Goal: Task Accomplishment & Management: Use online tool/utility

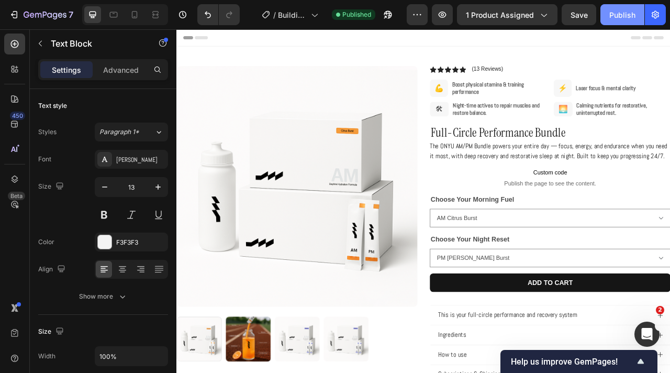
click at [617, 19] on div "Publish" at bounding box center [622, 14] width 26 height 11
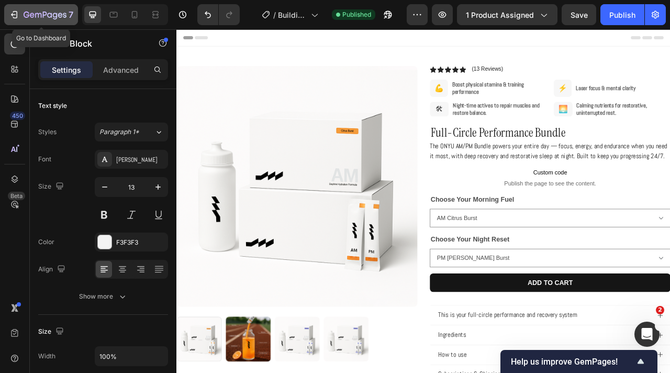
click at [28, 16] on icon "button" at bounding box center [27, 15] width 6 height 6
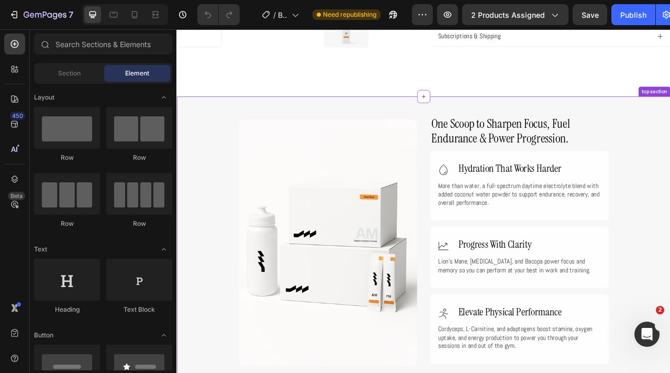
scroll to position [465, 0]
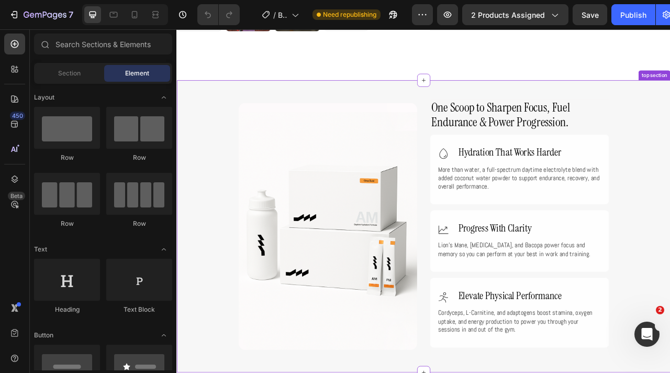
click at [489, 112] on div "One Scoop to Sharpen Focus, Fuel Endurance & Power Progression. Heading Icon Hy…" at bounding box center [490, 279] width 523 height 340
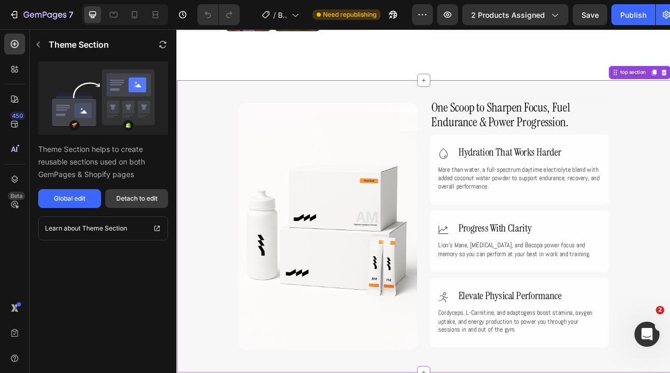
click at [156, 197] on div "Detach to edit" at bounding box center [136, 198] width 41 height 9
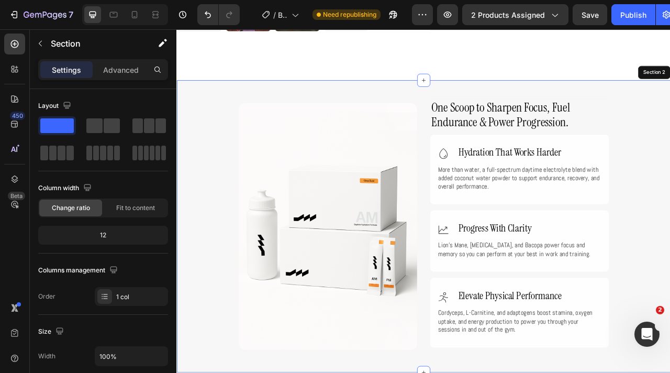
click at [670, 102] on div "One Scoop to Sharpen Focus, Fuel Endurance & Power Progression. Heading Icon Hy…" at bounding box center [490, 280] width 628 height 372
click at [670, 103] on div "One Scoop to Sharpen Focus, Fuel Endurance & Power Progression. Heading Icon Hy…" at bounding box center [490, 280] width 628 height 372
click at [366, 104] on div "One Scoop to Sharpen Focus, Fuel Endurance & Power Progression. Heading Icon Hy…" at bounding box center [490, 280] width 628 height 372
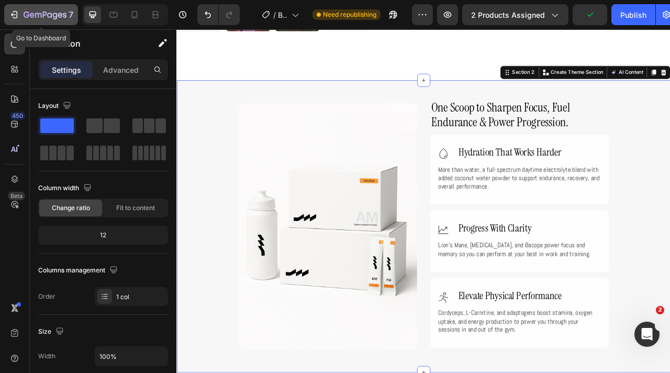
click at [19, 14] on div "7" at bounding box center [41, 14] width 64 height 13
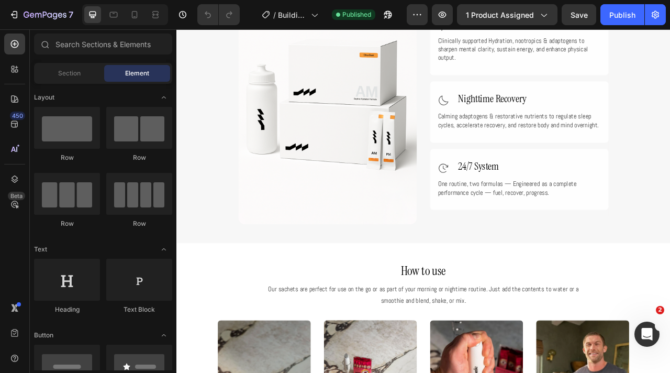
scroll to position [638, 0]
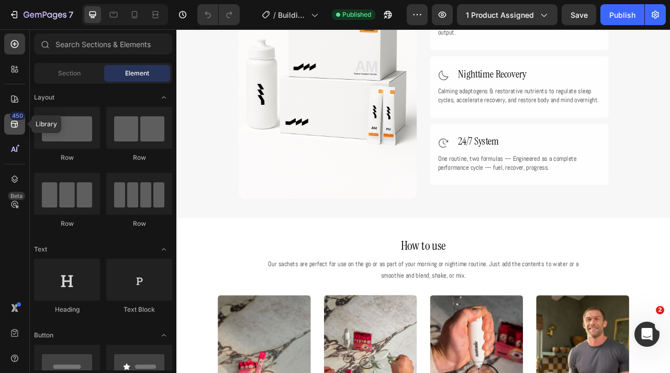
click at [15, 126] on icon at bounding box center [14, 124] width 7 height 7
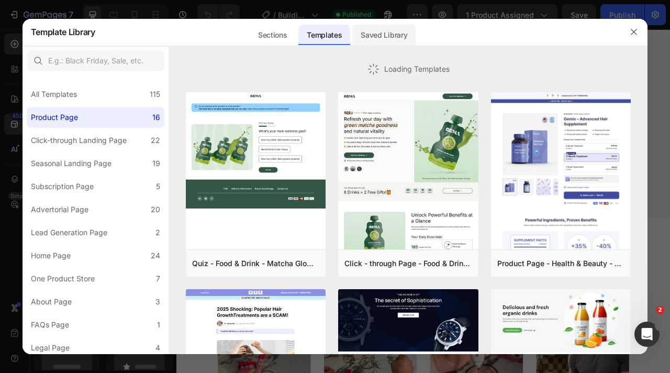
click at [381, 27] on div "Saved Library" at bounding box center [383, 35] width 63 height 21
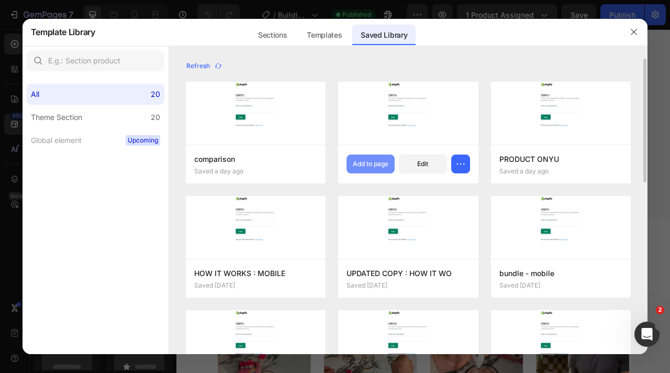
click at [381, 162] on div "Add to page" at bounding box center [371, 163] width 36 height 9
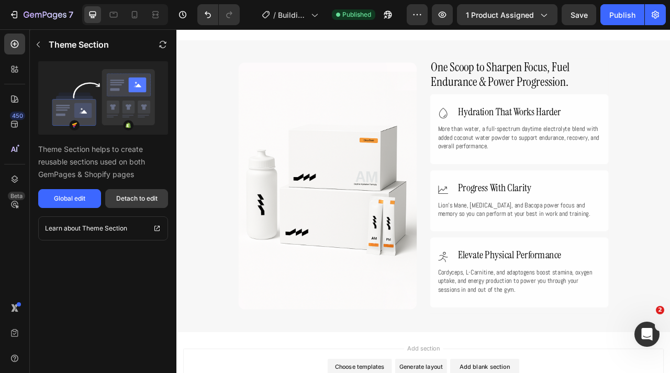
scroll to position [3109, 0]
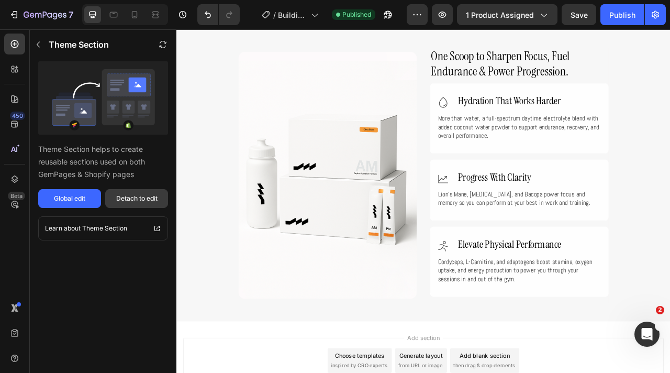
click at [146, 196] on div "Detach to edit" at bounding box center [136, 198] width 41 height 9
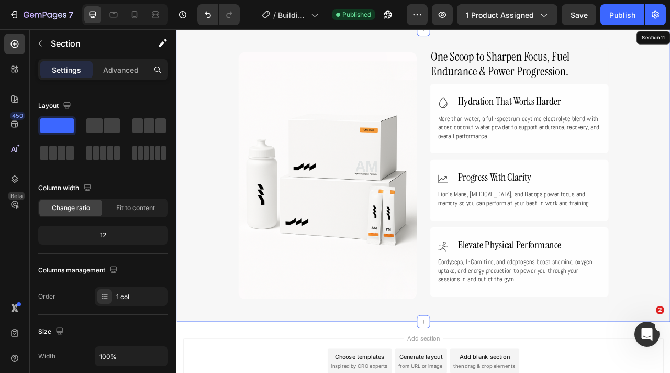
scroll to position [3038, 0]
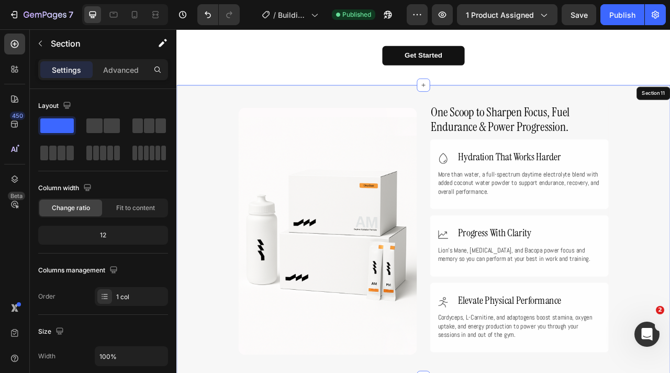
click at [220, 191] on div "One Scoop to Sharpen Focus, Fuel Endurance & Power Progression. Heading Icon Hy…" at bounding box center [490, 286] width 628 height 340
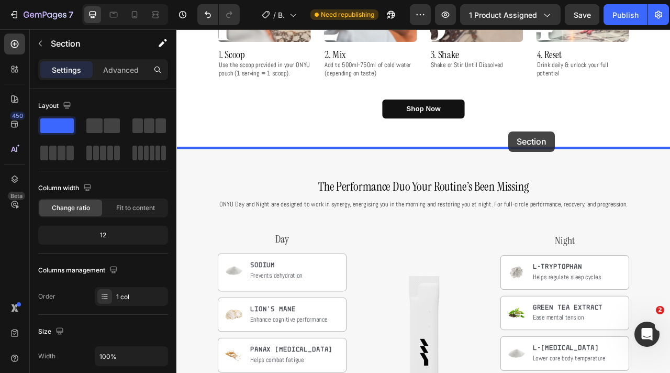
scroll to position [1112, 0]
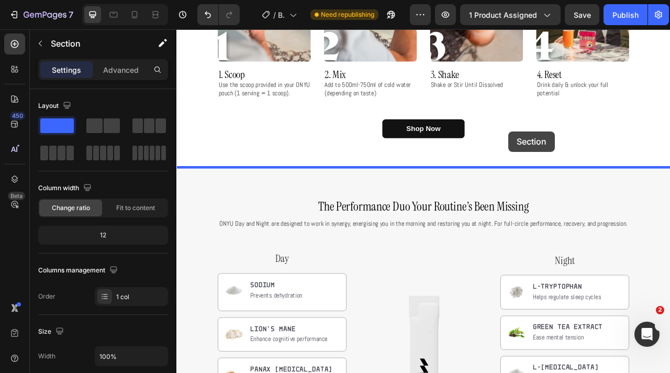
drag, startPoint x: 597, startPoint y: 87, endPoint x: 599, endPoint y: 159, distance: 72.3
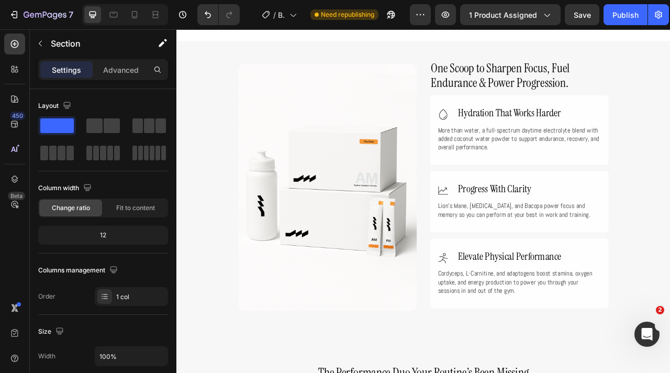
scroll to position [1264, 0]
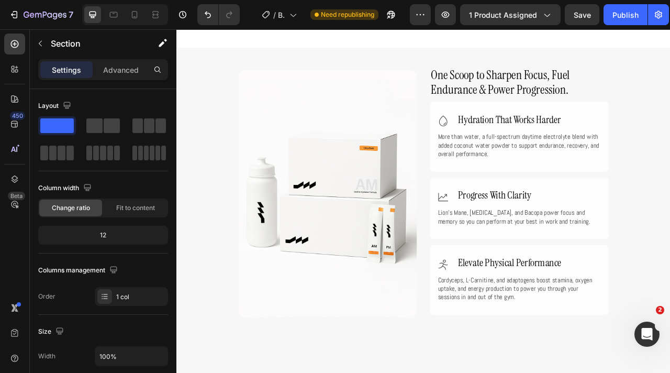
click at [670, 164] on div "One Scoop to Sharpen Focus, Fuel Endurance & Power Progression. Heading Icon Hy…" at bounding box center [490, 238] width 628 height 340
click at [203, 125] on div "One Scoop to Sharpen Focus, Fuel Endurance & Power Progression. Heading Icon Hy…" at bounding box center [490, 238] width 628 height 340
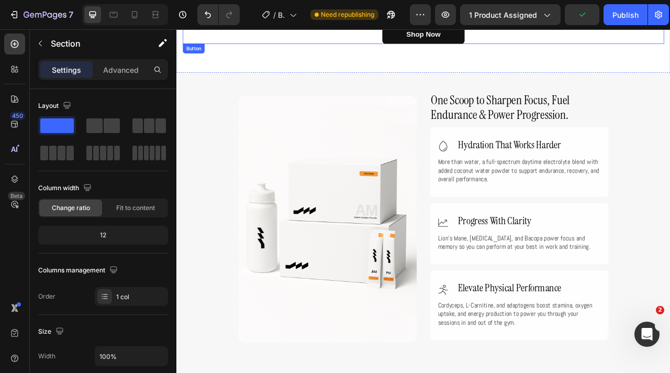
click at [328, 46] on div "Shop Now Button" at bounding box center [490, 36] width 612 height 25
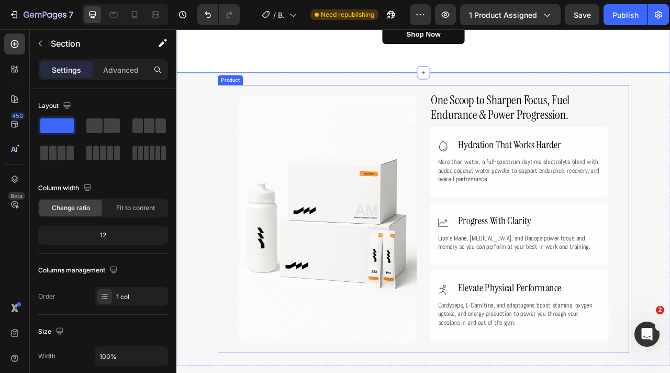
click at [235, 125] on div "One Scoop to Sharpen Focus, Fuel Endurance & Power Progression. Heading Icon Hy…" at bounding box center [490, 270] width 523 height 340
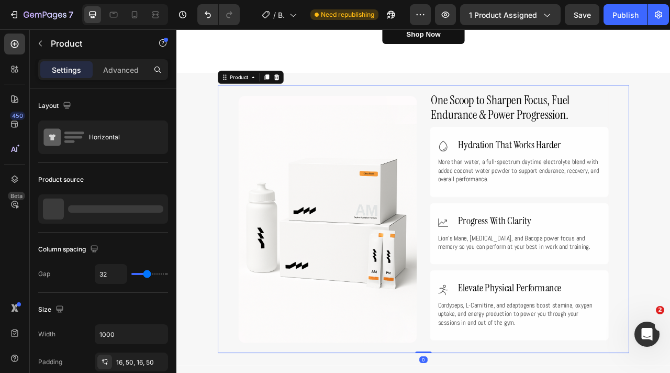
click at [213, 127] on div "One Scoop to Sharpen Focus, Fuel Endurance & Power Progression. Heading Icon Hy…" at bounding box center [490, 270] width 628 height 340
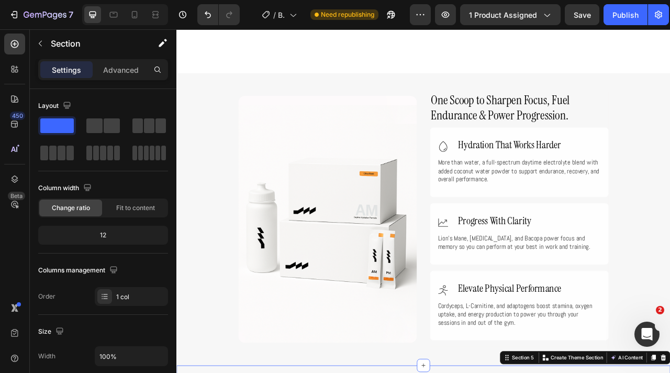
scroll to position [1622, 0]
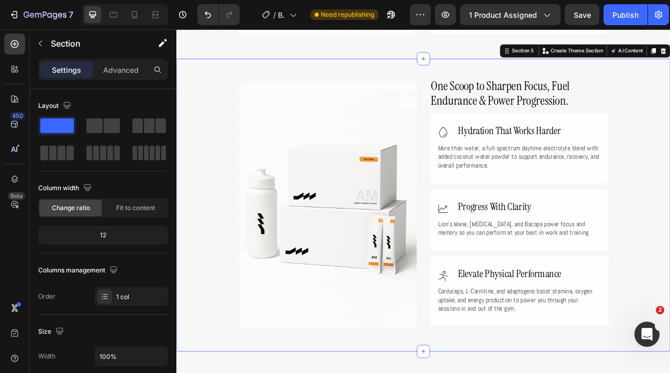
click at [210, 128] on div "One Scoop to Sharpen Focus, Fuel Endurance & Power Progression. Heading Icon Hy…" at bounding box center [490, 252] width 628 height 340
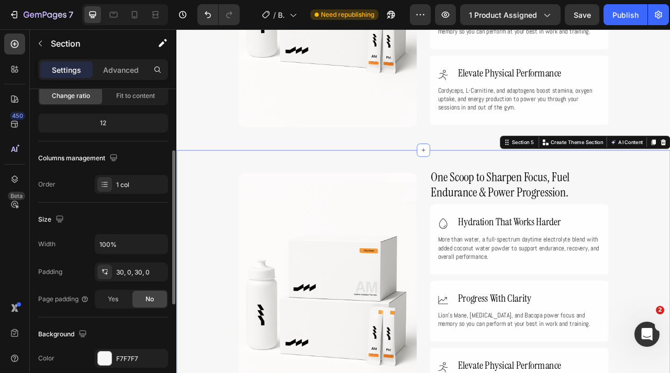
scroll to position [133, 0]
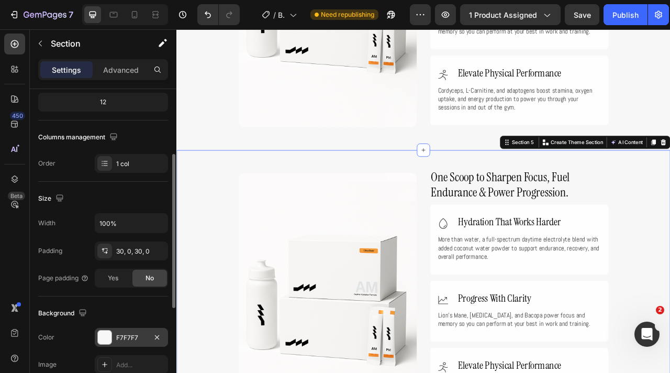
click at [108, 334] on div at bounding box center [105, 337] width 14 height 14
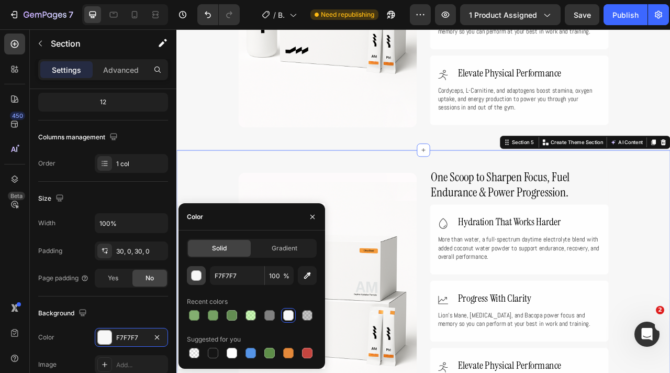
click at [200, 282] on button "button" at bounding box center [196, 275] width 19 height 19
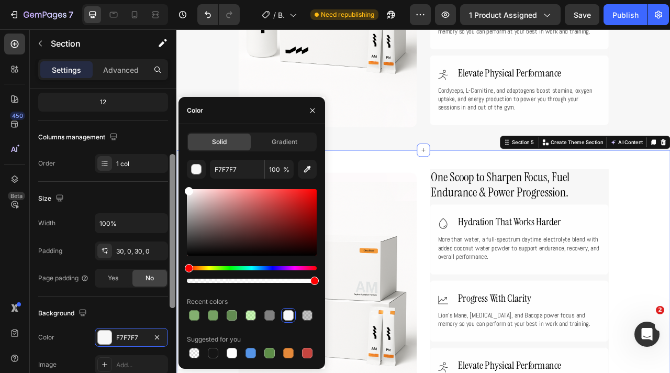
drag, startPoint x: 197, startPoint y: 201, endPoint x: 169, endPoint y: 160, distance: 49.4
click at [169, 160] on div "450 Beta Sections(18) Elements(84) Section Element Hero Section Product Detail …" at bounding box center [88, 200] width 176 height 343
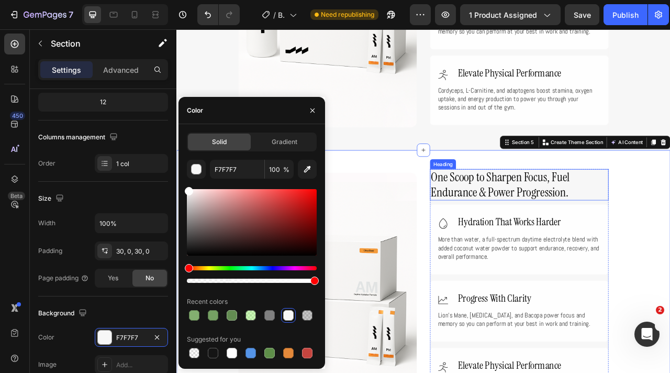
click at [581, 220] on span "One Scoop to Sharpen Focus, Fuel Endurance & Power Progression." at bounding box center [588, 226] width 177 height 39
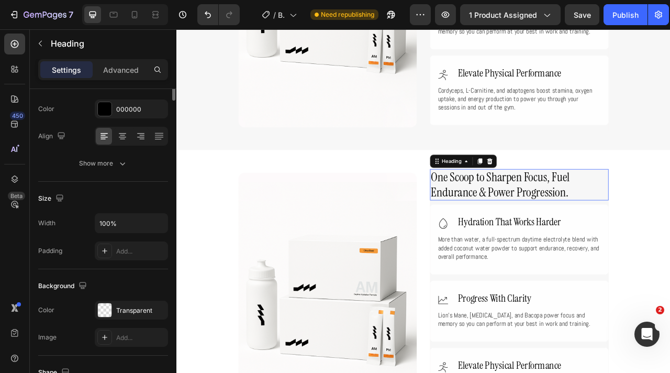
scroll to position [0, 0]
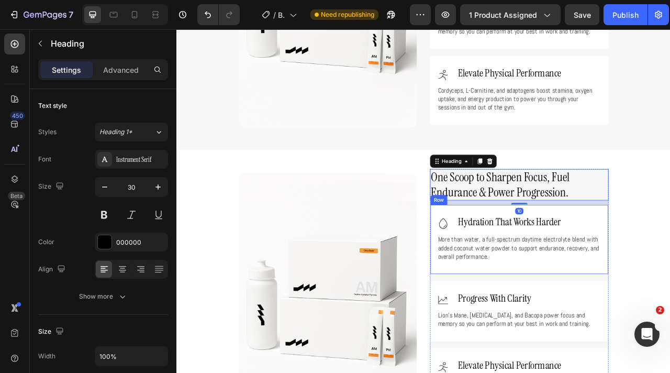
click at [670, 341] on div "One Scoop to Sharpen Focus, Fuel Endurance & Power Progression. Heading 10 Icon…" at bounding box center [612, 369] width 227 height 324
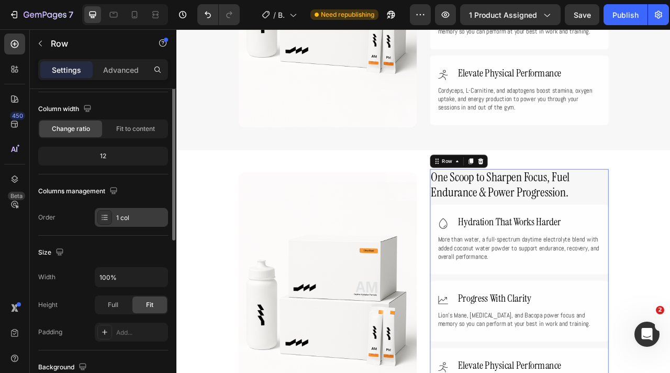
scroll to position [127, 0]
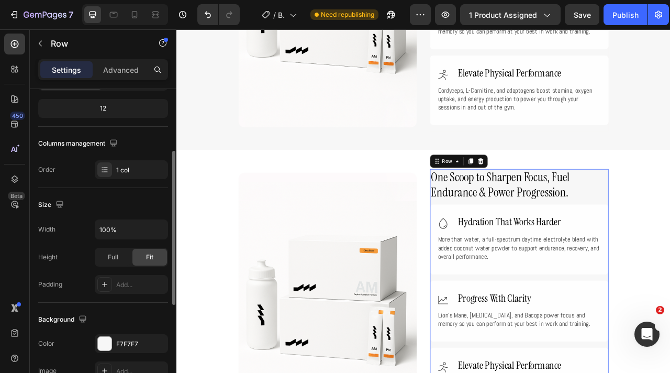
click at [113, 331] on div "Background The changes might be hidden by the video. Color F7F7F7 Image Add... …" at bounding box center [103, 360] width 130 height 114
click at [109, 338] on div at bounding box center [105, 344] width 14 height 14
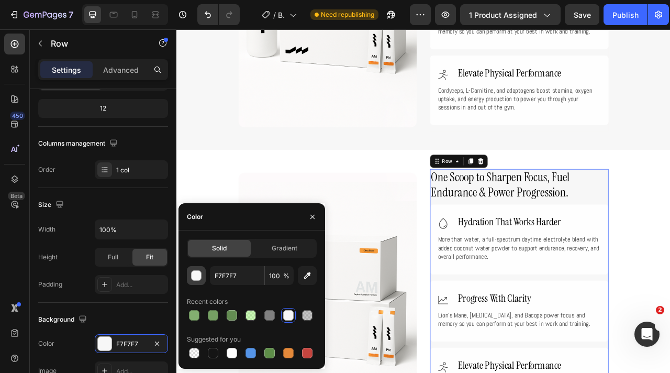
click at [199, 270] on div "button" at bounding box center [196, 275] width 10 height 10
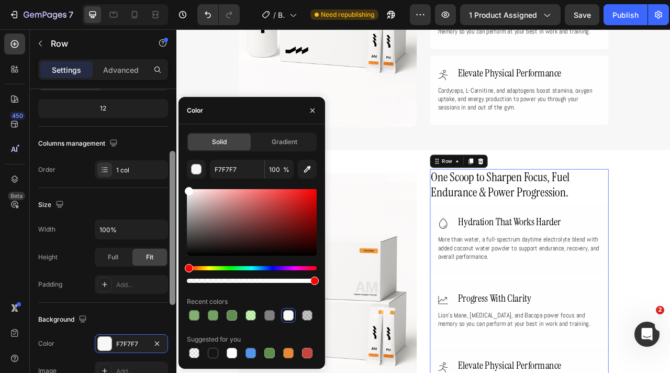
drag, startPoint x: 195, startPoint y: 211, endPoint x: 170, endPoint y: 158, distance: 59.3
click at [170, 158] on div "450 Beta Sections(18) Elements(84) Section Element Hero Section Product Detail …" at bounding box center [88, 200] width 176 height 343
type input "FFFFFF"
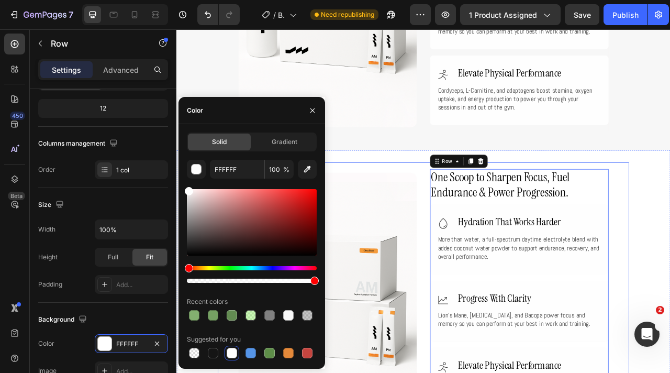
click at [670, 217] on div "One Scoop to Sharpen Focus, Fuel Endurance & Power Progression. Heading Icon Hy…" at bounding box center [490, 368] width 628 height 340
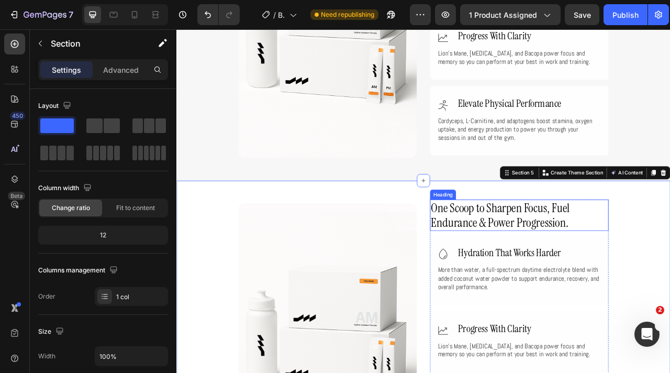
scroll to position [1512, 0]
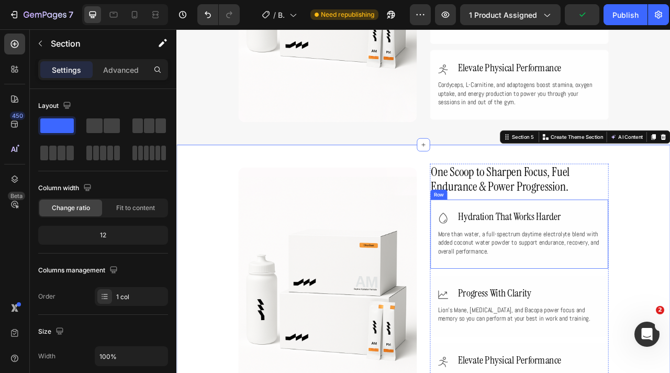
click at [670, 331] on div "Icon Hydration That Works Harder Heading Row More than water, a full-spectrum d…" at bounding box center [612, 289] width 227 height 88
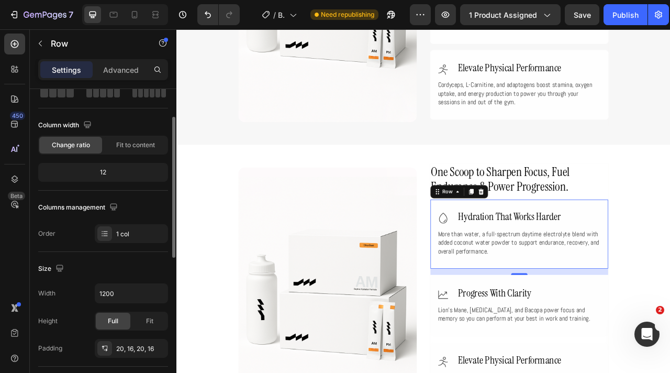
scroll to position [119, 0]
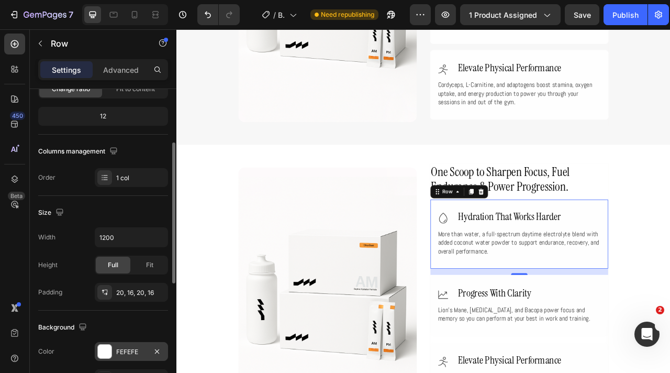
click at [106, 351] on div at bounding box center [105, 351] width 14 height 14
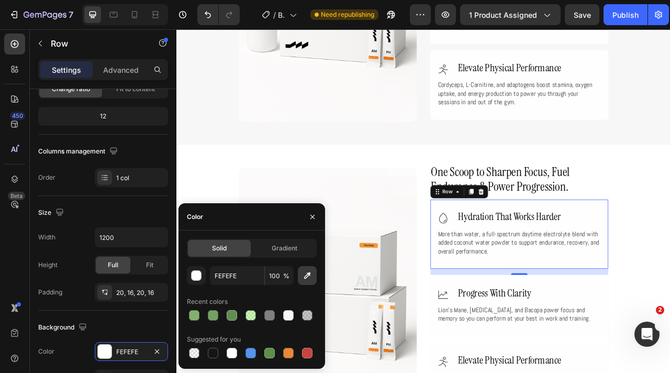
click at [314, 273] on button "button" at bounding box center [307, 275] width 19 height 19
type input "F7F7F7"
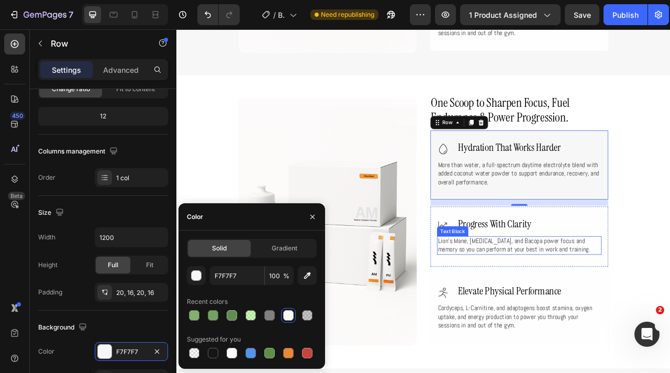
scroll to position [1603, 0]
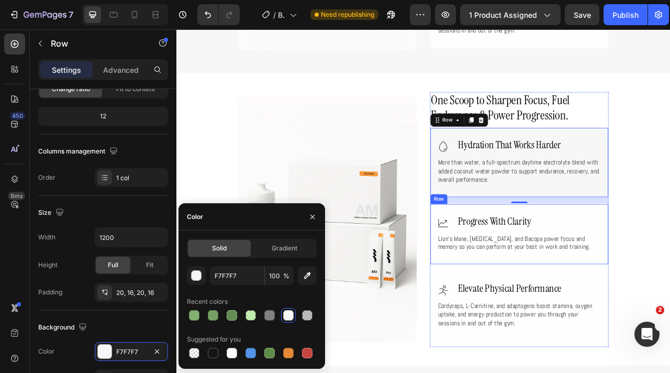
click at [572, 319] on div "Icon Progress With Clarity Heading Row Lion’s Mane, Ginseng, and Bacopa power f…" at bounding box center [612, 290] width 227 height 78
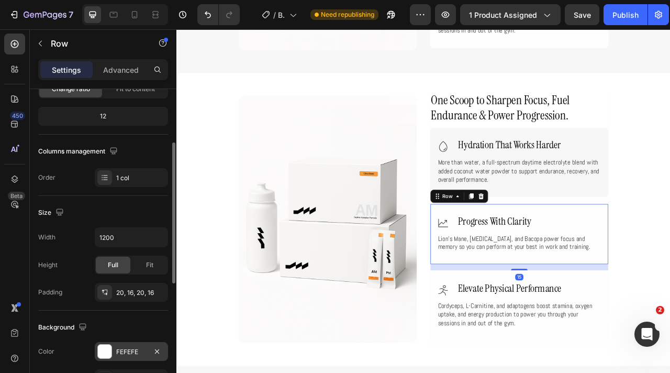
click at [103, 352] on div at bounding box center [105, 351] width 14 height 14
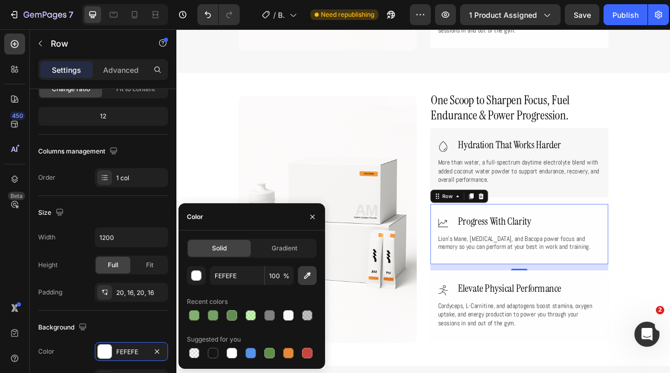
click at [305, 276] on icon "button" at bounding box center [307, 275] width 7 height 7
type input "F7F7F7"
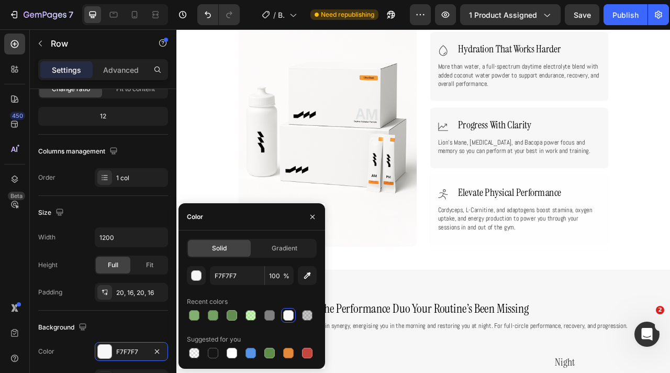
scroll to position [1724, 0]
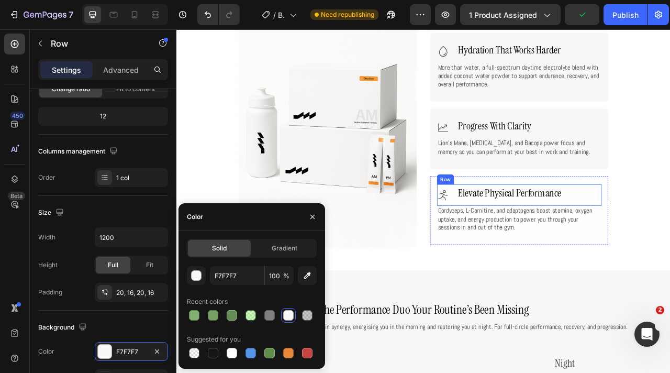
click at [670, 228] on div "Icon Elevate Physical Performance Heading Row" at bounding box center [612, 239] width 209 height 27
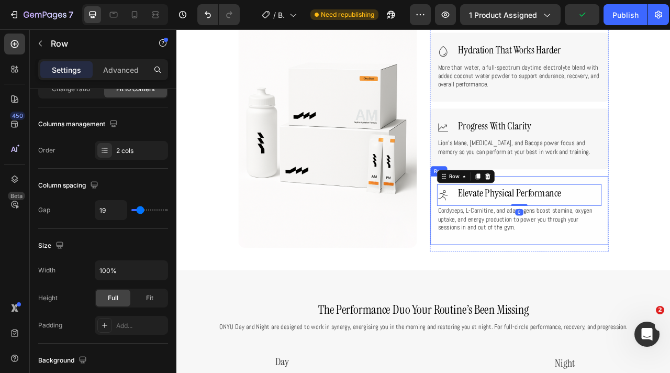
click at [670, 222] on div "Icon Elevate Physical Performance Heading Row 0 Cordyceps, L-Carnitine, and ada…" at bounding box center [612, 259] width 227 height 88
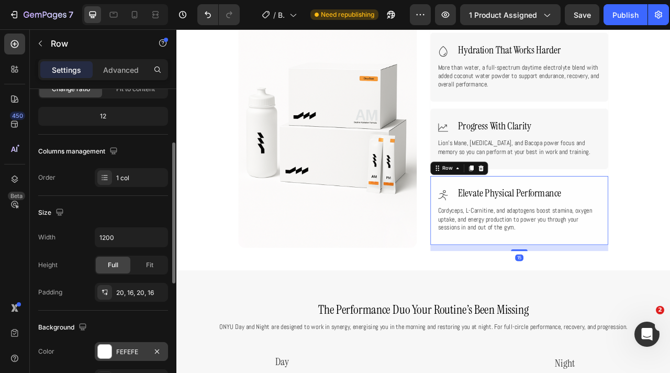
click at [110, 346] on div at bounding box center [105, 351] width 14 height 14
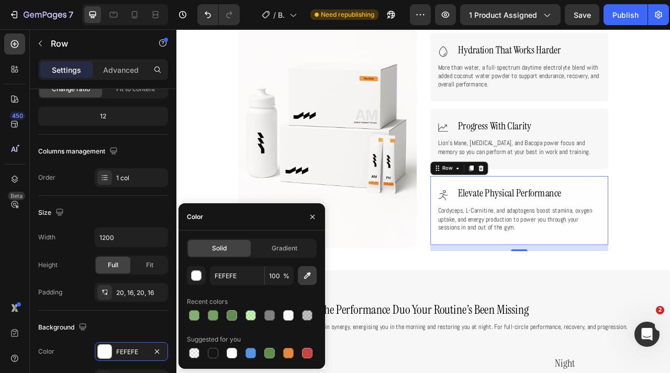
click at [310, 273] on icon "button" at bounding box center [307, 275] width 7 height 7
type input "F7F7F7"
click at [670, 196] on div "One Scoop to Sharpen Focus, Fuel Endurance & Power Progression. Heading Icon Hy…" at bounding box center [490, 150] width 628 height 340
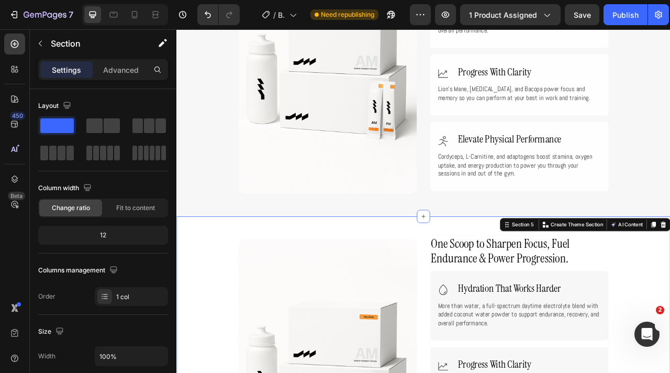
scroll to position [1553, 0]
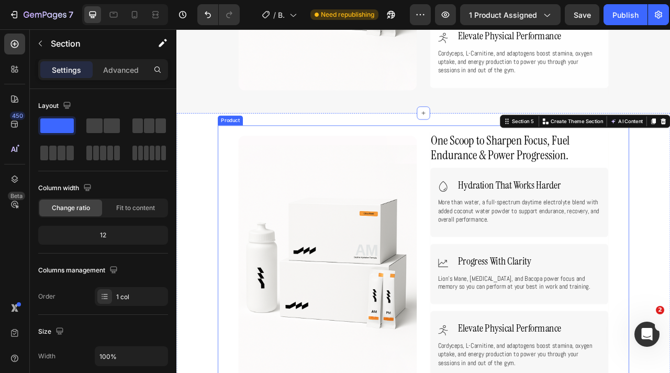
click at [494, 192] on div "One Scoop to Sharpen Focus, Fuel Endurance & Power Progression. Heading Icon Hy…" at bounding box center [490, 321] width 523 height 340
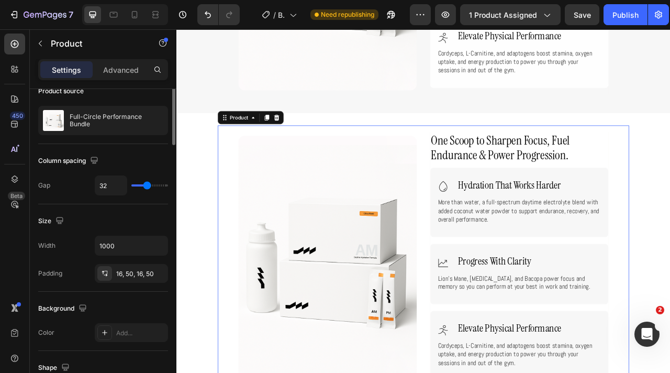
scroll to position [0, 0]
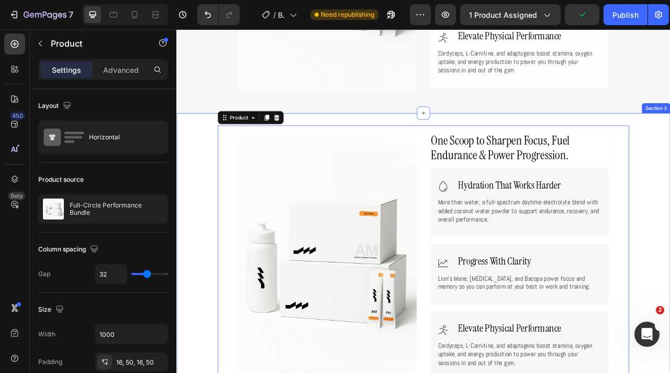
click at [221, 174] on div "One Scoop to Sharpen Focus, Fuel Endurance & Power Progression. Heading Icon Hy…" at bounding box center [490, 321] width 628 height 340
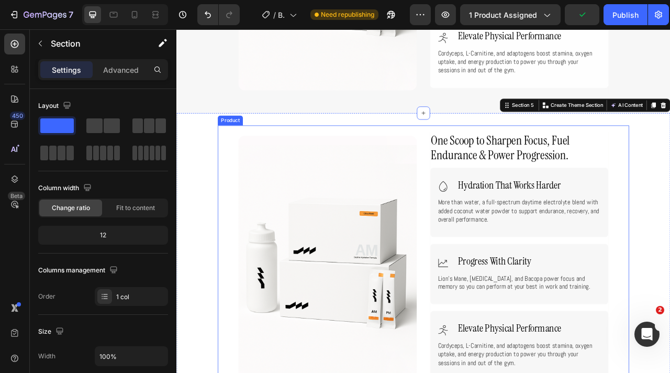
click at [491, 174] on div "One Scoop to Sharpen Focus, Fuel Endurance & Power Progression. Heading Icon Hy…" at bounding box center [490, 321] width 523 height 340
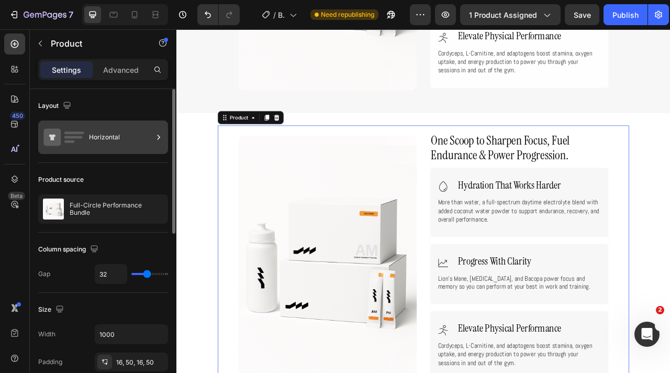
click at [124, 137] on div "Horizontal" at bounding box center [121, 137] width 64 height 24
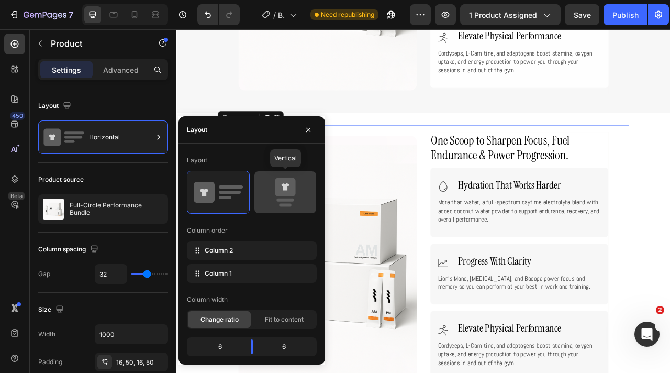
click at [285, 196] on icon at bounding box center [285, 187] width 20 height 18
type input "0"
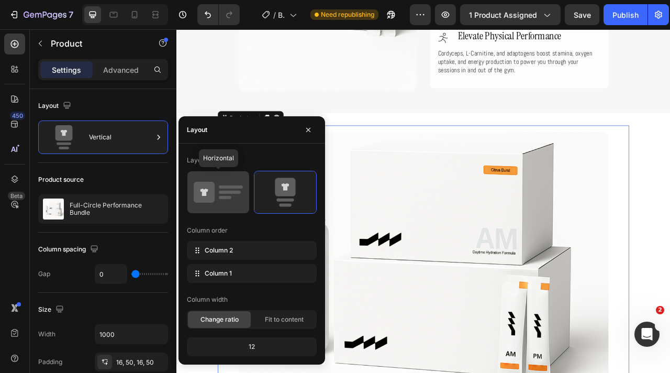
click at [222, 205] on icon at bounding box center [218, 191] width 49 height 29
type input "32"
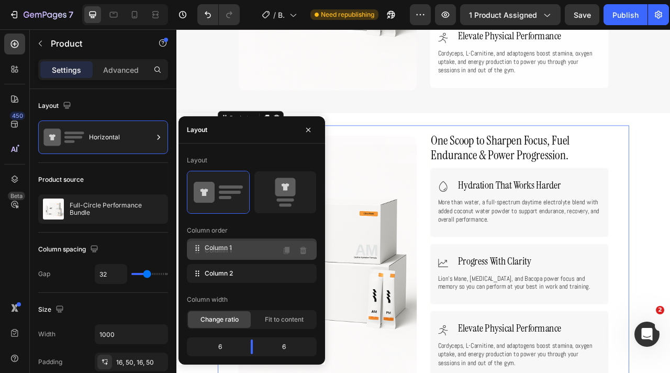
drag, startPoint x: 199, startPoint y: 274, endPoint x: 199, endPoint y: 248, distance: 26.7
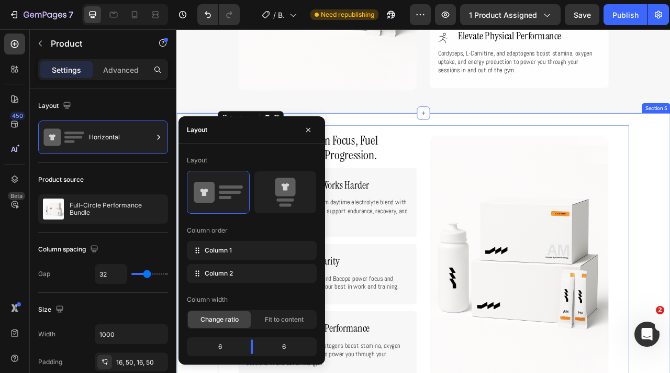
click at [670, 211] on div "One Scoop to Sharpen Focus, Fuel Endurance & Power Progression. Heading Icon Hy…" at bounding box center [490, 321] width 628 height 340
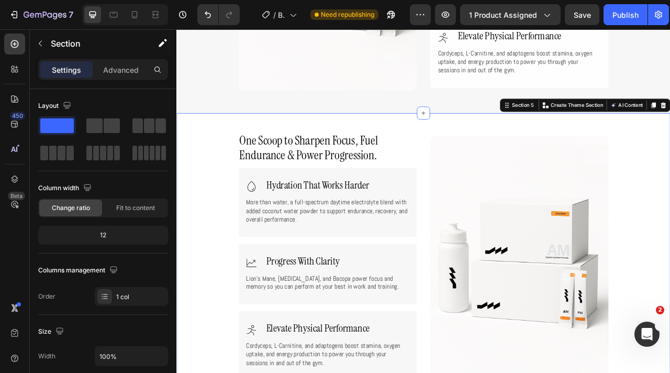
click at [644, 224] on img at bounding box center [612, 321] width 227 height 314
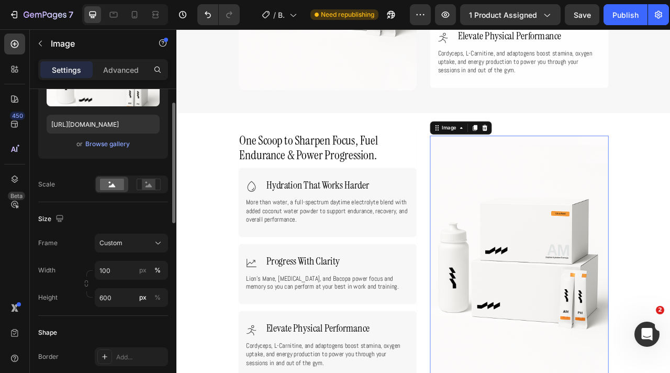
scroll to position [251, 0]
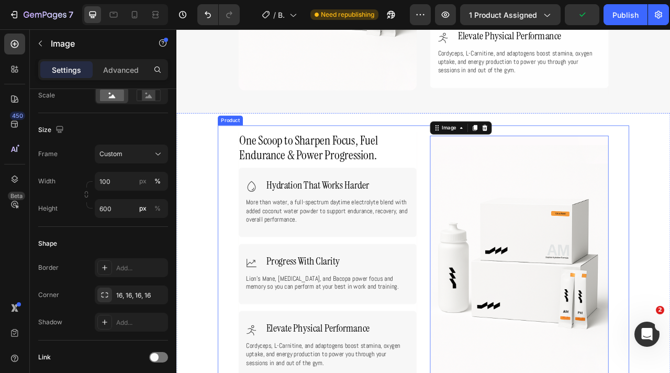
click at [670, 283] on div "One Scoop to Sharpen Focus, Fuel Endurance & Power Progression. Heading Icon Hy…" at bounding box center [490, 321] width 523 height 340
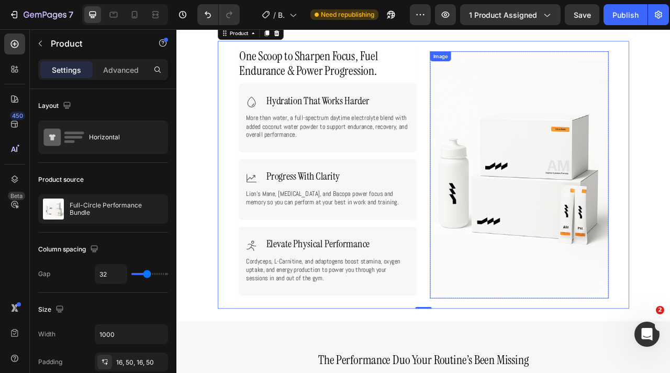
scroll to position [1616, 0]
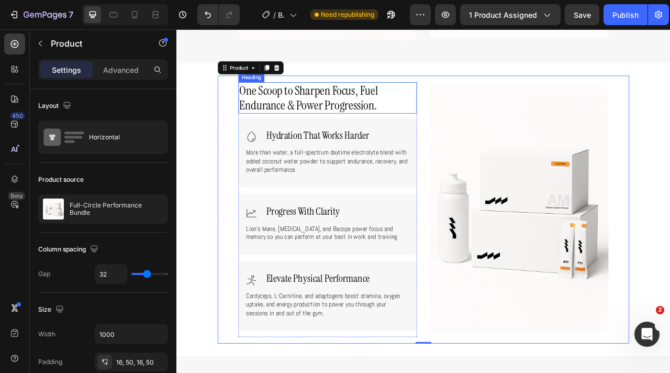
click at [353, 122] on span "One Scoop to Sharpen Focus, Fuel Endurance & Power Progression." at bounding box center [344, 115] width 177 height 39
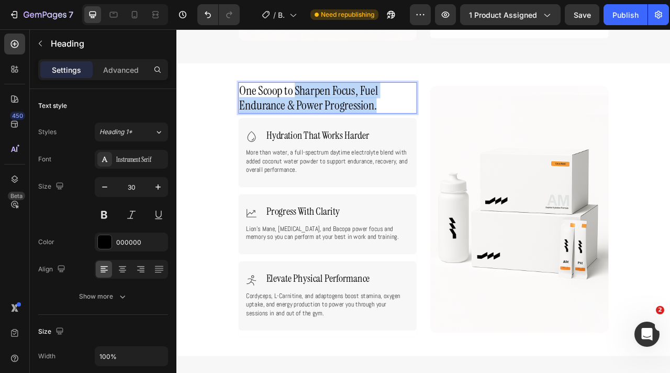
drag, startPoint x: 442, startPoint y: 127, endPoint x: 328, endPoint y: 108, distance: 115.1
click at [328, 108] on p "One Scoop to Sharpen Focus, Fuel Endurance & Power Progression." at bounding box center [368, 116] width 225 height 38
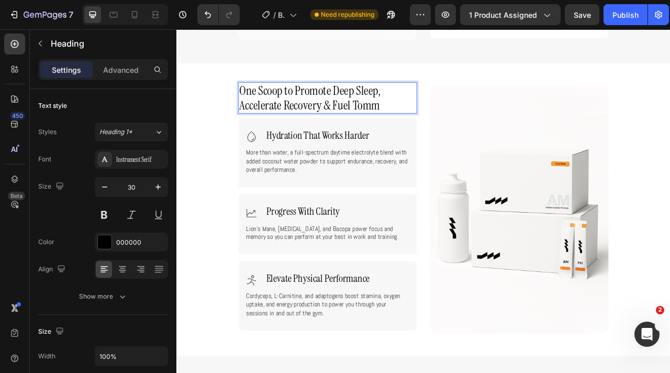
click at [460, 131] on p "One Scoop to Promote Deep Sleep, Accelerate Recovery & Fuel Tomm" at bounding box center [368, 116] width 225 height 38
click at [437, 119] on p "One Scoop to Promote Deep Sleep, Accelerate Recovery & Fuel Tomm" at bounding box center [368, 116] width 225 height 38
click at [383, 204] on p "More than water, a full-spectrum daytime electrolyte blend with added coconut w…" at bounding box center [368, 197] width 207 height 32
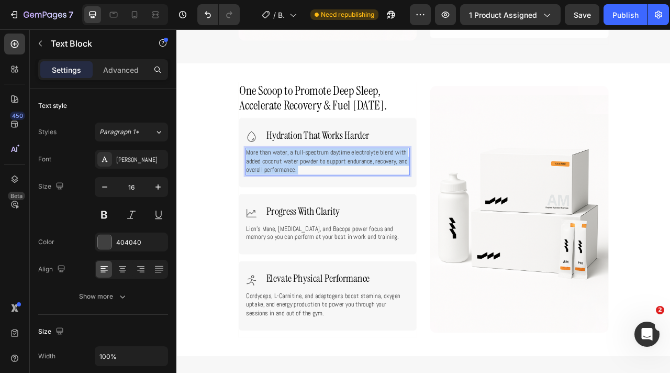
drag, startPoint x: 337, startPoint y: 205, endPoint x: 269, endPoint y: 191, distance: 69.5
click at [269, 191] on p "More than water, a full-spectrum daytime electrolyte blend with added coconut w…" at bounding box center [368, 197] width 207 height 32
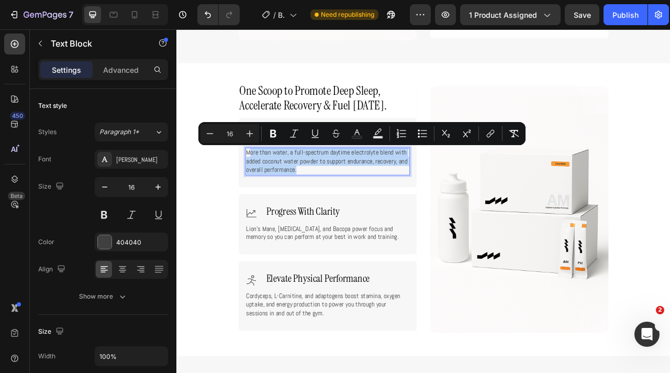
drag, startPoint x: 347, startPoint y: 203, endPoint x: 271, endPoint y: 185, distance: 78.0
click at [271, 185] on p "More than water, a full-spectrum daytime electrolyte blend with added coconut w…" at bounding box center [368, 197] width 207 height 32
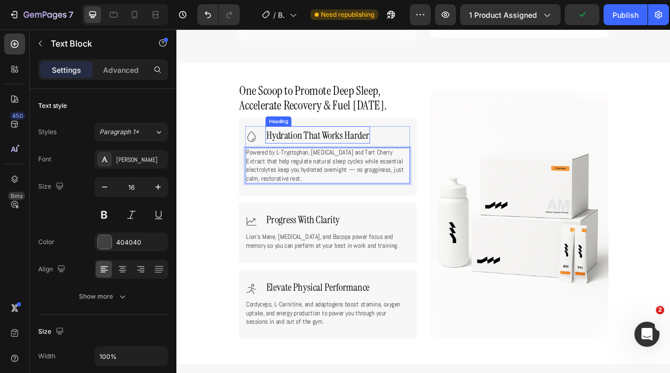
click at [413, 162] on span "Hydration That Works Harder" at bounding box center [356, 163] width 131 height 17
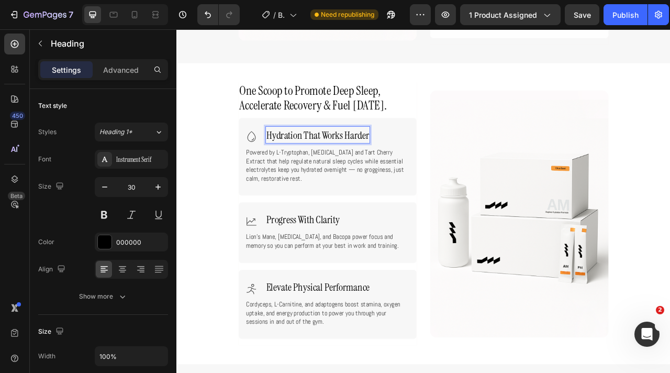
click at [417, 164] on span "Hydration That Works Harder" at bounding box center [356, 163] width 131 height 17
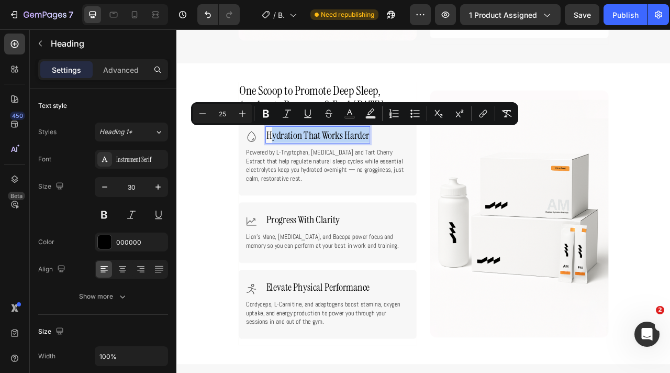
drag, startPoint x: 419, startPoint y: 164, endPoint x: 296, endPoint y: 163, distance: 123.0
click at [296, 163] on span "Hydration That Works Harder" at bounding box center [356, 163] width 131 height 17
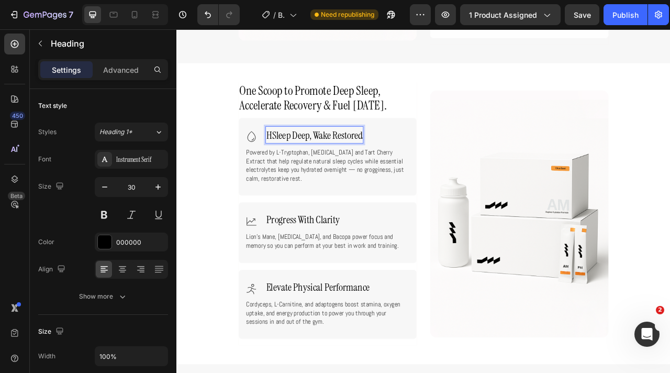
click at [297, 164] on span "HSleep Deep, Wake Restored" at bounding box center [352, 163] width 122 height 17
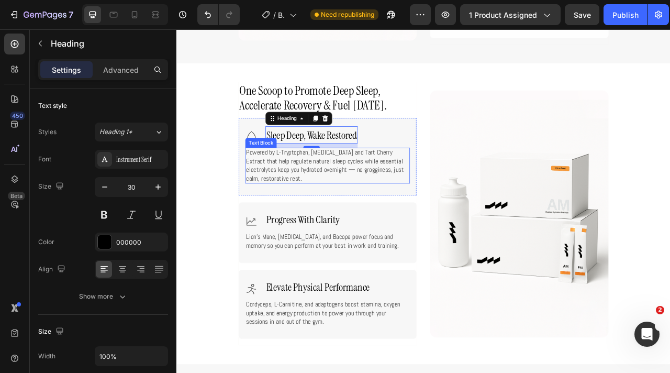
click at [268, 162] on icon at bounding box center [271, 166] width 10 height 14
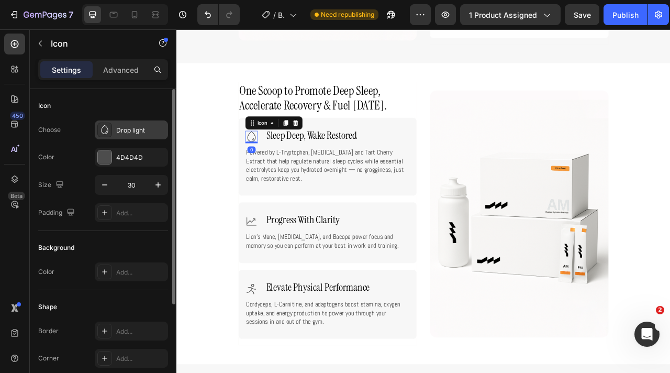
click at [129, 131] on div "Drop light" at bounding box center [140, 130] width 49 height 9
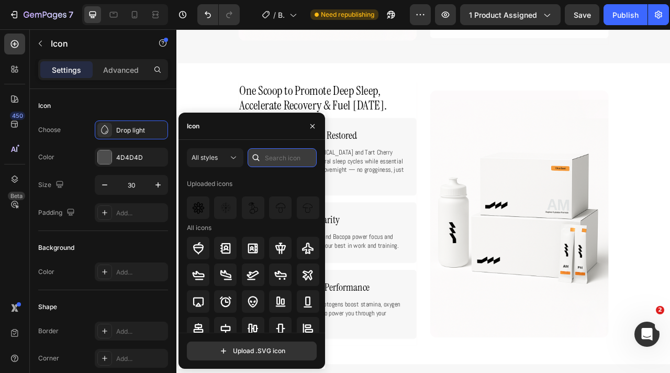
click at [281, 159] on input "text" at bounding box center [282, 157] width 69 height 19
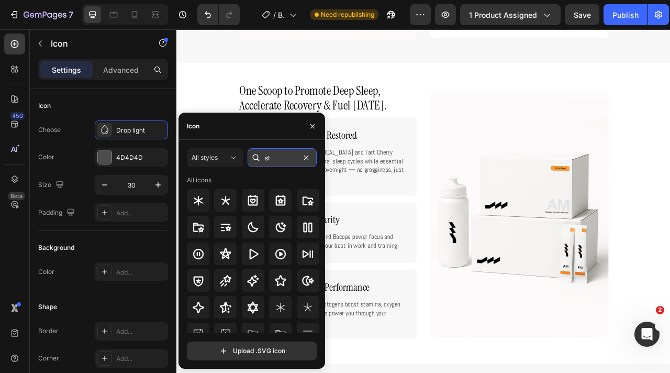
type input "s"
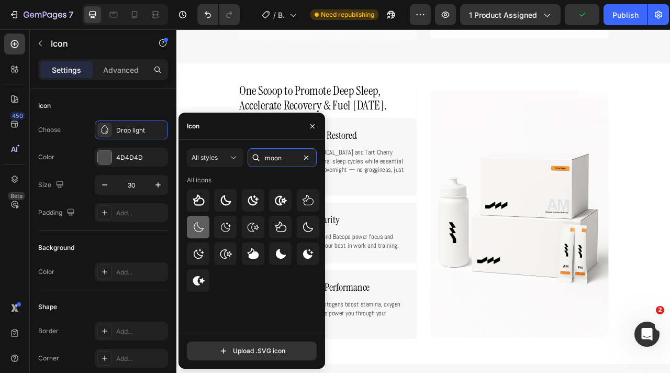
type input "moon"
drag, startPoint x: 198, startPoint y: 224, endPoint x: 296, endPoint y: 254, distance: 102.2
click at [198, 224] on icon at bounding box center [198, 227] width 13 height 13
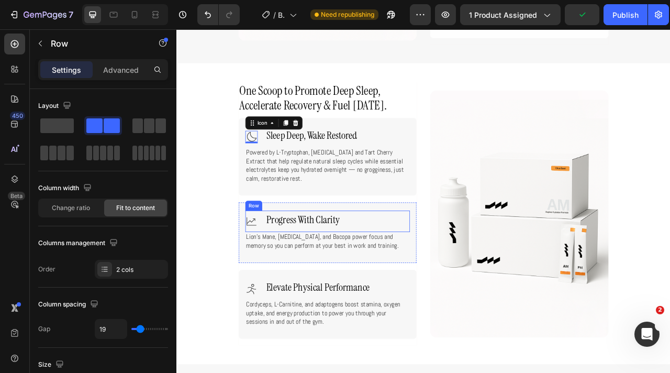
click at [435, 271] on div "Icon Progress With Clarity Heading Row" at bounding box center [368, 273] width 209 height 27
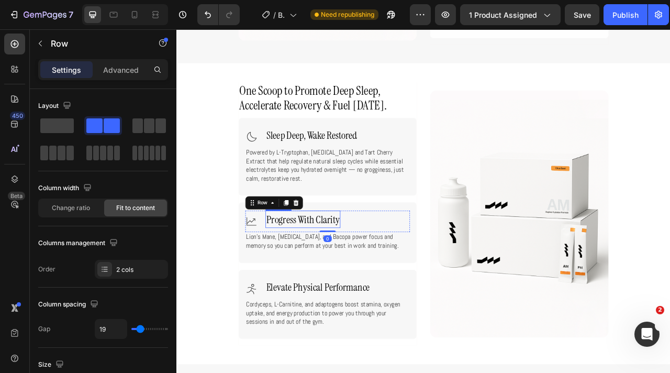
click at [373, 271] on span "Progress With Clarity" at bounding box center [337, 270] width 93 height 17
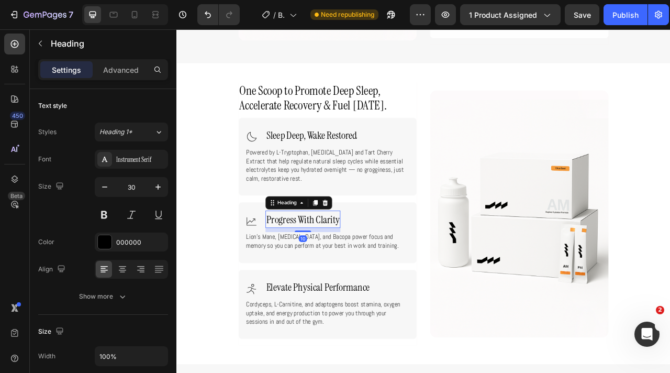
click at [382, 272] on span "Progress With Clarity" at bounding box center [337, 270] width 93 height 17
drag, startPoint x: 382, startPoint y: 272, endPoint x: 311, endPoint y: 273, distance: 70.7
click at [311, 273] on span "Progress With Clarity" at bounding box center [337, 270] width 93 height 17
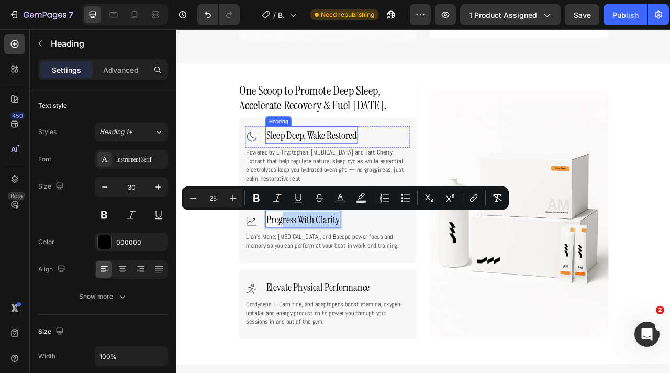
click at [387, 163] on span "Sleep Deep, Wake Restored" at bounding box center [348, 163] width 115 height 17
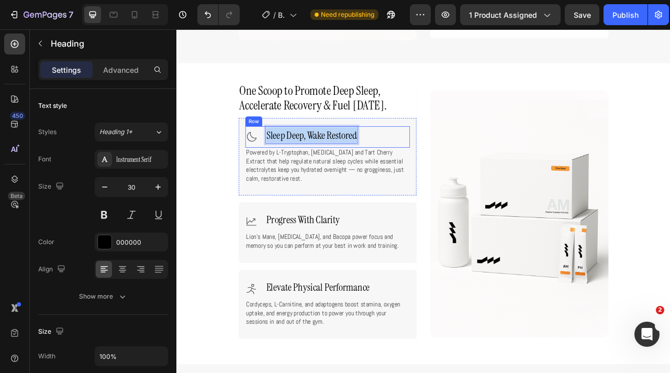
drag, startPoint x: 405, startPoint y: 165, endPoint x: 271, endPoint y: 165, distance: 134.0
click at [271, 165] on div "Icon Sleep Deep, Wake Restored Heading 10 Row" at bounding box center [368, 165] width 209 height 27
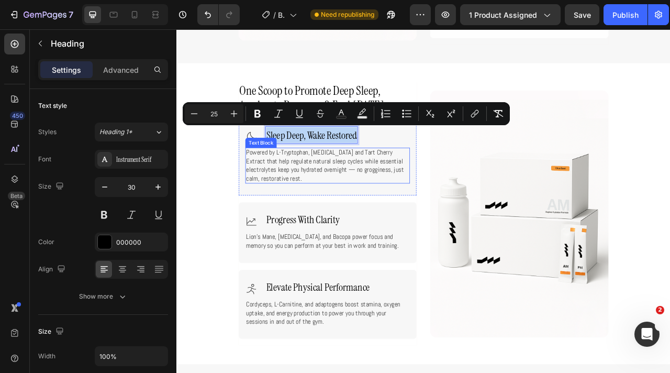
click at [351, 220] on p "Powered by L-Tryptophan, Glycine and Tart Cherry Extract that help regulate nat…" at bounding box center [368, 202] width 207 height 43
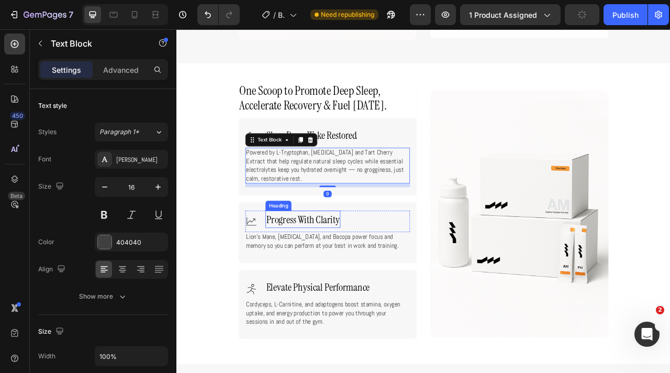
scroll to position [1646, 0]
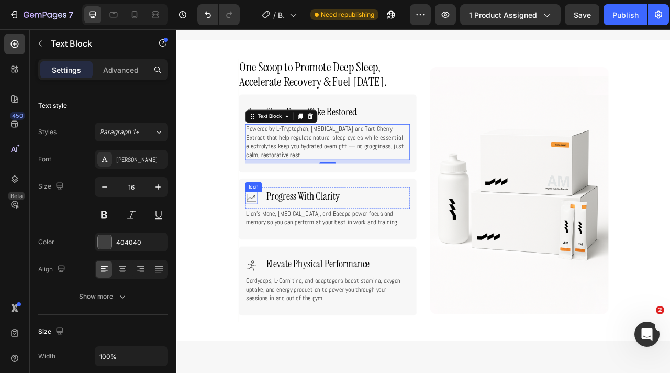
click at [273, 238] on icon at bounding box center [271, 243] width 13 height 10
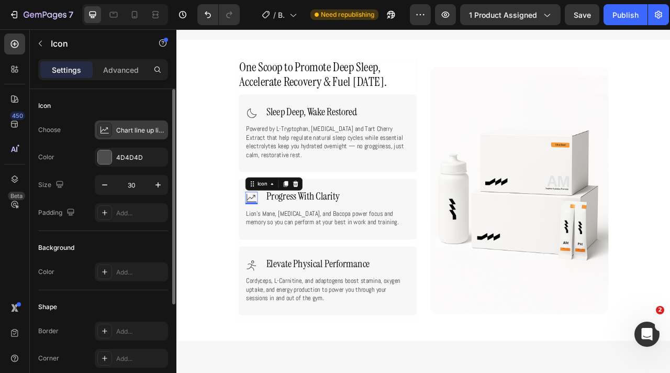
click at [128, 130] on div "Chart line up light" at bounding box center [140, 130] width 49 height 9
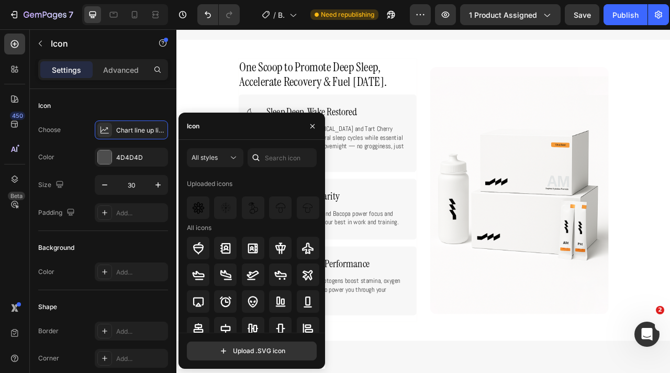
click at [284, 167] on div "All styles Uploaded icons All icons" at bounding box center [252, 240] width 130 height 184
click at [284, 163] on input "text" at bounding box center [282, 157] width 69 height 19
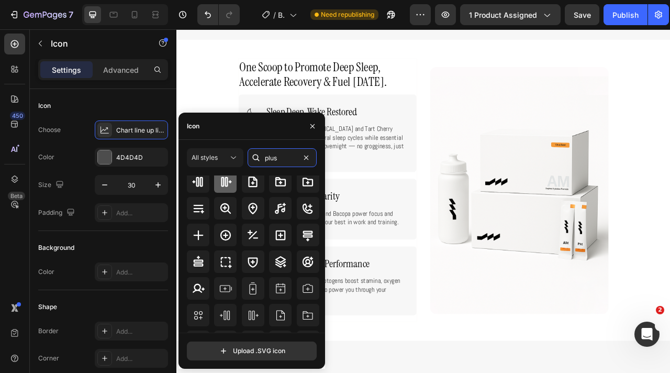
scroll to position [47, 0]
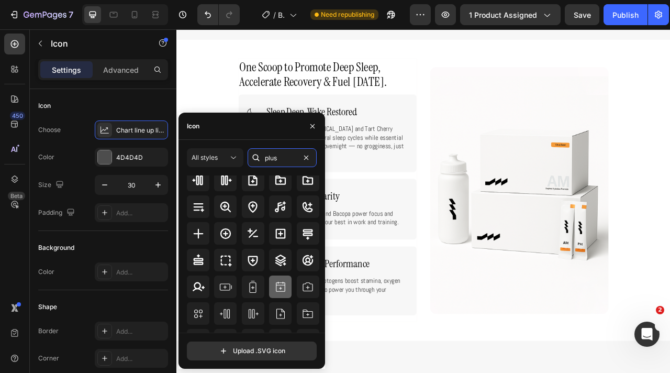
type input "plus"
click at [280, 285] on icon at bounding box center [280, 287] width 13 height 13
click at [437, 254] on div "Icon 0 ⁠⁠⁠⁠⁠⁠⁠ Progress With Clarity Heading Row" at bounding box center [368, 243] width 209 height 27
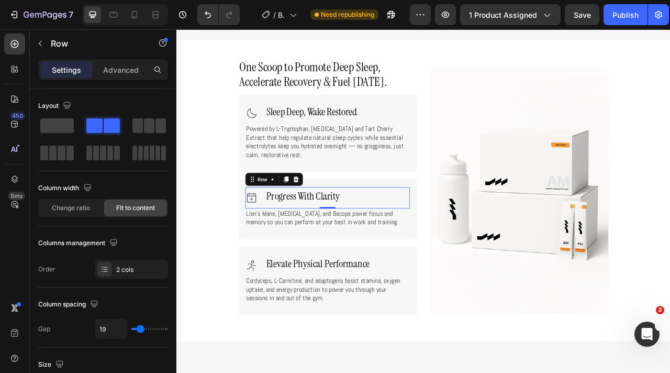
click at [393, 241] on div "Icon ⁠⁠⁠⁠⁠⁠⁠ Progress With Clarity Heading Row 0" at bounding box center [368, 243] width 209 height 27
click at [368, 241] on span "Progress With Clarity" at bounding box center [337, 240] width 93 height 17
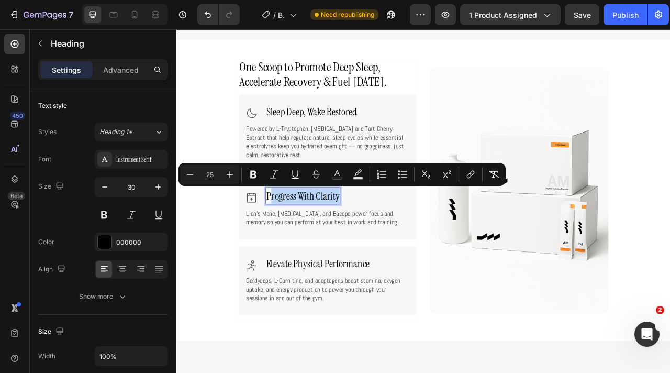
drag, startPoint x: 382, startPoint y: 244, endPoint x: 296, endPoint y: 243, distance: 85.9
click at [296, 243] on span "Progress With Clarity" at bounding box center [337, 240] width 93 height 17
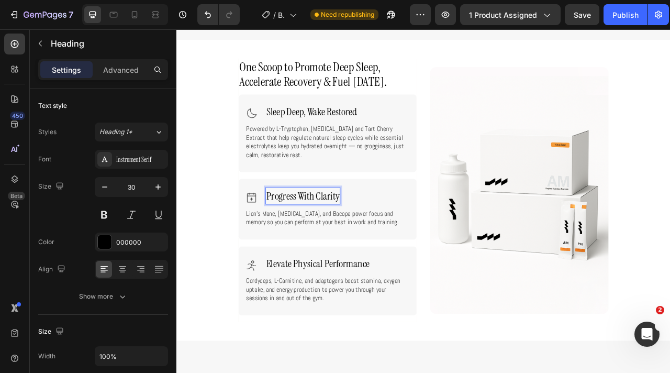
click at [296, 243] on span "Progress With Clarity" at bounding box center [337, 240] width 93 height 17
click at [369, 265] on span "Lion’s Mane, [MEDICAL_DATA], and Bacopa power focus and memory so you can perfo…" at bounding box center [362, 269] width 194 height 22
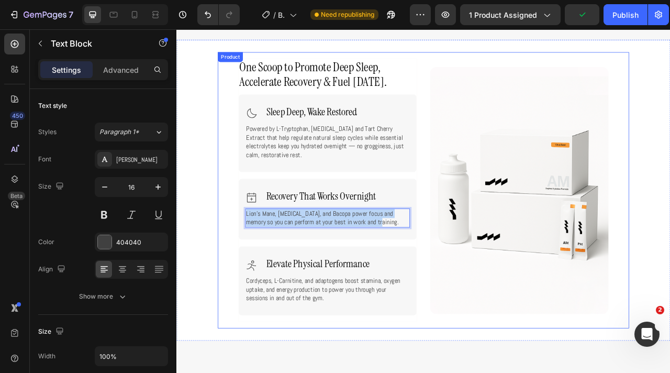
drag, startPoint x: 286, startPoint y: 268, endPoint x: 229, endPoint y: 256, distance: 58.3
click at [229, 256] on div "⁠⁠⁠⁠⁠⁠⁠ One Scoop to Promote Deep Sleep, Accelerate Recovery & Fuel Tomorrow. H…" at bounding box center [490, 233] width 523 height 351
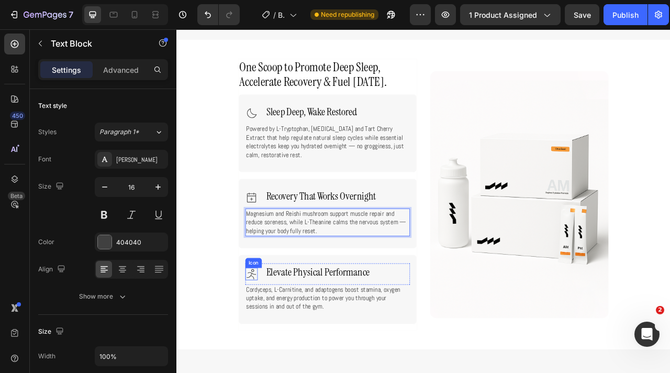
click at [264, 346] on icon at bounding box center [272, 340] width 16 height 16
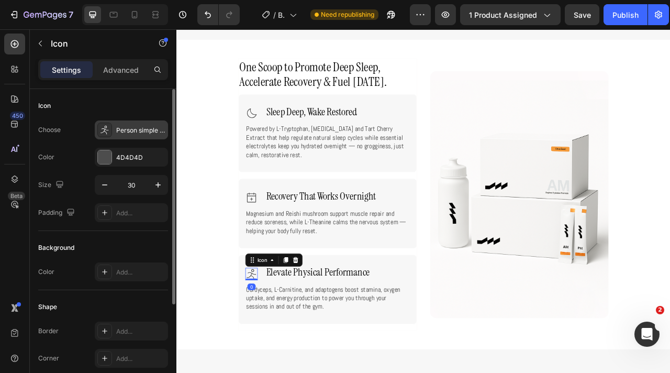
click at [129, 129] on div "Person simple run light" at bounding box center [140, 130] width 49 height 9
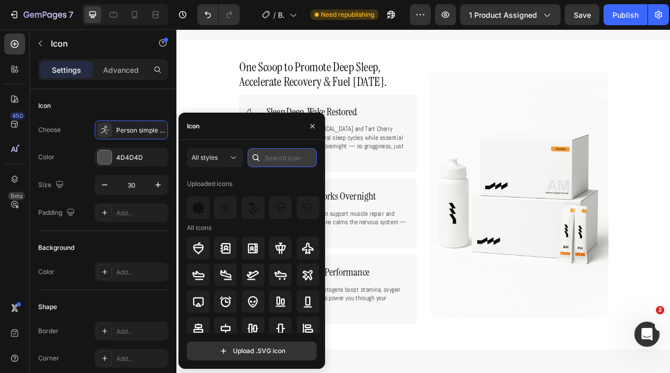
click at [278, 162] on input "text" at bounding box center [282, 157] width 69 height 19
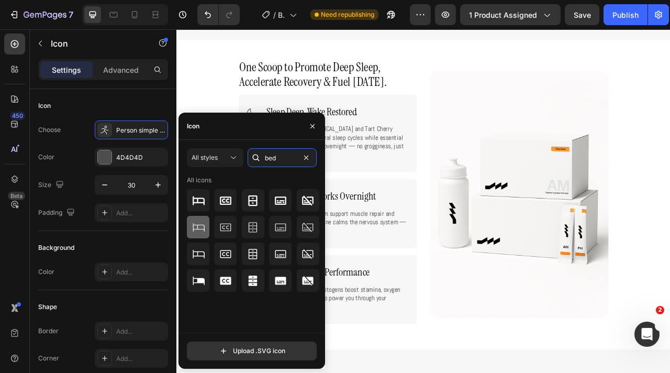
type input "bed"
click at [202, 227] on icon at bounding box center [198, 227] width 13 height 13
click at [437, 319] on div "Icon 0 Elevate Physical Performance Heading Row Cordyceps, L-Carnitine, and ada…" at bounding box center [368, 360] width 227 height 88
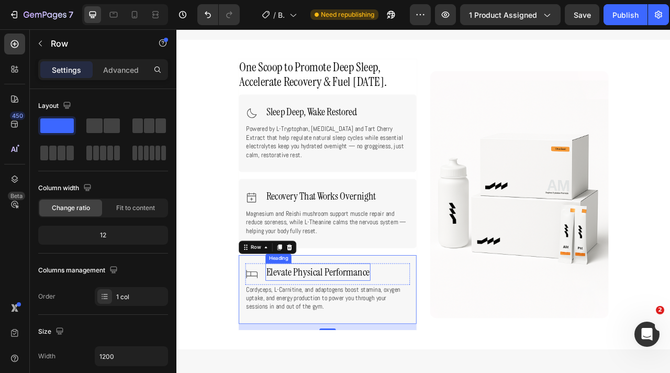
click at [409, 337] on span "Elevate Physical Performance" at bounding box center [356, 337] width 131 height 17
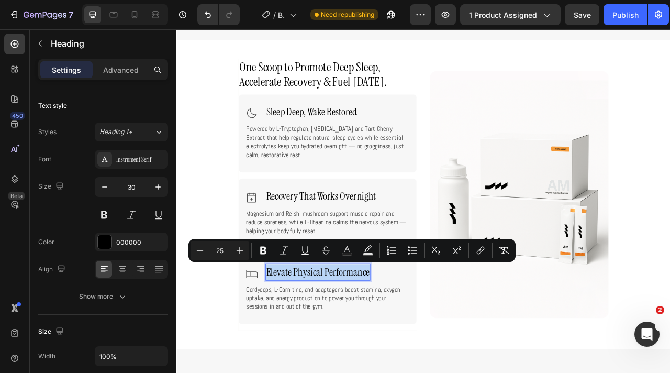
drag, startPoint x: 420, startPoint y: 339, endPoint x: 292, endPoint y: 339, distance: 127.7
click at [292, 339] on span "Elevate Physical Performance" at bounding box center [356, 337] width 131 height 17
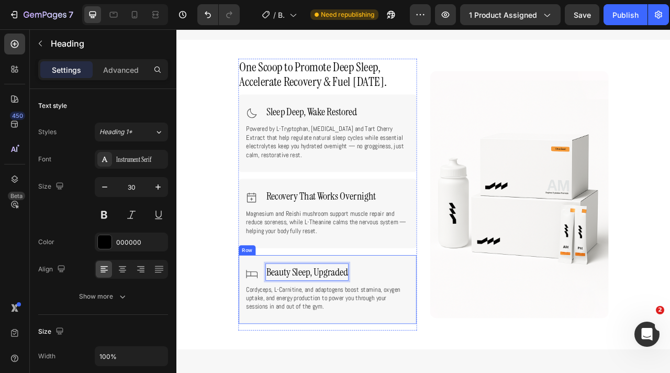
click at [353, 372] on div "Icon Beauty Sleep, Upgraded Heading 10 Row Cordyceps, L-Carnitine, and adaptoge…" at bounding box center [368, 360] width 209 height 66
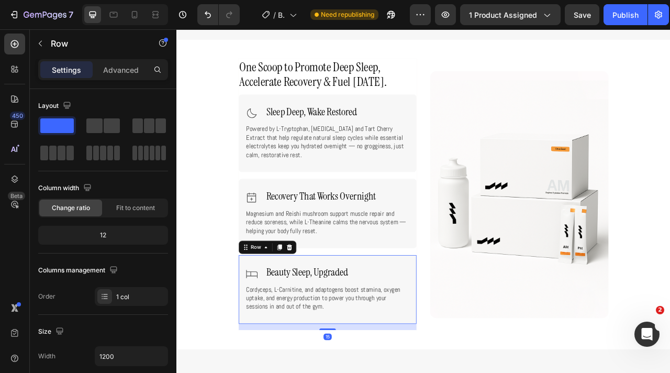
click at [363, 372] on span "Cordyceps, L-Carnitine, and adaptogens boost stamina, oxygen uptake, and energy…" at bounding box center [363, 370] width 196 height 33
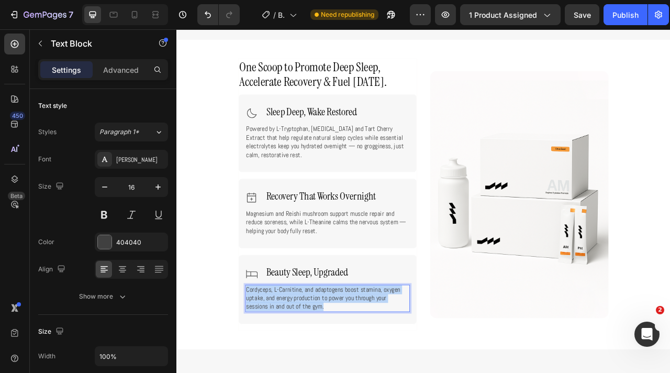
drag, startPoint x: 375, startPoint y: 378, endPoint x: 266, endPoint y: 355, distance: 111.9
click at [266, 355] on p "Cordyceps, L-Carnitine, and adaptogens boost stamina, oxygen uptake, and energy…" at bounding box center [368, 371] width 207 height 32
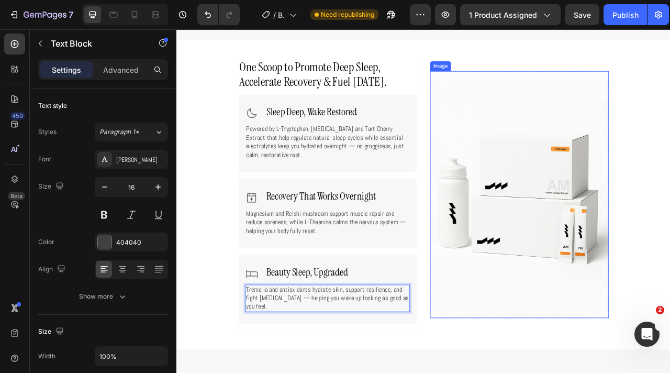
click at [534, 354] on img at bounding box center [612, 239] width 227 height 314
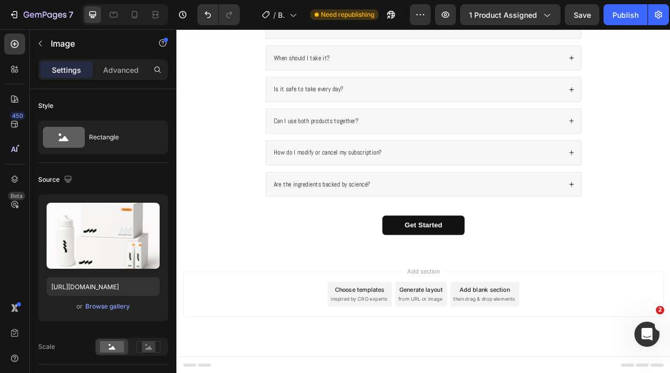
scroll to position [3278, 0]
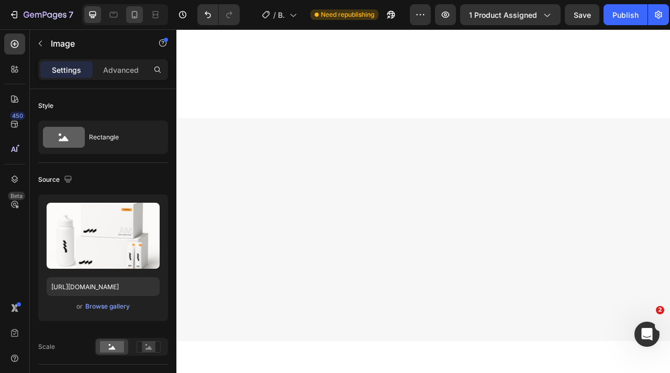
click at [137, 19] on icon at bounding box center [134, 14] width 10 height 10
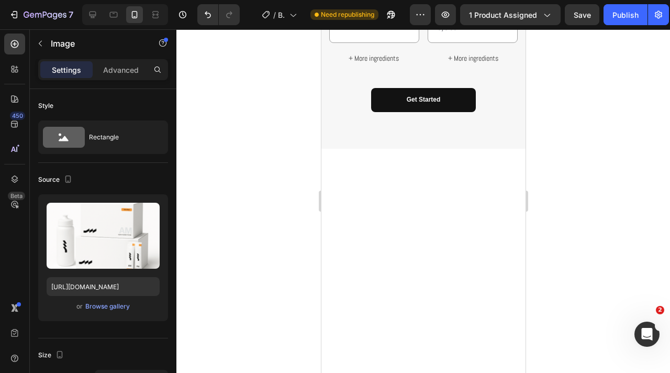
type input "450"
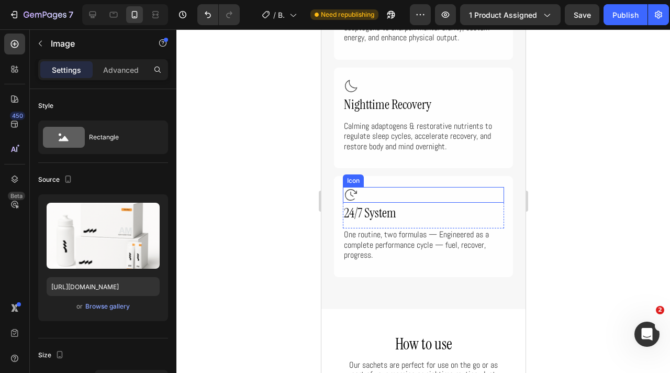
scroll to position [1205, 0]
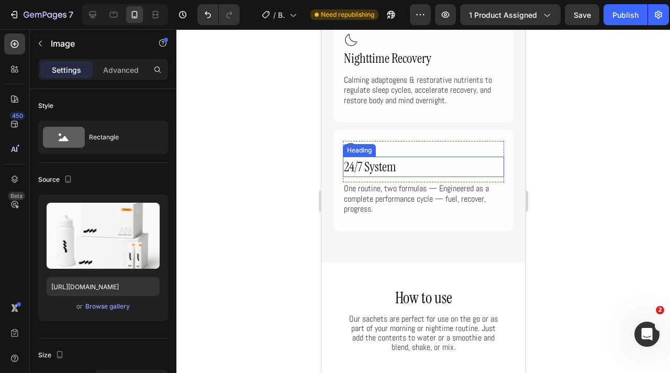
click at [397, 174] on h2 "24/7 System" at bounding box center [422, 167] width 161 height 20
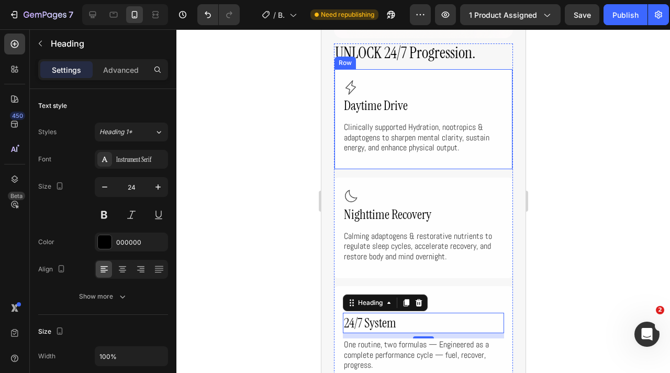
scroll to position [1033, 0]
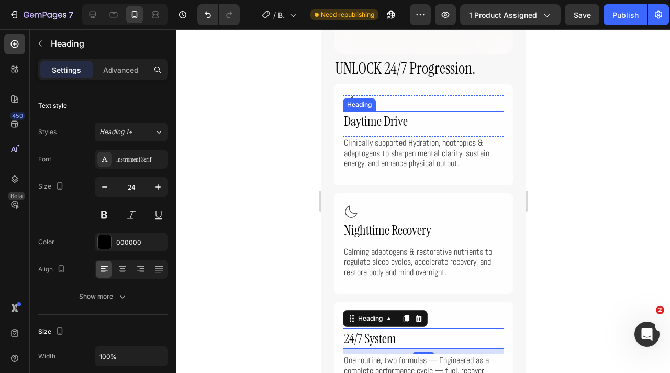
click at [409, 119] on h2 "Daytime Drive" at bounding box center [422, 121] width 161 height 20
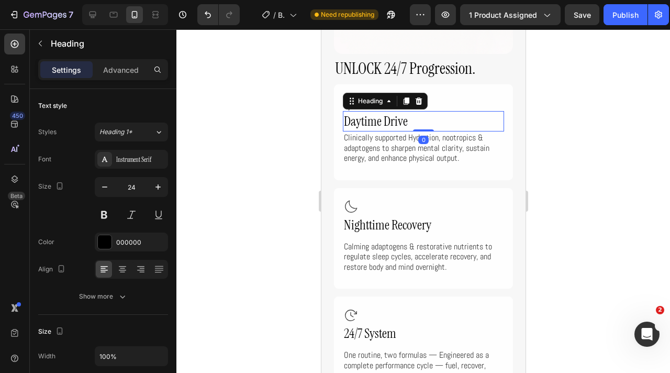
drag, startPoint x: 419, startPoint y: 136, endPoint x: 419, endPoint y: 124, distance: 11.5
click at [419, 124] on div "Daytime Drive Heading 0" at bounding box center [422, 121] width 161 height 20
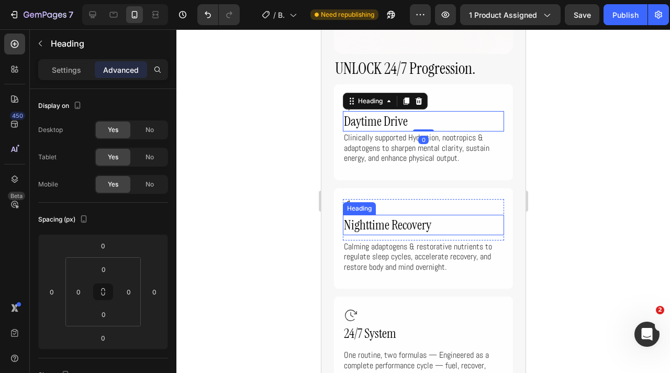
click at [413, 227] on span "Nighttime Recovery" at bounding box center [386, 224] width 87 height 17
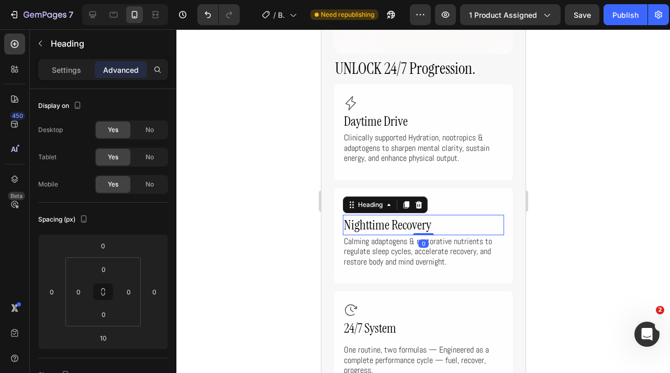
drag, startPoint x: 420, startPoint y: 239, endPoint x: 420, endPoint y: 219, distance: 20.4
click at [420, 219] on div "Nighttime Recovery Heading 0" at bounding box center [422, 225] width 161 height 20
type input "0"
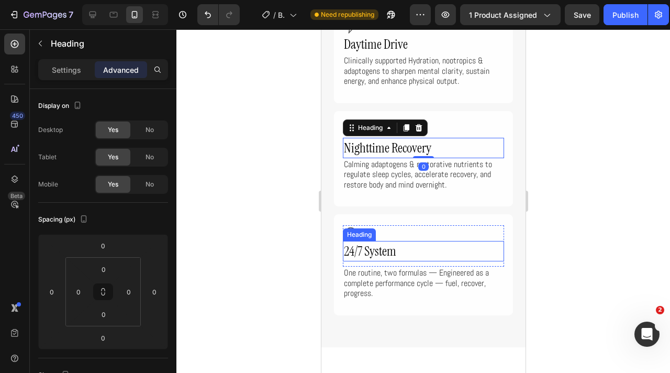
click at [417, 264] on div "24/7 System Heading" at bounding box center [422, 254] width 161 height 26
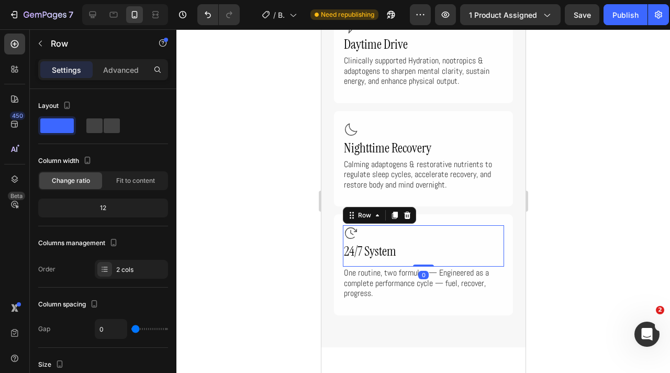
click at [424, 266] on div "24/7 System Heading" at bounding box center [422, 254] width 161 height 26
click at [421, 253] on h2 "24/7 System" at bounding box center [422, 251] width 161 height 20
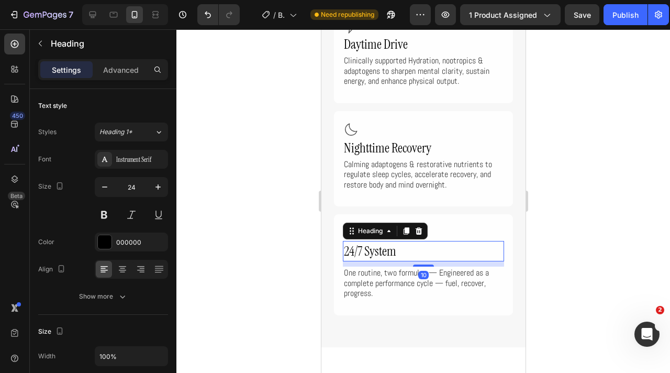
click at [421, 265] on div "10" at bounding box center [422, 263] width 161 height 5
drag, startPoint x: 421, startPoint y: 268, endPoint x: 421, endPoint y: 255, distance: 13.1
click at [421, 249] on div "24/7 System Heading 10" at bounding box center [422, 251] width 161 height 20
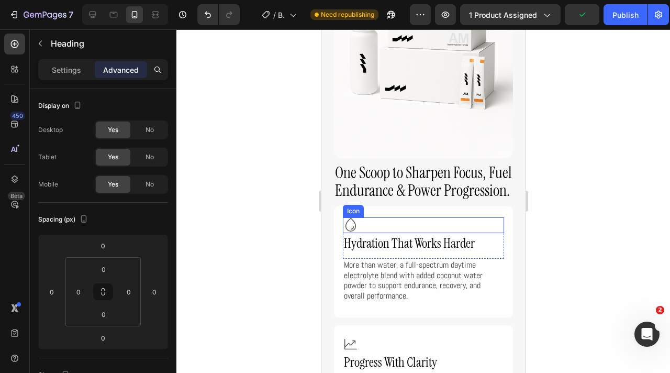
scroll to position [2711, 0]
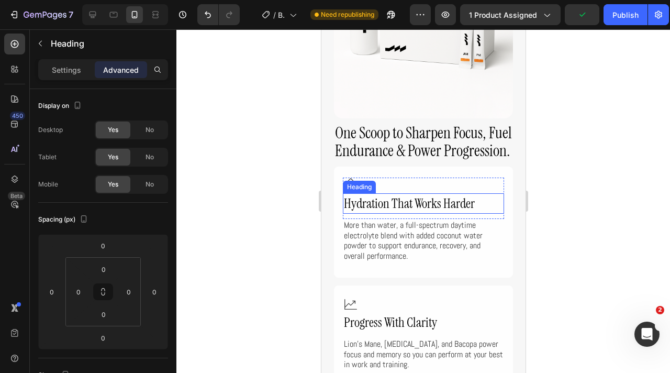
click at [411, 212] on span "Hydration That Works Harder" at bounding box center [408, 203] width 131 height 17
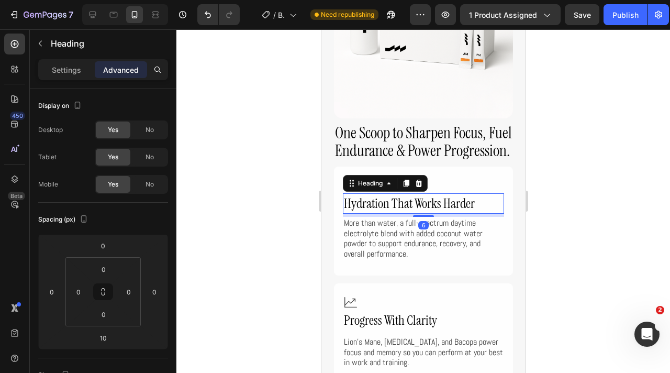
drag, startPoint x: 418, startPoint y: 236, endPoint x: 418, endPoint y: 219, distance: 16.8
click at [418, 214] on div "Hydration That Works Harder Heading 6" at bounding box center [422, 203] width 161 height 20
type input "0"
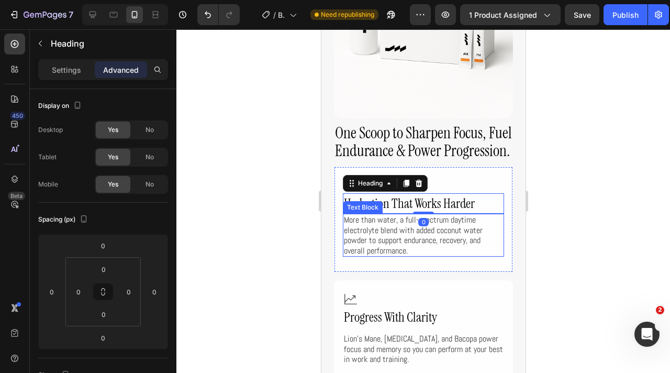
scroll to position [2745, 0]
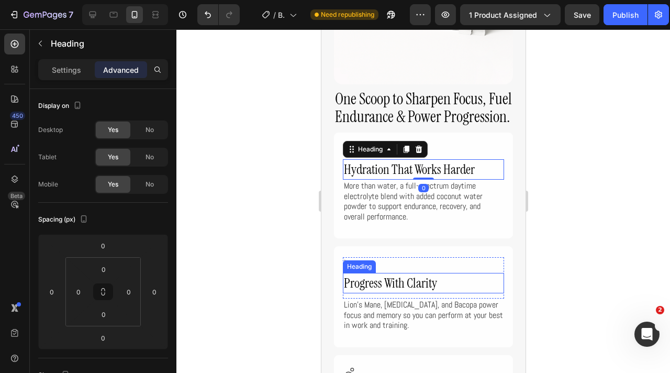
click at [411, 292] on span "Progress With Clarity" at bounding box center [389, 282] width 93 height 17
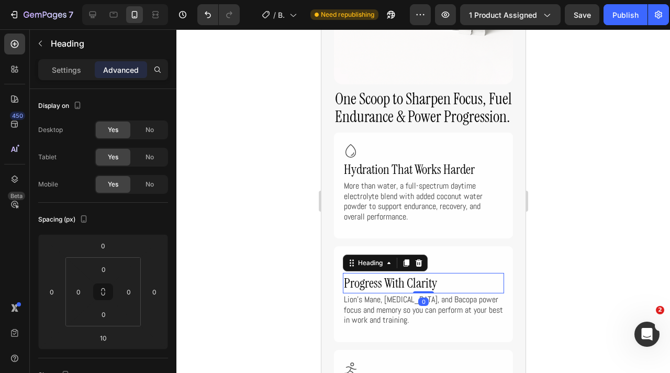
drag, startPoint x: 424, startPoint y: 317, endPoint x: 424, endPoint y: 308, distance: 8.9
click at [424, 293] on div "Progress With Clarity Heading 0" at bounding box center [422, 283] width 161 height 20
type input "0"
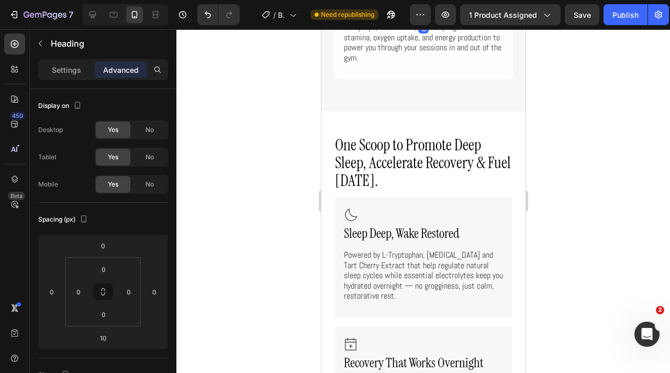
drag, startPoint x: 424, startPoint y: 264, endPoint x: 424, endPoint y: 253, distance: 10.5
click at [424, 16] on div "Elevate Physical Performance Heading 10" at bounding box center [422, 5] width 161 height 20
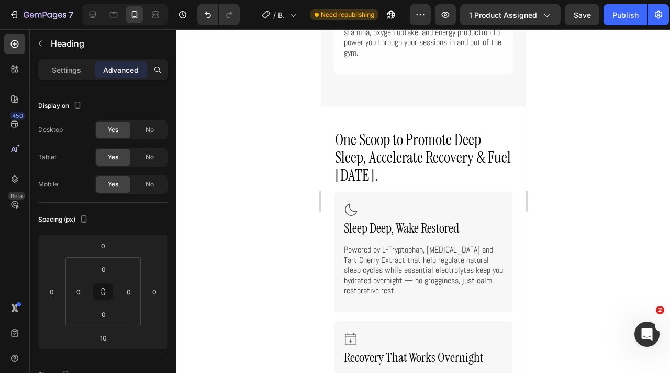
type input "0"
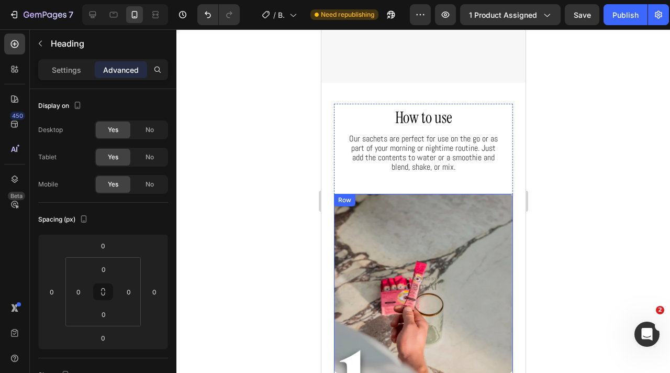
scroll to position [1224, 0]
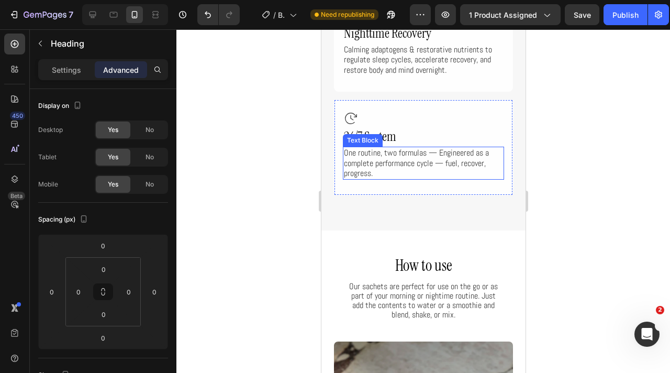
click at [406, 161] on span "One routine, two formulas — Engineered as a complete performance cycle — fuel, …" at bounding box center [415, 162] width 145 height 31
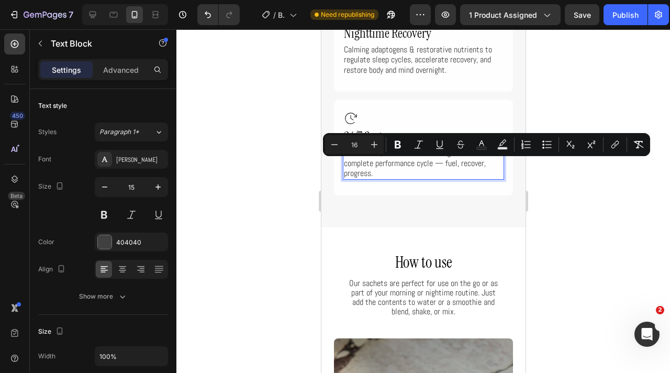
click at [387, 172] on p "One routine, two formulas — Engineered as a complete performance cycle — fuel, …" at bounding box center [422, 163] width 159 height 31
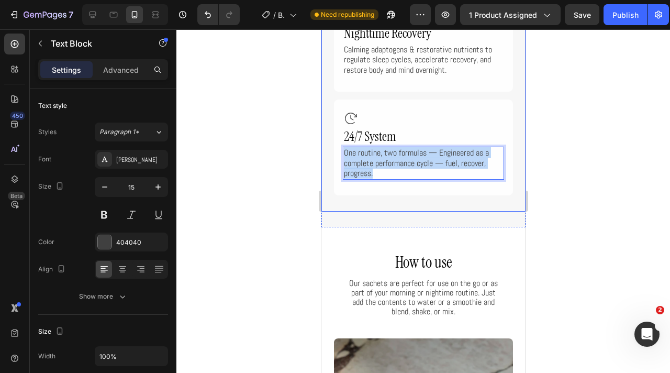
drag, startPoint x: 386, startPoint y: 174, endPoint x: 328, endPoint y: 146, distance: 64.4
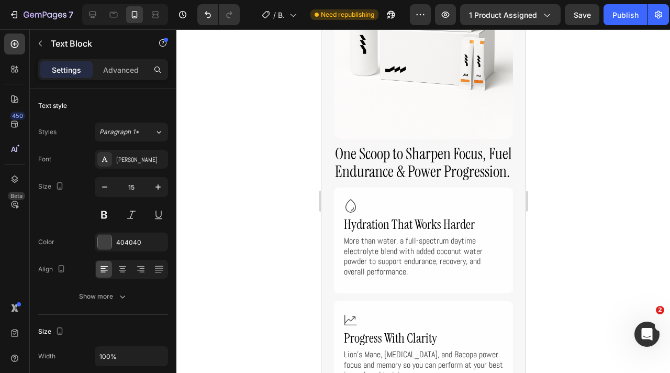
scroll to position [2732, 0]
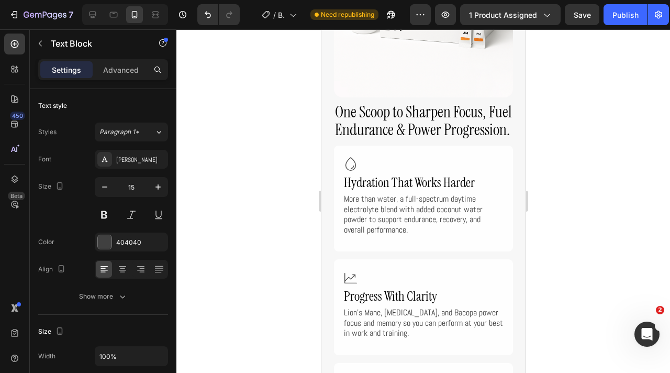
click at [392, 235] on span "More than water, a full-spectrum daytime electrolyte blend with added coconut w…" at bounding box center [412, 214] width 139 height 42
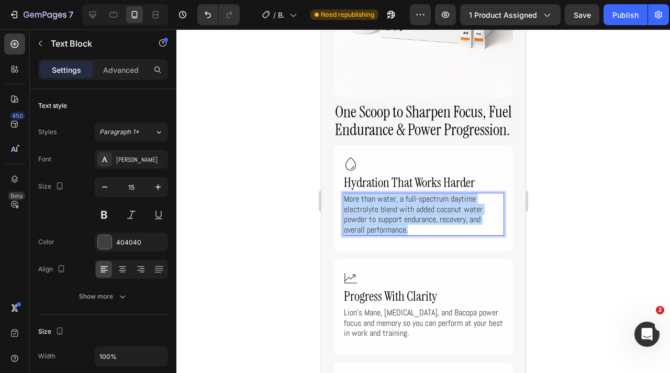
drag, startPoint x: 410, startPoint y: 249, endPoint x: 338, endPoint y: 215, distance: 80.3
click at [338, 215] on div "Icon Hydration That Works Harder Heading Row More than water, a full-spectrum d…" at bounding box center [422, 199] width 179 height 106
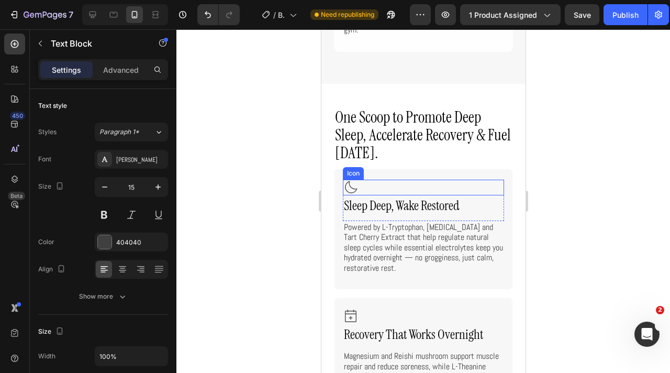
scroll to position [3158, 0]
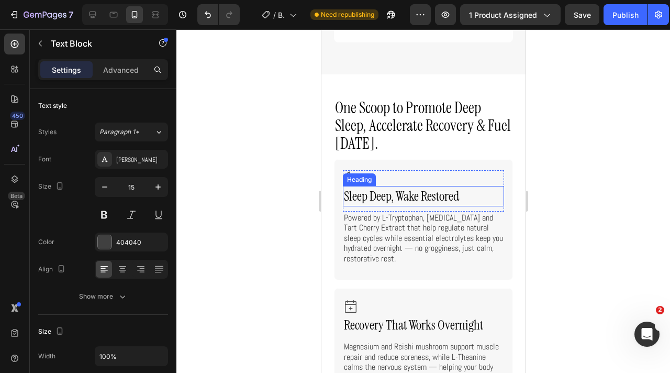
click at [391, 205] on span "Sleep Deep, Wake Restored" at bounding box center [400, 195] width 115 height 17
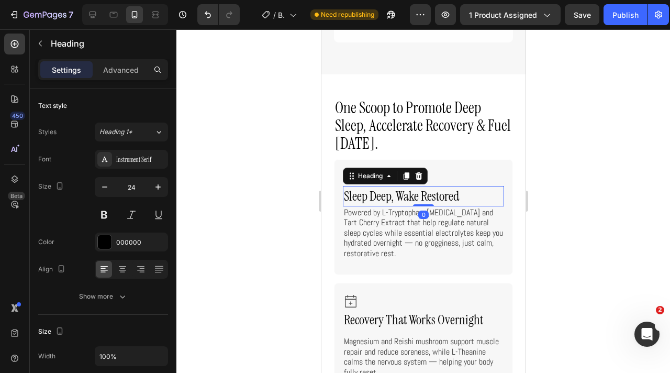
drag, startPoint x: 420, startPoint y: 231, endPoint x: 412, endPoint y: 247, distance: 17.8
click at [420, 206] on div "Sleep Deep, Wake Restored Heading 0" at bounding box center [422, 196] width 161 height 20
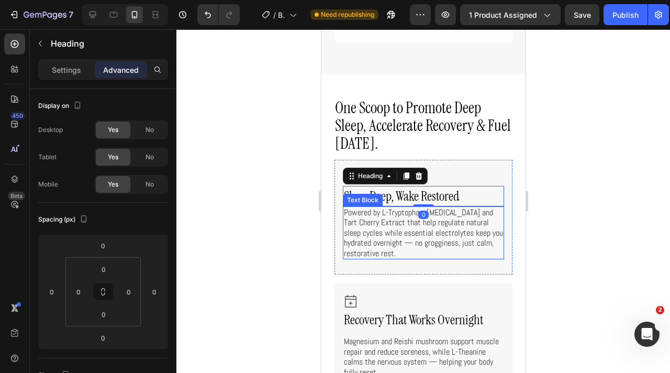
scroll to position [3193, 0]
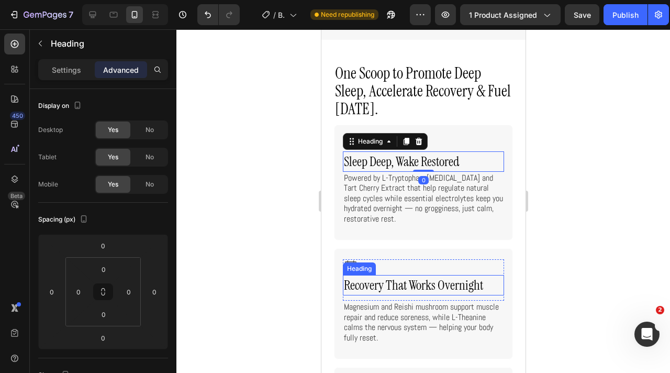
click at [410, 294] on span "Recovery That Works Overnight" at bounding box center [412, 284] width 139 height 17
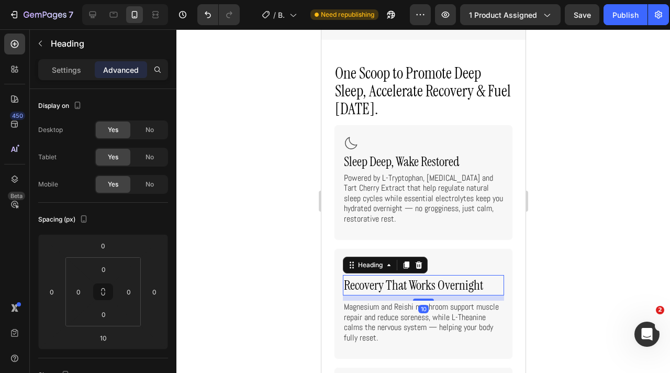
drag, startPoint x: 416, startPoint y: 322, endPoint x: 416, endPoint y: 309, distance: 13.6
click at [416, 295] on div "Recovery That Works Overnight Heading 10" at bounding box center [422, 285] width 161 height 20
type input "0"
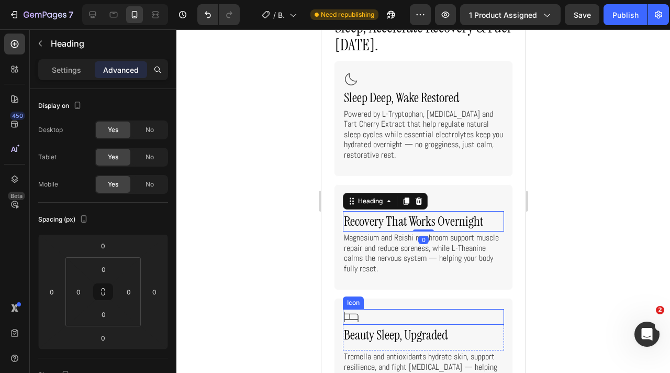
scroll to position [3293, 0]
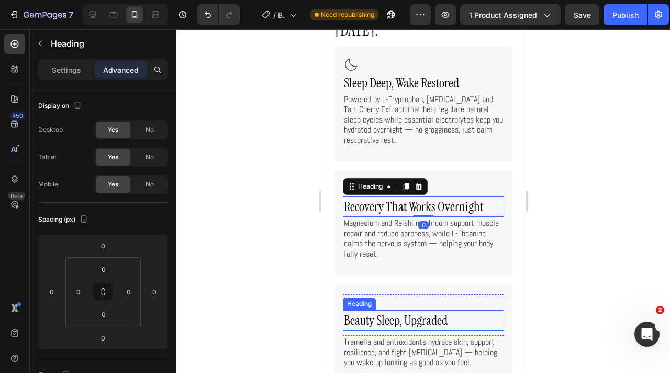
click at [414, 321] on span "Beauty Sleep, Upgraded" at bounding box center [395, 319] width 104 height 17
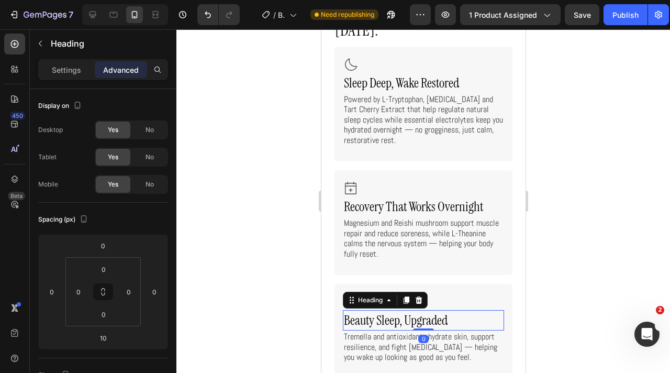
drag, startPoint x: 420, startPoint y: 337, endPoint x: 420, endPoint y: 321, distance: 15.7
click at [420, 322] on div "Beauty Sleep, Upgraded Heading 0" at bounding box center [422, 320] width 161 height 20
type input "0"
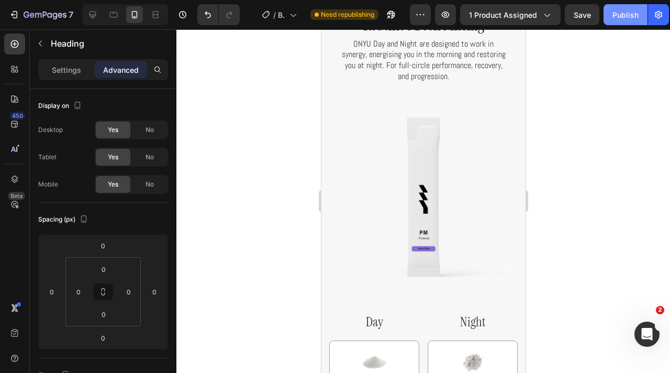
scroll to position [4359, 0]
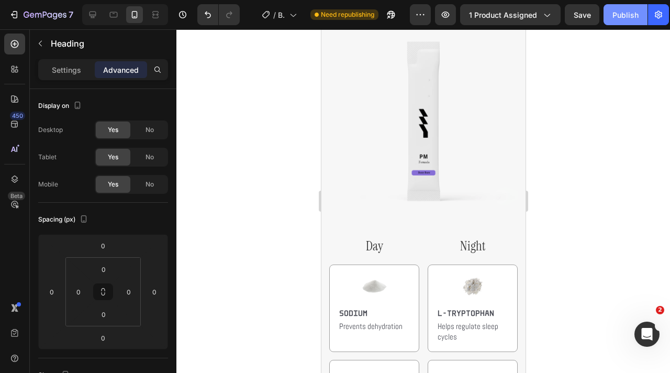
click at [616, 15] on div "Publish" at bounding box center [625, 14] width 26 height 11
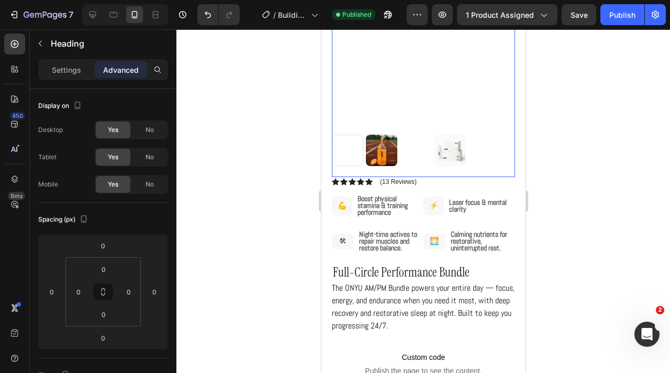
scroll to position [338, 0]
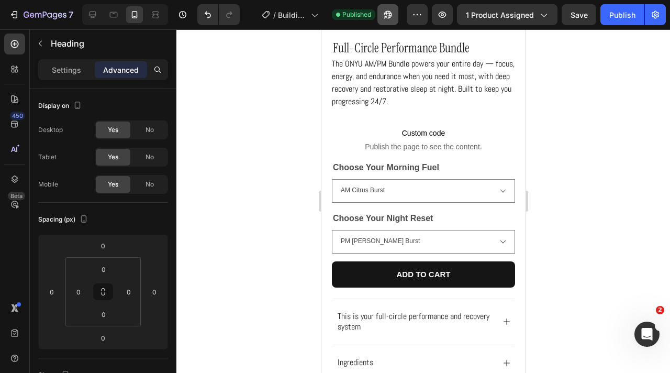
click at [393, 13] on icon "button" at bounding box center [388, 14] width 10 height 10
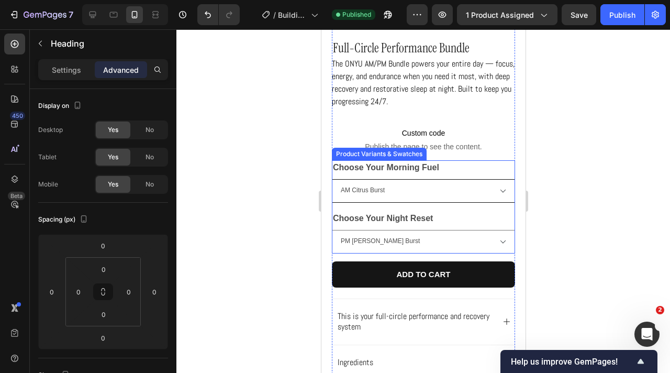
scroll to position [192, 0]
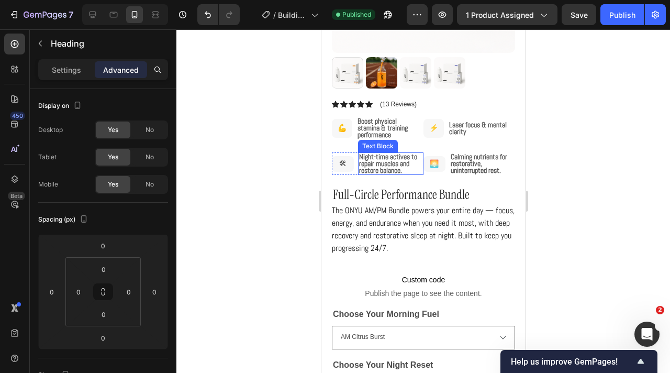
click at [372, 134] on strong "Boost physical stamina & training performance" at bounding box center [382, 127] width 50 height 23
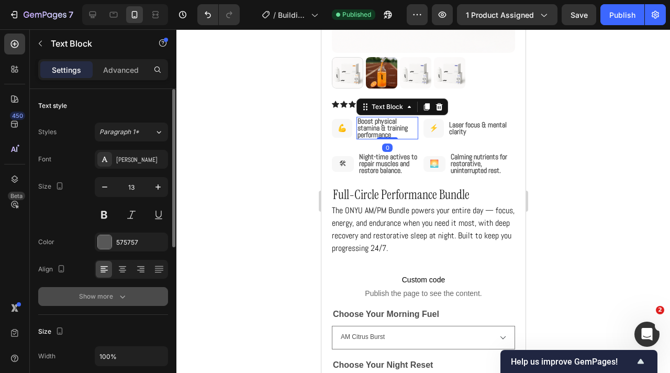
click at [127, 291] on icon "button" at bounding box center [122, 296] width 10 height 10
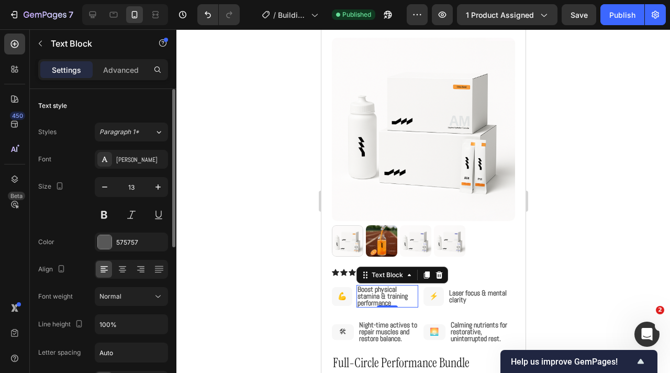
scroll to position [0, 0]
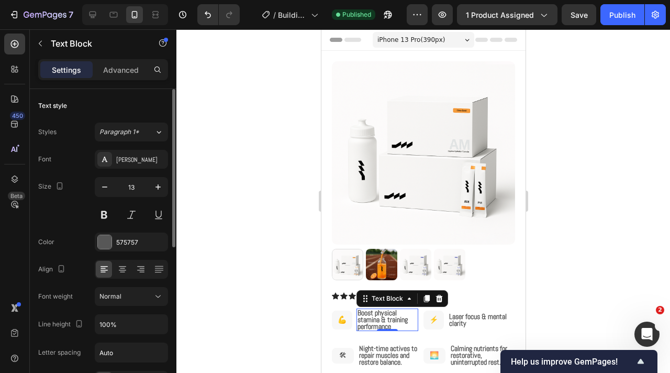
click at [406, 42] on span "iPhone 13 Pro ( 390 px)" at bounding box center [411, 40] width 68 height 10
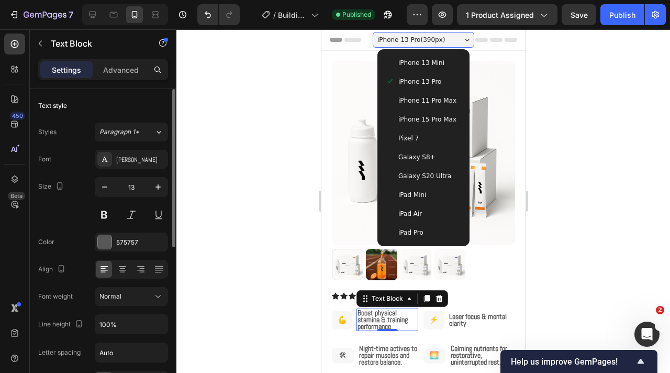
click at [414, 120] on span "iPhone 15 Pro Max" at bounding box center [427, 119] width 58 height 10
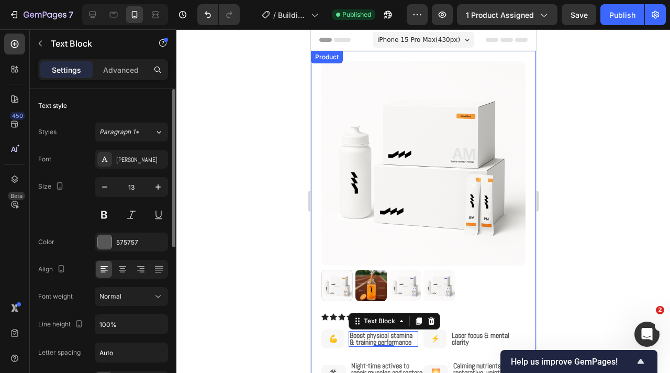
scroll to position [47, 0]
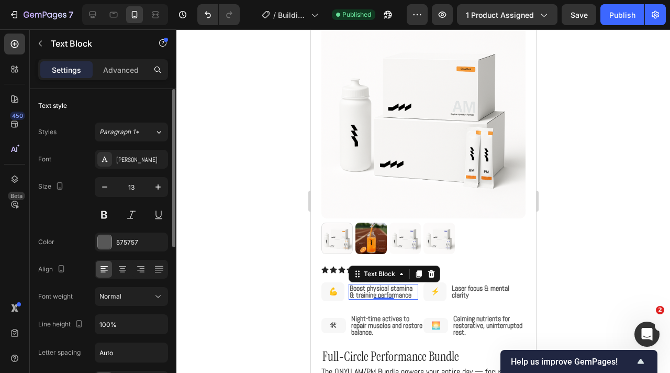
click at [410, 294] on strong "Boost physical stamina & training performance" at bounding box center [380, 291] width 63 height 16
drag, startPoint x: 412, startPoint y: 294, endPoint x: 337, endPoint y: 294, distance: 74.9
click at [337, 294] on div "Boost physical stamina & training performance Text Block 0 💪 Text Block Row Row" at bounding box center [372, 291] width 102 height 18
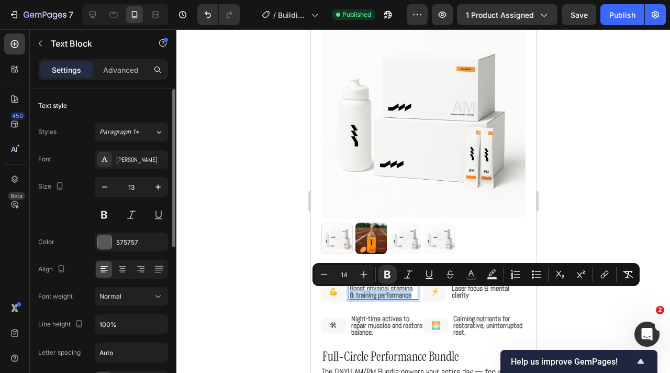
click at [397, 294] on strong "Boost physical stamina & training performance" at bounding box center [380, 291] width 63 height 16
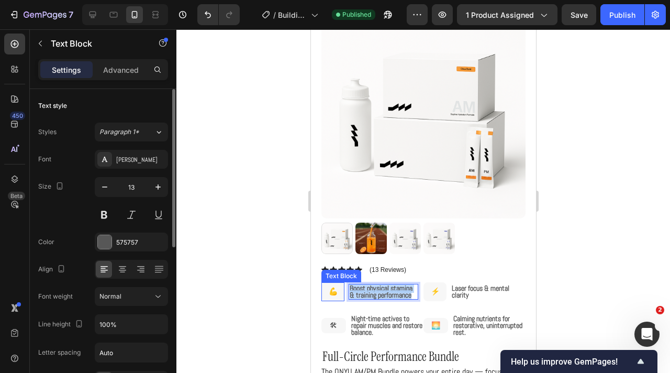
drag, startPoint x: 414, startPoint y: 294, endPoint x: 338, endPoint y: 291, distance: 76.5
click at [338, 291] on div "Boost physical stamina & training performance Text Block 0 💪 Text Block Row Row" at bounding box center [372, 291] width 102 height 18
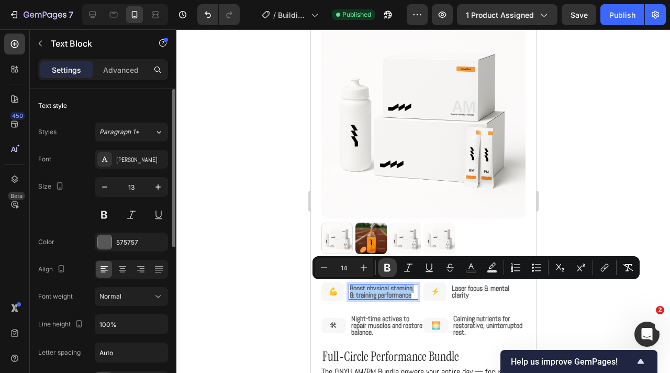
click at [389, 272] on icon "Editor contextual toolbar" at bounding box center [387, 267] width 10 height 10
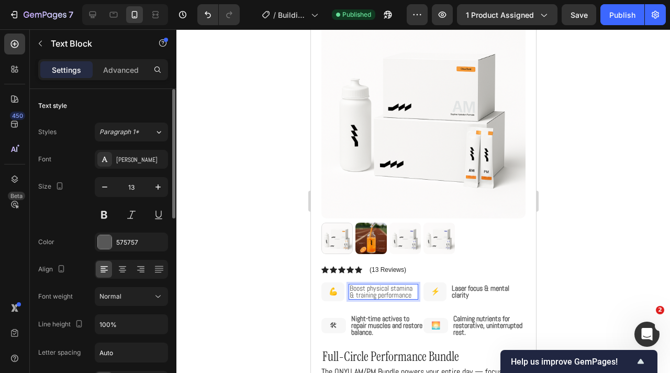
click at [300, 297] on div at bounding box center [423, 200] width 494 height 343
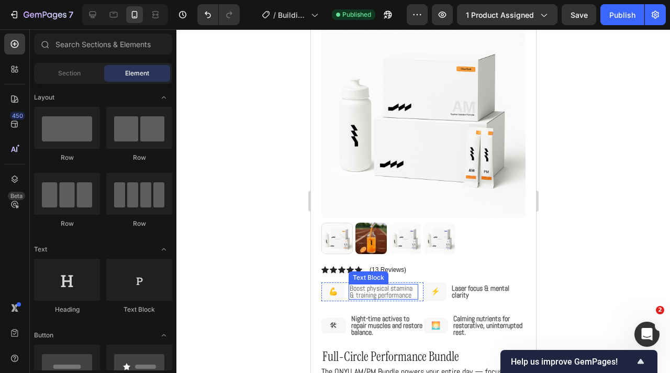
scroll to position [104, 0]
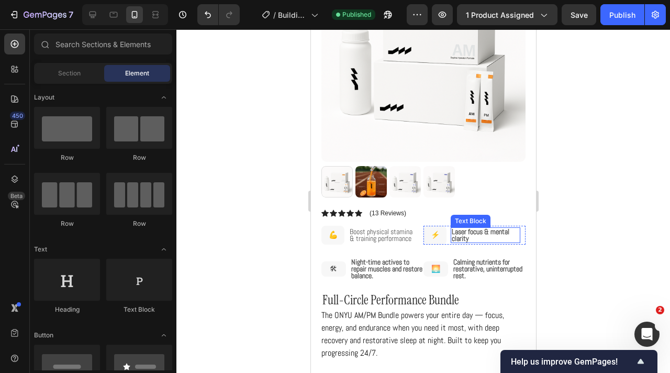
click at [476, 237] on p "Laser focus & mental clarity" at bounding box center [485, 235] width 68 height 14
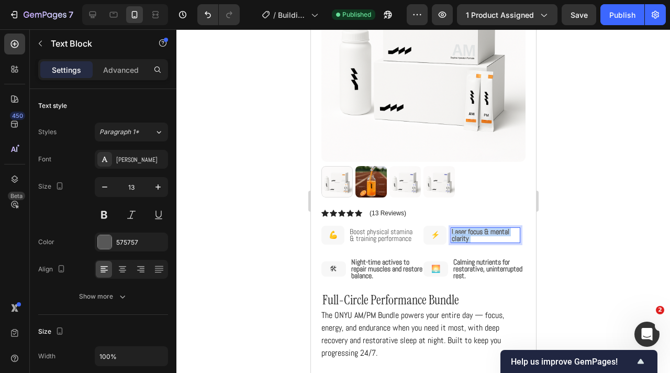
drag, startPoint x: 477, startPoint y: 236, endPoint x: 454, endPoint y: 233, distance: 23.2
click at [454, 233] on p "Laser focus & mental clarity" at bounding box center [485, 235] width 68 height 14
drag, startPoint x: 467, startPoint y: 233, endPoint x: 450, endPoint y: 232, distance: 17.9
click at [450, 232] on div "Laser focus & mental clarity Text Block 0 ⚡️ Text Block Row Row" at bounding box center [474, 235] width 102 height 18
drag, startPoint x: 473, startPoint y: 239, endPoint x: 445, endPoint y: 231, distance: 29.5
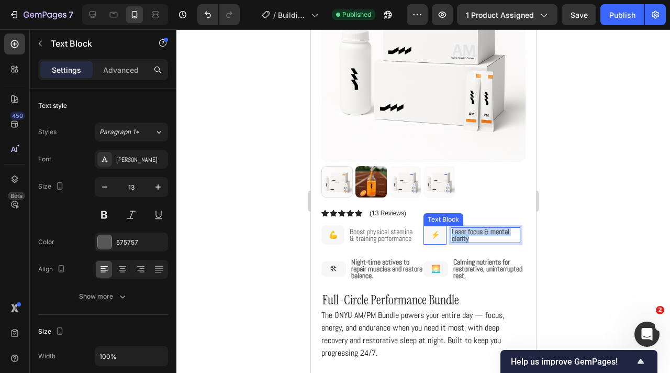
click at [445, 231] on div "Laser focus & mental clarity Text Block 0 ⚡️ Text Block Row Row" at bounding box center [474, 235] width 102 height 18
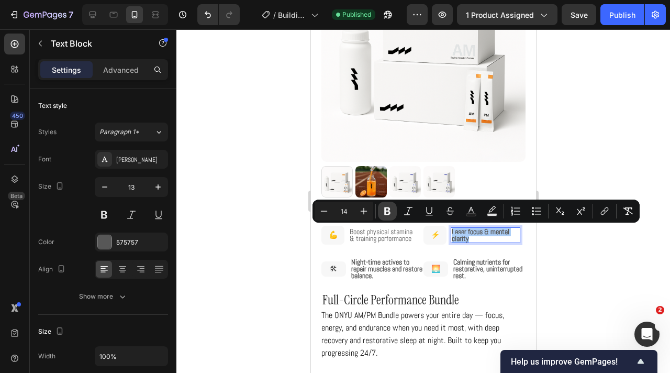
click at [391, 208] on icon "Editor contextual toolbar" at bounding box center [387, 211] width 10 height 10
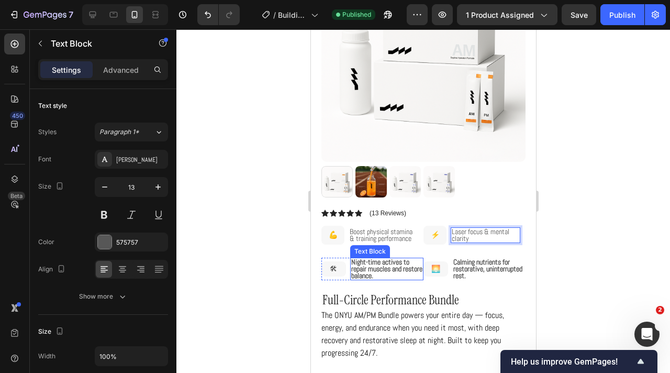
click at [386, 274] on strong "Night-time actives to repair muscles and restore balance." at bounding box center [386, 268] width 71 height 23
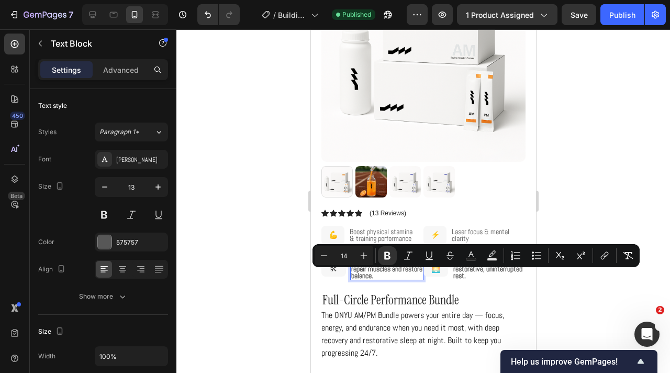
click at [401, 274] on p "Night-time actives to repair muscles and restore balance." at bounding box center [386, 269] width 71 height 20
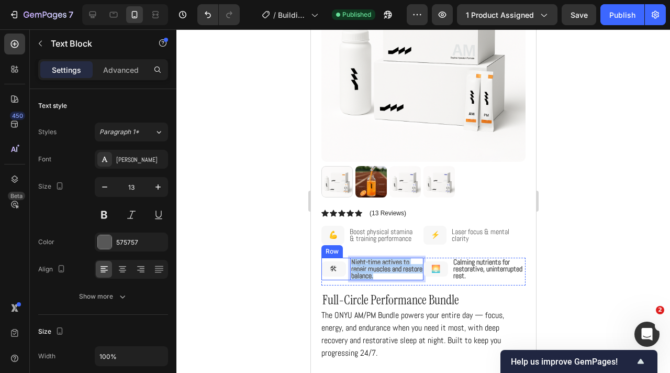
drag, startPoint x: 404, startPoint y: 274, endPoint x: 348, endPoint y: 260, distance: 57.8
click at [348, 260] on div "Night-time actives to repair muscles and restore balance. Text Block 0 🛠 Text B…" at bounding box center [372, 269] width 102 height 23
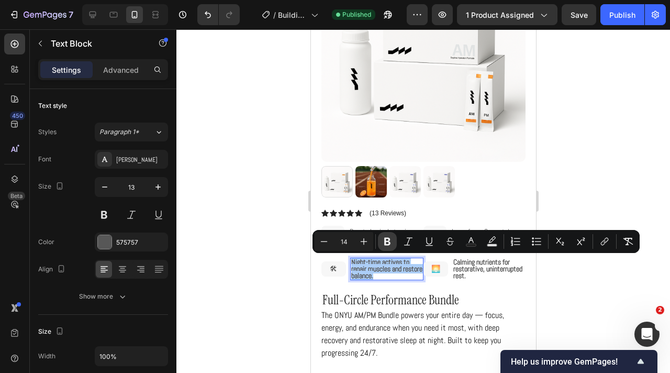
click at [386, 242] on icon "Editor contextual toolbar" at bounding box center [387, 241] width 10 height 10
click at [504, 276] on p "Calming nutrients for restorative, uninterrupted rest." at bounding box center [488, 269] width 71 height 20
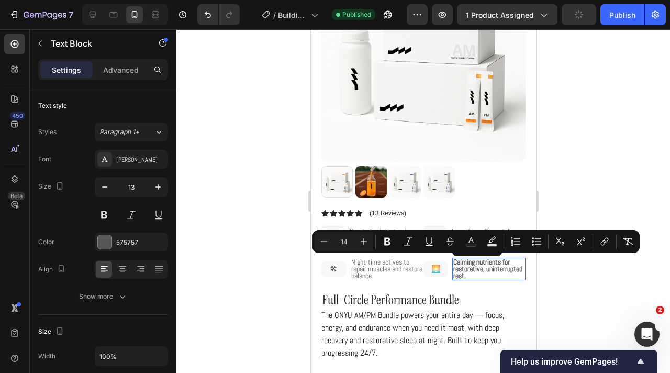
click at [504, 276] on p "Calming nutrients for restorative, uninterrupted rest." at bounding box center [488, 269] width 71 height 20
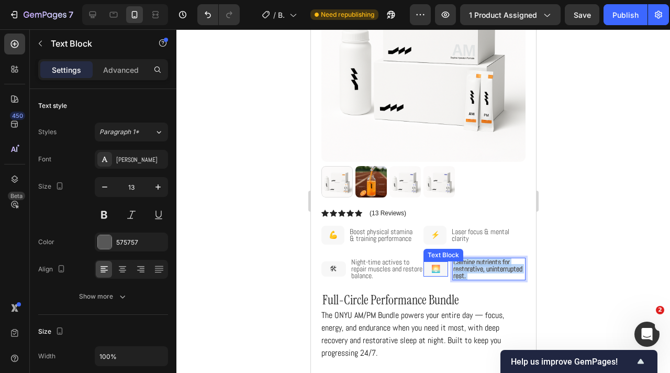
drag, startPoint x: 478, startPoint y: 276, endPoint x: 445, endPoint y: 262, distance: 35.6
click at [445, 262] on div "Calming nutrients for restorative, uninterrupted rest. Text Block 0 🌅 Text Bloc…" at bounding box center [474, 269] width 102 height 23
drag, startPoint x: 473, startPoint y: 275, endPoint x: 452, endPoint y: 262, distance: 24.4
click at [452, 262] on div "Calming nutrients for restorative, uninterrupted rest." at bounding box center [488, 269] width 73 height 23
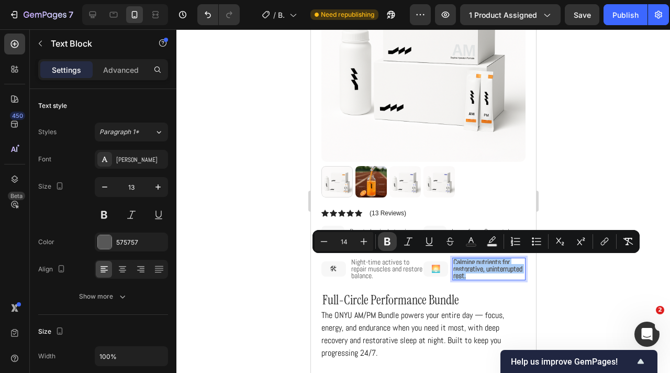
click at [386, 242] on icon "Editor contextual toolbar" at bounding box center [387, 241] width 10 height 10
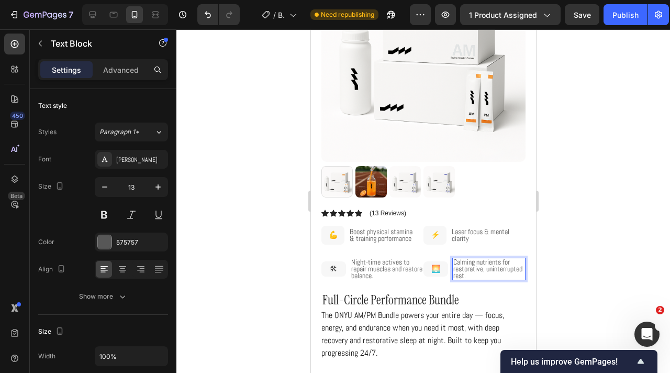
click at [563, 132] on div at bounding box center [423, 200] width 494 height 343
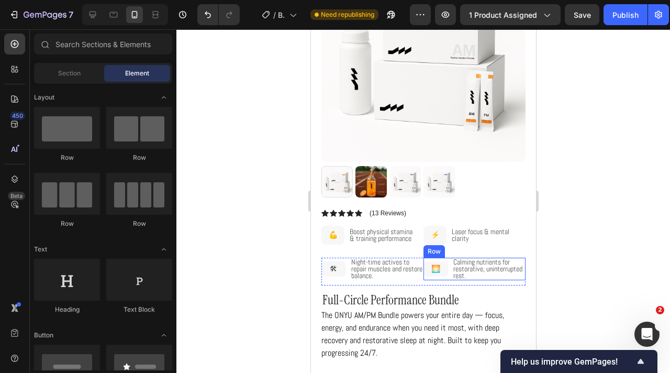
click at [423, 280] on div "🌅 Text Block Row" at bounding box center [435, 269] width 25 height 23
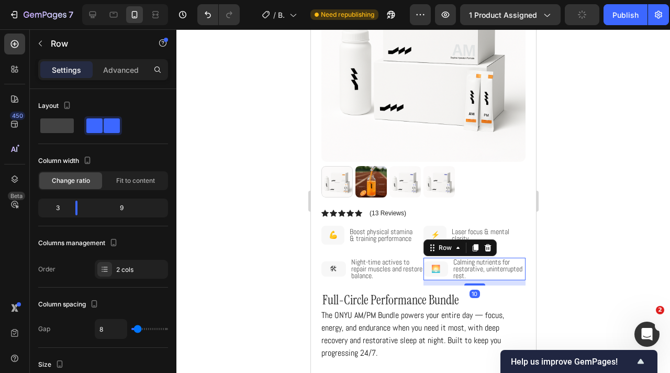
click at [422, 283] on div "Night-time actives to repair muscles and restore balance. Text Block 🛠 Text Blo…" at bounding box center [372, 272] width 102 height 28
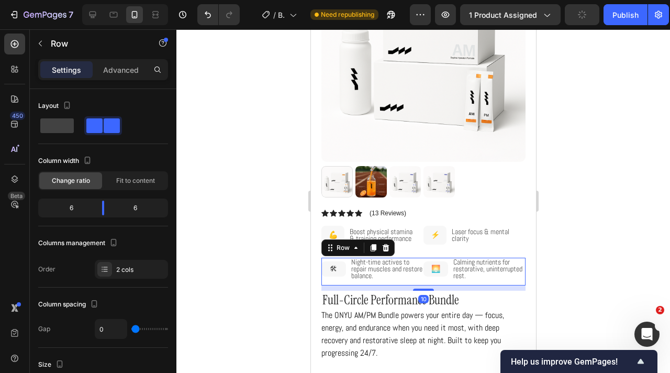
click at [421, 283] on div "Night-time actives to repair muscles and restore balance. Text Block 🛠 Text Blo…" at bounding box center [372, 272] width 102 height 28
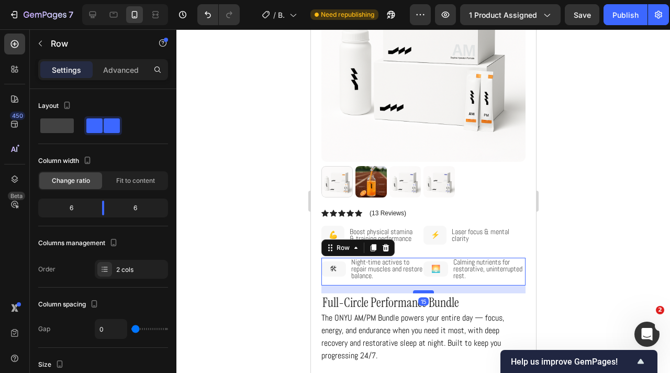
drag, startPoint x: 421, startPoint y: 289, endPoint x: 589, endPoint y: 308, distance: 169.7
click at [420, 292] on div at bounding box center [423, 291] width 21 height 3
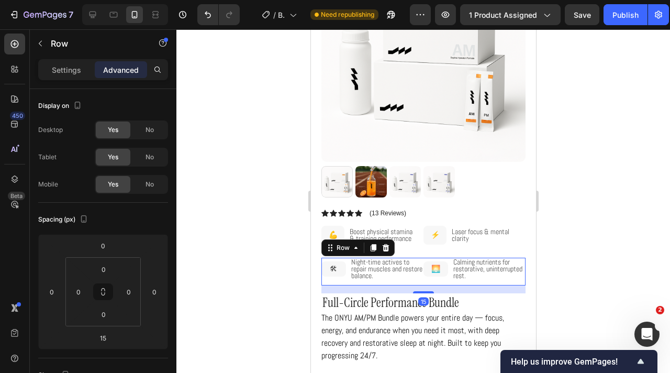
click at [276, 278] on div at bounding box center [423, 200] width 494 height 343
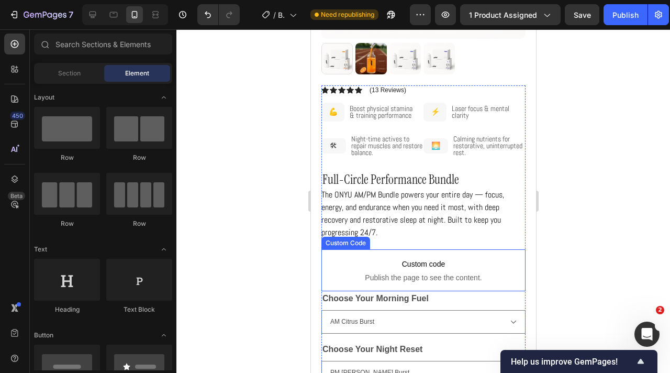
scroll to position [232, 0]
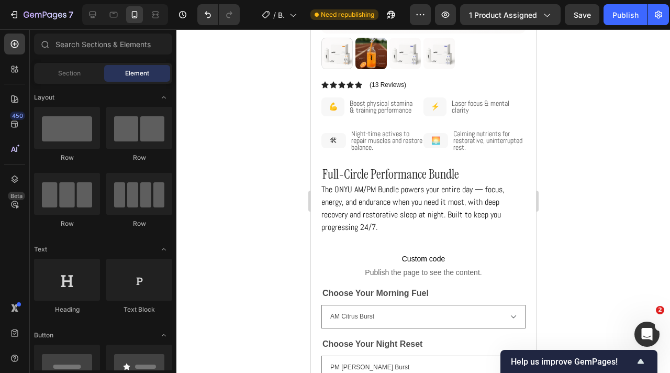
click at [616, 28] on div "7 Version history / Buildify - ONYU (Bundle) : Product Page (Live) Need republi…" at bounding box center [335, 15] width 670 height 30
click at [618, 19] on div "Publish" at bounding box center [625, 14] width 26 height 11
click at [382, 110] on span "Boost physical stamina & training performance" at bounding box center [380, 106] width 63 height 16
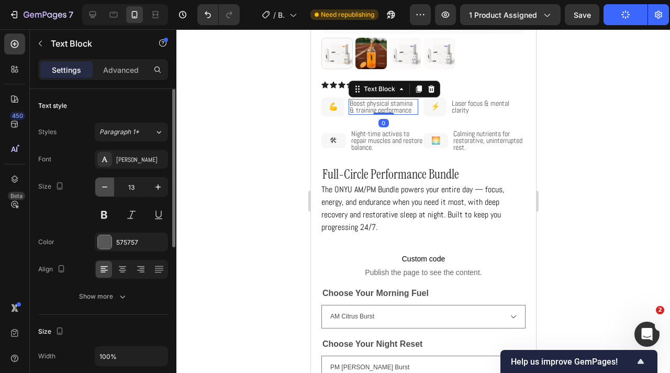
click at [107, 186] on icon "button" at bounding box center [104, 187] width 10 height 10
type input "12"
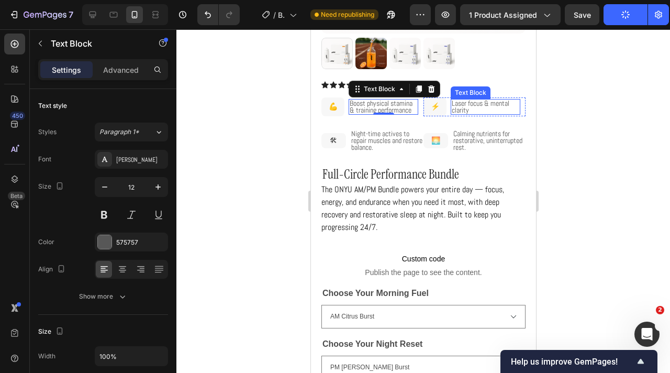
click at [471, 109] on p "Laser focus & mental clarity" at bounding box center [485, 107] width 68 height 14
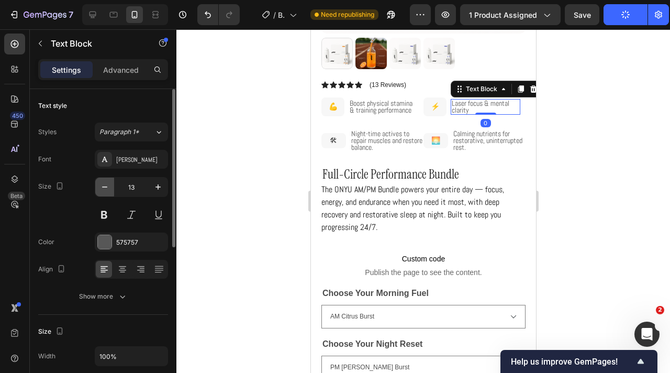
click at [104, 185] on icon "button" at bounding box center [104, 187] width 10 height 10
type input "12"
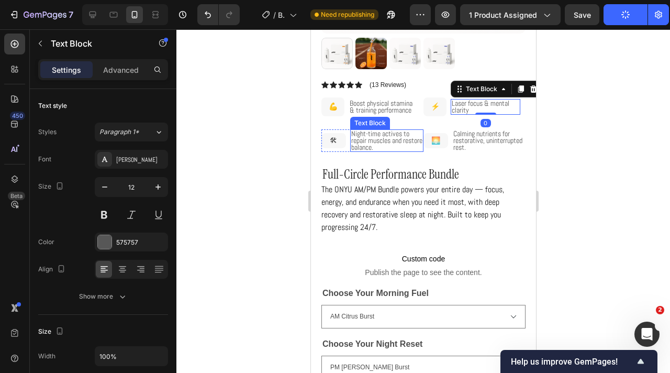
click at [377, 142] on span "Night-time actives to repair muscles and restore balance." at bounding box center [386, 140] width 71 height 23
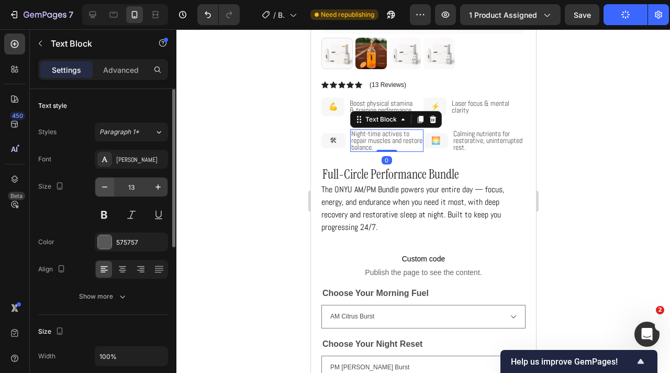
click at [104, 185] on icon "button" at bounding box center [104, 187] width 10 height 10
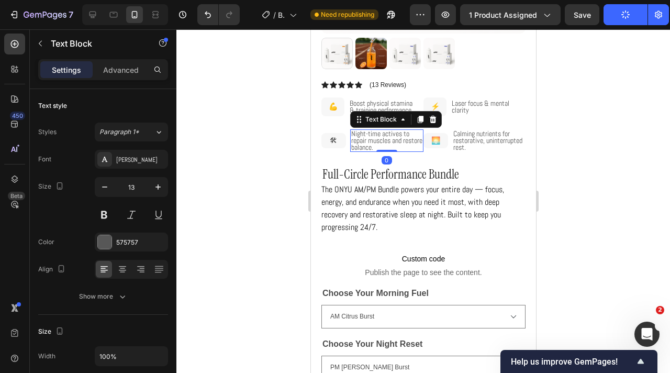
type input "12"
click at [477, 135] on span "Calming nutrients for restorative, uninterrupted rest." at bounding box center [487, 140] width 69 height 23
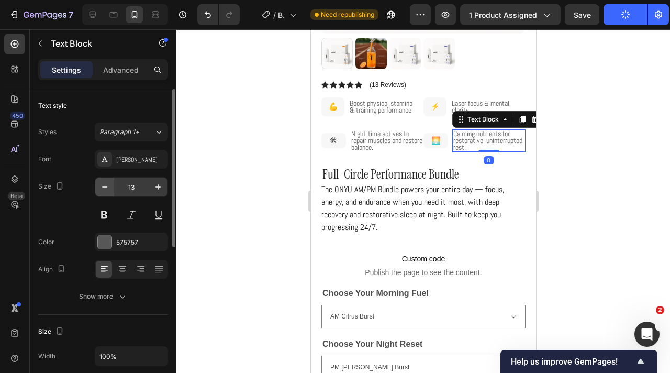
click at [111, 189] on button "button" at bounding box center [104, 186] width 19 height 19
type input "12"
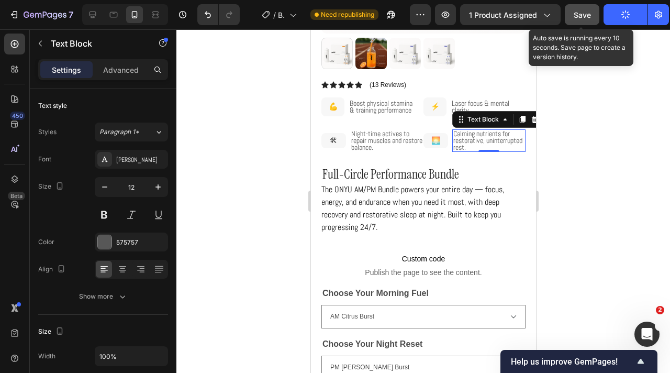
click at [595, 18] on button "Save" at bounding box center [582, 14] width 35 height 21
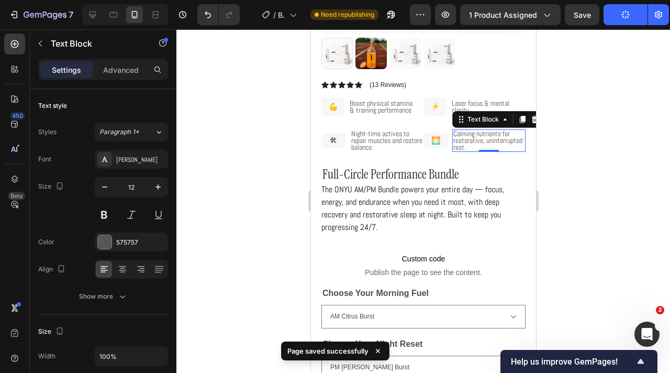
click at [582, 107] on div at bounding box center [423, 200] width 494 height 343
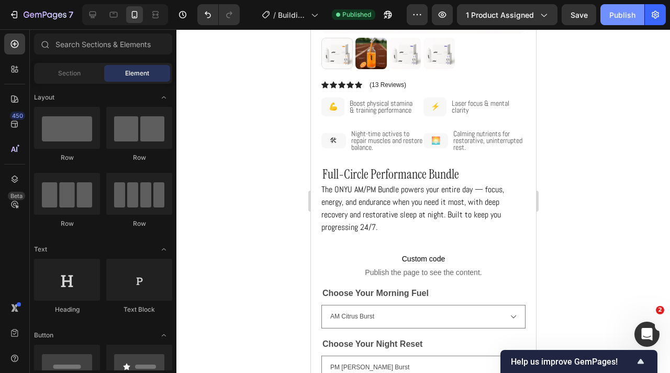
click at [611, 23] on button "Publish" at bounding box center [622, 14] width 44 height 21
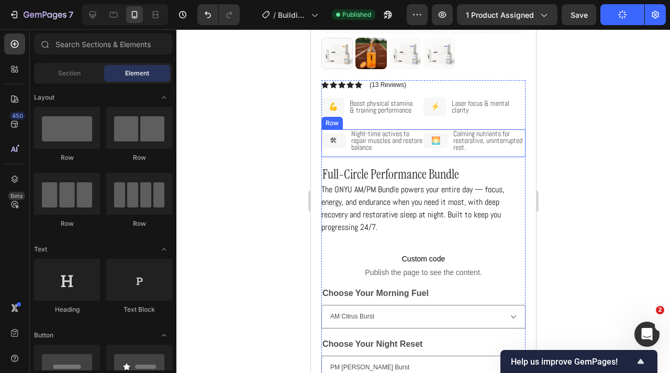
click at [394, 151] on div "Night-time actives to repair muscles and restore balance. Text Block 🛠 Text Blo…" at bounding box center [372, 143] width 102 height 28
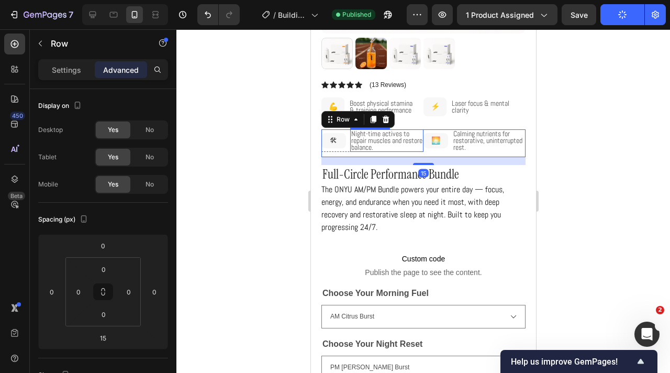
click at [400, 147] on p "Night-time actives to repair muscles and restore balance." at bounding box center [386, 140] width 71 height 20
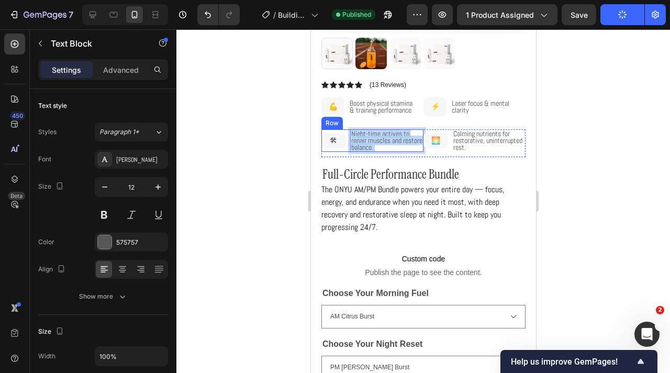
drag, startPoint x: 400, startPoint y: 147, endPoint x: 349, endPoint y: 133, distance: 53.6
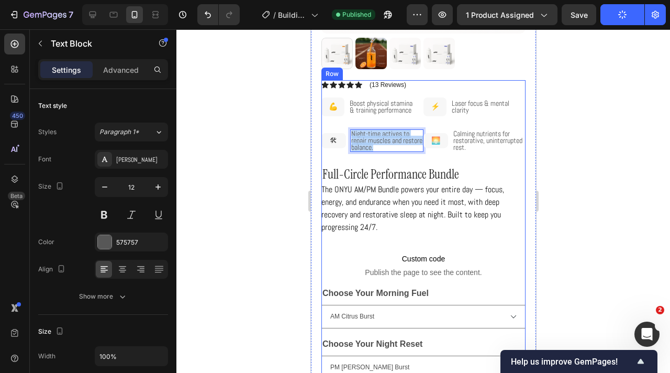
drag, startPoint x: 398, startPoint y: 144, endPoint x: 338, endPoint y: 121, distance: 64.9
click at [338, 121] on div "Icon Icon Icon Icon Icon Icon List (13 Reviews) Text Block Row Boost physical s…" at bounding box center [423, 334] width 204 height 508
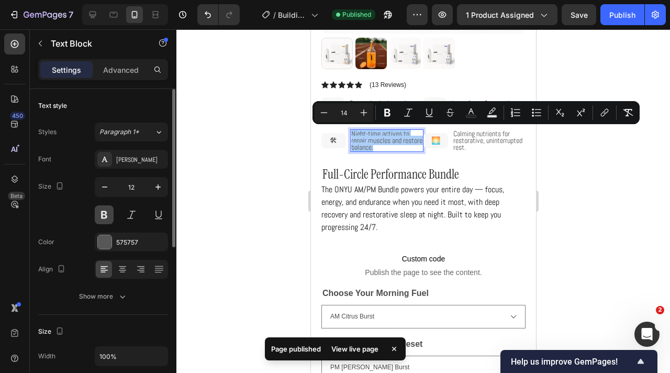
click at [105, 215] on button at bounding box center [104, 214] width 19 height 19
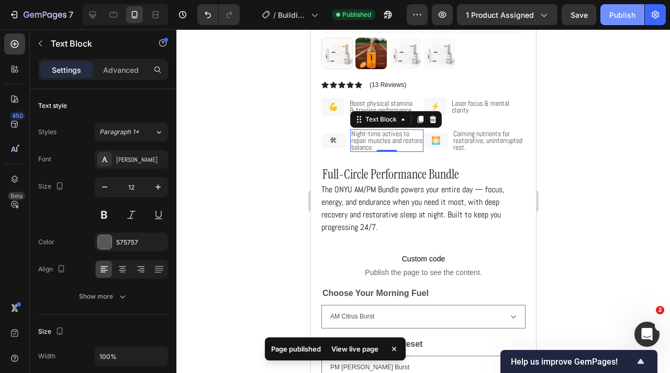
click at [611, 15] on div "Publish" at bounding box center [622, 14] width 26 height 11
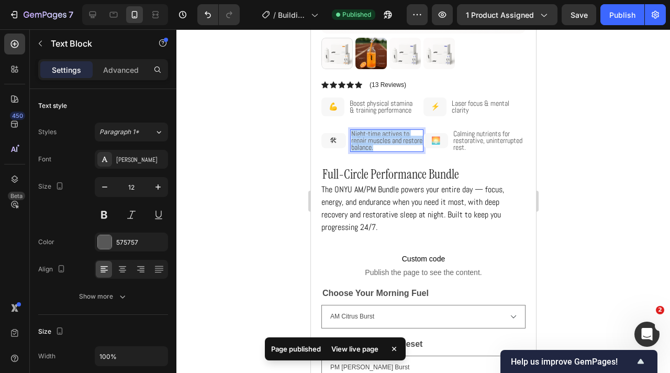
drag, startPoint x: 398, startPoint y: 144, endPoint x: 338, endPoint y: 128, distance: 62.2
click at [338, 129] on div "Night-time actives to repair muscles and restore balance. Text Block 0 🛠 Text B…" at bounding box center [372, 140] width 102 height 23
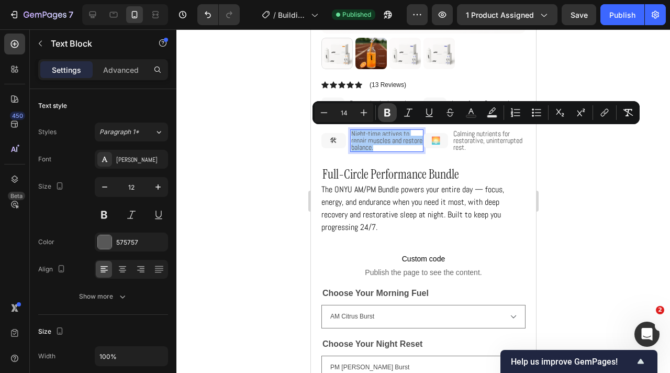
click at [393, 114] on button "Bold" at bounding box center [387, 112] width 19 height 19
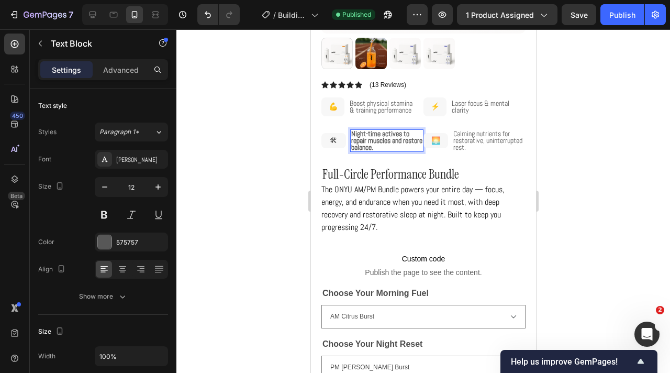
click at [393, 114] on span "Boost physical stamina & training performance" at bounding box center [380, 106] width 63 height 16
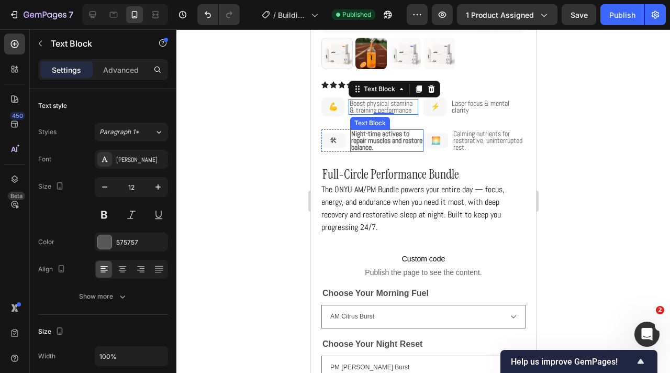
click at [399, 141] on strong "Night-time actives to repair muscles and restore balance." at bounding box center [386, 140] width 71 height 23
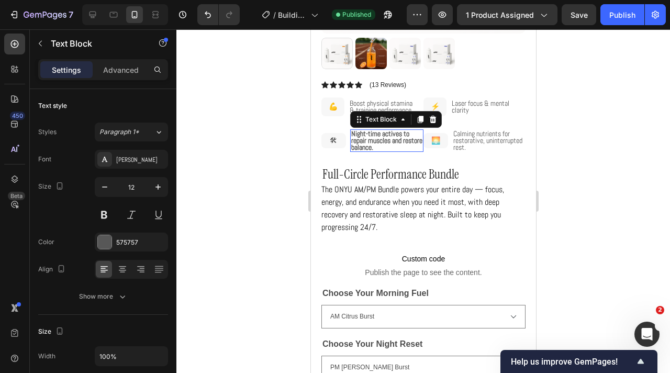
click at [399, 144] on strong "Night-time actives to repair muscles and restore balance." at bounding box center [386, 140] width 71 height 23
click at [402, 144] on p "Night-time actives to repair muscles and restore balance." at bounding box center [386, 140] width 71 height 20
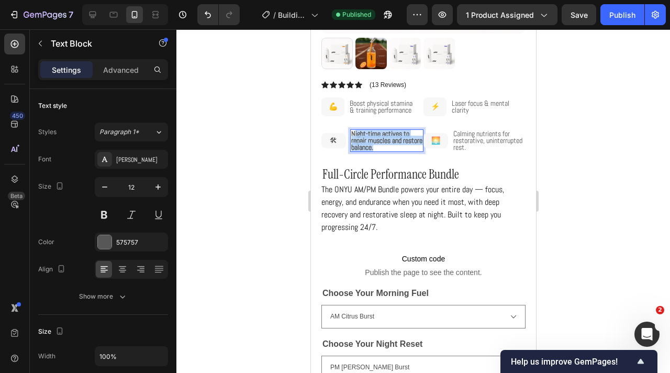
drag, startPoint x: 403, startPoint y: 144, endPoint x: 354, endPoint y: 131, distance: 49.8
click at [354, 131] on p "Night-time actives to repair muscles and restore balance." at bounding box center [386, 140] width 71 height 20
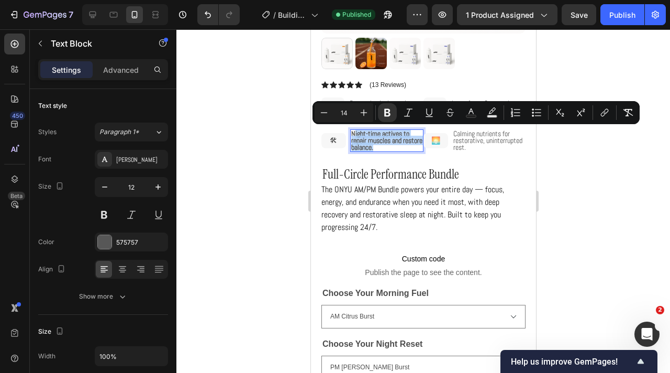
click at [398, 142] on strong "Night-time actives to repair muscles and restore balance." at bounding box center [386, 140] width 71 height 23
click at [399, 145] on p "Night-time actives to repair muscles and restore balance." at bounding box center [386, 140] width 71 height 20
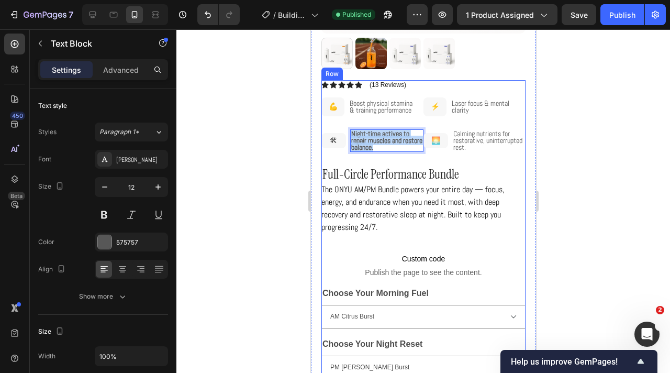
drag, startPoint x: 402, startPoint y: 144, endPoint x: 349, endPoint y: 125, distance: 55.8
click at [349, 125] on div "Icon Icon Icon Icon Icon Icon List (13 Reviews) Text Block Row Boost physical s…" at bounding box center [423, 334] width 204 height 508
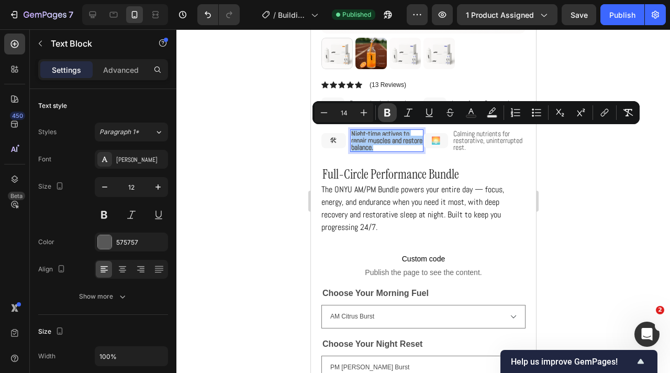
click at [386, 112] on icon "Editor contextual toolbar" at bounding box center [387, 112] width 10 height 10
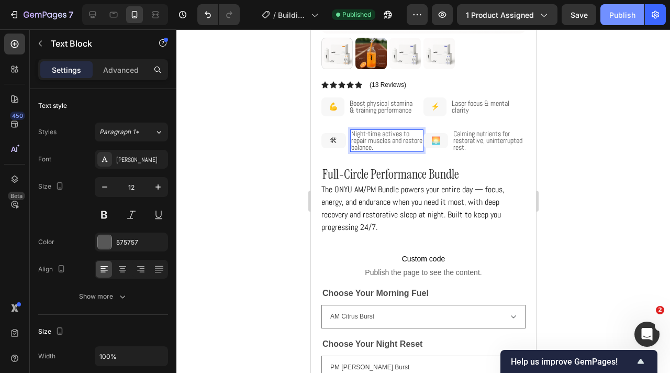
click at [609, 14] on div "Publish" at bounding box center [622, 14] width 26 height 11
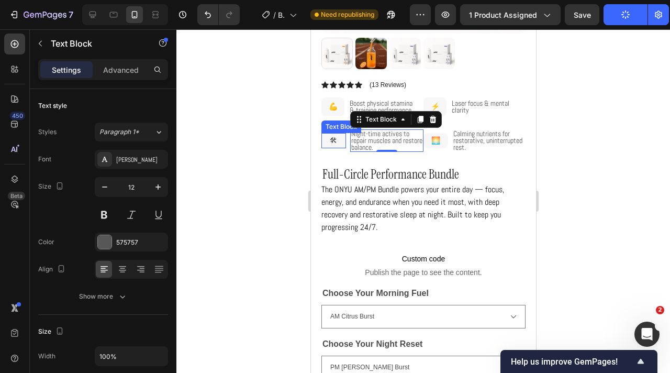
click at [343, 140] on p "🛠" at bounding box center [333, 140] width 23 height 13
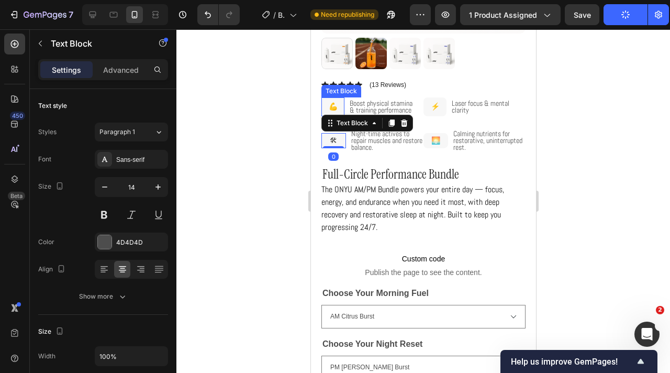
click at [332, 105] on p "💪" at bounding box center [333, 106] width 18 height 13
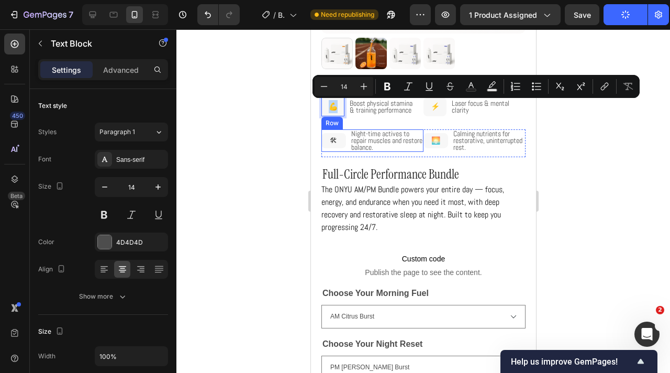
click at [338, 136] on p "🛠" at bounding box center [333, 140] width 23 height 13
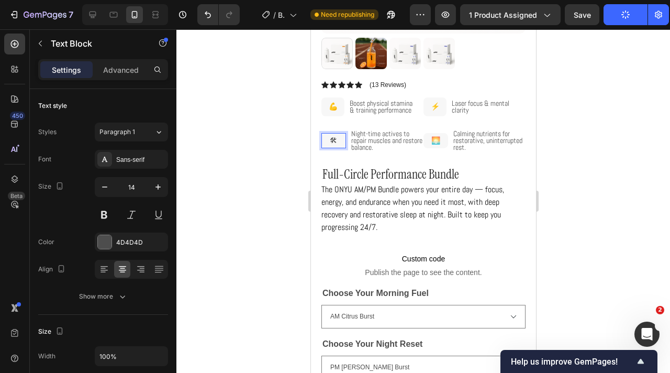
drag, startPoint x: 336, startPoint y: 138, endPoint x: 327, endPoint y: 138, distance: 8.4
click at [327, 138] on p "🛠" at bounding box center [333, 140] width 23 height 13
drag, startPoint x: 327, startPoint y: 138, endPoint x: 340, endPoint y: 138, distance: 13.6
click at [340, 138] on p "🛠" at bounding box center [333, 140] width 23 height 13
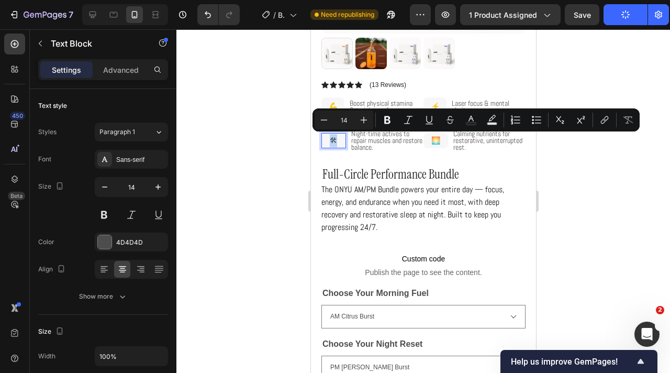
click at [340, 140] on p "🛠" at bounding box center [333, 140] width 23 height 13
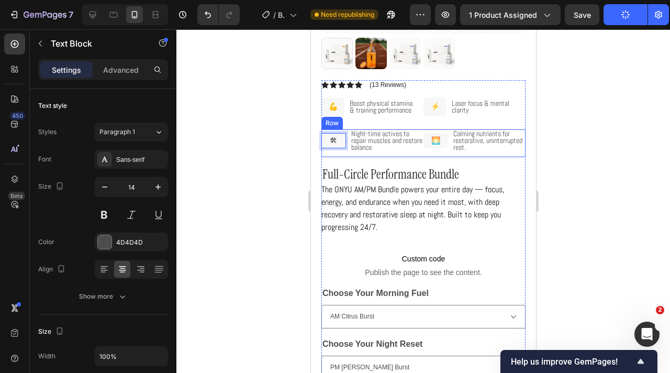
click at [339, 155] on div "Night-time actives to repair muscles and restore balance. Text Block 🛠 Text Blo…" at bounding box center [372, 143] width 102 height 28
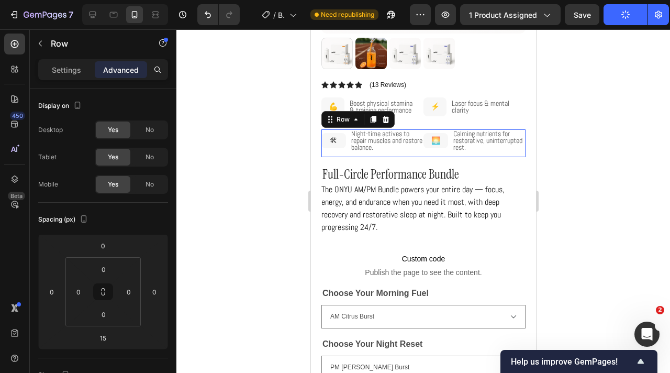
click at [343, 141] on p "🛠" at bounding box center [333, 140] width 23 height 13
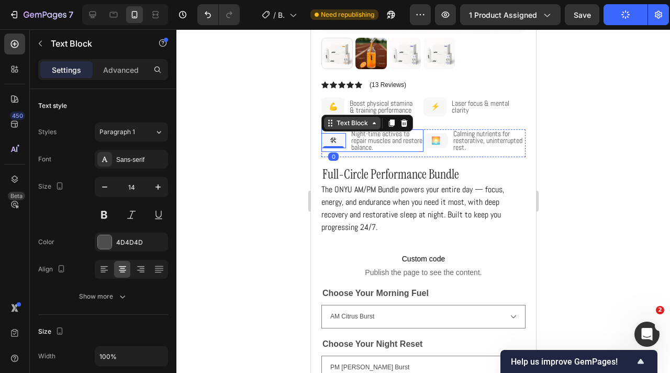
click at [359, 120] on div "Text Block" at bounding box center [352, 122] width 36 height 9
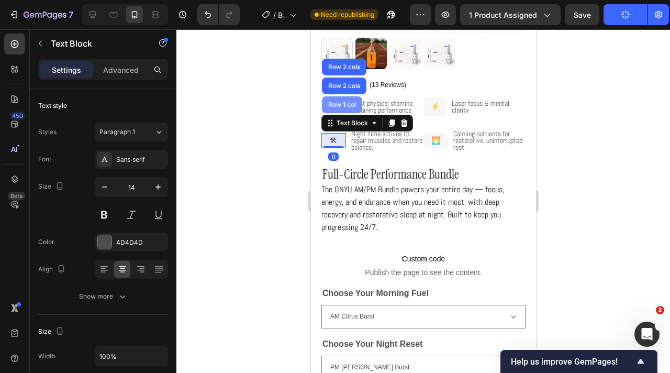
click at [343, 106] on div "Row 1 col" at bounding box center [342, 105] width 32 height 6
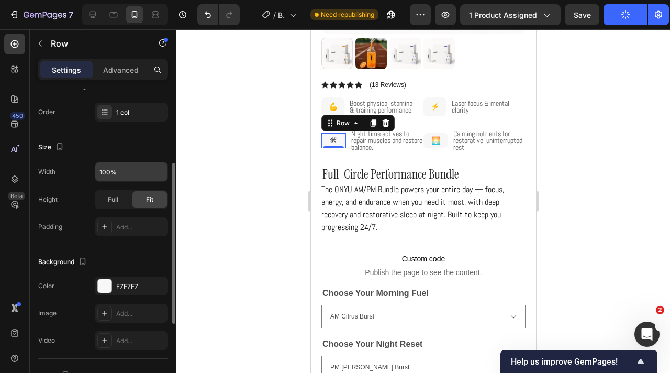
scroll to position [152, 0]
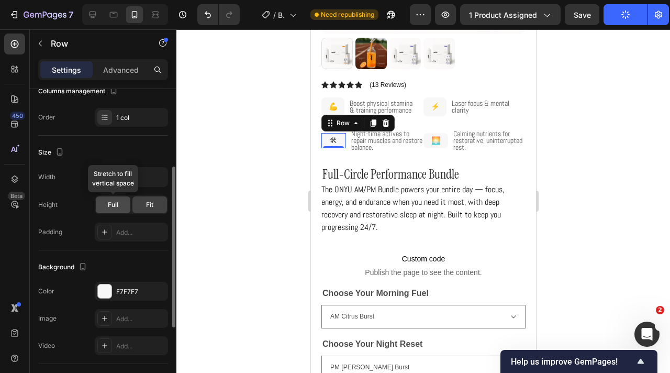
click at [119, 207] on div "Full" at bounding box center [113, 204] width 35 height 17
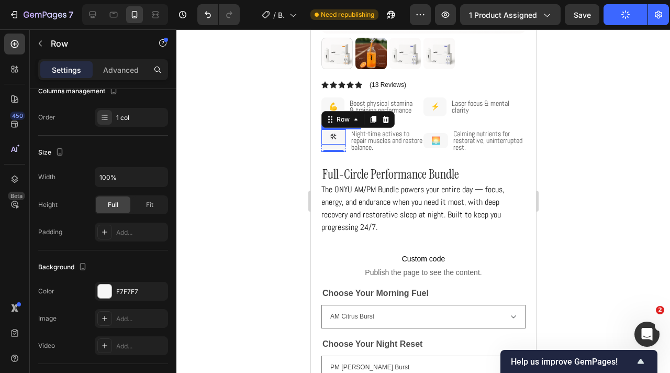
click at [336, 143] on p "🛠" at bounding box center [333, 136] width 23 height 13
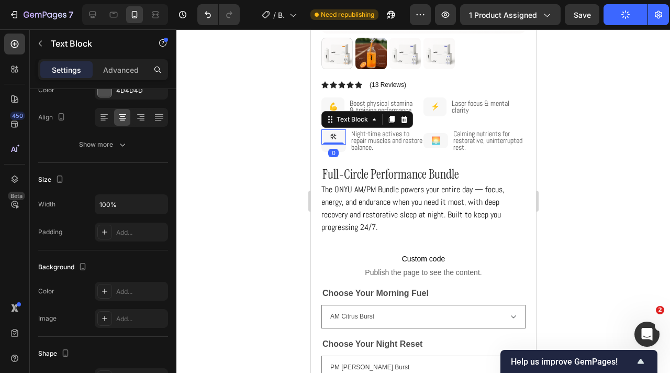
scroll to position [0, 0]
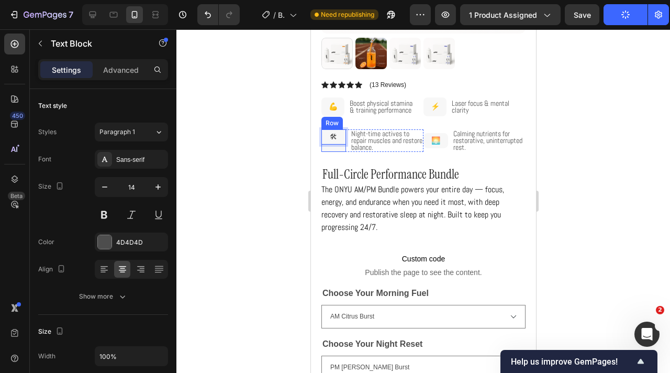
click at [336, 147] on div "🛠 Text Block 0" at bounding box center [333, 140] width 25 height 23
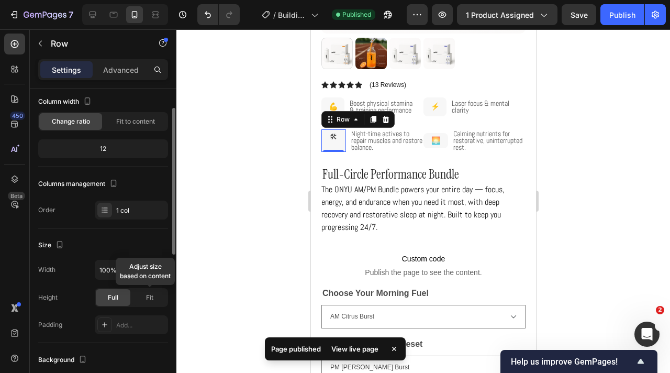
scroll to position [62, 0]
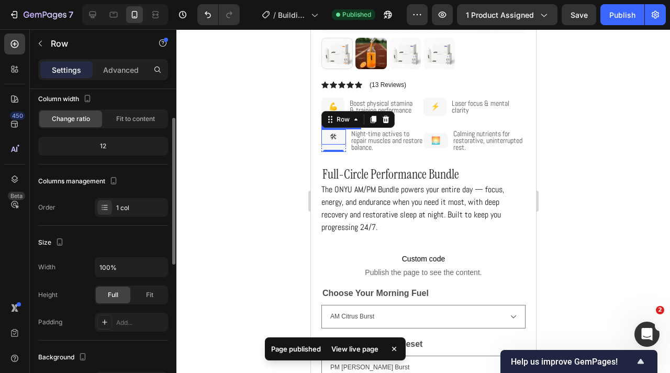
click at [341, 140] on p "🛠" at bounding box center [333, 136] width 23 height 13
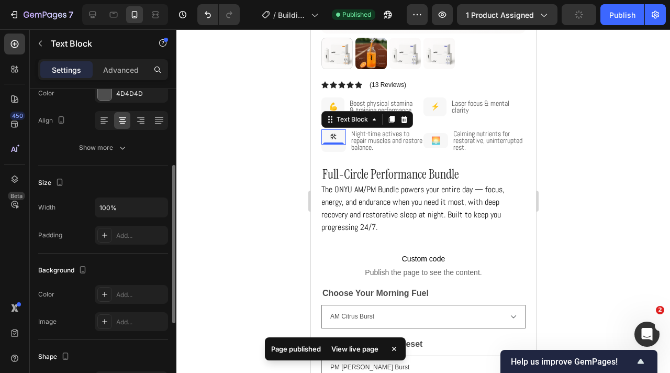
scroll to position [149, 0]
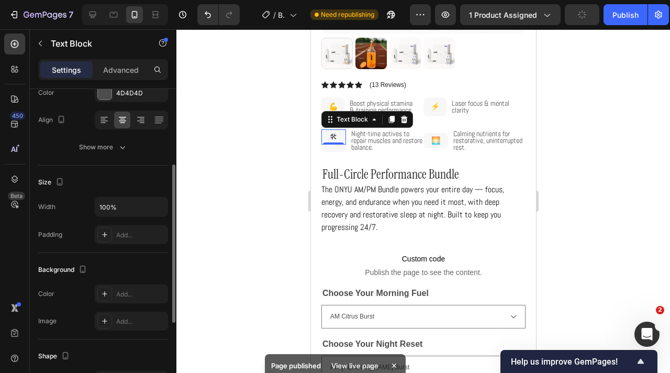
click at [367, 184] on p "The ONYU AM/PM Bundle powers your entire day — focus, energy, and endurance whe…" at bounding box center [412, 208] width 183 height 49
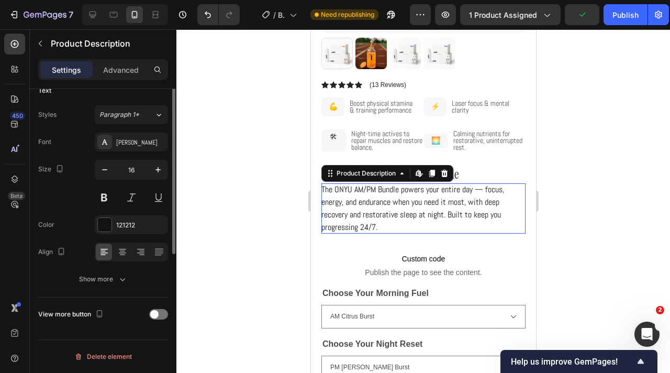
scroll to position [0, 0]
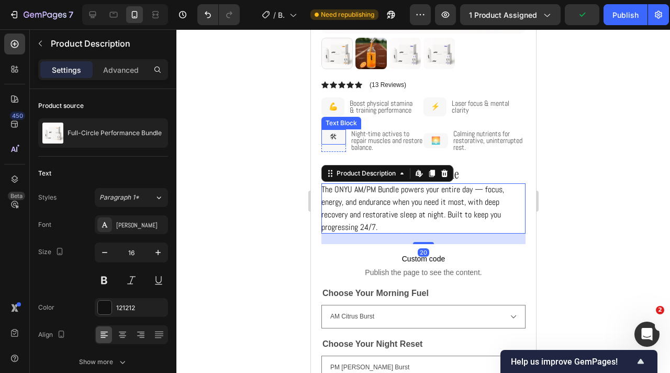
click at [332, 142] on p "🛠" at bounding box center [333, 136] width 23 height 13
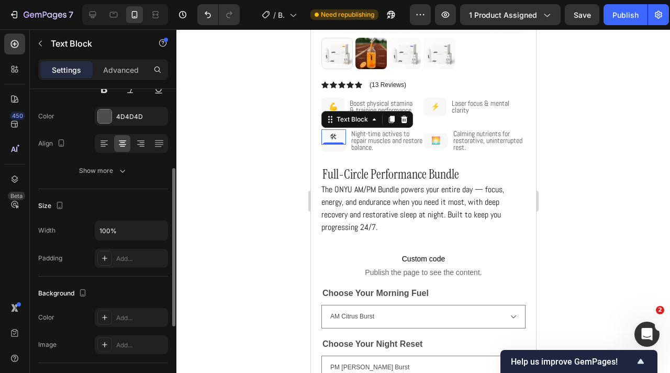
scroll to position [123, 0]
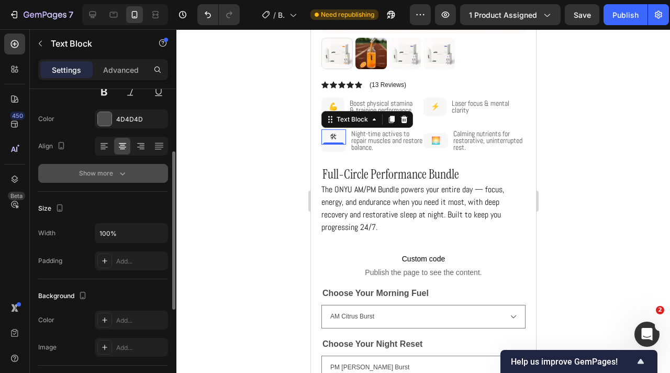
click at [123, 176] on icon "button" at bounding box center [122, 173] width 10 height 10
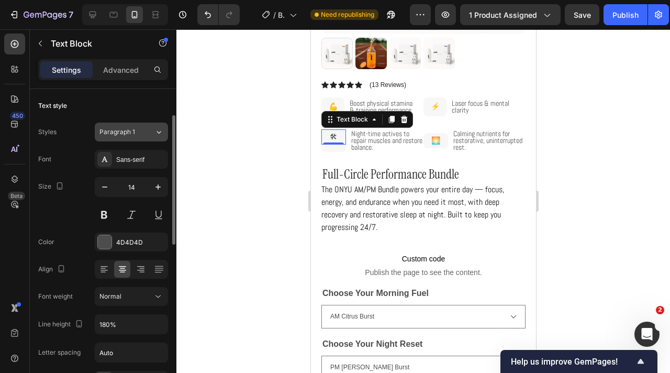
scroll to position [50, 0]
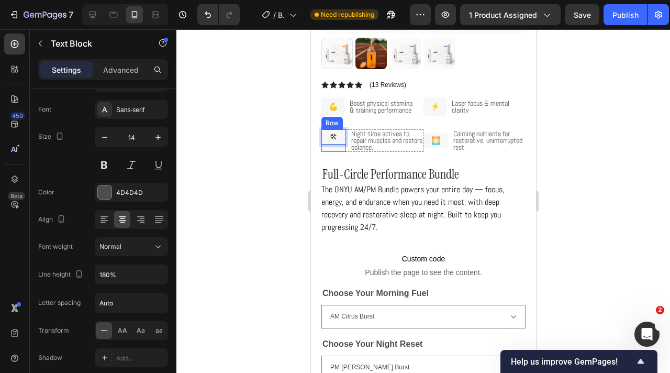
click at [341, 150] on div "🛠 Text Block 0" at bounding box center [333, 140] width 25 height 23
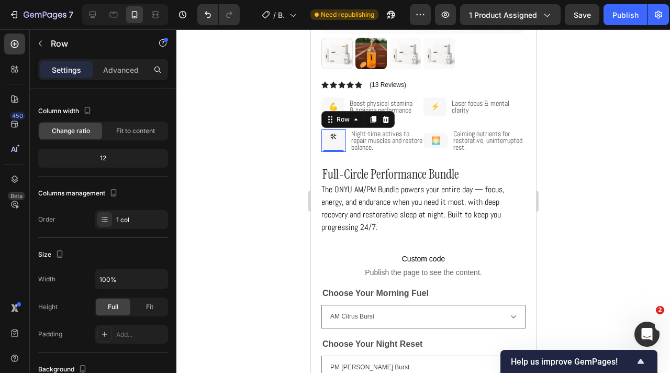
scroll to position [0, 0]
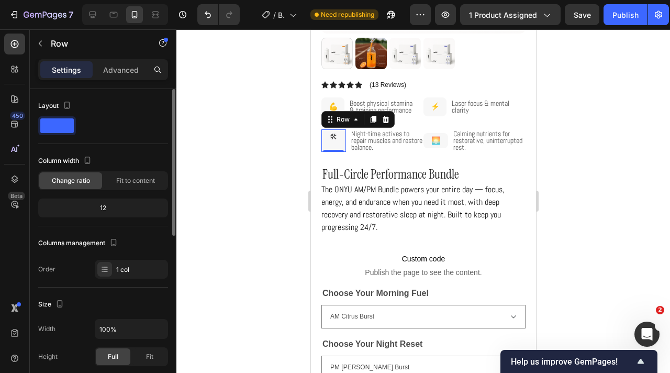
click at [339, 147] on div "🛠 Text Block" at bounding box center [333, 140] width 25 height 23
click at [341, 141] on p "🛠" at bounding box center [333, 136] width 23 height 13
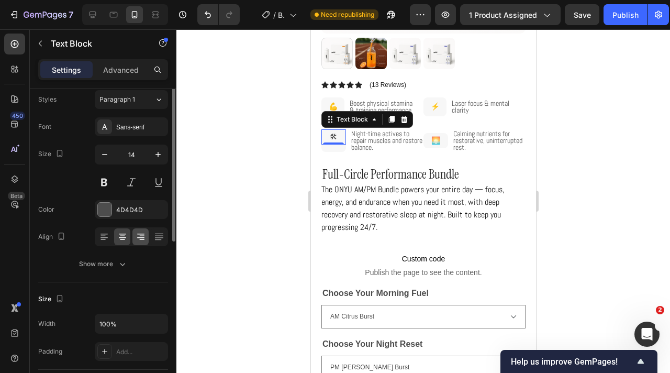
scroll to position [18, 0]
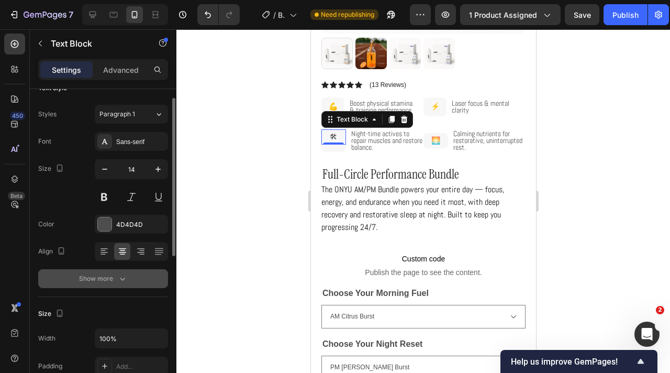
click at [131, 272] on button "Show more" at bounding box center [103, 278] width 130 height 19
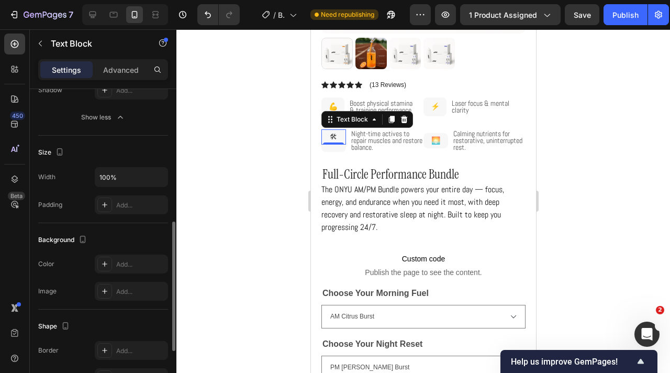
scroll to position [319, 0]
click at [136, 181] on input "100%" at bounding box center [131, 174] width 72 height 19
click at [150, 176] on button "button" at bounding box center [158, 174] width 19 height 19
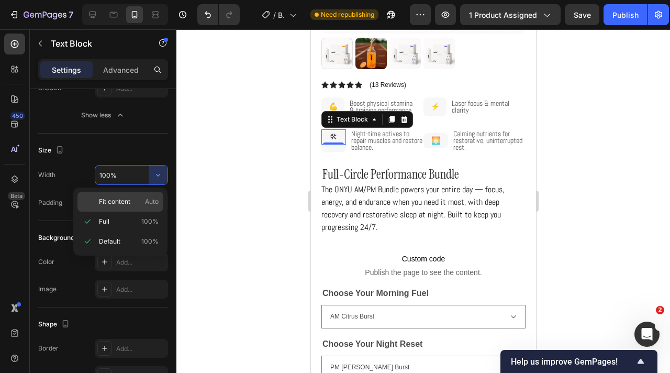
click at [128, 198] on span "Fit content" at bounding box center [114, 201] width 31 height 9
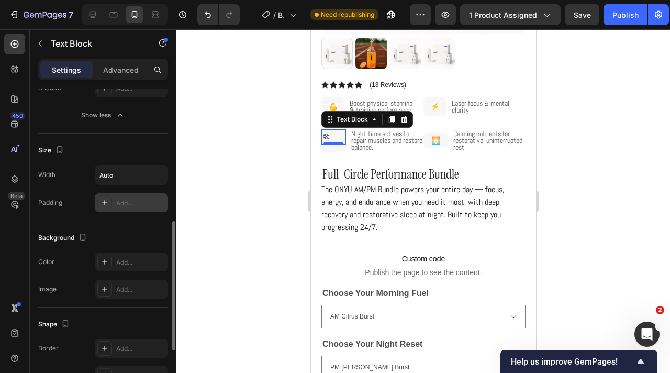
click at [126, 200] on div "Add..." at bounding box center [140, 202] width 49 height 9
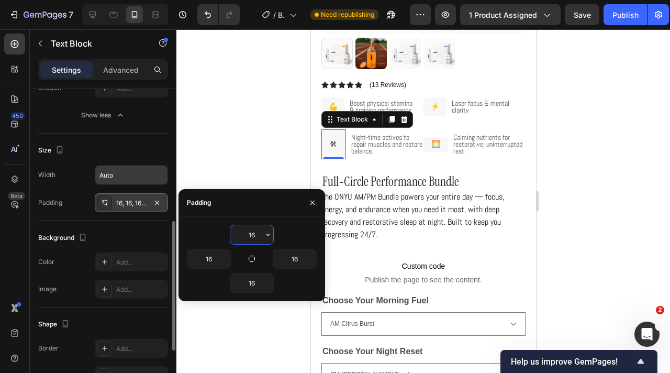
click at [133, 181] on input "Auto" at bounding box center [131, 174] width 72 height 19
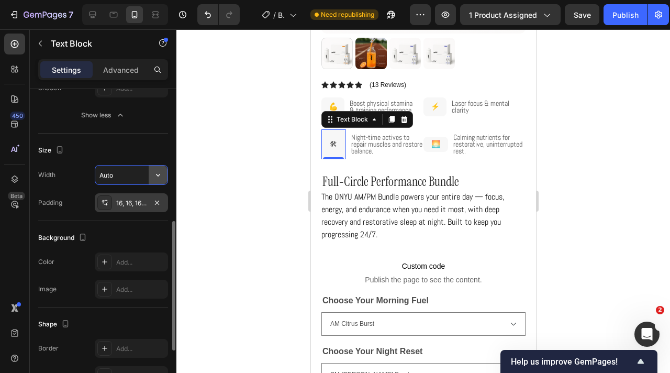
click at [158, 173] on icon "button" at bounding box center [158, 175] width 10 height 10
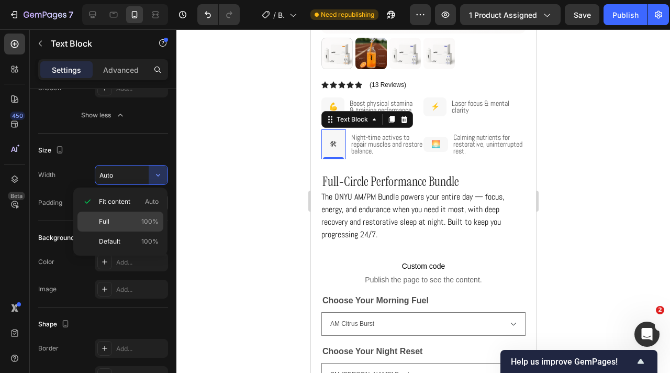
click at [124, 215] on div "Full 100%" at bounding box center [120, 221] width 86 height 20
type input "100%"
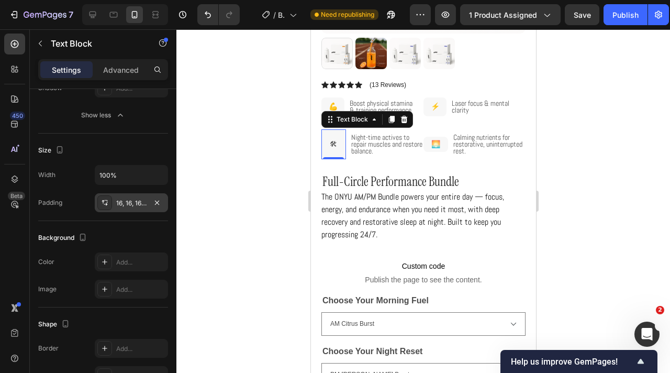
click at [138, 205] on div "16, 16, 16, 16" at bounding box center [131, 202] width 30 height 9
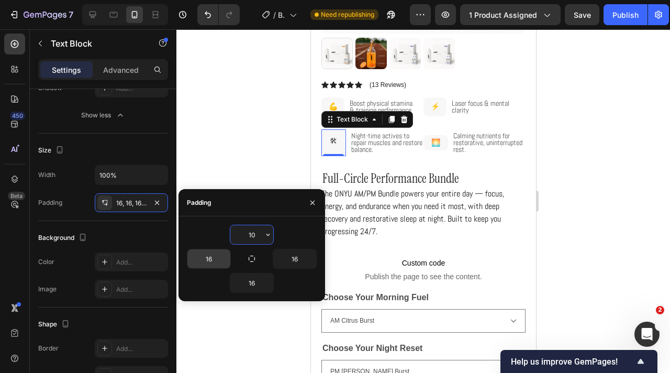
type input "10"
click at [210, 261] on input "16" at bounding box center [208, 258] width 43 height 19
type input "10"
click at [256, 281] on input "16" at bounding box center [251, 282] width 43 height 19
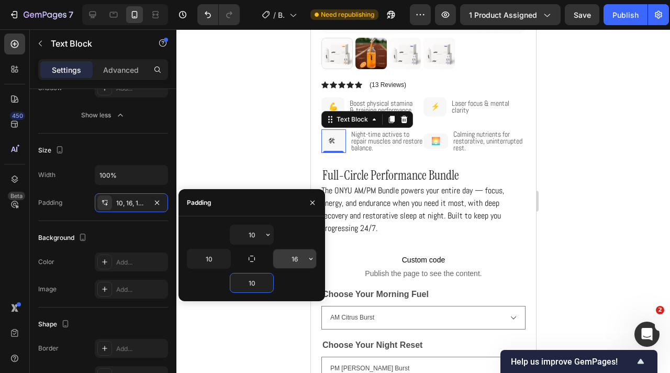
type input "10"
click at [305, 252] on input "16" at bounding box center [294, 258] width 43 height 19
click at [297, 256] on input "16" at bounding box center [294, 258] width 43 height 19
type input "1"
type input "10"
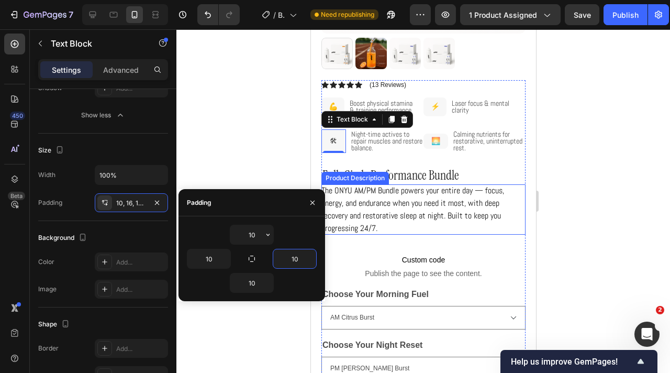
click at [373, 190] on p "The ONYU AM/PM Bundle powers your entire day — focus, energy, and endurance whe…" at bounding box center [412, 209] width 183 height 49
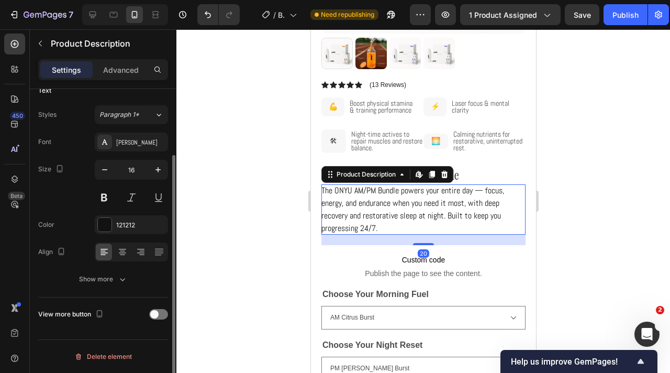
scroll to position [0, 0]
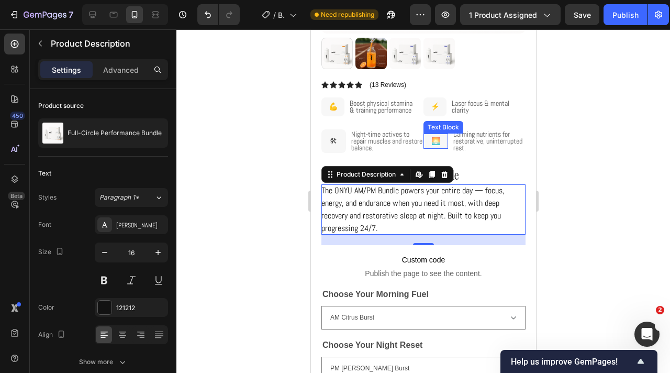
click at [438, 144] on p "🌅" at bounding box center [435, 141] width 23 height 13
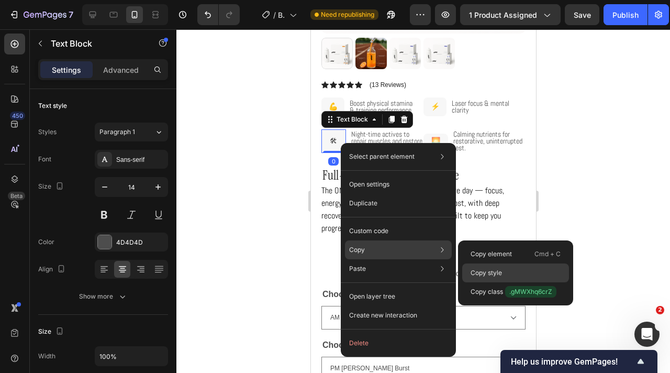
click at [505, 272] on div "Copy style" at bounding box center [515, 272] width 107 height 19
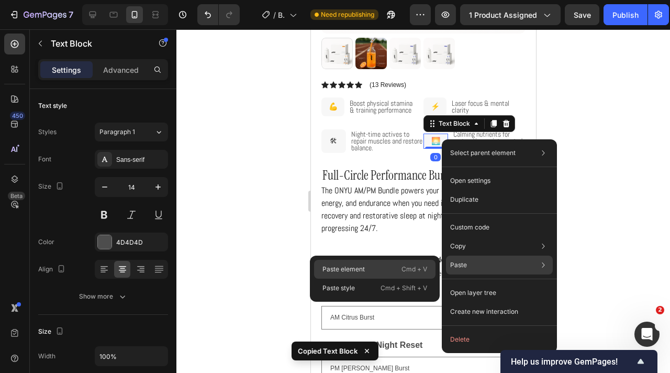
drag, startPoint x: 388, startPoint y: 265, endPoint x: 95, endPoint y: 184, distance: 304.2
click at [388, 265] on div "Paste element Cmd + V" at bounding box center [374, 269] width 121 height 19
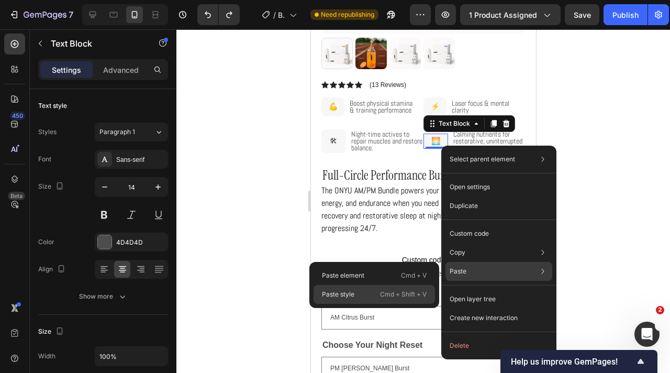
click at [375, 292] on div "Paste style Cmd + Shift + V" at bounding box center [374, 294] width 121 height 19
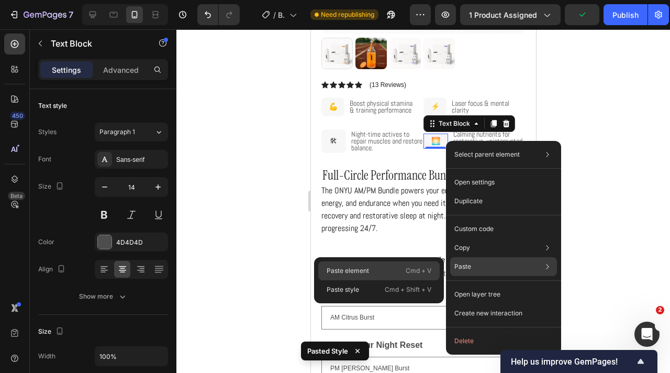
drag, startPoint x: 402, startPoint y: 266, endPoint x: 126, endPoint y: 123, distance: 311.2
click at [402, 266] on div "Paste element Cmd + V" at bounding box center [378, 270] width 121 height 19
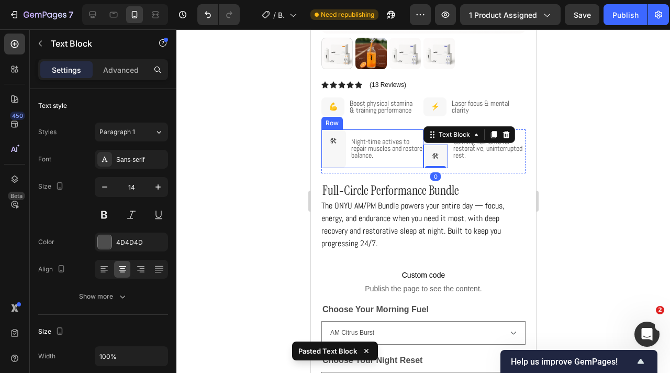
click at [419, 130] on div "Night-time actives to repair muscles and restore balance. Text Block" at bounding box center [386, 148] width 73 height 39
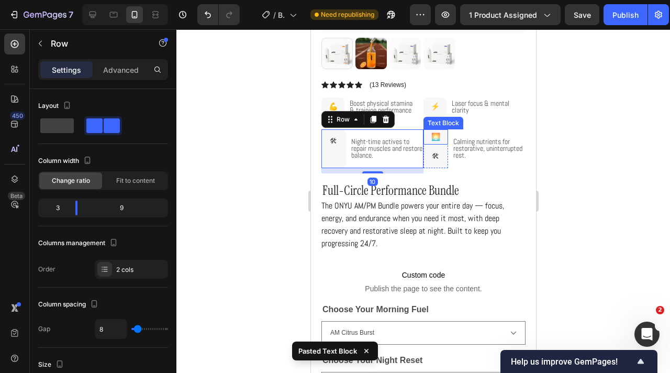
click at [433, 136] on p "🌅" at bounding box center [435, 136] width 23 height 13
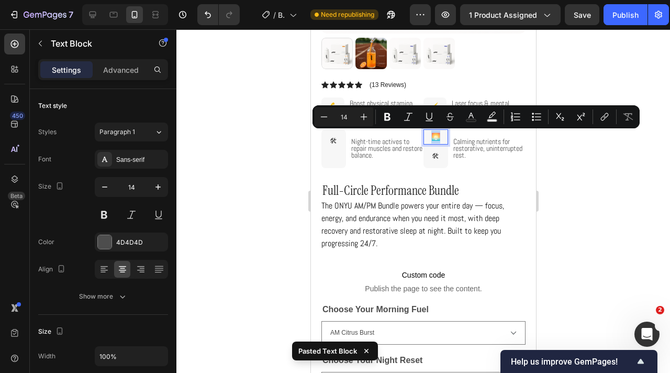
copy p "🌅"
click at [436, 153] on p "🛠" at bounding box center [435, 156] width 14 height 13
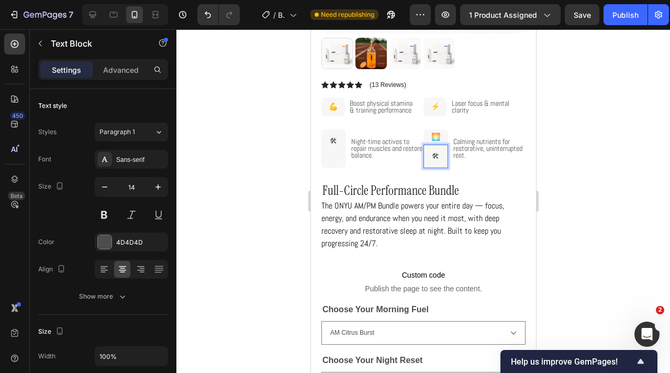
drag, startPoint x: 437, startPoint y: 154, endPoint x: 430, endPoint y: 154, distance: 7.3
click at [430, 154] on p "🛠" at bounding box center [435, 156] width 14 height 13
drag, startPoint x: 441, startPoint y: 155, endPoint x: 429, endPoint y: 155, distance: 12.6
click at [429, 155] on p "🛠" at bounding box center [435, 156] width 14 height 13
click at [445, 136] on p "🌅" at bounding box center [435, 136] width 23 height 13
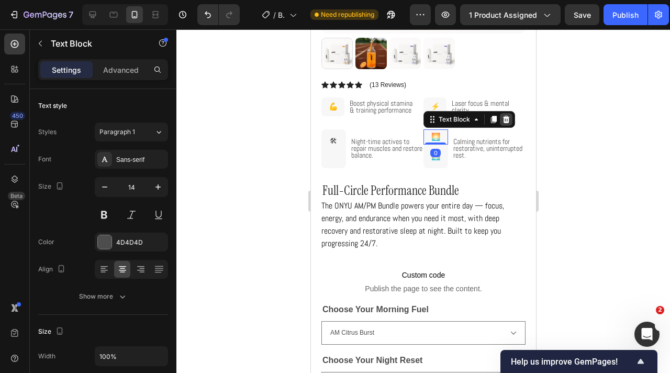
click at [507, 120] on icon at bounding box center [506, 118] width 7 height 7
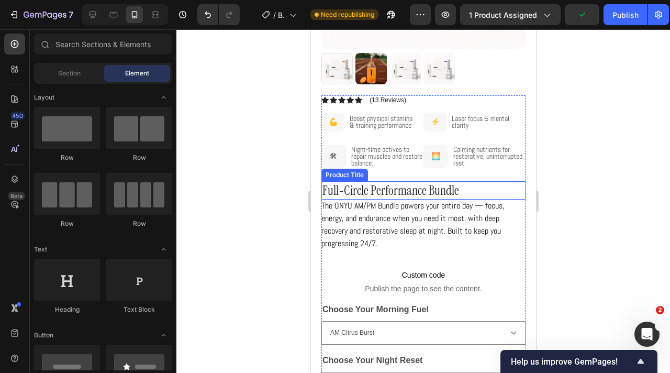
scroll to position [213, 0]
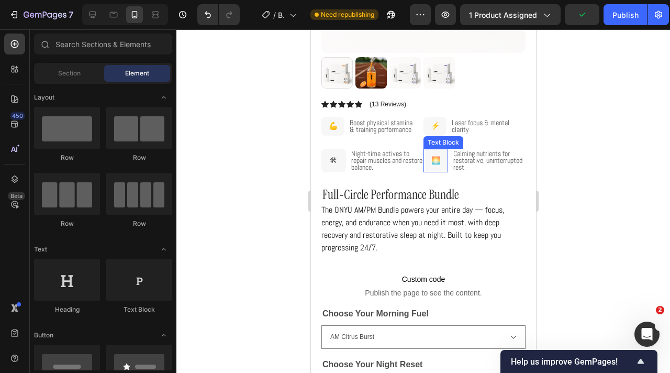
click at [440, 162] on p "🌅" at bounding box center [435, 160] width 14 height 13
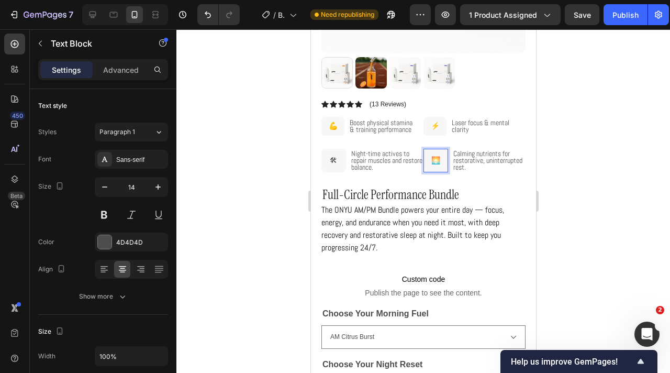
drag, startPoint x: 439, startPoint y: 159, endPoint x: 431, endPoint y: 159, distance: 8.4
click at [431, 159] on p "🌅" at bounding box center [435, 160] width 14 height 13
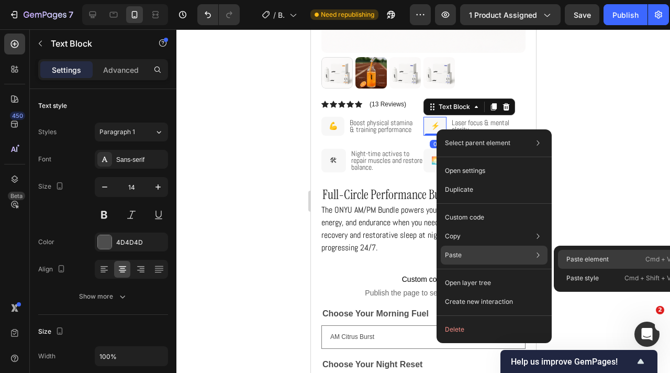
drag, startPoint x: 577, startPoint y: 257, endPoint x: 153, endPoint y: 147, distance: 437.5
click at [577, 257] on p "Paste element" at bounding box center [587, 258] width 42 height 9
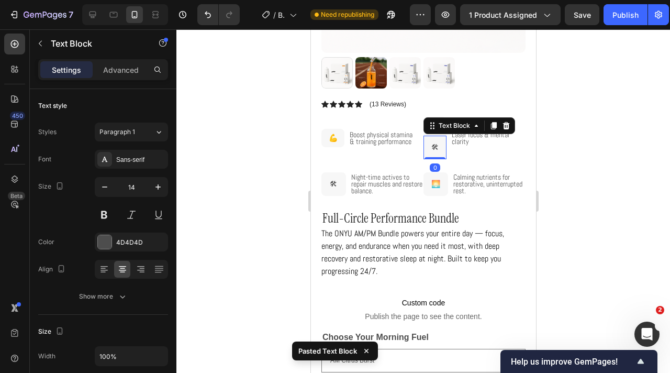
click at [441, 146] on div "🛠" at bounding box center [434, 148] width 23 height 24
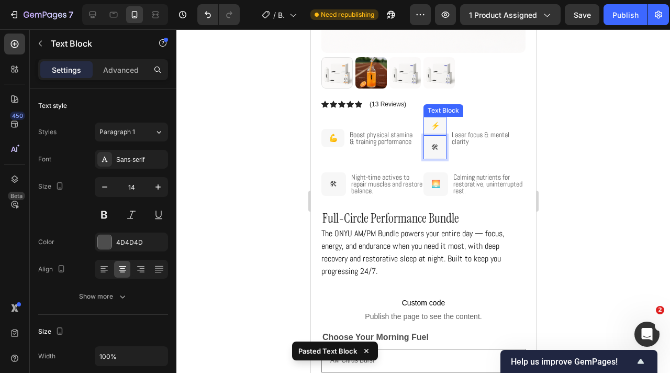
click at [438, 126] on p "⚡️" at bounding box center [435, 125] width 18 height 13
drag, startPoint x: 436, startPoint y: 126, endPoint x: 428, endPoint y: 126, distance: 7.9
click at [428, 126] on p "⚡️" at bounding box center [435, 125] width 18 height 13
drag, startPoint x: 438, startPoint y: 126, endPoint x: 426, endPoint y: 126, distance: 12.0
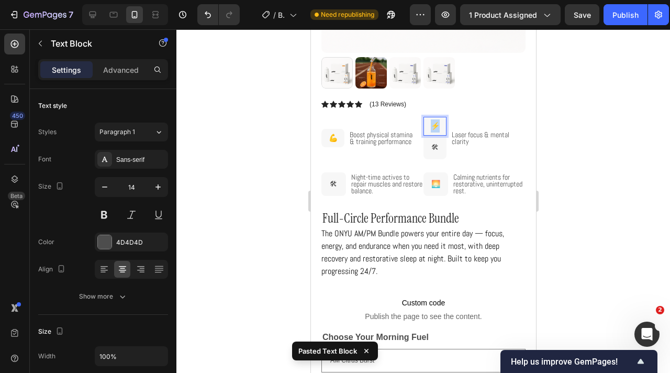
click at [426, 126] on p "⚡️" at bounding box center [435, 125] width 18 height 13
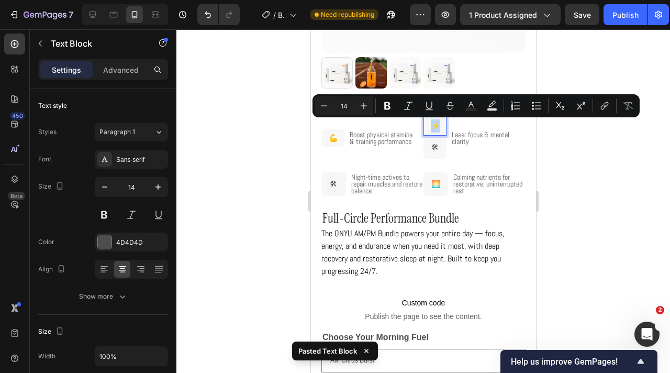
copy p "⚡️"
click at [436, 149] on p "🛠" at bounding box center [434, 147] width 13 height 13
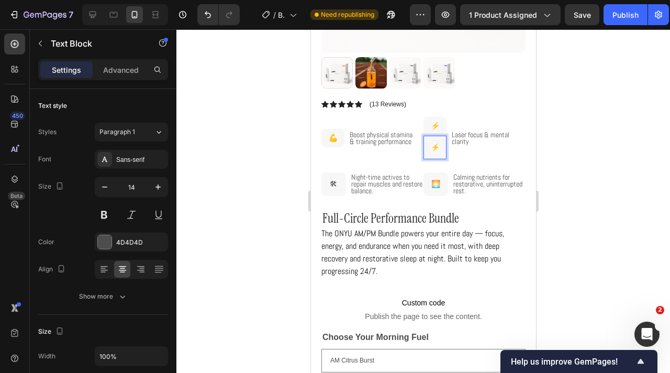
click at [429, 129] on p "⚡️" at bounding box center [435, 125] width 18 height 13
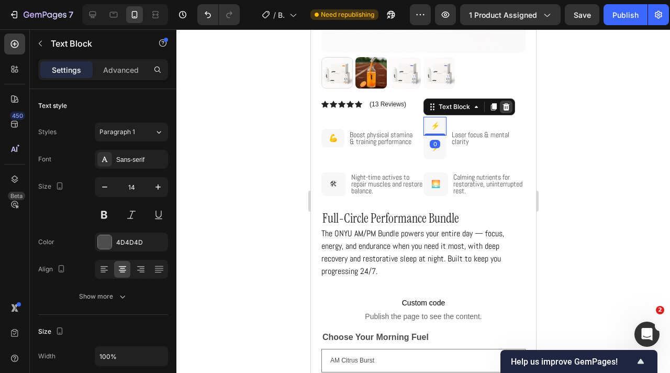
click at [506, 105] on icon at bounding box center [506, 106] width 7 height 7
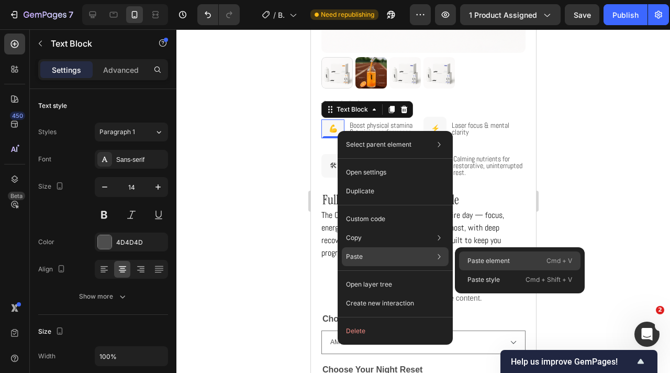
drag, startPoint x: 510, startPoint y: 266, endPoint x: 34, endPoint y: 113, distance: 500.6
click at [510, 266] on div "Paste element Cmd + V" at bounding box center [519, 260] width 121 height 19
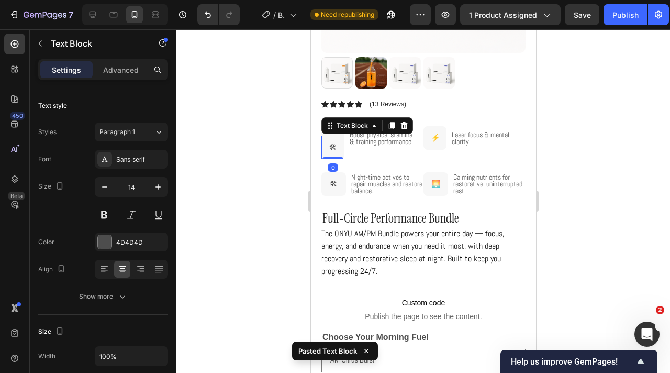
click at [327, 151] on p "🛠" at bounding box center [332, 147] width 13 height 13
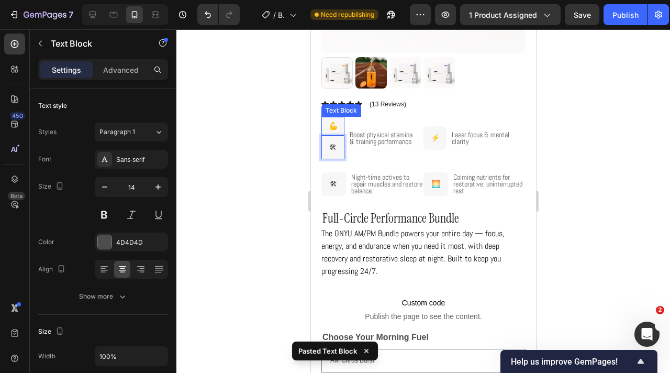
click at [332, 126] on p "💪" at bounding box center [333, 125] width 18 height 13
drag, startPoint x: 334, startPoint y: 127, endPoint x: 328, endPoint y: 127, distance: 5.8
click at [328, 127] on p "💪" at bounding box center [333, 125] width 18 height 13
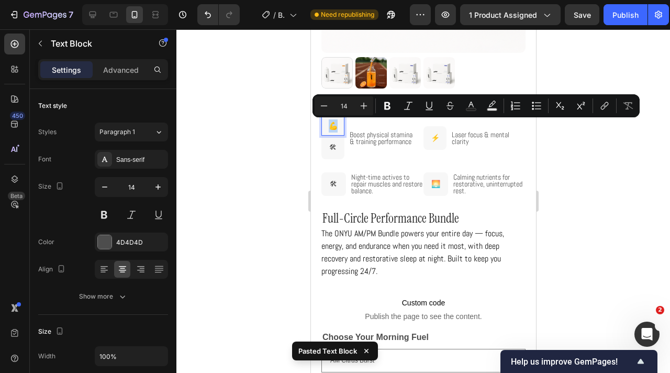
copy p "💪"
click at [336, 151] on p "🛠" at bounding box center [332, 147] width 13 height 13
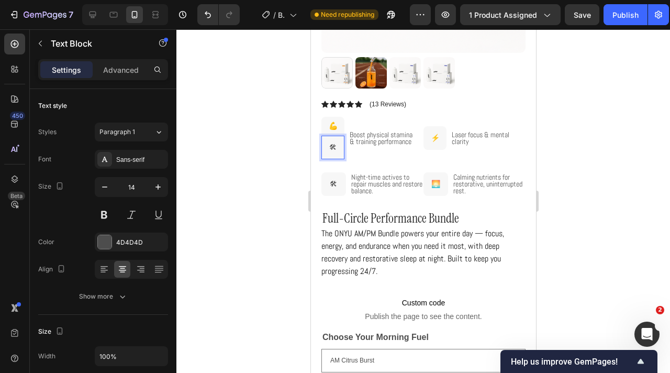
drag, startPoint x: 336, startPoint y: 149, endPoint x: 327, endPoint y: 149, distance: 8.4
click at [327, 149] on p "🛠" at bounding box center [332, 147] width 13 height 13
drag, startPoint x: 327, startPoint y: 148, endPoint x: 337, endPoint y: 148, distance: 9.9
click at [337, 148] on p "🛠" at bounding box center [332, 147] width 13 height 13
click at [339, 127] on p "💪" at bounding box center [333, 125] width 18 height 13
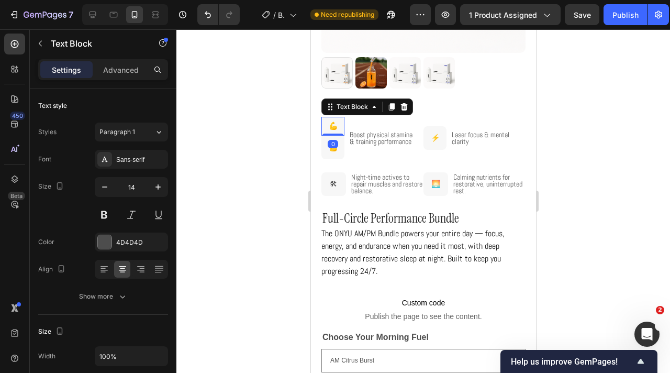
click at [407, 108] on div at bounding box center [403, 107] width 13 height 13
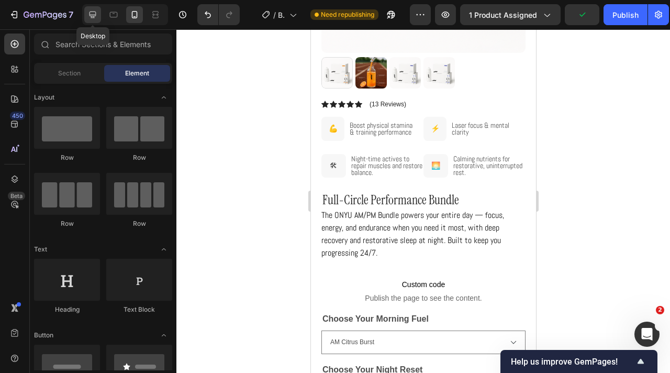
click at [93, 10] on icon at bounding box center [92, 14] width 10 height 10
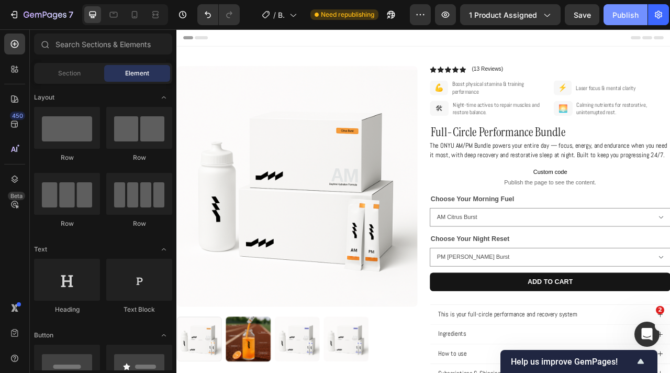
click at [610, 17] on button "Publish" at bounding box center [626, 14] width 44 height 21
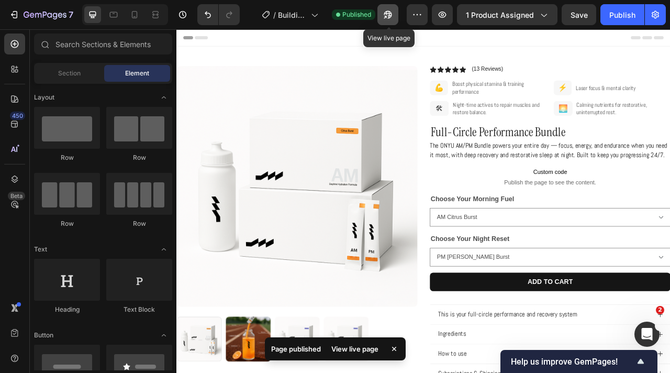
click at [386, 14] on icon "button" at bounding box center [388, 15] width 8 height 8
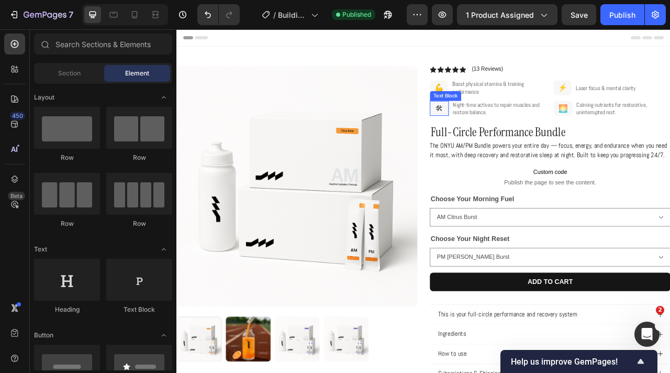
click at [519, 131] on p "🛠" at bounding box center [510, 129] width 22 height 17
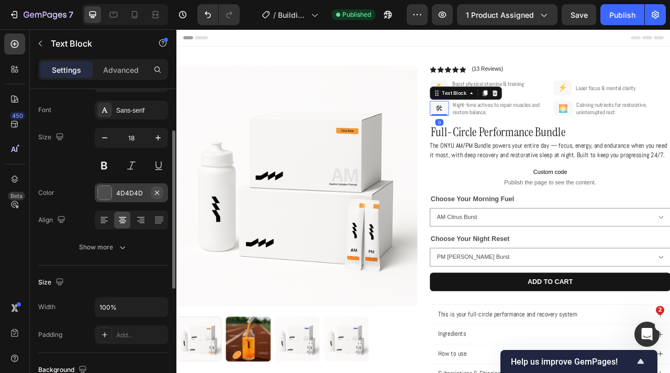
scroll to position [79, 0]
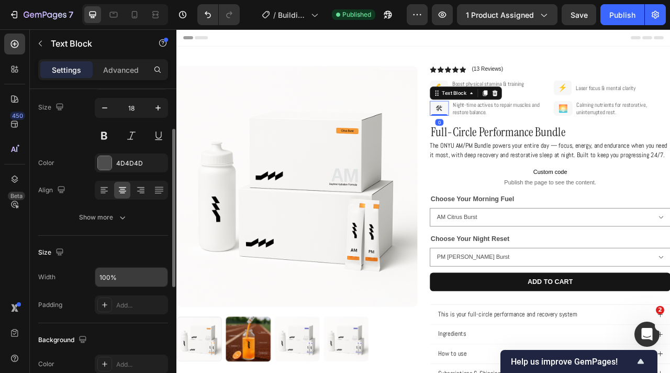
click at [132, 273] on input "100%" at bounding box center [131, 277] width 72 height 19
click at [152, 276] on button "button" at bounding box center [158, 277] width 19 height 19
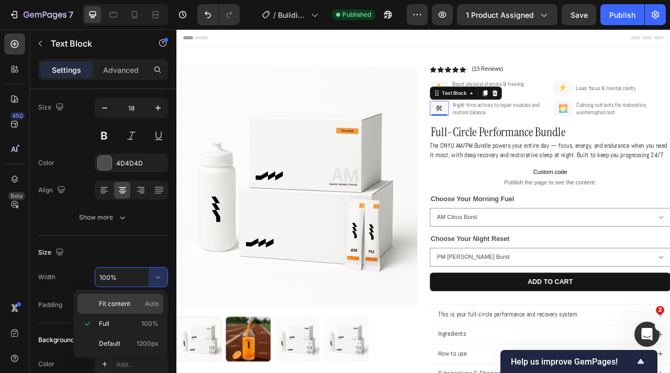
click at [132, 301] on p "Fit content Auto" at bounding box center [129, 303] width 60 height 9
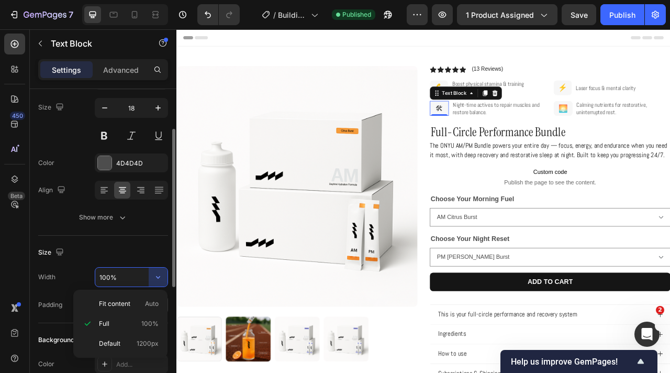
type input "Auto"
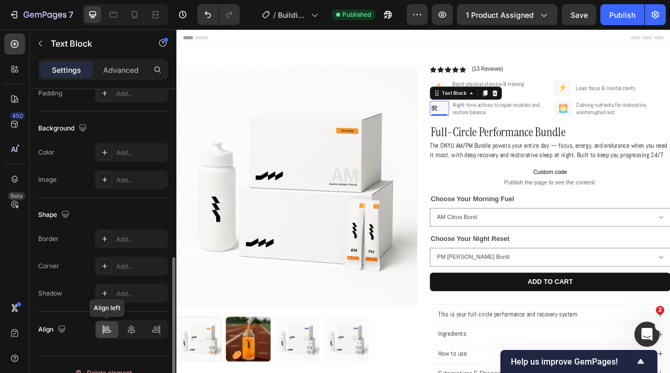
scroll to position [305, 0]
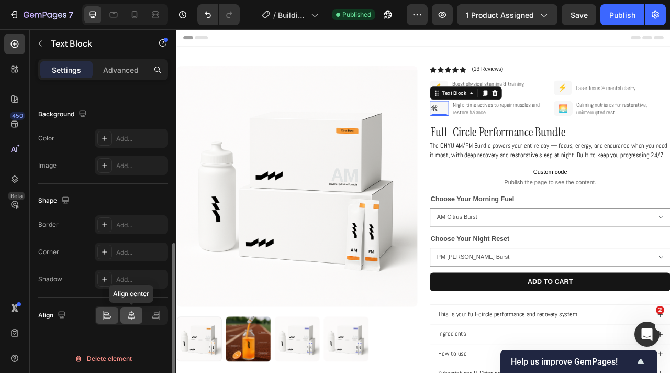
click at [130, 317] on icon at bounding box center [131, 315] width 10 height 10
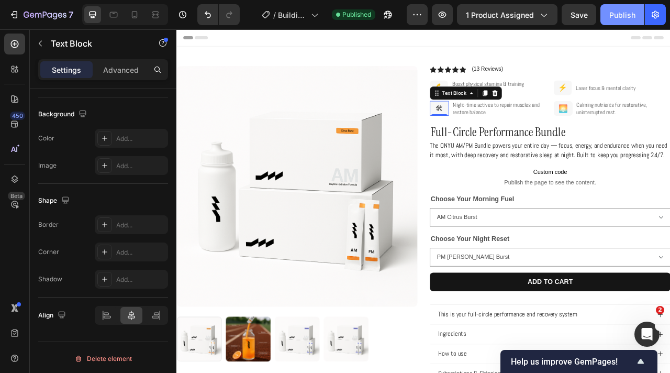
click at [616, 20] on button "Publish" at bounding box center [622, 14] width 44 height 21
click at [139, 9] on icon at bounding box center [134, 14] width 10 height 10
type input "14"
type input "100%"
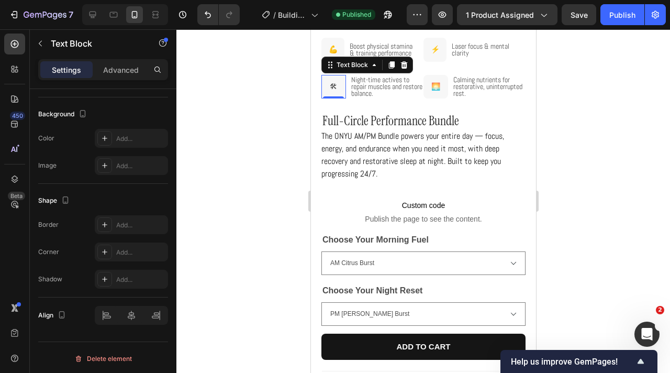
scroll to position [300, 0]
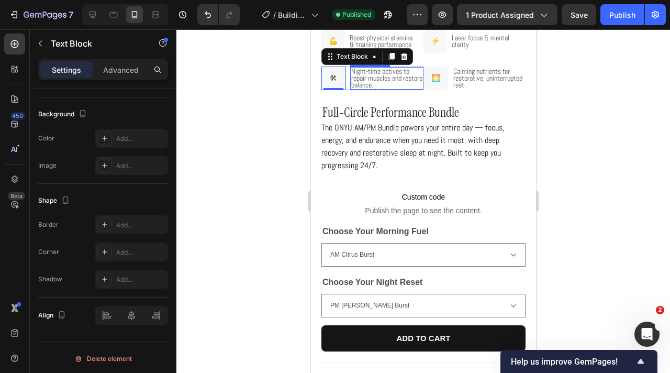
click at [362, 81] on span "Night-time actives to repair muscles and restore balance." at bounding box center [386, 77] width 71 height 23
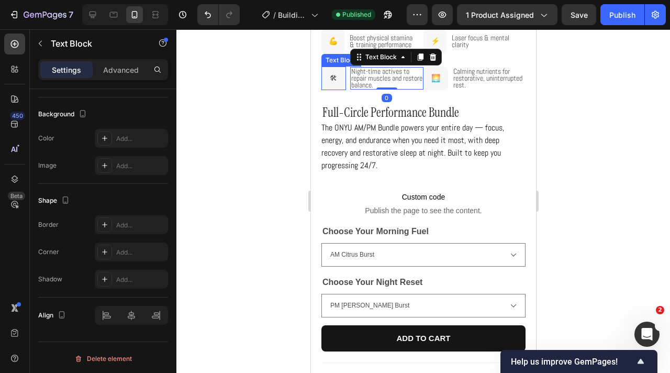
click at [341, 81] on div "🛠" at bounding box center [333, 78] width 25 height 24
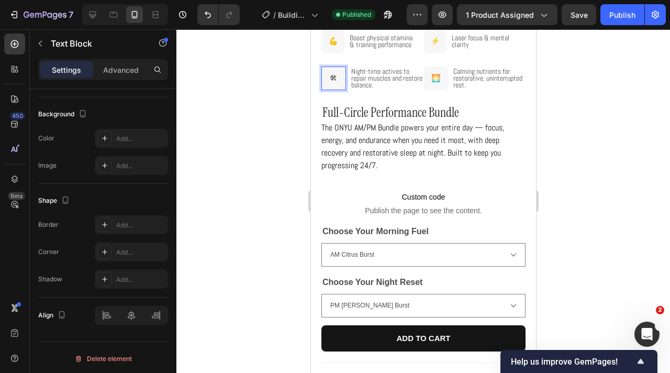
drag, startPoint x: 337, startPoint y: 79, endPoint x: 327, endPoint y: 79, distance: 9.9
click at [327, 79] on p "🛠" at bounding box center [333, 78] width 14 height 13
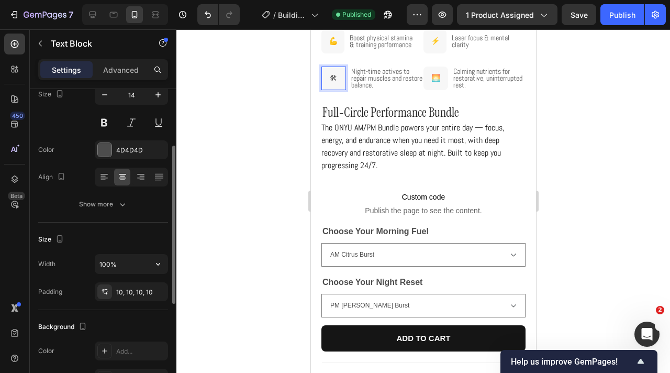
scroll to position [112, 0]
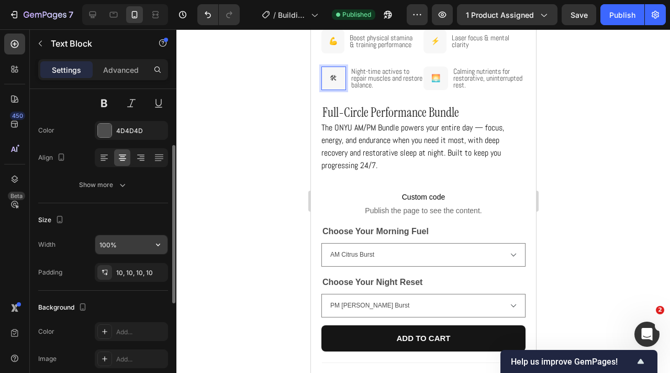
click at [142, 248] on input "100%" at bounding box center [131, 244] width 72 height 19
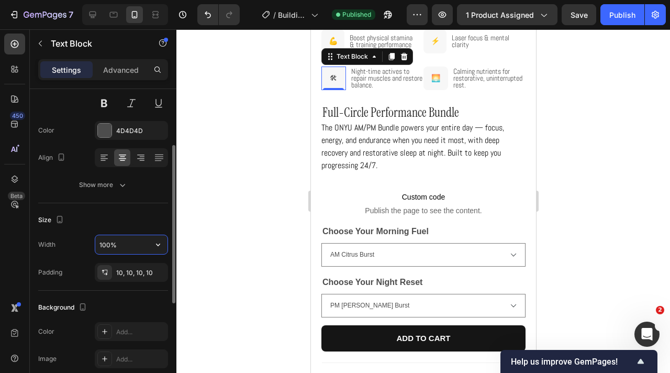
click at [148, 245] on input "100%" at bounding box center [131, 244] width 72 height 19
click at [149, 245] on button "button" at bounding box center [158, 244] width 19 height 19
click at [154, 245] on icon "button" at bounding box center [158, 244] width 10 height 10
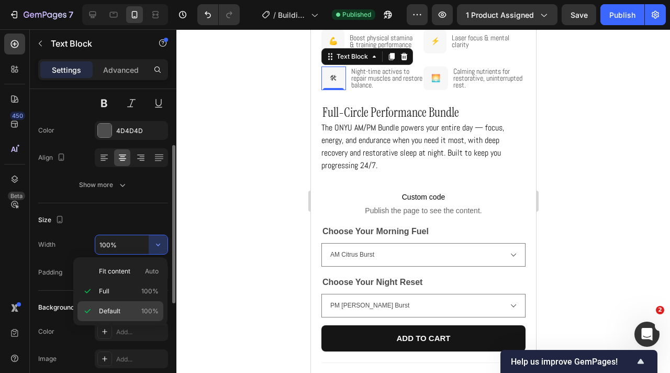
click at [113, 309] on span "Default" at bounding box center [109, 310] width 21 height 9
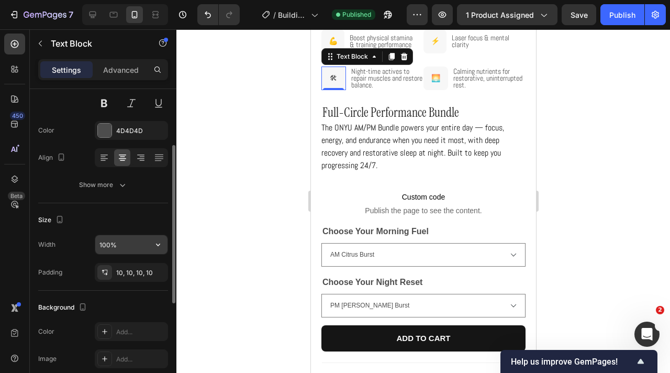
click at [125, 244] on input "100%" at bounding box center [131, 244] width 72 height 19
type input "%"
click at [83, 223] on div "Size" at bounding box center [103, 219] width 130 height 17
type input "Auto"
click at [614, 28] on div "7 Version history / Buildify - ONYU (Bundle) : Product Page (Live) Published Pr…" at bounding box center [335, 15] width 670 height 30
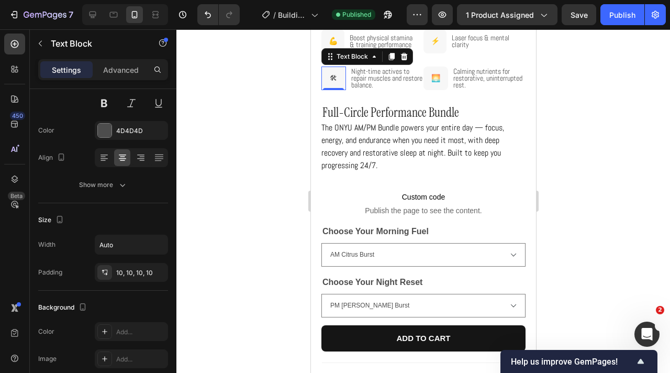
click at [614, 26] on div "7 Version history / Buildify - ONYU (Bundle) : Product Page (Live) Published Pr…" at bounding box center [335, 15] width 670 height 30
click at [614, 25] on div "7 Version history / Buildify - ONYU (Bundle) : Product Page (Live) Published Pr…" at bounding box center [335, 15] width 670 height 30
click at [614, 24] on button "Publish" at bounding box center [622, 14] width 44 height 21
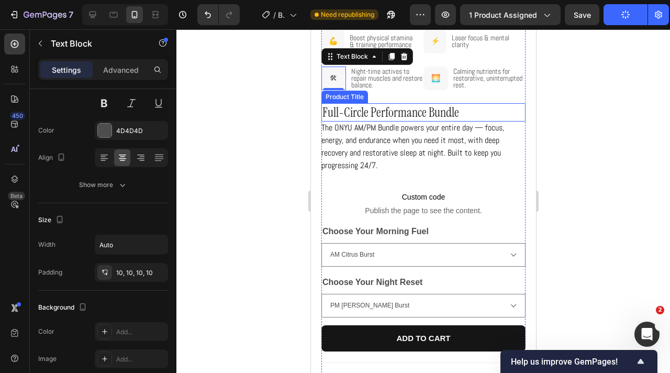
click at [437, 116] on h1 "Full-Circle Performance Bundle" at bounding box center [423, 112] width 204 height 18
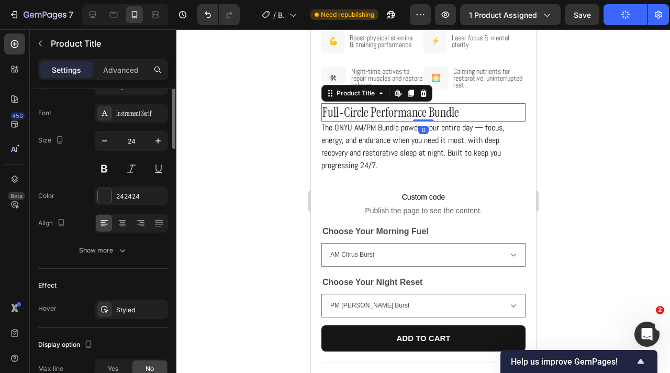
scroll to position [0, 0]
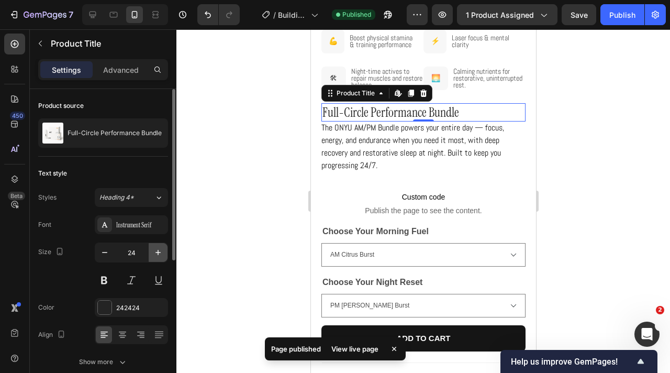
click at [162, 250] on icon "button" at bounding box center [158, 252] width 10 height 10
type input "25"
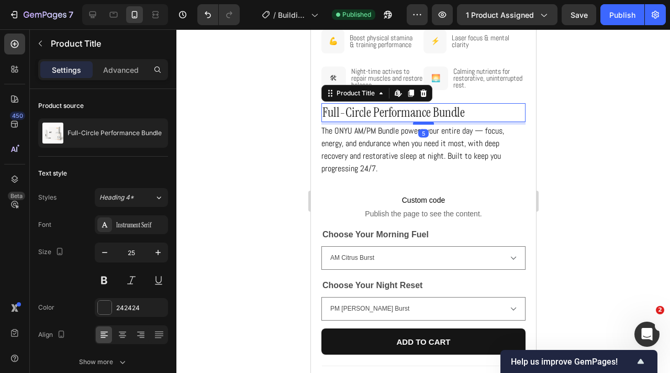
click at [425, 124] on div at bounding box center [423, 122] width 21 height 3
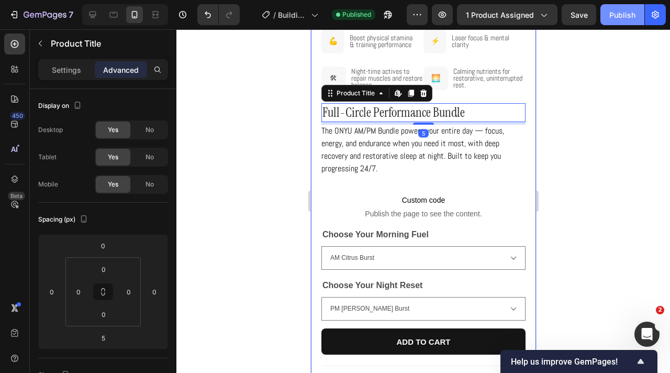
click at [616, 18] on div "Publish" at bounding box center [622, 14] width 26 height 11
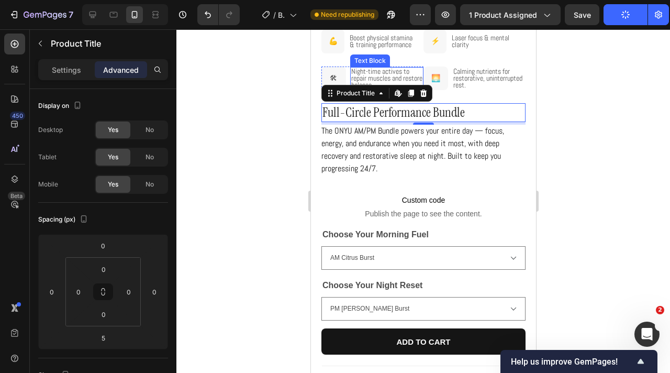
click at [419, 73] on p "Night-time actives to repair muscles and restore balance." at bounding box center [386, 78] width 71 height 20
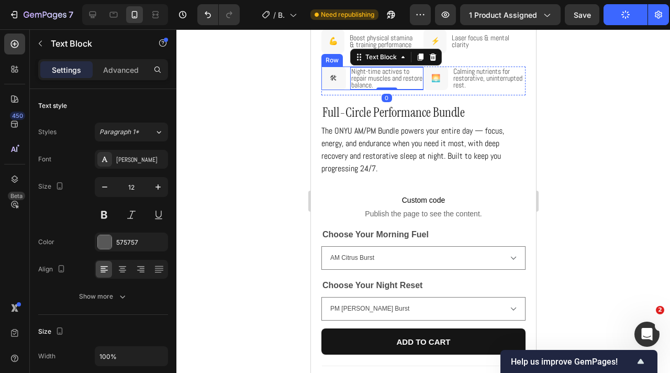
click at [347, 85] on div "Night-time actives to repair muscles and restore balance. Text Block 0 🛠 Text B…" at bounding box center [372, 78] width 102 height 24
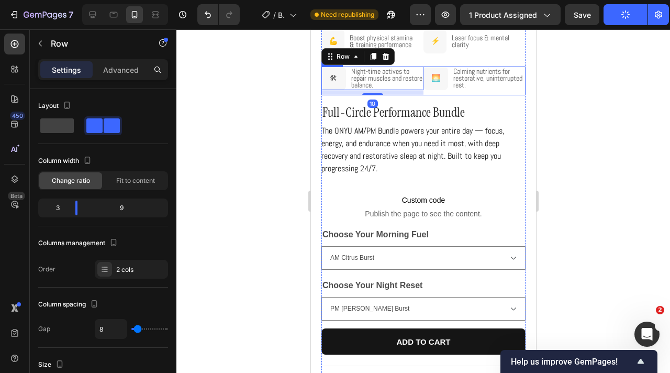
click at [428, 92] on div "Calming nutrients for restorative, uninterrupted rest. Text Block 🌅 Text Block …" at bounding box center [474, 80] width 102 height 29
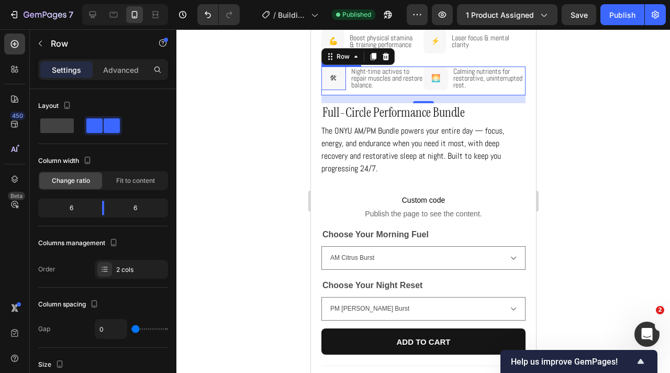
click at [341, 83] on div "🛠" at bounding box center [333, 78] width 18 height 24
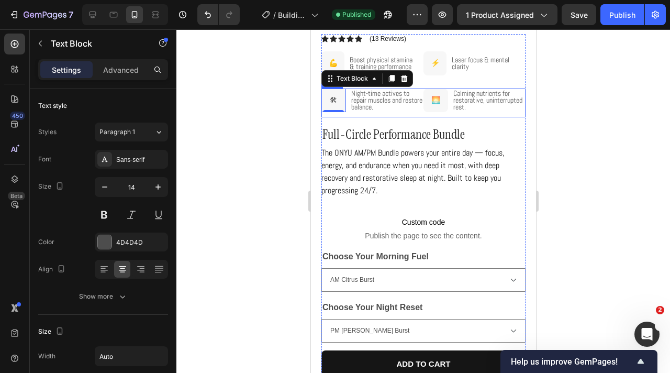
scroll to position [276, 0]
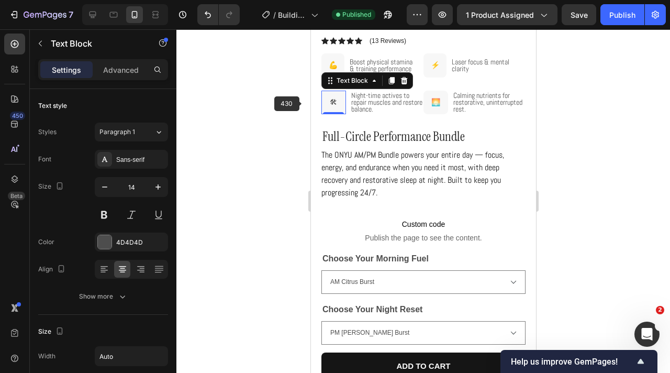
click at [300, 103] on div at bounding box center [423, 200] width 494 height 343
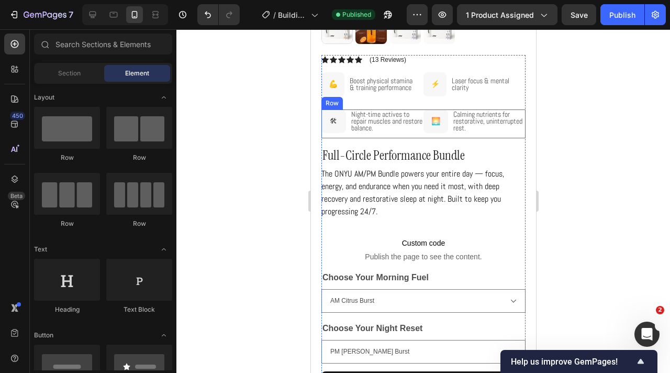
scroll to position [255, 0]
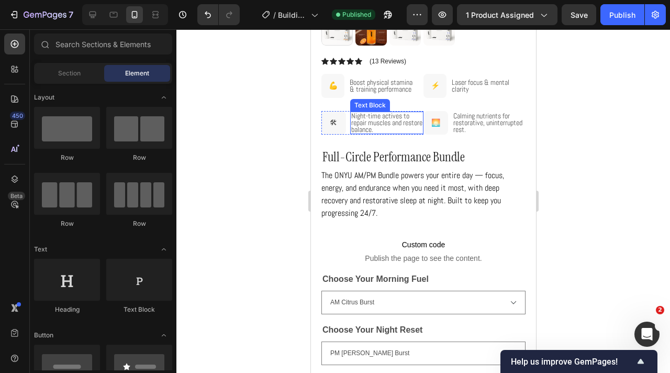
click at [359, 126] on span "Night-time actives to repair muscles and restore balance." at bounding box center [386, 122] width 71 height 23
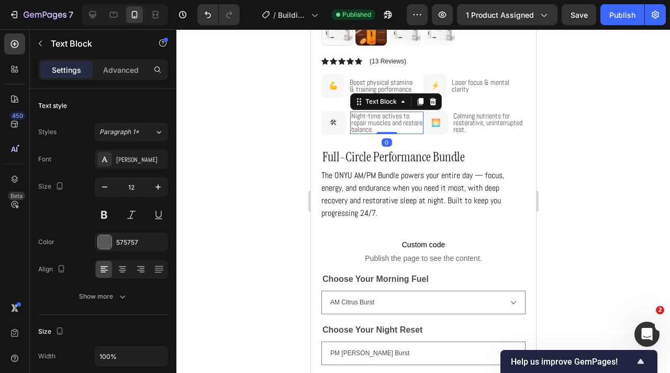
click at [352, 122] on span "Night-time actives to repair muscles and restore balance." at bounding box center [386, 122] width 71 height 23
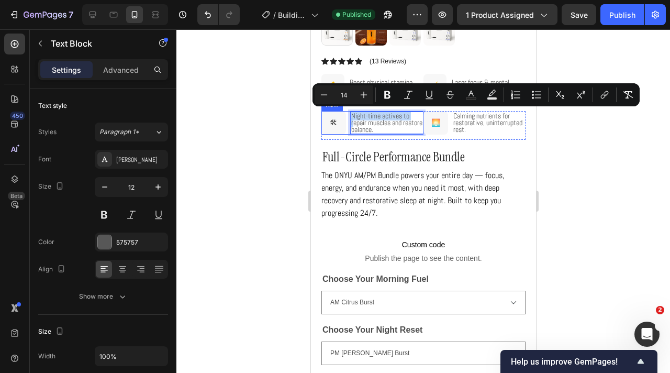
drag, startPoint x: 352, startPoint y: 121, endPoint x: 348, endPoint y: 117, distance: 5.9
click at [348, 117] on div "Night-time actives to repair muscles and restore balance. Text Block 0 🛠 Text B…" at bounding box center [372, 123] width 102 height 24
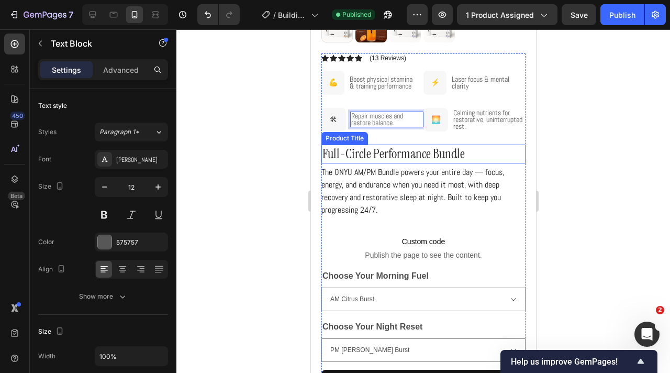
click at [436, 144] on h1 "Full-Circle Performance Bundle" at bounding box center [423, 153] width 204 height 19
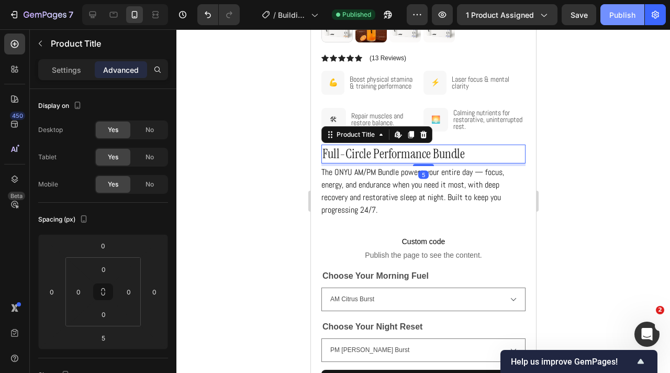
click at [614, 15] on div "Publish" at bounding box center [622, 14] width 26 height 11
click at [338, 121] on div "🛠" at bounding box center [333, 120] width 18 height 24
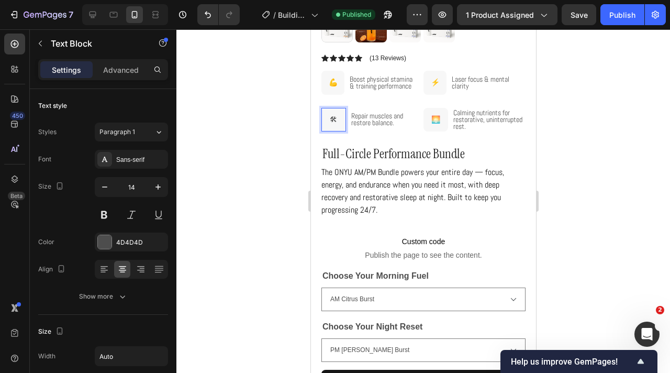
click at [336, 120] on p "🛠" at bounding box center [332, 119] width 7 height 13
click at [338, 117] on div "🛠" at bounding box center [333, 120] width 18 height 24
click at [344, 113] on div "🛠" at bounding box center [333, 120] width 25 height 24
click at [344, 104] on div "Text Block" at bounding box center [367, 98] width 92 height 17
click at [345, 98] on div "Text Block" at bounding box center [352, 97] width 36 height 9
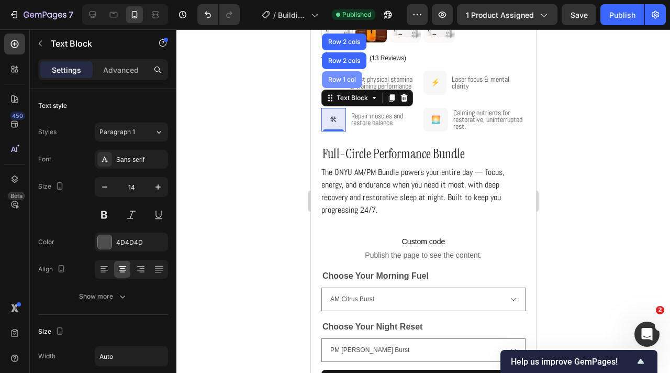
click at [342, 79] on div "Row 1 col" at bounding box center [342, 79] width 32 height 6
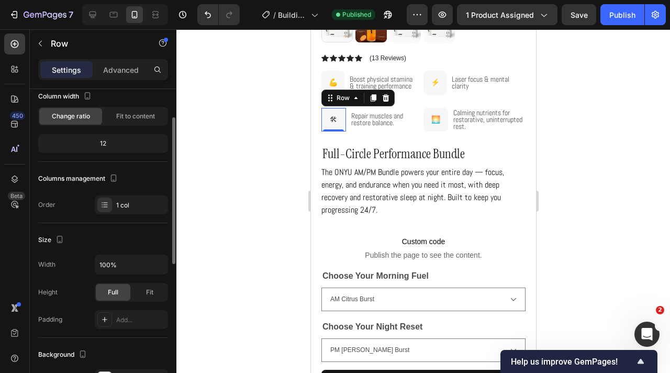
scroll to position [66, 0]
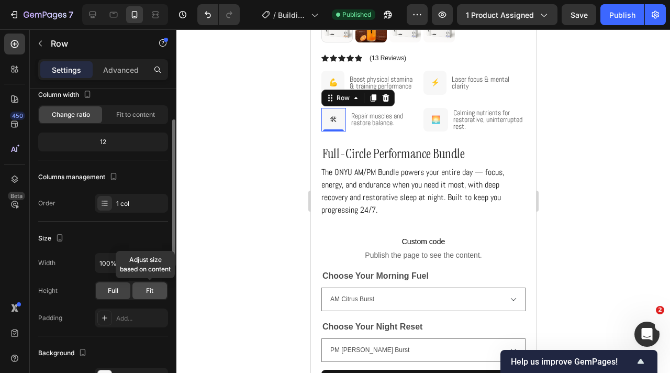
click at [150, 289] on span "Fit" at bounding box center [149, 290] width 7 height 9
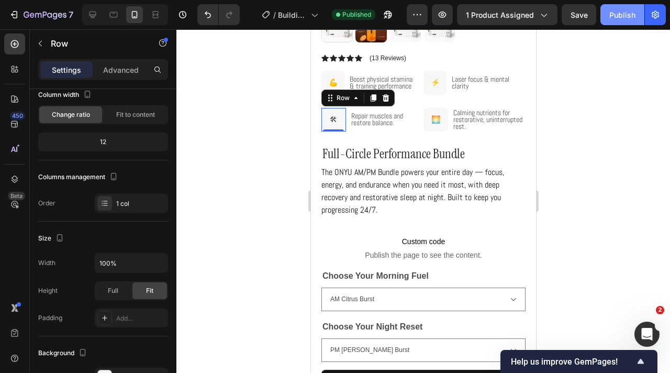
click at [627, 21] on button "Publish" at bounding box center [622, 14] width 44 height 21
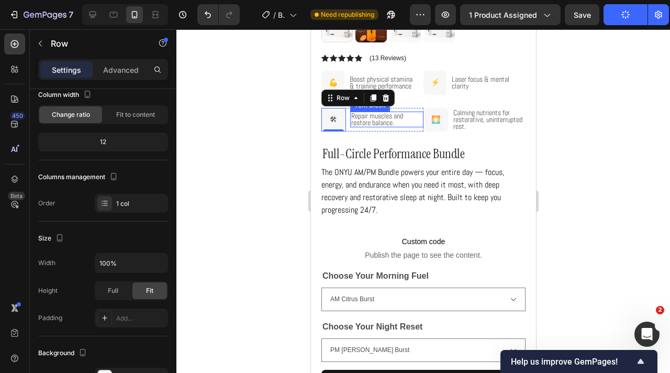
click at [353, 116] on span "Repair muscles and restore balance." at bounding box center [377, 119] width 52 height 16
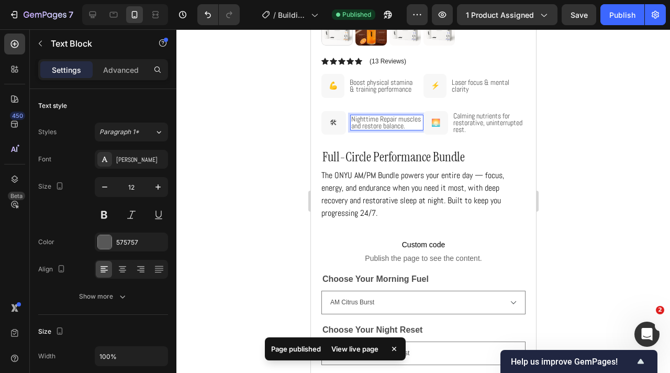
scroll to position [259, 0]
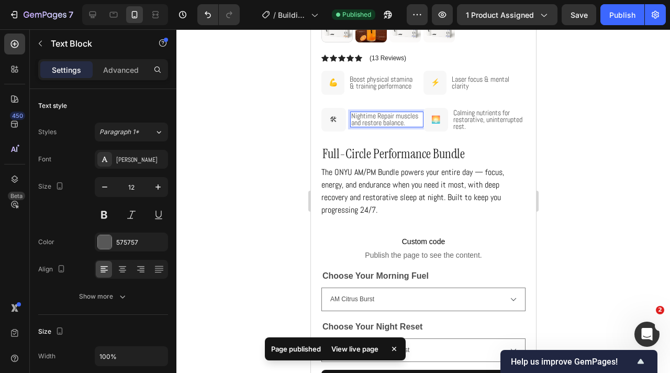
click at [378, 115] on span "Nightime Repair muscles and restore balance." at bounding box center [384, 119] width 67 height 16
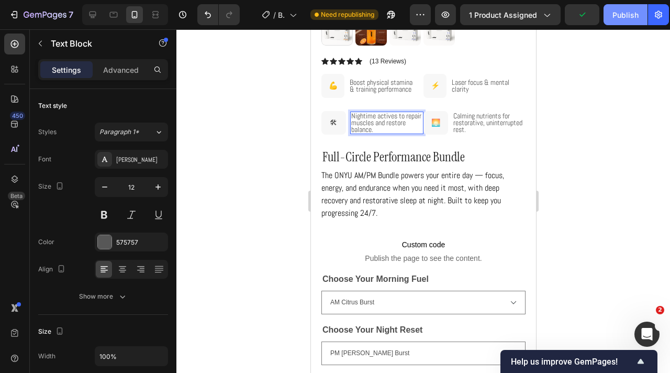
click at [629, 9] on div "Publish" at bounding box center [625, 14] width 26 height 11
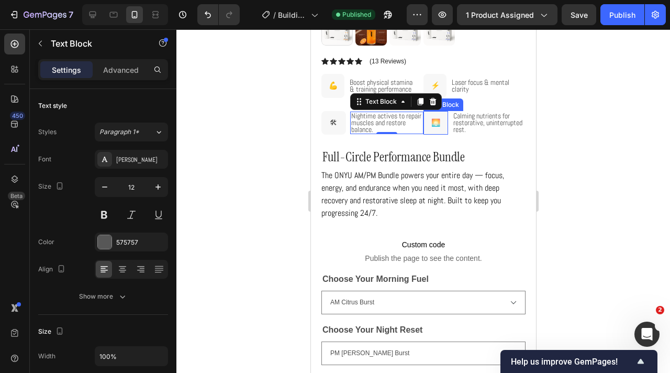
click at [442, 124] on div "🌅" at bounding box center [435, 123] width 25 height 24
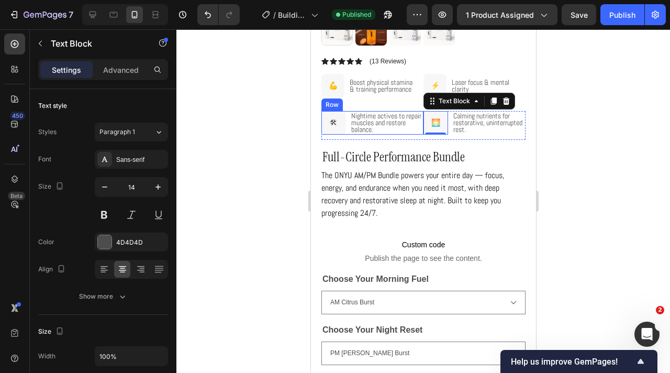
click at [421, 133] on div "Nightime actives to repair muscles and restore balance. Text Block" at bounding box center [386, 123] width 73 height 24
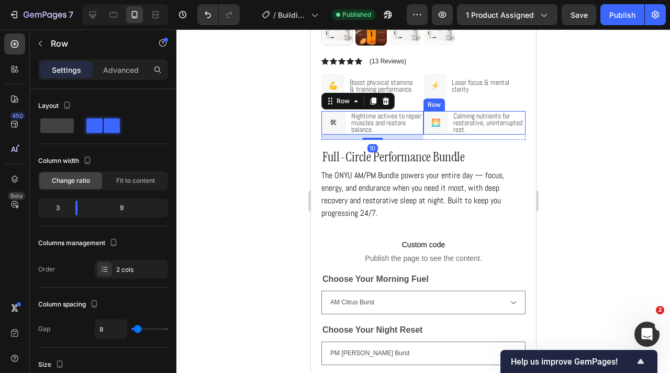
click at [486, 133] on div "Calming nutrients for restorative, uninterrupted rest. Text Block" at bounding box center [488, 123] width 73 height 24
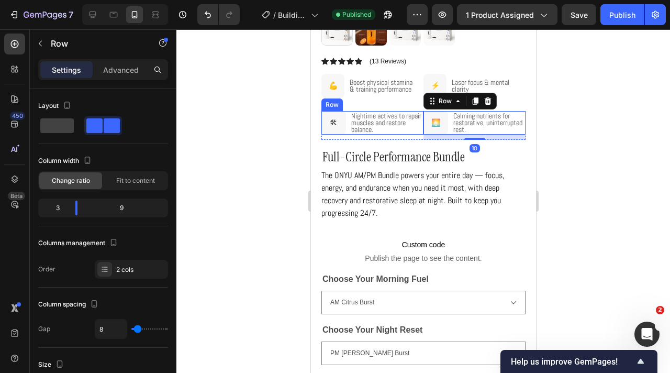
click at [421, 133] on div "Nightime actives to repair muscles and restore balance. Text Block" at bounding box center [386, 123] width 73 height 24
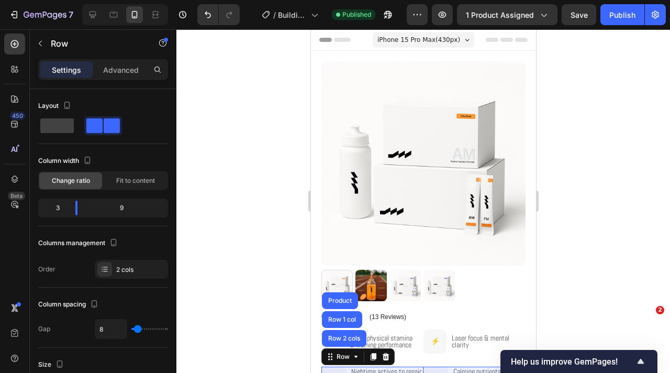
click at [343, 330] on div "Row 2 cols" at bounding box center [343, 338] width 44 height 17
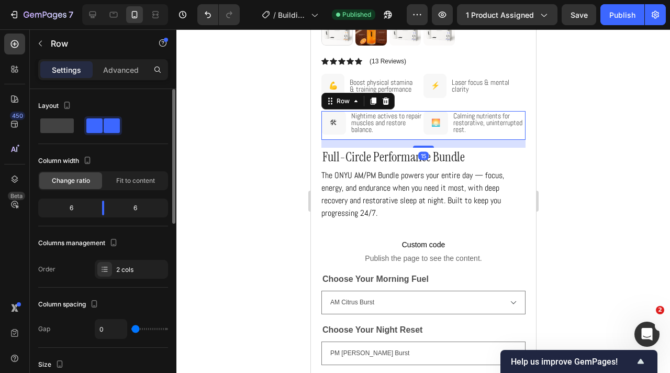
scroll to position [255, 0]
type input "1"
type input "4"
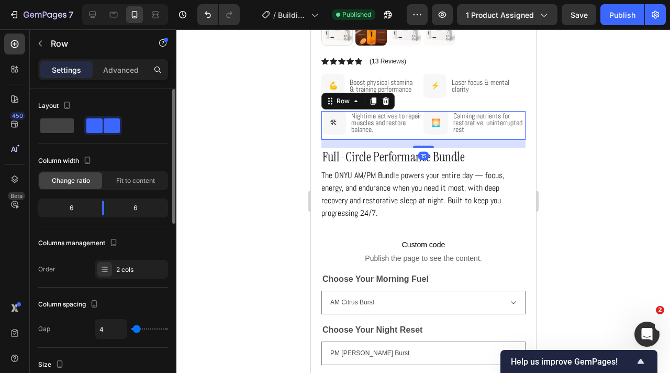
type input "7"
type input "6"
drag, startPoint x: 135, startPoint y: 330, endPoint x: 53, endPoint y: 42, distance: 298.9
type input "6"
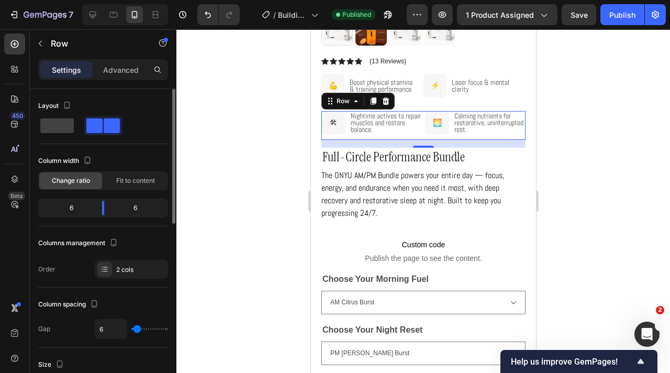
click at [137, 330] on input "range" at bounding box center [149, 329] width 37 height 2
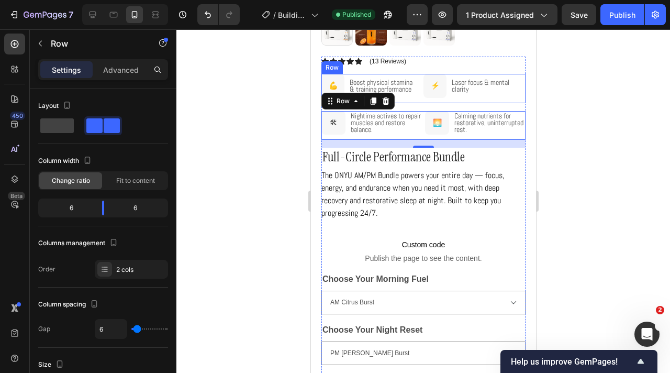
click at [421, 98] on div "Boost physical stamina & training performance Text Block 💪 Text Block Row Row" at bounding box center [372, 88] width 102 height 29
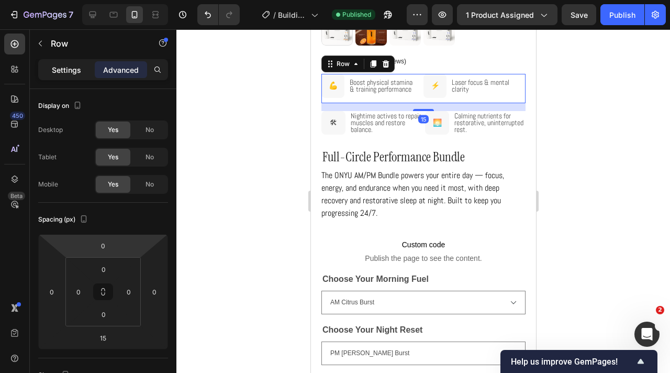
click at [79, 66] on p "Settings" at bounding box center [66, 69] width 29 height 11
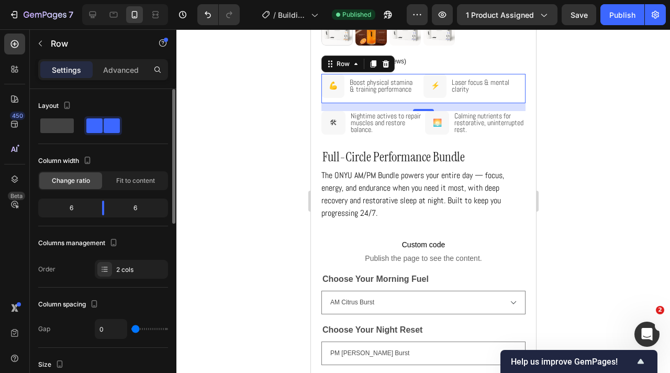
type input "10"
type input "11"
type input "13"
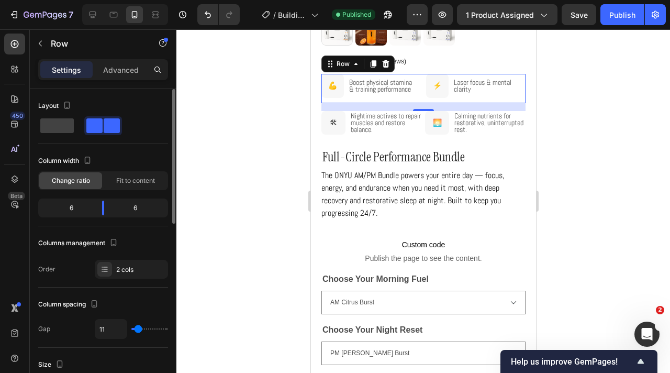
type input "13"
type input "10"
type input "9"
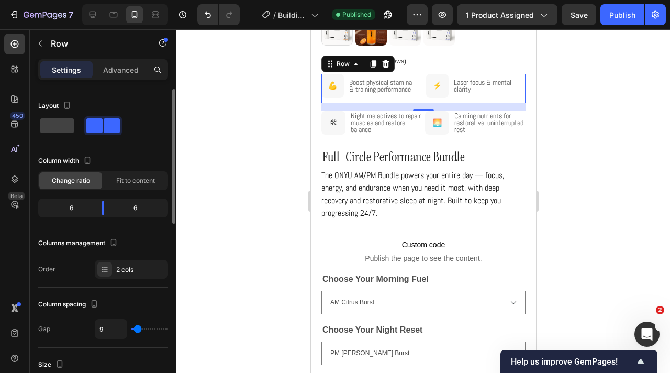
type input "8"
type input "7"
click at [137, 330] on input "range" at bounding box center [149, 329] width 37 height 2
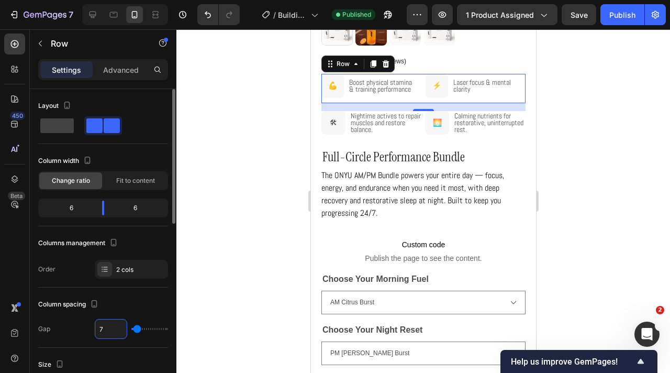
click at [108, 325] on input "7" at bounding box center [110, 328] width 31 height 19
click at [108, 327] on input "7" at bounding box center [110, 328] width 31 height 19
type input "0"
type input "6"
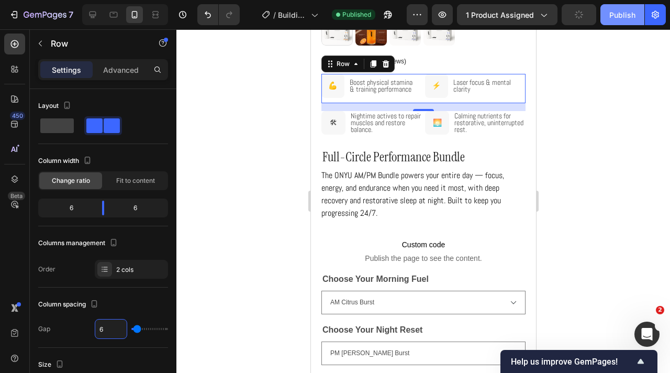
click at [628, 23] on button "Publish" at bounding box center [622, 14] width 44 height 21
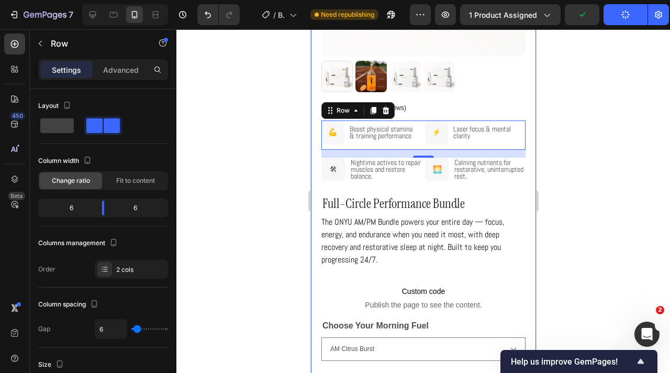
scroll to position [120, 0]
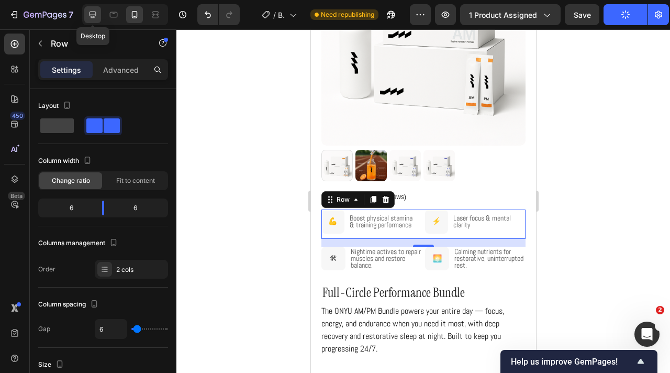
click at [98, 15] on div at bounding box center [92, 14] width 17 height 17
type input "16"
type input "1200"
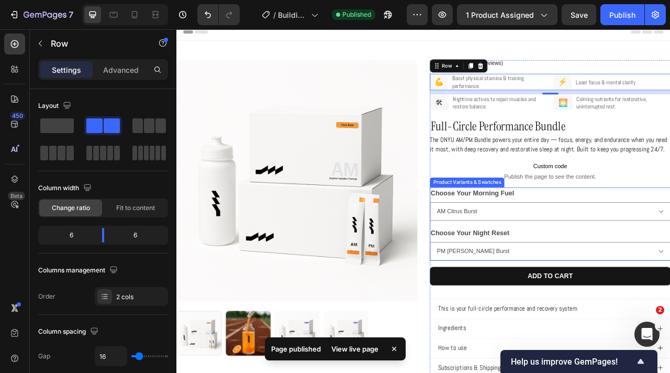
scroll to position [2, 0]
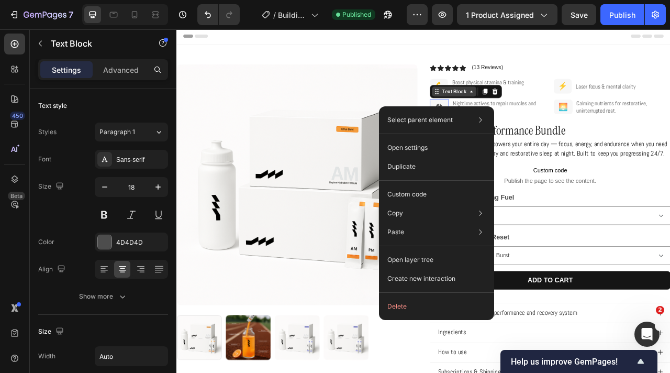
click at [523, 108] on div "Text Block" at bounding box center [529, 108] width 36 height 9
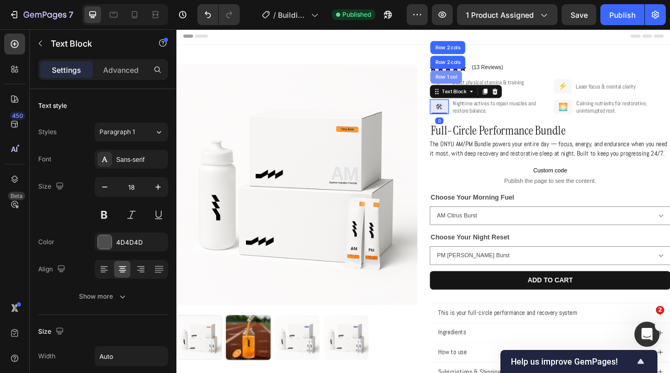
click at [518, 90] on div "Row 1 col" at bounding box center [519, 90] width 32 height 6
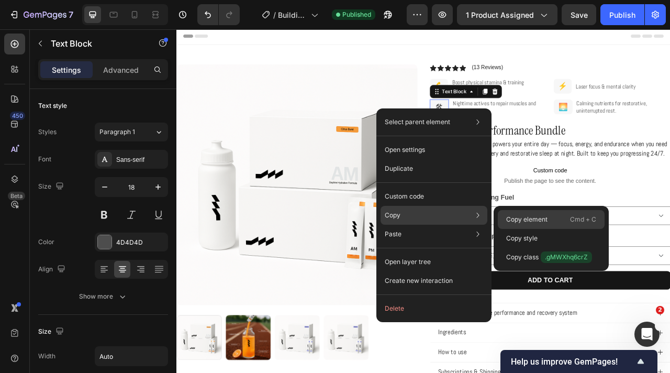
click at [537, 221] on p "Copy element" at bounding box center [526, 219] width 41 height 9
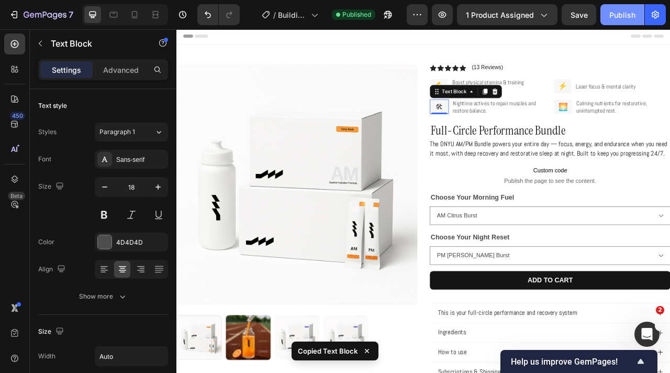
click at [620, 24] on button "Publish" at bounding box center [622, 14] width 44 height 21
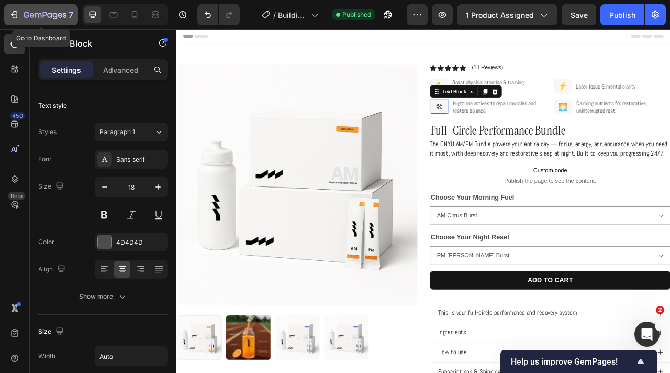
click at [23, 11] on div "7" at bounding box center [41, 14] width 64 height 13
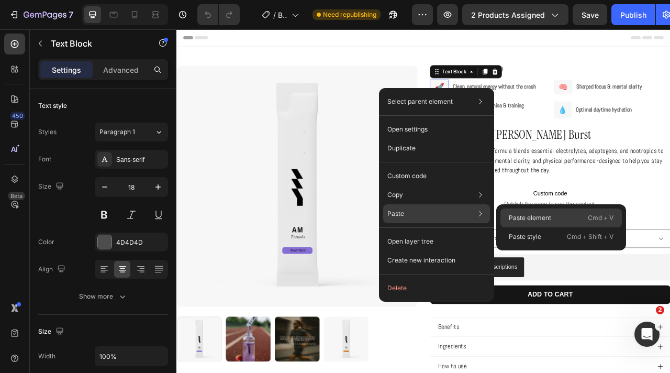
click at [525, 217] on p "Paste element" at bounding box center [530, 217] width 42 height 9
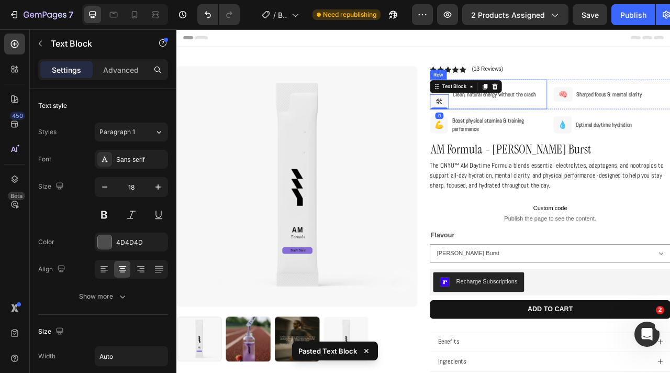
click at [533, 127] on div "Clean, natural energy without the crash Text Block" at bounding box center [587, 112] width 120 height 38
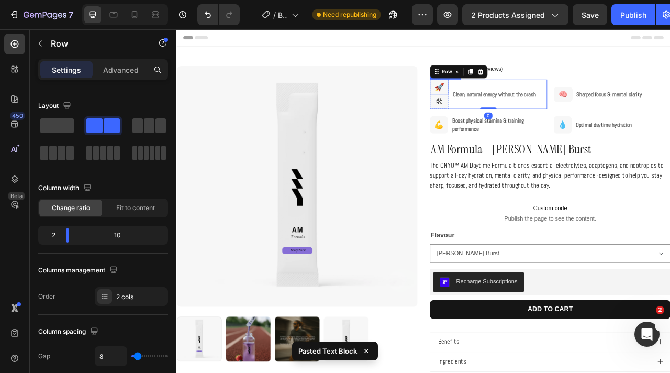
click at [517, 101] on p "🚀" at bounding box center [510, 102] width 22 height 17
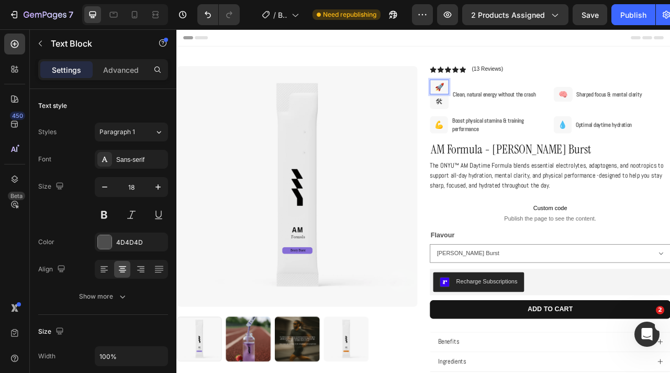
drag, startPoint x: 514, startPoint y: 101, endPoint x: 503, endPoint y: 101, distance: 11.5
click at [503, 101] on p "🚀" at bounding box center [510, 102] width 22 height 17
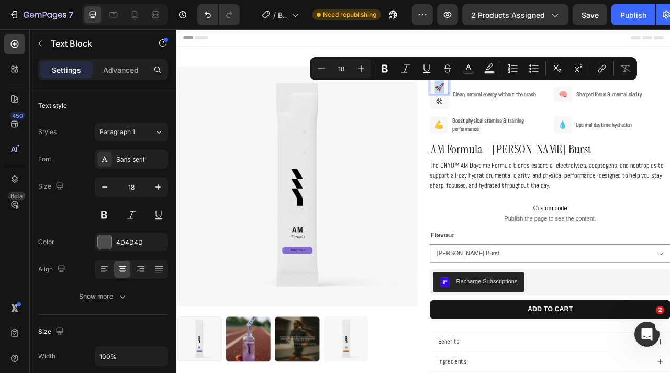
drag, startPoint x: 506, startPoint y: 101, endPoint x: 517, endPoint y: 101, distance: 11.0
click at [517, 101] on p "🚀" at bounding box center [510, 102] width 22 height 17
copy p "🚀"
click at [512, 125] on p "🛠" at bounding box center [510, 121] width 9 height 17
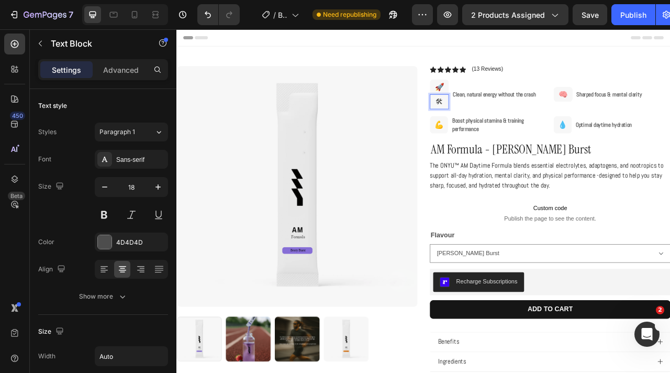
drag, startPoint x: 513, startPoint y: 116, endPoint x: 504, endPoint y: 118, distance: 9.6
click at [504, 118] on div "🛠" at bounding box center [510, 121] width 24 height 19
drag, startPoint x: 514, startPoint y: 120, endPoint x: 503, endPoint y: 120, distance: 10.5
click at [503, 120] on div "🛠" at bounding box center [510, 121] width 24 height 19
drag, startPoint x: 515, startPoint y: 121, endPoint x: 500, endPoint y: 121, distance: 14.1
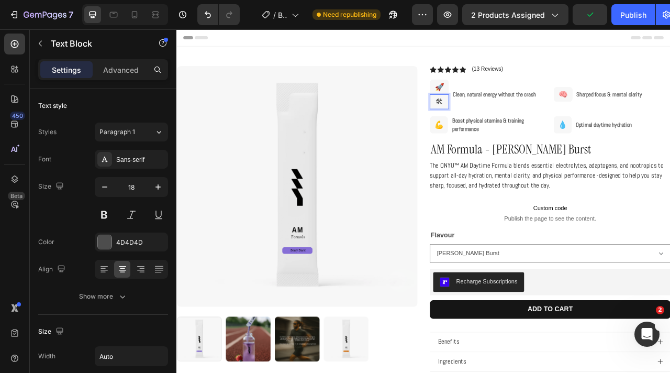
click at [500, 121] on div "🛠" at bounding box center [510, 121] width 24 height 19
click at [519, 104] on p "🚀" at bounding box center [510, 102] width 22 height 17
click at [582, 80] on icon at bounding box center [581, 82] width 7 height 7
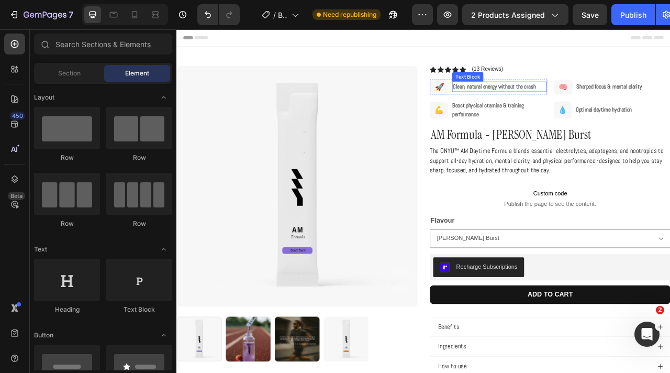
click at [600, 105] on strong "Clean, natural energy without the crash" at bounding box center [580, 101] width 105 height 9
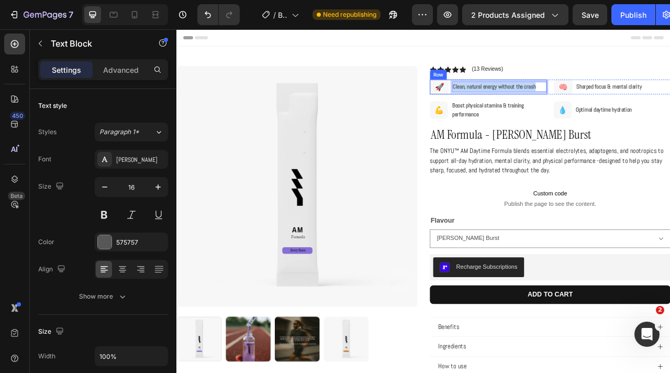
drag, startPoint x: 639, startPoint y: 105, endPoint x: 523, endPoint y: 103, distance: 116.2
click at [523, 103] on div "Clean, natural energy without the crash Text Block 0 🚀 Text Block Row Row" at bounding box center [572, 102] width 149 height 19
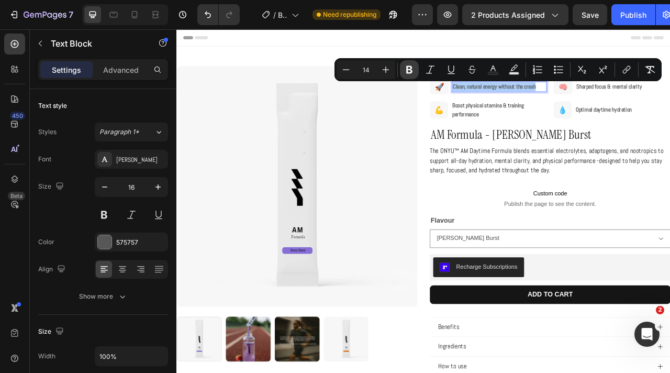
click at [411, 70] on icon "Editor contextual toolbar" at bounding box center [409, 70] width 6 height 8
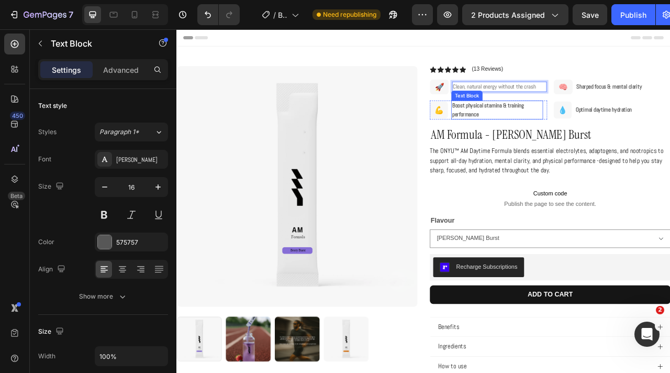
click at [595, 130] on strong "Boost physical stamina & training performance" at bounding box center [572, 131] width 91 height 20
click at [594, 130] on strong "Boost physical stamina & training performance" at bounding box center [572, 131] width 91 height 20
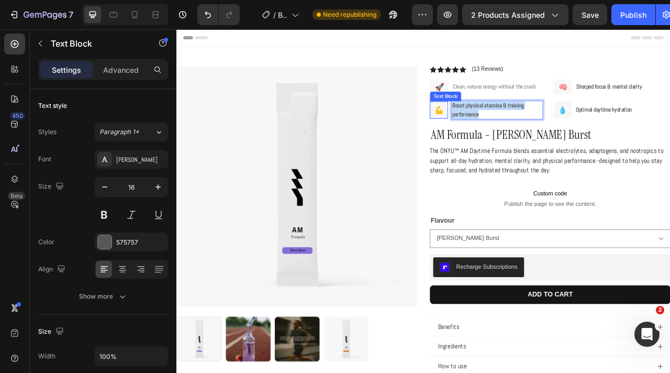
drag, startPoint x: 575, startPoint y: 137, endPoint x: 510, endPoint y: 122, distance: 66.7
click at [510, 122] on div "Boost physical stamina & training performance Text Block 0 💪 Text Block Row Row" at bounding box center [572, 132] width 149 height 24
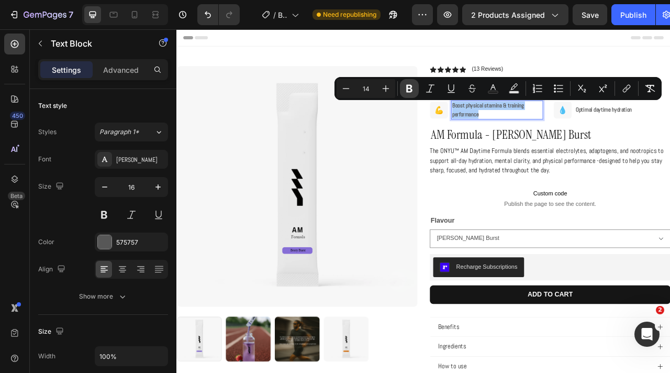
click at [409, 83] on icon "Editor contextual toolbar" at bounding box center [409, 88] width 10 height 10
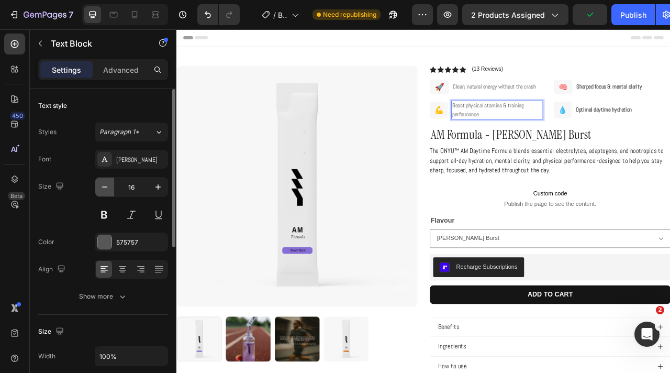
click at [102, 185] on icon "button" at bounding box center [104, 187] width 10 height 10
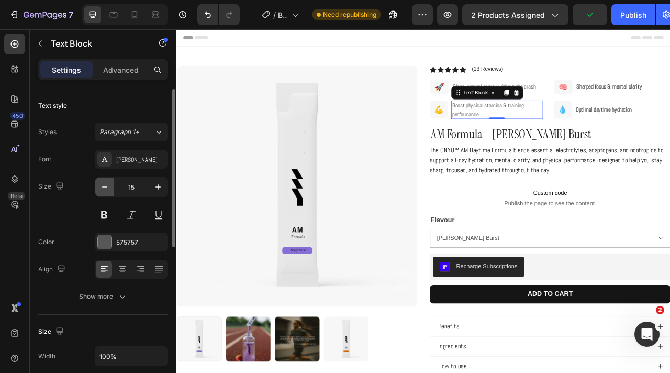
click at [102, 185] on icon "button" at bounding box center [104, 187] width 10 height 10
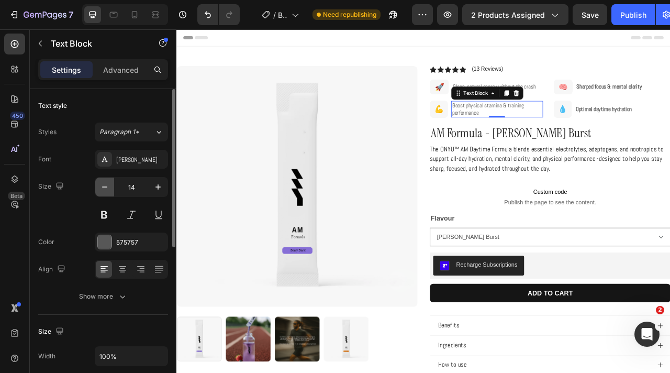
click at [103, 185] on icon "button" at bounding box center [104, 187] width 10 height 10
type input "13"
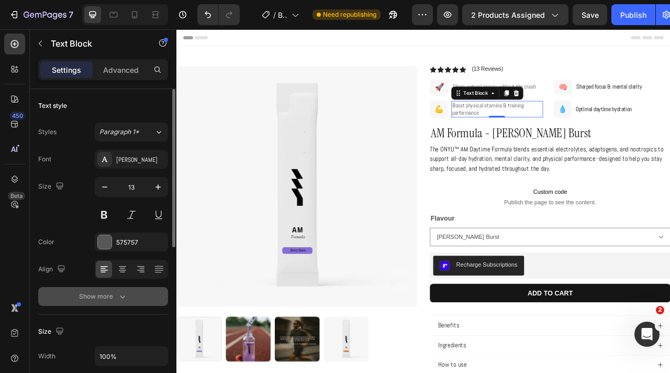
click at [124, 290] on button "Show more" at bounding box center [103, 296] width 130 height 19
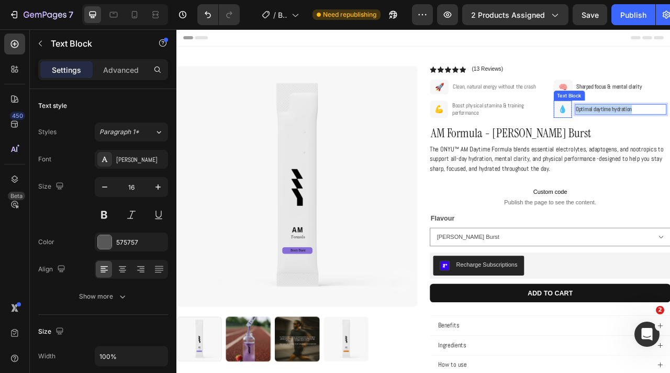
drag, startPoint x: 765, startPoint y: 130, endPoint x: 675, endPoint y: 129, distance: 89.5
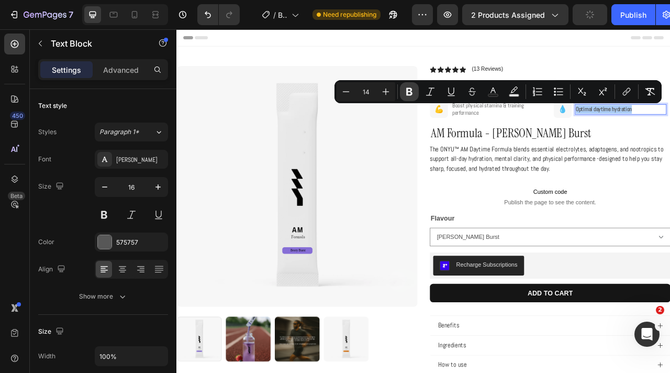
click at [400, 93] on button "Bold" at bounding box center [409, 91] width 19 height 19
click at [349, 88] on icon "Editor contextual toolbar" at bounding box center [346, 91] width 10 height 10
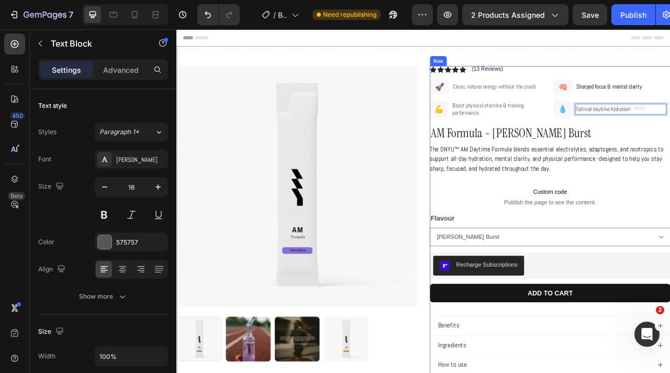
click at [670, 148] on div "Icon Icon Icon Icon Icon Icon List (13 Reviews) Text Block Row Clean, natural e…" at bounding box center [651, 290] width 306 height 429
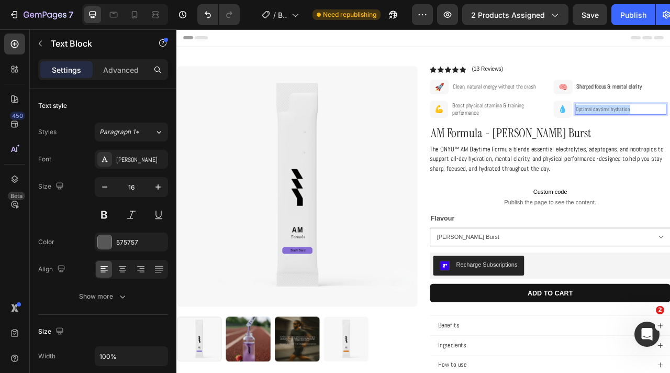
drag, startPoint x: 763, startPoint y: 132, endPoint x: 664, endPoint y: 132, distance: 99.5
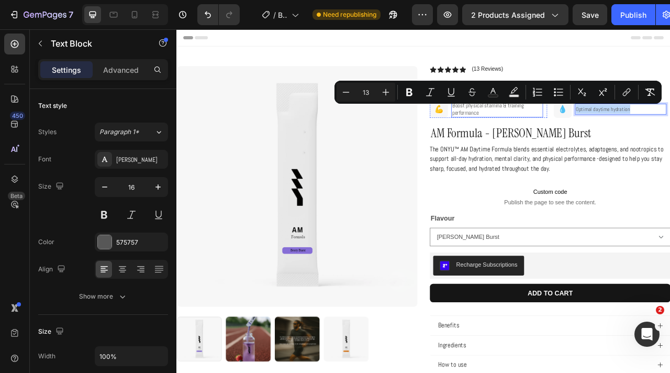
click at [570, 129] on span "Boost physical stamina & training performance" at bounding box center [572, 130] width 91 height 19
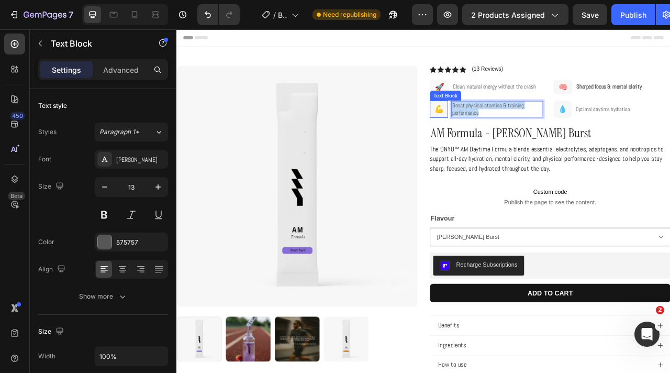
drag, startPoint x: 580, startPoint y: 132, endPoint x: 503, endPoint y: 130, distance: 77.5
click at [503, 130] on div "Boost physical stamina & training performance Text Block 0 💪 Text Block Row Row" at bounding box center [572, 131] width 149 height 22
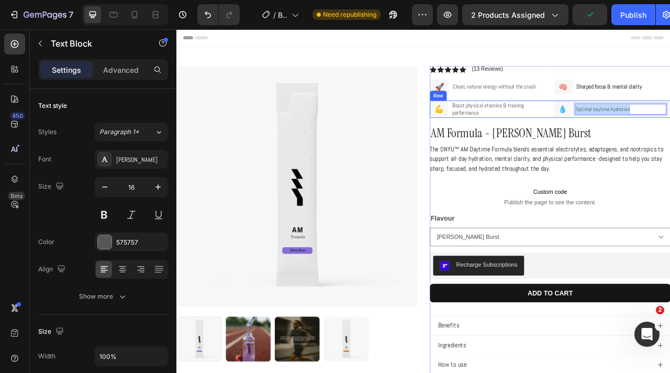
drag, startPoint x: 767, startPoint y: 129, endPoint x: 651, endPoint y: 129, distance: 115.7
click at [651, 129] on div "Boost physical stamina & training performance Text Block 💪 Text Block Row Row O…" at bounding box center [651, 131] width 306 height 22
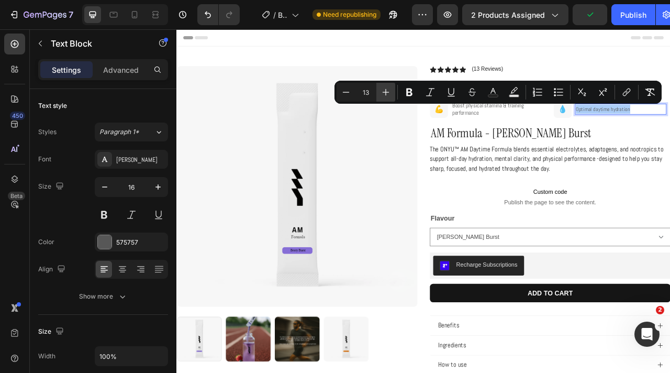
click at [381, 86] on button "Plus" at bounding box center [385, 92] width 19 height 19
type input "14"
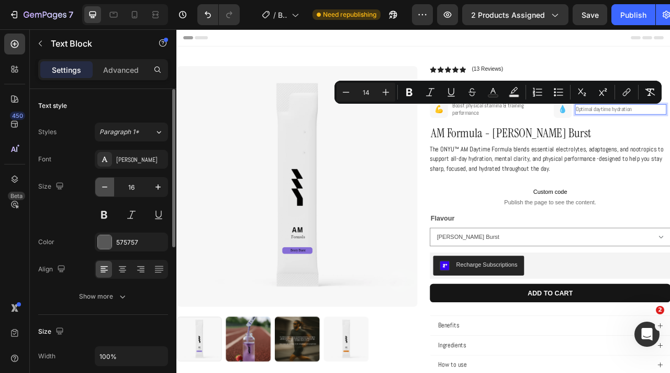
click at [103, 185] on icon "button" at bounding box center [104, 187] width 10 height 10
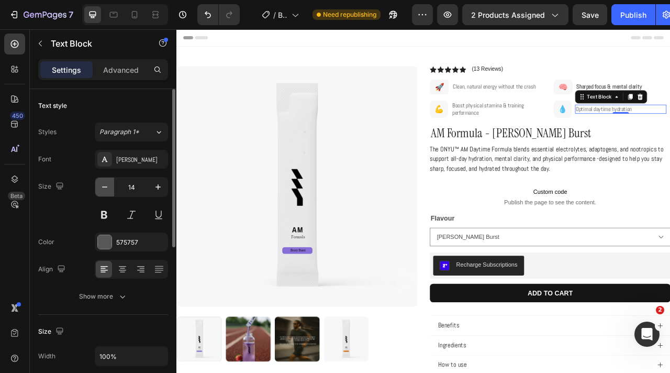
drag, startPoint x: 103, startPoint y: 185, endPoint x: 108, endPoint y: 129, distance: 55.7
click at [103, 185] on icon "button" at bounding box center [104, 187] width 10 height 10
type input "13"
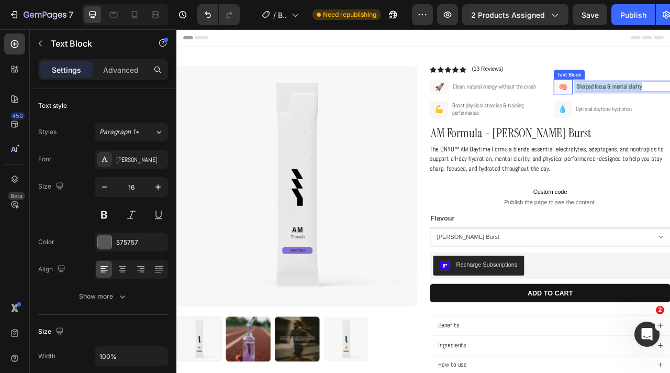
drag, startPoint x: 774, startPoint y: 103, endPoint x: 672, endPoint y: 103, distance: 102.1
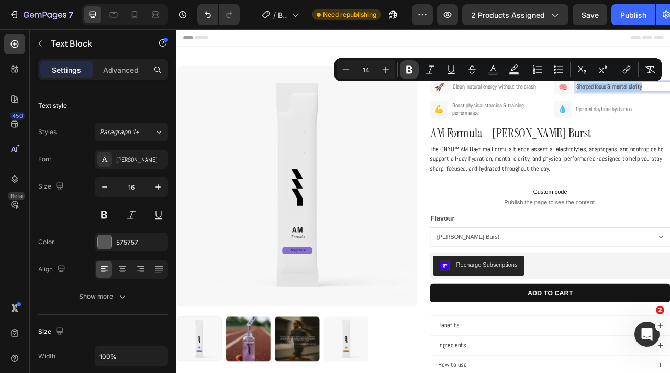
click at [407, 71] on icon "Editor contextual toolbar" at bounding box center [409, 70] width 6 height 8
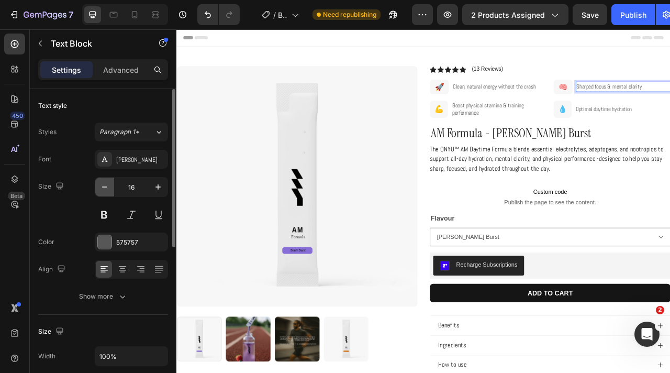
click at [99, 186] on icon "button" at bounding box center [104, 187] width 10 height 10
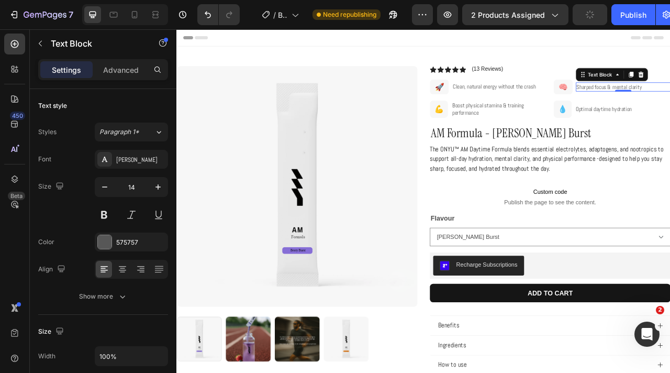
type input "13"
click at [591, 103] on span "Clean, natural energy without the crash" at bounding box center [580, 101] width 105 height 9
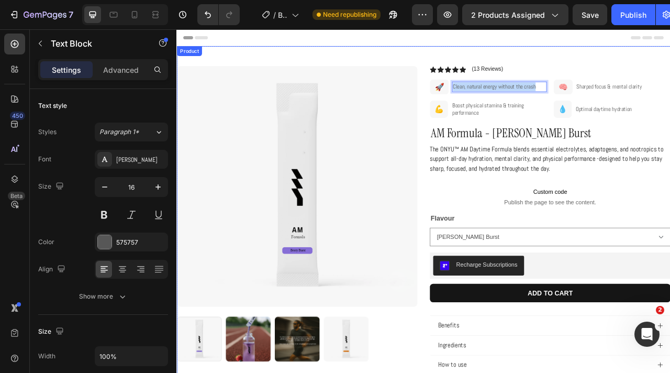
drag, startPoint x: 640, startPoint y: 102, endPoint x: 489, endPoint y: 102, distance: 150.8
click at [489, 102] on div "Product Images Row Icon Icon Icon Icon Icon Icon List (13 Reviews) Text Block R…" at bounding box center [490, 278] width 628 height 454
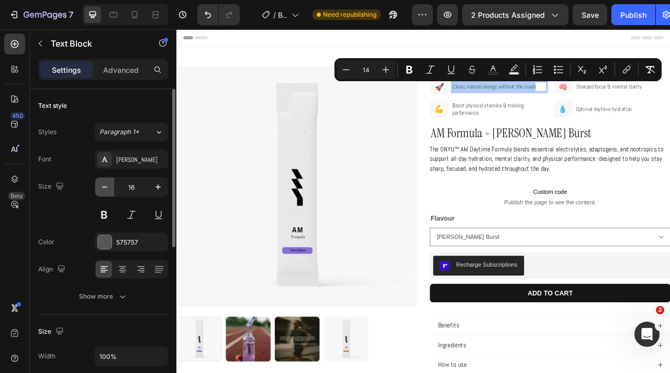
click at [105, 185] on icon "button" at bounding box center [104, 187] width 10 height 10
click at [104, 185] on icon "button" at bounding box center [104, 187] width 10 height 10
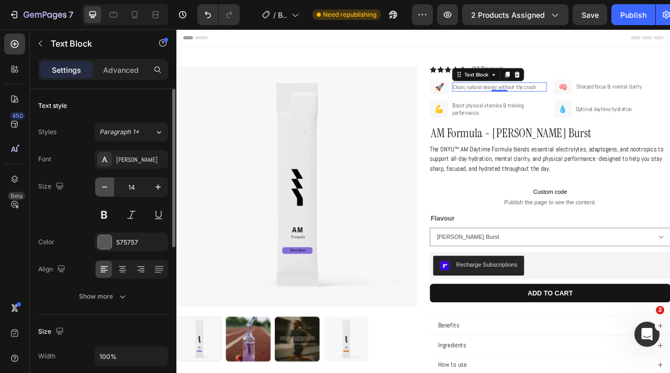
click at [104, 185] on icon "button" at bounding box center [104, 187] width 10 height 10
type input "13"
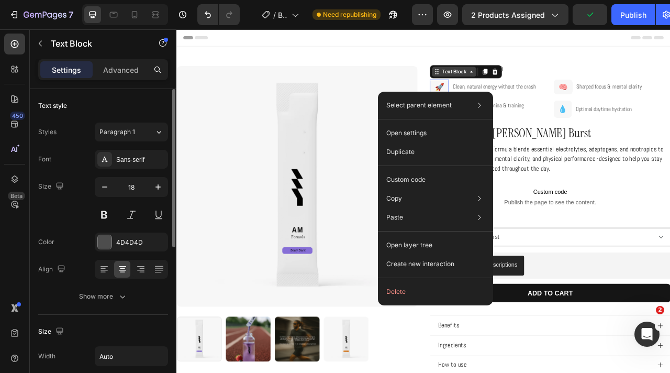
click at [533, 82] on div "Text Block" at bounding box center [529, 83] width 36 height 9
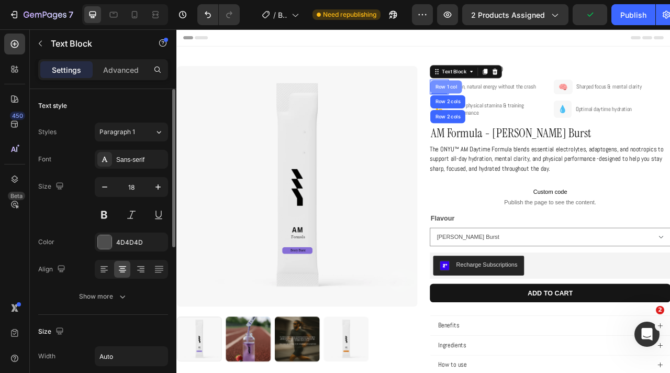
click at [521, 106] on div "Row 1 col" at bounding box center [519, 102] width 40 height 17
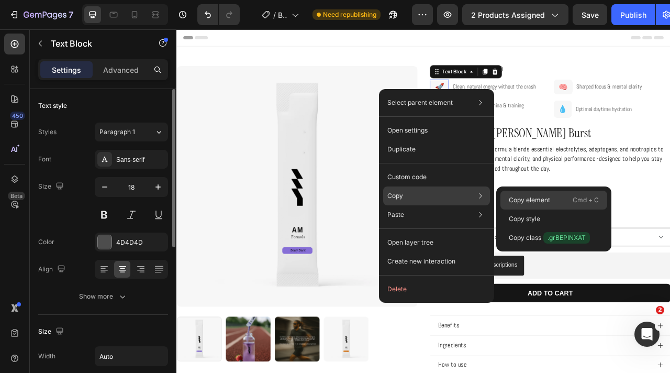
click at [531, 204] on p "Copy element" at bounding box center [529, 199] width 41 height 9
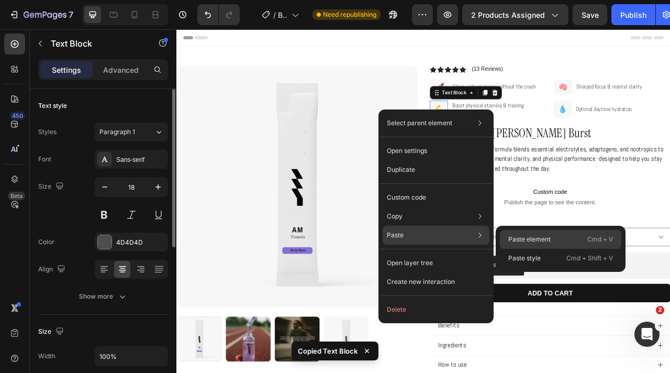
drag, startPoint x: 523, startPoint y: 237, endPoint x: 361, endPoint y: 130, distance: 194.3
click at [523, 237] on p "Paste element" at bounding box center [529, 239] width 42 height 9
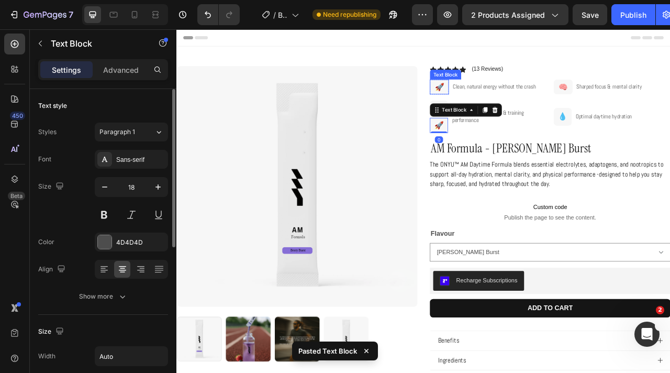
click at [515, 104] on div "🚀" at bounding box center [511, 102] width 14 height 19
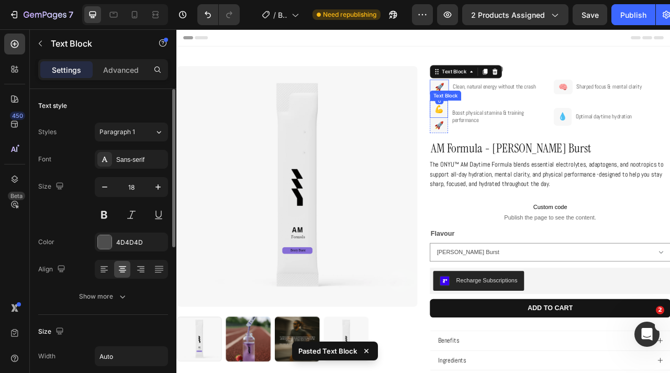
click at [515, 127] on p "💪" at bounding box center [510, 130] width 18 height 17
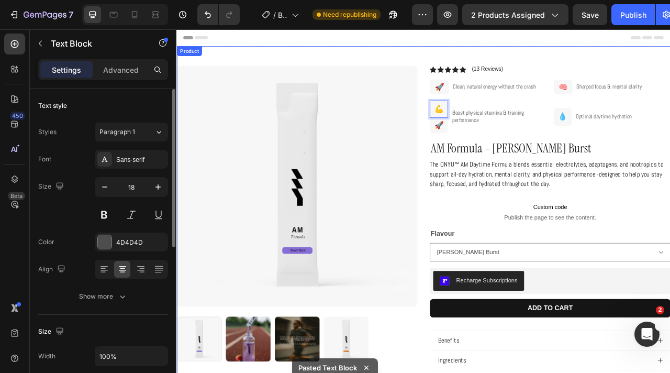
drag, startPoint x: 515, startPoint y: 130, endPoint x: 497, endPoint y: 130, distance: 17.3
click at [497, 130] on div "Product Images Row Icon Icon Icon Icon Icon Icon List (13 Reviews) Text Block R…" at bounding box center [490, 287] width 628 height 473
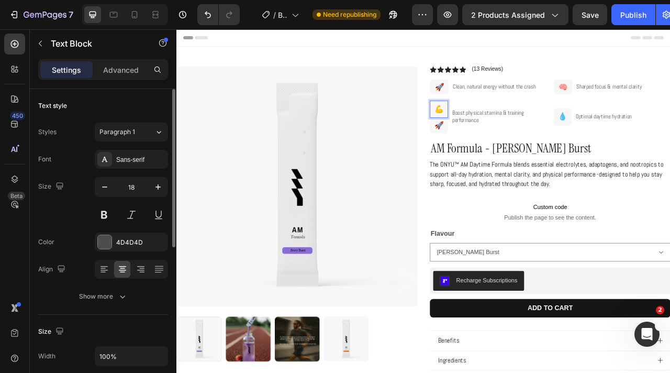
drag, startPoint x: 513, startPoint y: 130, endPoint x: 504, endPoint y: 130, distance: 8.9
click at [504, 130] on p "💪" at bounding box center [510, 130] width 18 height 17
drag, startPoint x: 514, startPoint y: 131, endPoint x: 499, endPoint y: 131, distance: 15.2
click at [499, 131] on div "💪" at bounding box center [509, 131] width 23 height 22
click at [510, 130] on p "💪" at bounding box center [510, 130] width 18 height 17
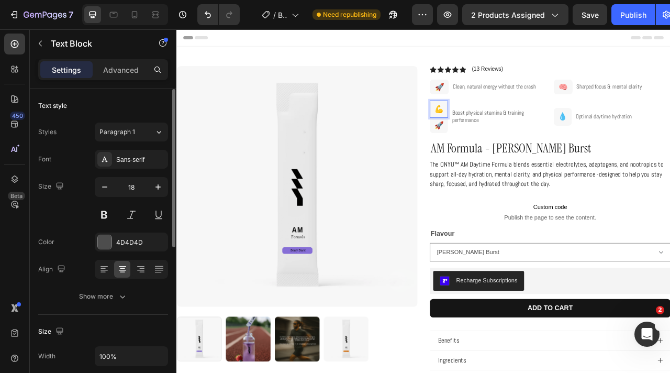
click at [510, 130] on p "💪" at bounding box center [510, 130] width 18 height 17
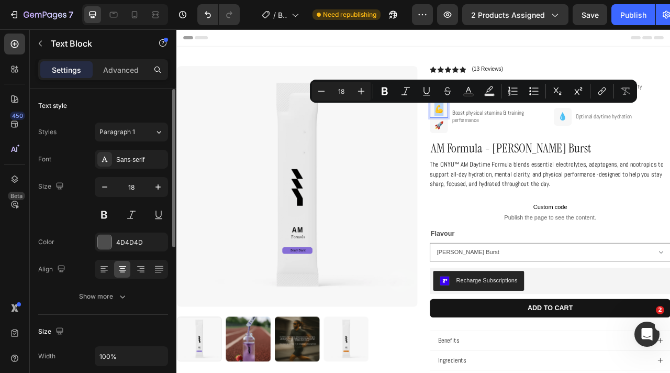
copy p "💪"
click at [514, 152] on p "🚀" at bounding box center [510, 151] width 12 height 17
click at [514, 153] on p "🚀" at bounding box center [510, 151] width 12 height 17
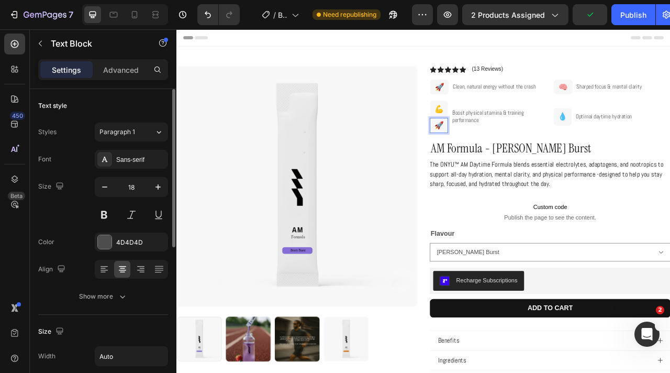
click at [507, 150] on p "🚀" at bounding box center [510, 151] width 12 height 17
click at [515, 128] on p "💪" at bounding box center [510, 130] width 18 height 17
click at [580, 110] on icon at bounding box center [581, 110] width 8 height 8
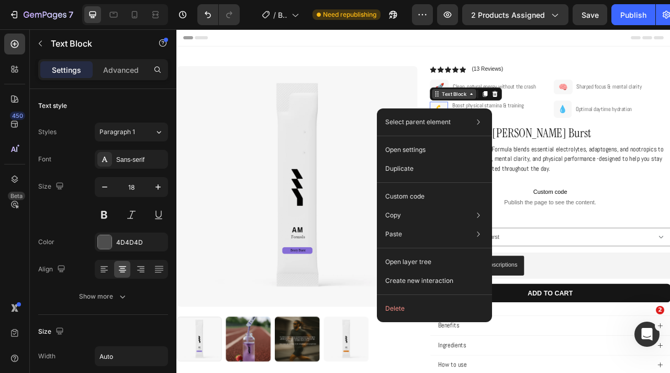
click at [526, 115] on div "Text Block" at bounding box center [529, 111] width 36 height 9
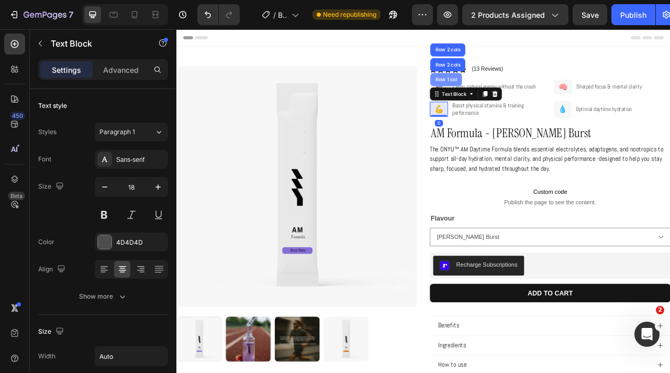
click at [521, 94] on div "Row 1 col" at bounding box center [519, 93] width 32 height 6
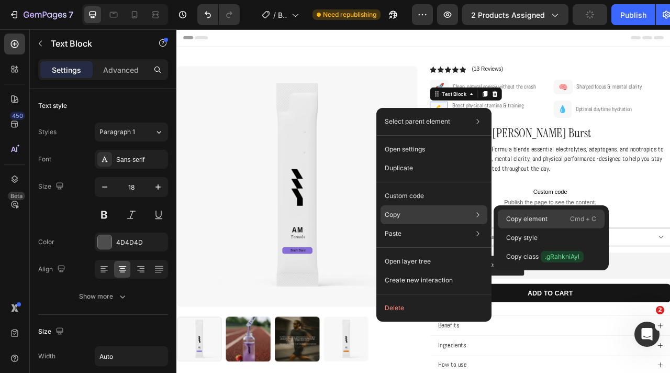
click at [530, 222] on p "Copy element" at bounding box center [526, 218] width 41 height 9
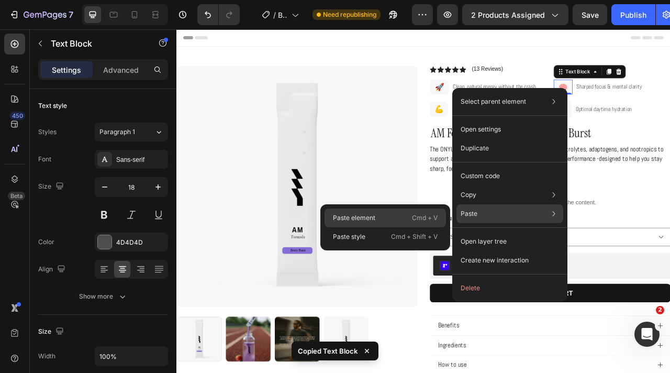
click at [397, 214] on div "Paste element Cmd + V" at bounding box center [385, 217] width 121 height 19
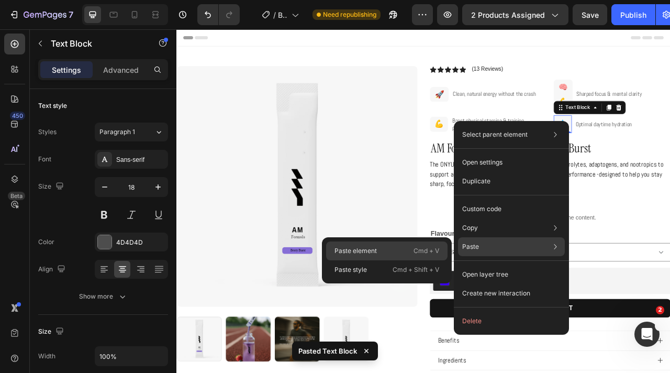
click at [404, 251] on div "Paste element Cmd + V" at bounding box center [386, 250] width 121 height 19
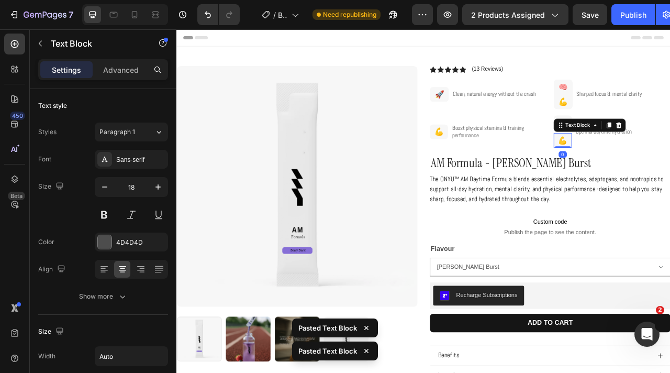
click at [669, 172] on p "💪" at bounding box center [668, 170] width 12 height 17
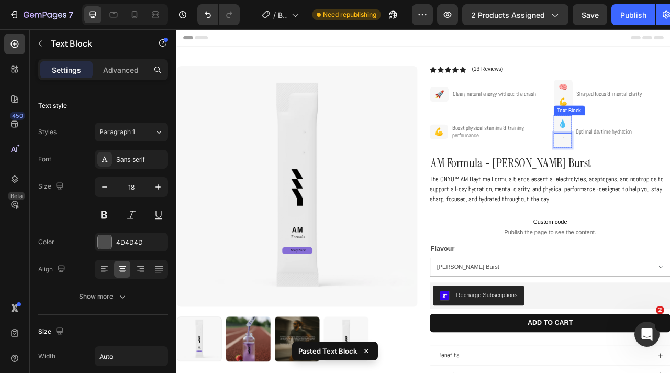
click at [670, 147] on p "💧" at bounding box center [668, 149] width 18 height 17
drag, startPoint x: 670, startPoint y: 152, endPoint x: 661, endPoint y: 151, distance: 9.0
click at [661, 151] on p "💧" at bounding box center [668, 149] width 18 height 17
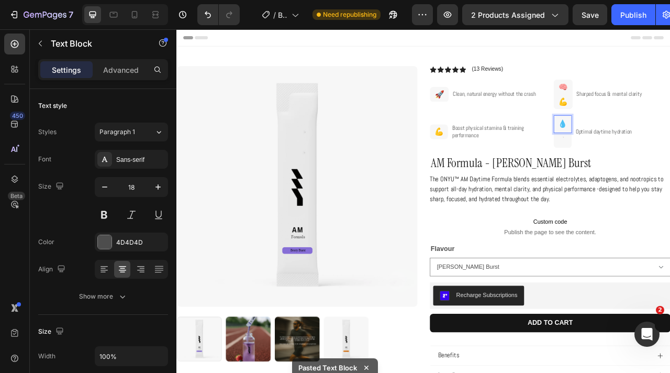
drag, startPoint x: 672, startPoint y: 151, endPoint x: 658, endPoint y: 151, distance: 14.1
click at [659, 151] on p "💧" at bounding box center [668, 149] width 18 height 17
click at [664, 151] on p "💧" at bounding box center [668, 149] width 18 height 17
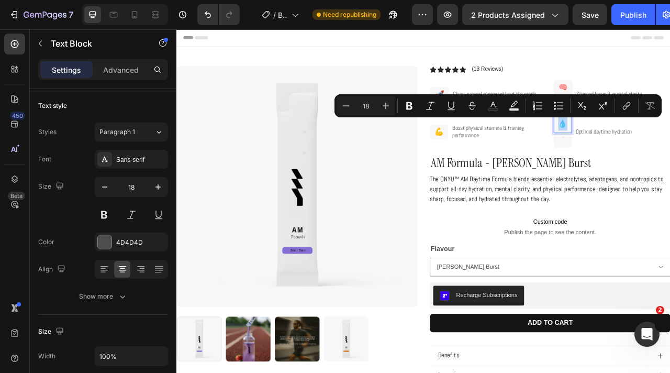
copy p "💧"
click at [669, 171] on div at bounding box center [667, 170] width 23 height 19
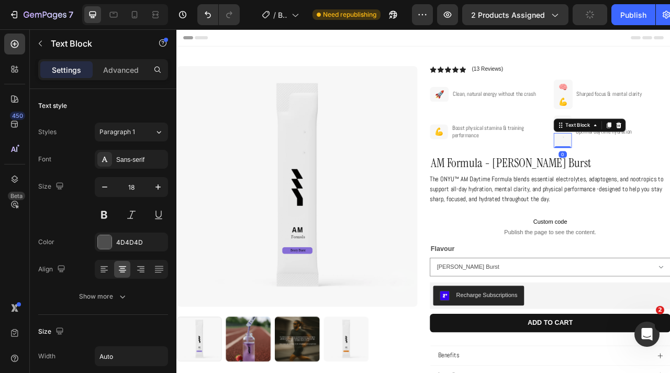
click at [669, 171] on div at bounding box center [667, 170] width 23 height 19
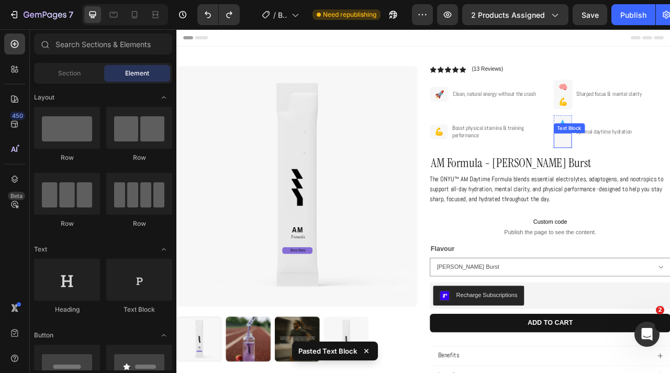
click at [668, 170] on div "Rich Text Editor. Editing area: main" at bounding box center [667, 170] width 2 height 19
click at [667, 170] on div "Rich Text Editor. Editing area: main" at bounding box center [667, 170] width 2 height 19
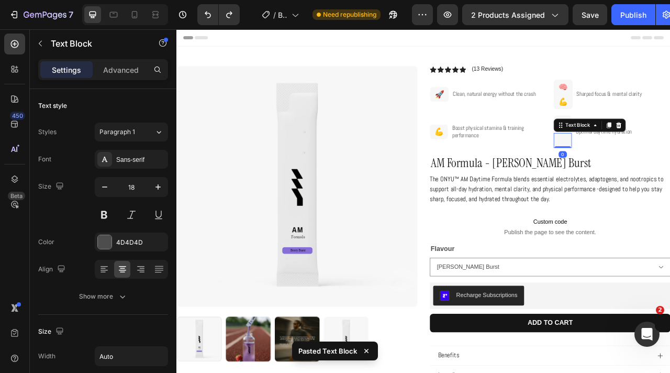
click at [667, 170] on div "Rich Text Editor. Editing area: main" at bounding box center [667, 170] width 2 height 19
click at [670, 146] on p "💧" at bounding box center [668, 149] width 18 height 17
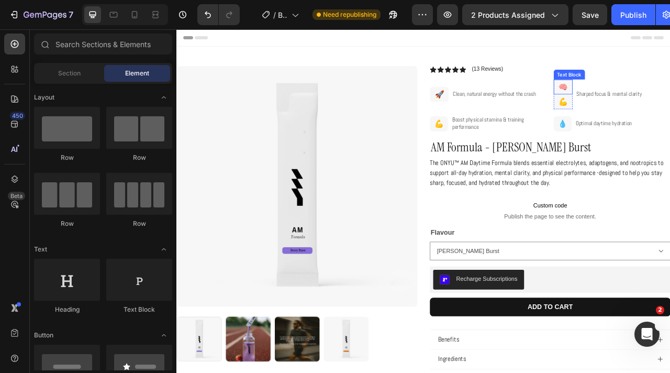
click at [666, 105] on p "🧠" at bounding box center [668, 102] width 22 height 17
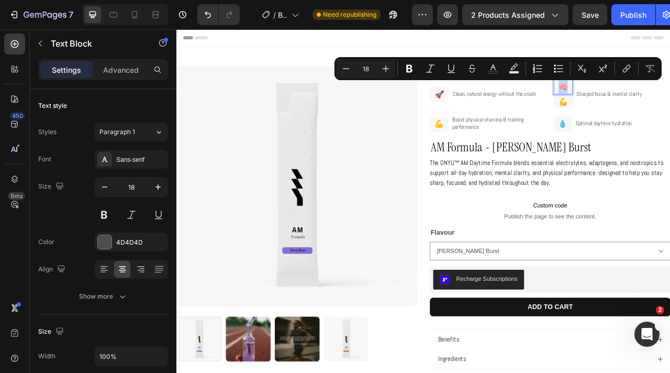
copy p "🧠"
click at [670, 120] on p "💪" at bounding box center [668, 121] width 12 height 17
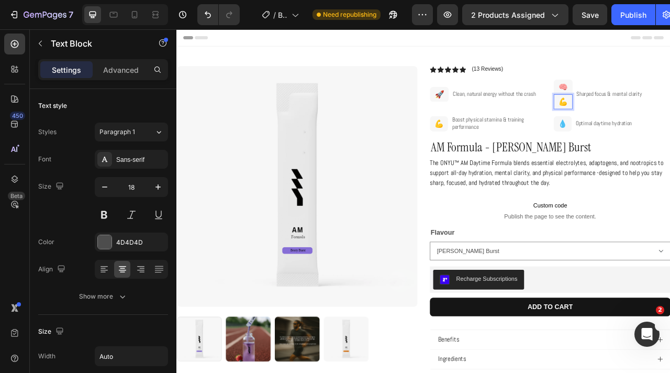
drag, startPoint x: 672, startPoint y: 121, endPoint x: 656, endPoint y: 121, distance: 15.7
click at [656, 121] on div "💪" at bounding box center [668, 121] width 24 height 19
click at [665, 120] on p "💪" at bounding box center [668, 121] width 12 height 17
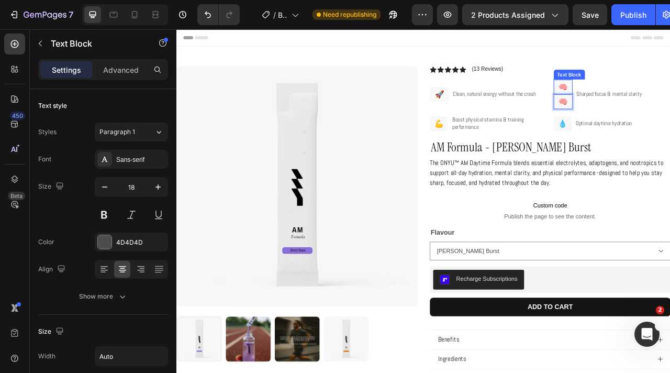
click at [670, 105] on p "🧠" at bounding box center [668, 102] width 22 height 17
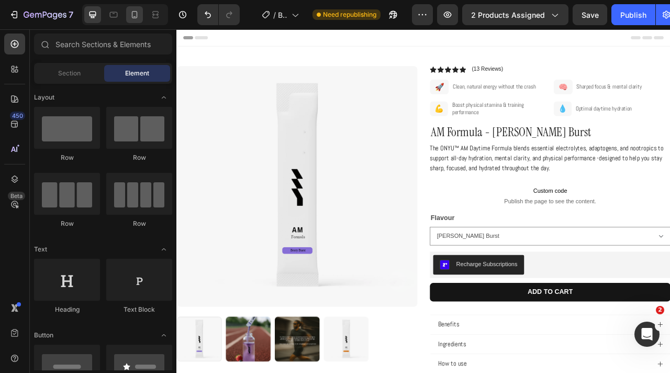
click at [137, 9] on div at bounding box center [134, 14] width 17 height 17
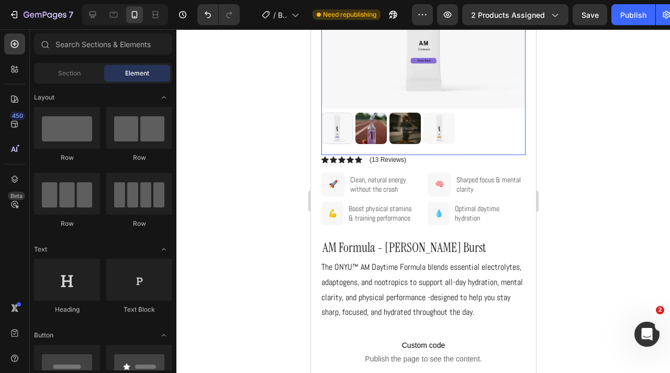
scroll to position [163, 0]
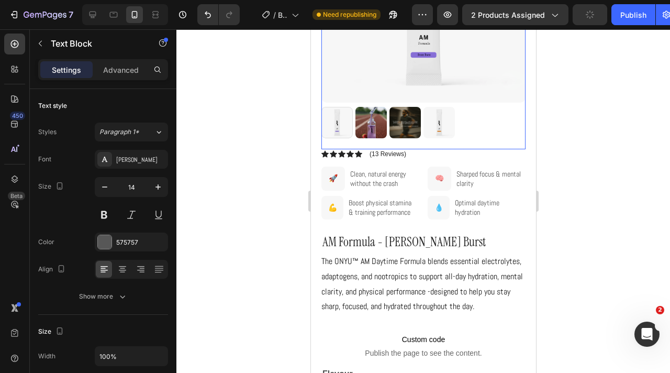
click at [376, 200] on span "Boost physical stamina & training performance" at bounding box center [379, 207] width 63 height 19
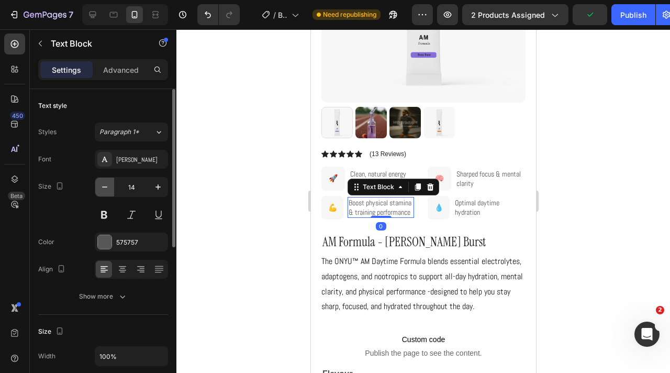
click at [104, 190] on icon "button" at bounding box center [104, 187] width 10 height 10
type input "11"
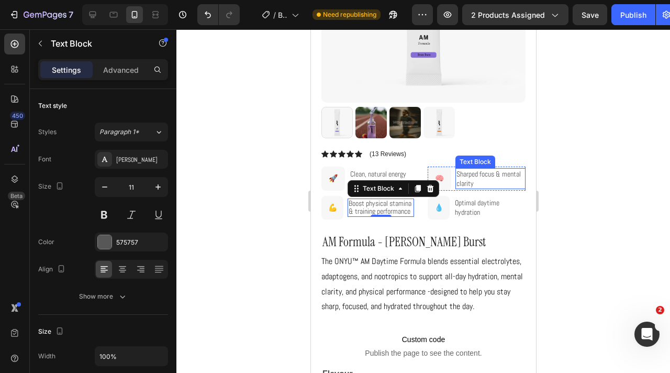
click at [463, 170] on span "Sharped focus & mental clarity" at bounding box center [488, 178] width 64 height 19
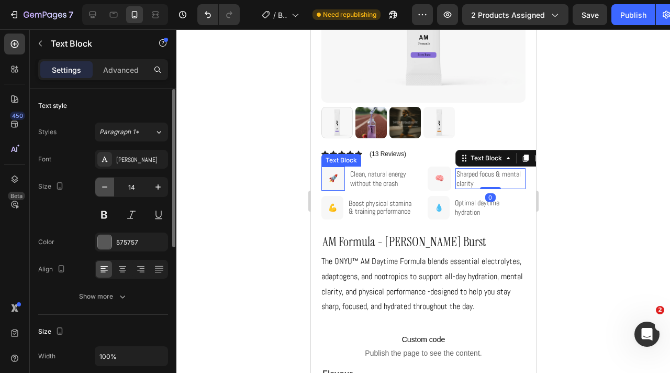
click at [106, 186] on icon "button" at bounding box center [104, 187] width 10 height 10
type input "12"
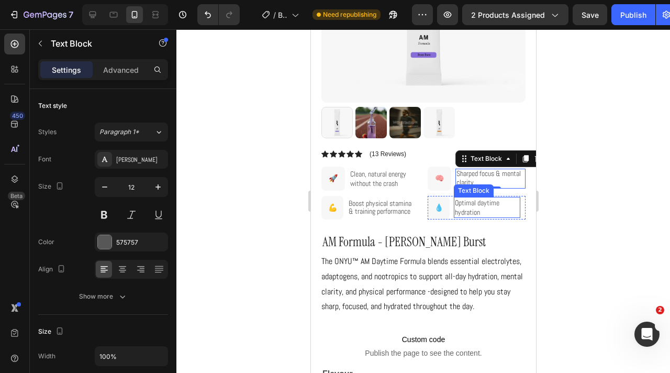
click at [482, 207] on span "Optimal daytime hydration" at bounding box center [476, 207] width 44 height 19
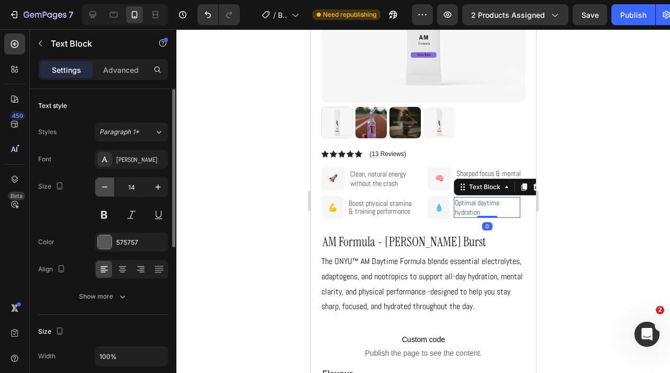
click at [108, 183] on icon "button" at bounding box center [104, 187] width 10 height 10
type input "12"
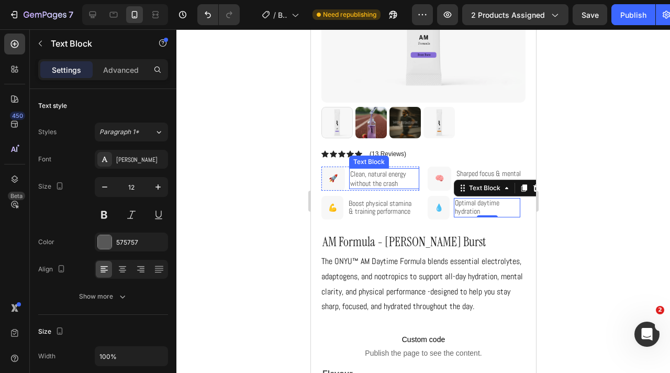
click at [379, 173] on span "Clean, natural energy without the crash" at bounding box center [378, 178] width 56 height 19
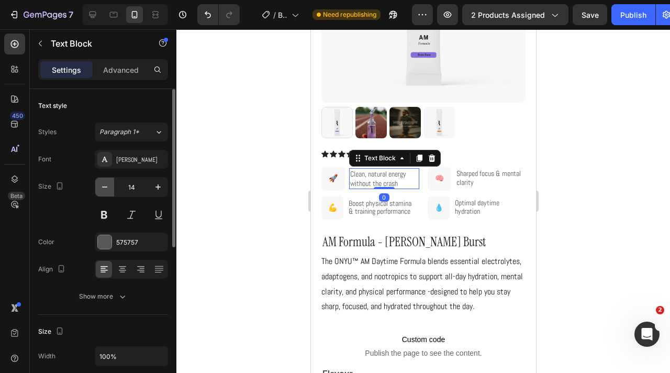
click at [106, 188] on icon "button" at bounding box center [104, 187] width 10 height 10
type input "12"
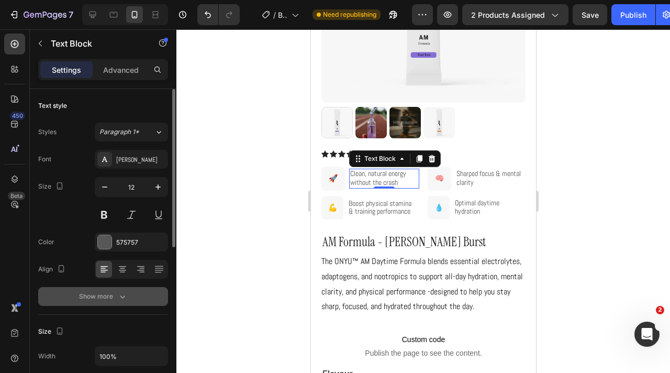
click at [127, 294] on icon "button" at bounding box center [122, 296] width 10 height 10
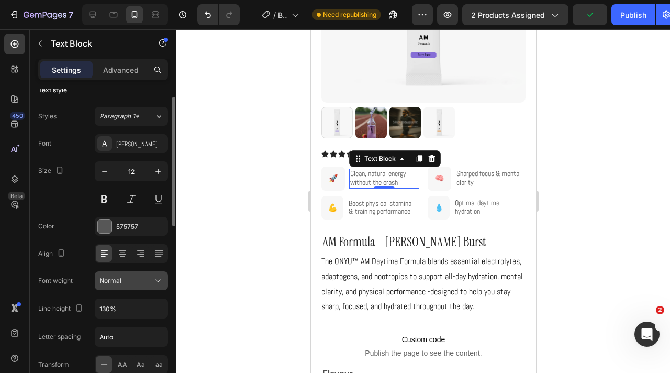
scroll to position [18, 0]
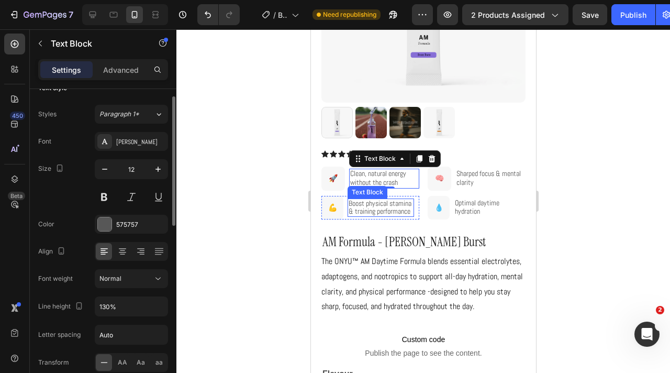
click at [381, 208] on span "Boost physical stamina & training performance" at bounding box center [379, 206] width 63 height 17
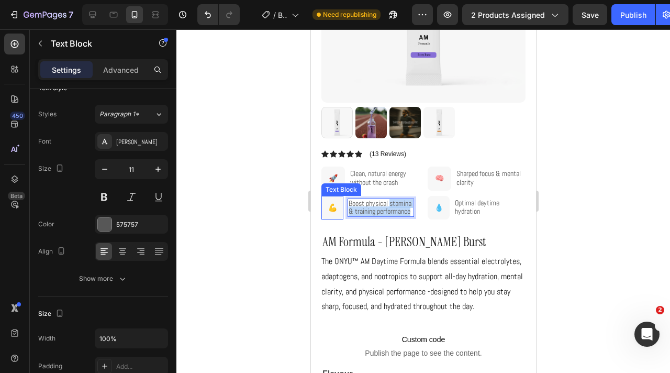
drag, startPoint x: 393, startPoint y: 215, endPoint x: 339, endPoint y: 206, distance: 55.2
click at [339, 206] on div "Boost physical stamina & training performance Text Block 0 💪 Text Block Row Row" at bounding box center [370, 208] width 98 height 24
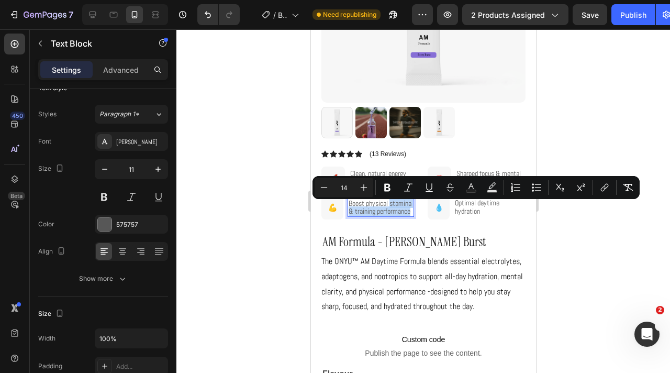
click at [388, 211] on span "Boost physical stamina & training performance" at bounding box center [379, 206] width 63 height 17
click at [388, 215] on p "Boost physical stamina & training performance" at bounding box center [380, 207] width 64 height 16
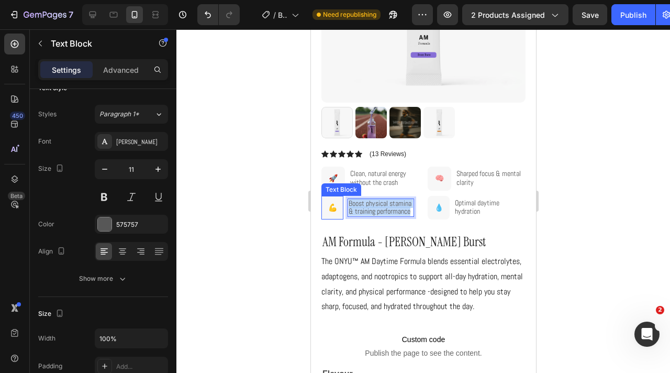
drag, startPoint x: 388, startPoint y: 214, endPoint x: 337, endPoint y: 198, distance: 54.3
click at [337, 198] on div "Boost physical stamina & training performance Text Block 0 💪 Text Block Row Row" at bounding box center [370, 208] width 98 height 24
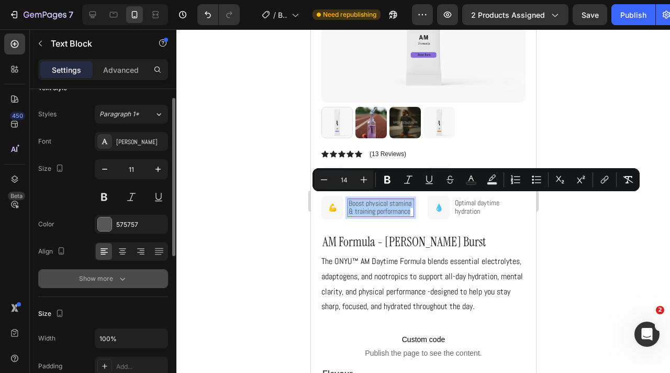
click at [135, 270] on button "Show more" at bounding box center [103, 278] width 130 height 19
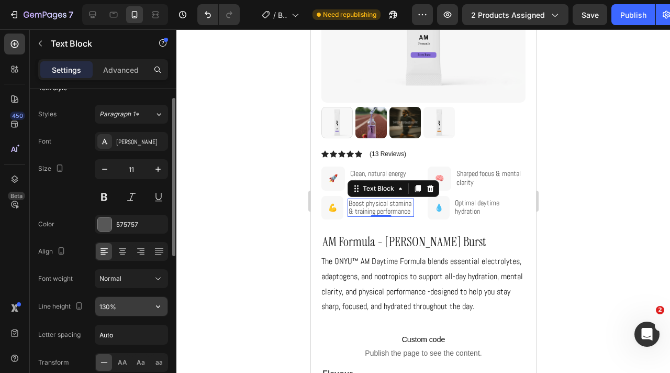
click at [104, 306] on input "130%" at bounding box center [131, 306] width 72 height 19
click at [110, 306] on input "130%" at bounding box center [131, 306] width 72 height 19
click at [106, 306] on input "130%" at bounding box center [131, 306] width 72 height 19
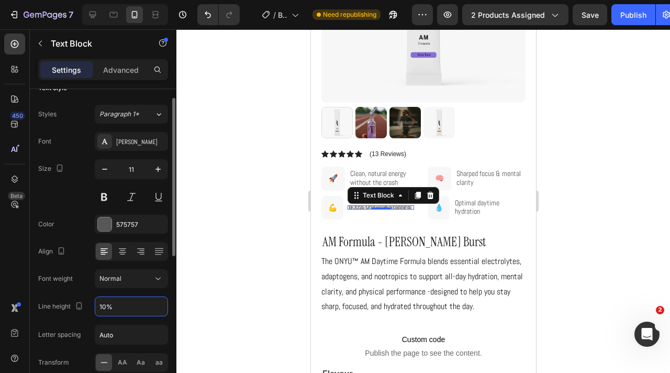
type input "110%"
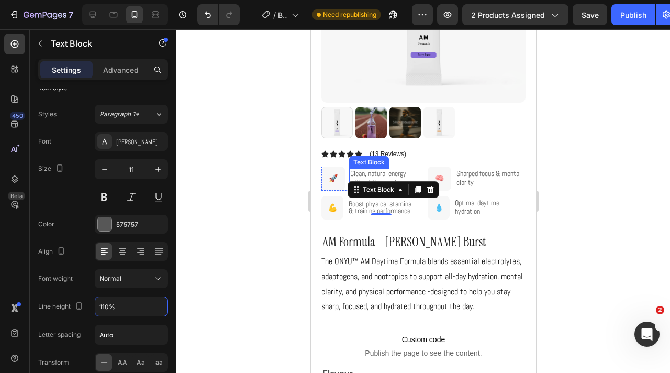
click at [377, 169] on div "Clean, natural energy without the crash Text Block" at bounding box center [384, 178] width 70 height 19
click at [377, 169] on div "Clean, natural energy without the crash" at bounding box center [384, 178] width 70 height 19
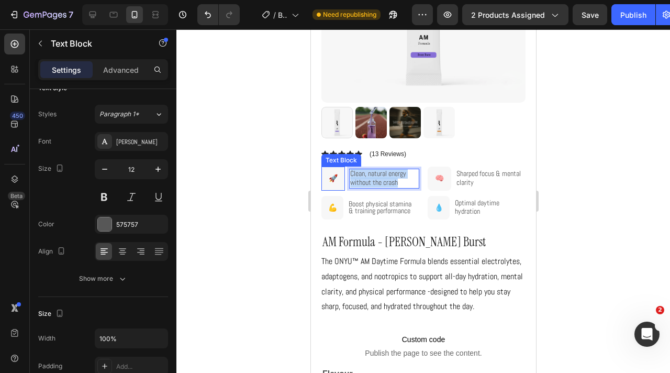
drag, startPoint x: 402, startPoint y: 182, endPoint x: 343, endPoint y: 175, distance: 59.5
click at [343, 175] on div "Clean, natural energy without the crash Text Block 0 🚀 Text Block Row Row" at bounding box center [370, 178] width 98 height 24
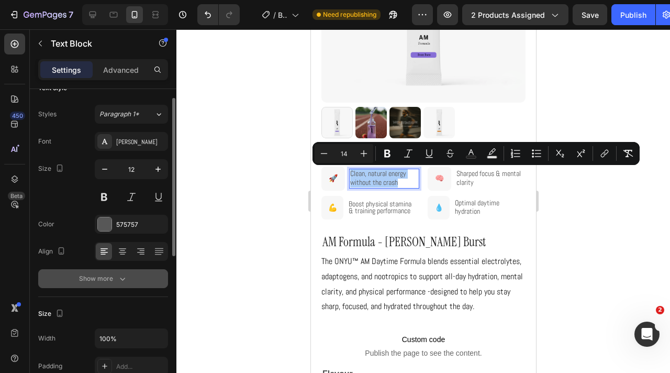
click at [124, 279] on icon "button" at bounding box center [122, 278] width 10 height 10
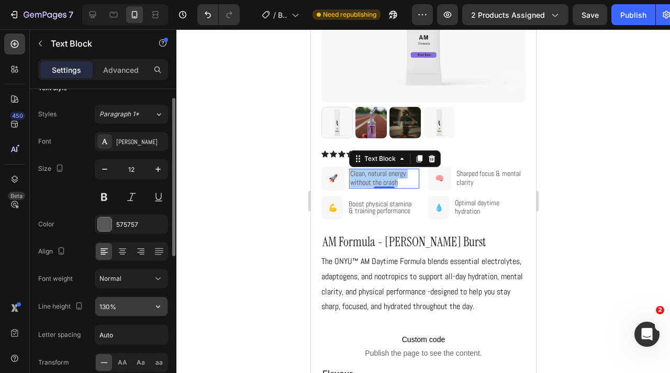
click at [105, 305] on input "130%" at bounding box center [131, 306] width 72 height 19
click at [109, 305] on input "130%" at bounding box center [131, 306] width 72 height 19
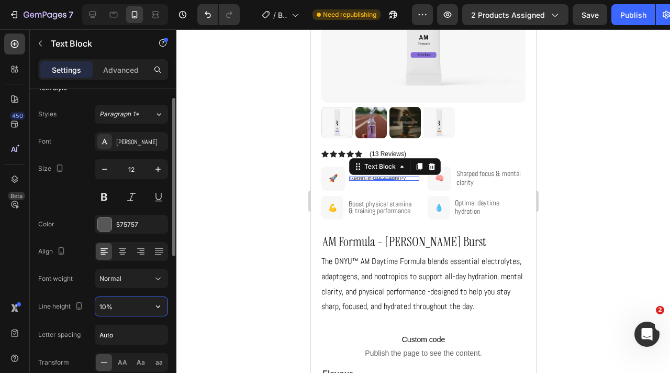
type input "110%"
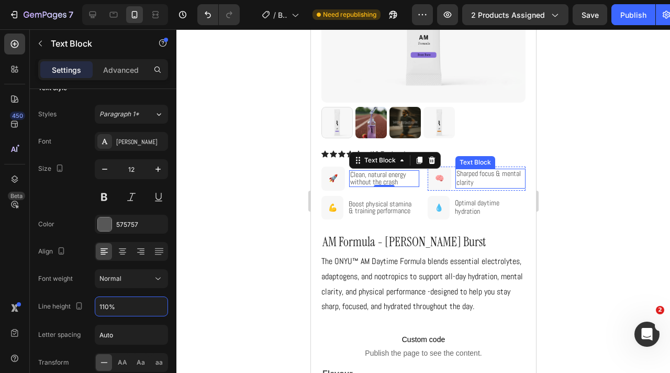
click at [478, 177] on span "Sharped focus & mental clarity" at bounding box center [488, 178] width 64 height 18
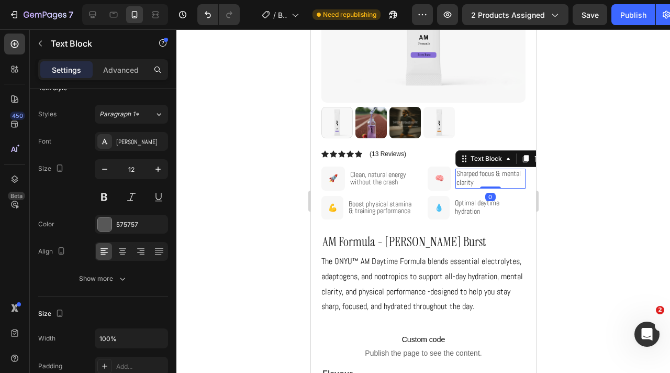
click at [476, 182] on p "Sharped focus & mental clarity" at bounding box center [490, 178] width 68 height 17
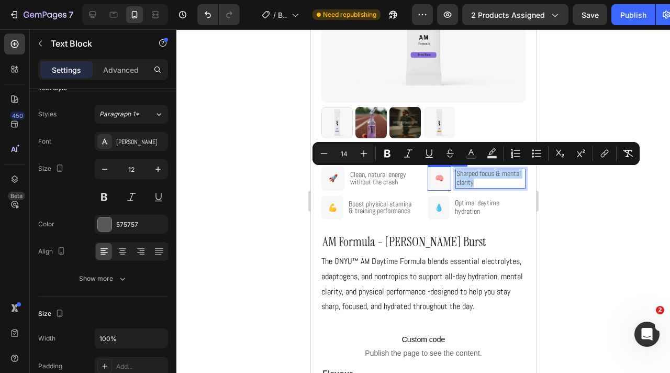
drag, startPoint x: 481, startPoint y: 181, endPoint x: 447, endPoint y: 172, distance: 35.2
click at [447, 172] on div "Sharped focus & mental clarity Text Block 0 🧠 Text Block Row Row" at bounding box center [476, 178] width 98 height 24
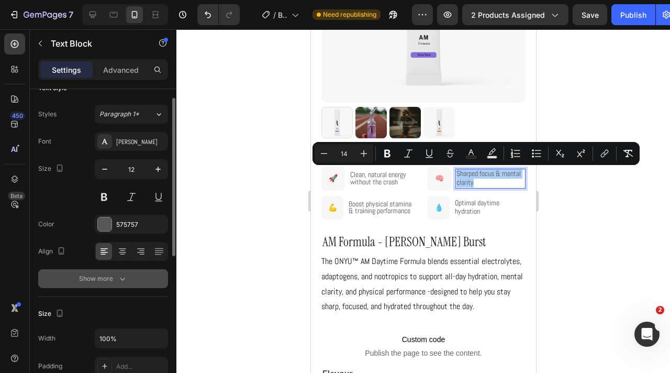
click at [121, 272] on button "Show more" at bounding box center [103, 278] width 130 height 19
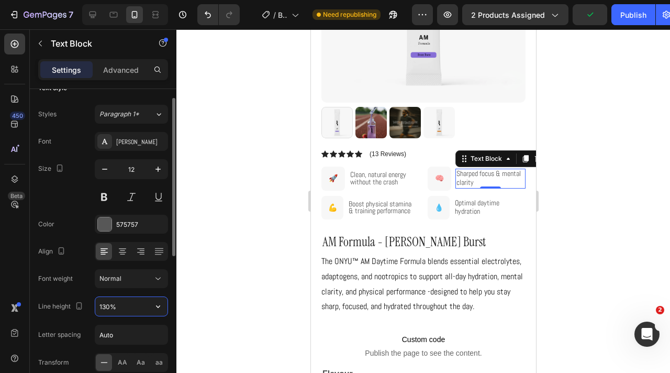
click at [106, 309] on input "130%" at bounding box center [131, 306] width 72 height 19
click at [106, 305] on input "130%" at bounding box center [131, 306] width 72 height 19
type input "110%"
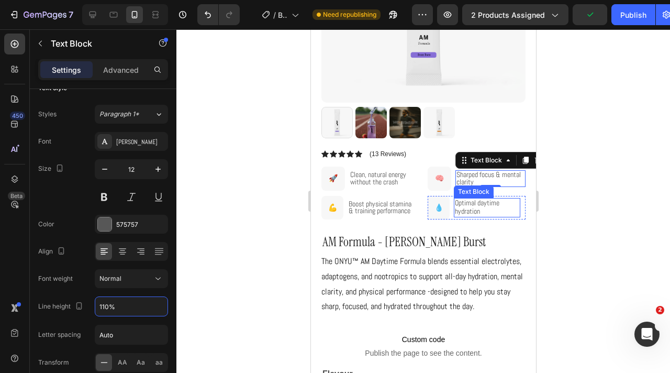
click at [478, 206] on span "Optimal daytime hydration" at bounding box center [476, 207] width 44 height 18
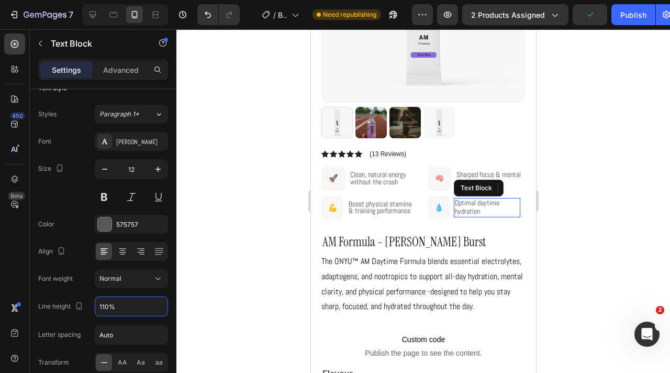
click at [488, 211] on p "Optimal daytime hydration" at bounding box center [486, 207] width 64 height 17
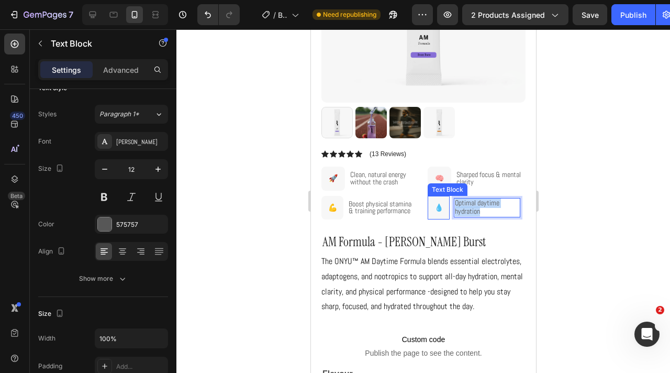
drag, startPoint x: 495, startPoint y: 211, endPoint x: 435, endPoint y: 204, distance: 61.1
click at [435, 204] on div "Optimal daytime hydration Text Block 0 💧 Text Block Row Row" at bounding box center [476, 208] width 98 height 24
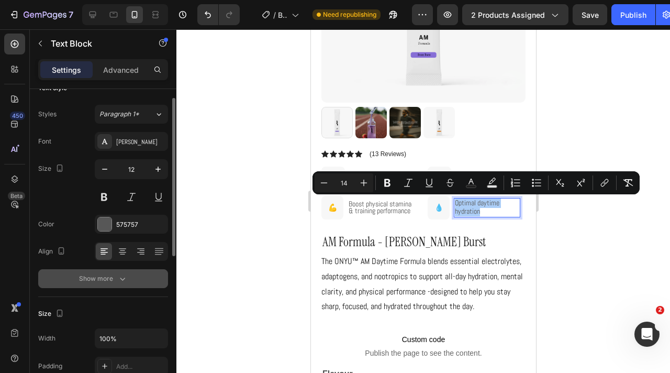
click at [114, 282] on div "Show more" at bounding box center [103, 278] width 49 height 10
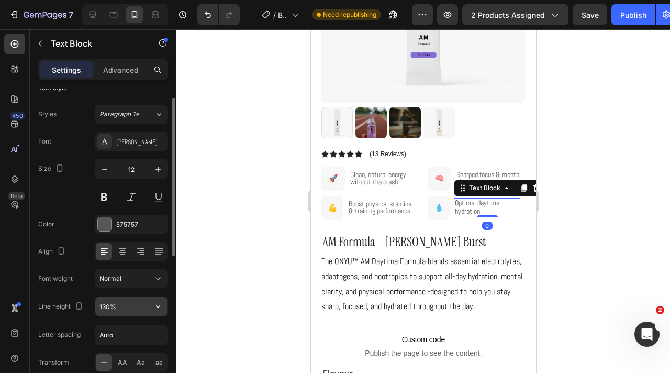
click at [110, 309] on input "130%" at bounding box center [131, 306] width 72 height 19
click at [105, 299] on input "130%" at bounding box center [131, 306] width 72 height 19
click at [106, 303] on input "130%" at bounding box center [131, 306] width 72 height 19
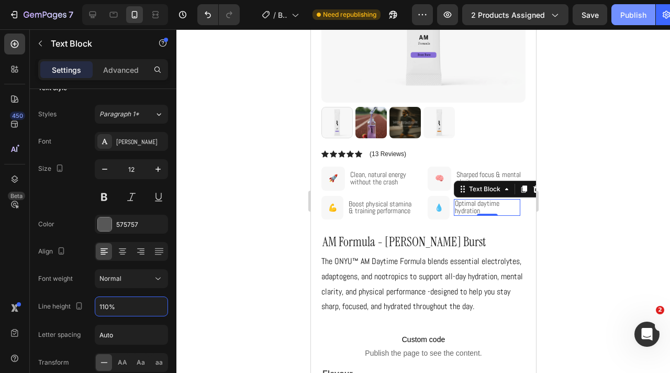
type input "110%"
click at [621, 17] on div "Publish" at bounding box center [633, 14] width 26 height 11
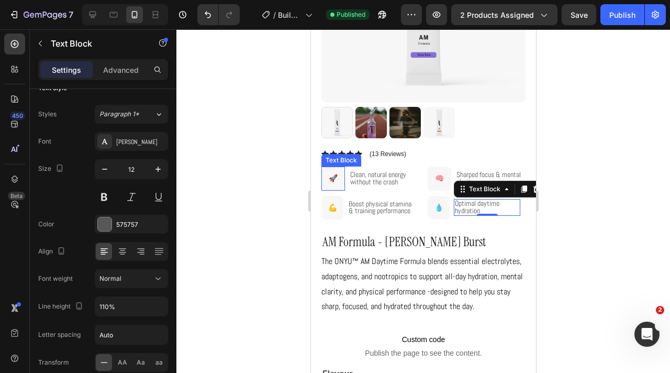
click at [342, 178] on div "🚀" at bounding box center [333, 178] width 24 height 24
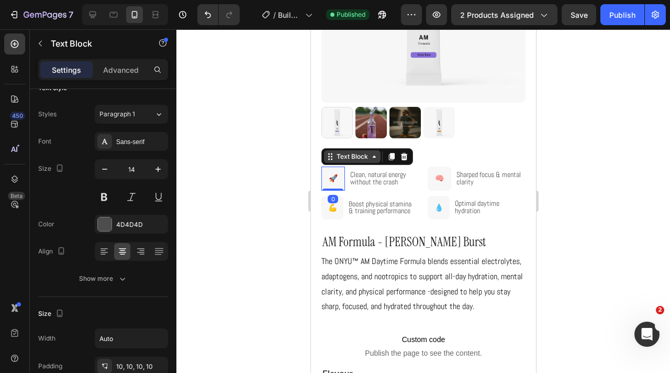
click at [344, 152] on div "Text Block" at bounding box center [352, 156] width 36 height 9
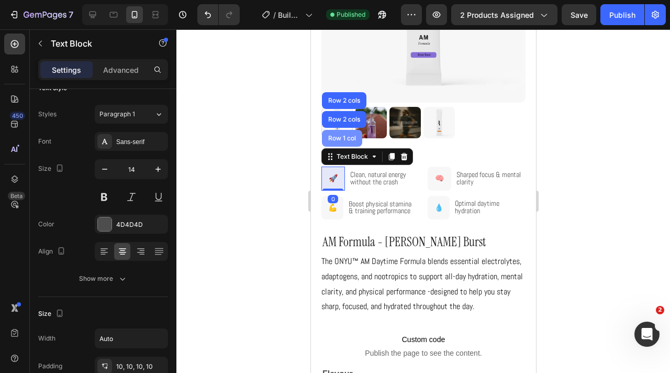
click at [344, 141] on div "Row 1 col" at bounding box center [342, 138] width 32 height 6
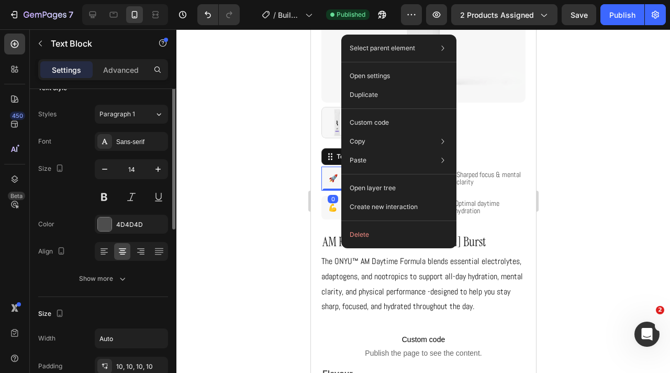
scroll to position [0, 0]
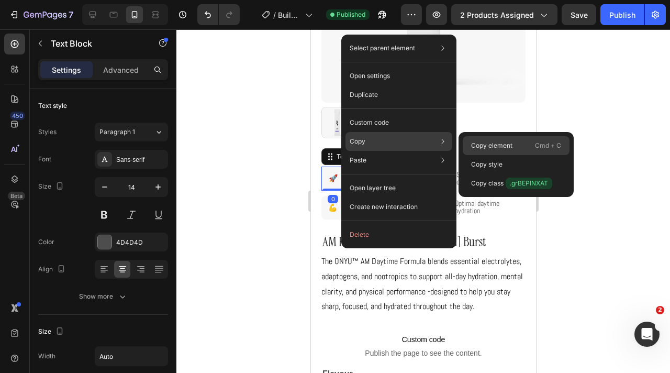
click at [511, 144] on p "Copy element" at bounding box center [491, 145] width 41 height 9
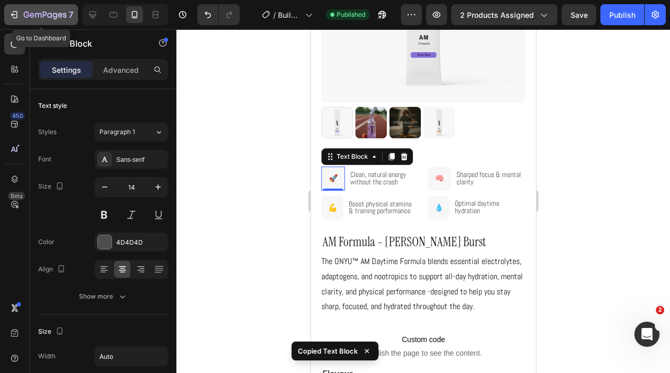
click at [28, 15] on icon "button" at bounding box center [27, 15] width 6 height 6
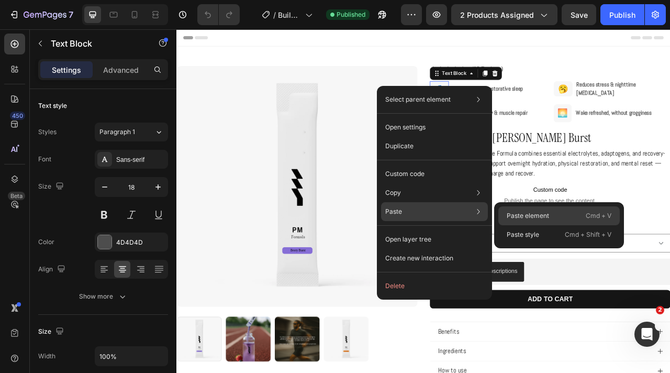
click at [522, 216] on p "Paste element" at bounding box center [528, 215] width 42 height 9
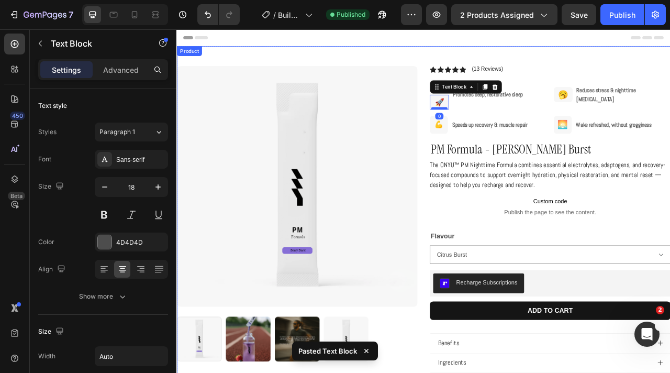
click at [511, 130] on div at bounding box center [510, 129] width 21 height 3
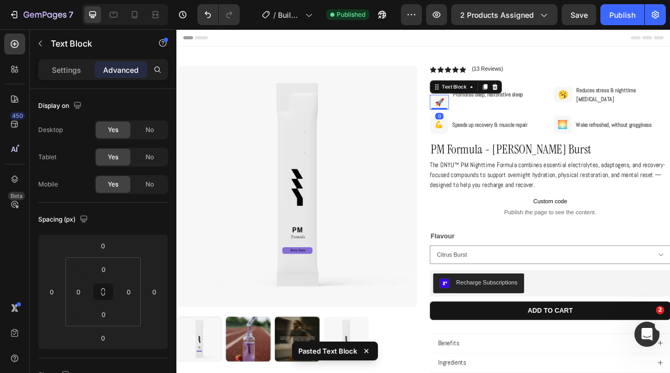
click at [499, 108] on div "Text Block" at bounding box center [544, 102] width 92 height 17
click at [539, 126] on div "Promotes deep, restorative sleep Text Block" at bounding box center [587, 112] width 120 height 39
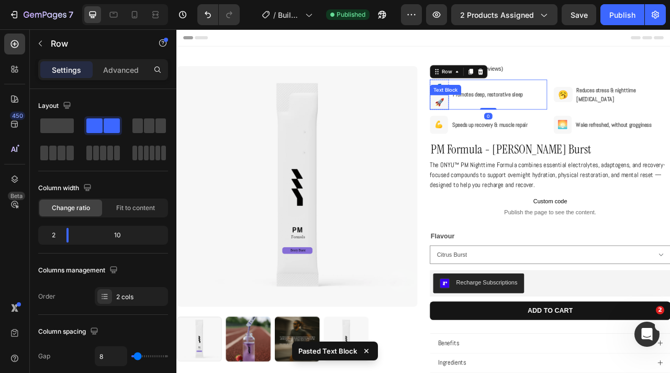
click at [511, 103] on div "Text Block" at bounding box center [518, 106] width 36 height 9
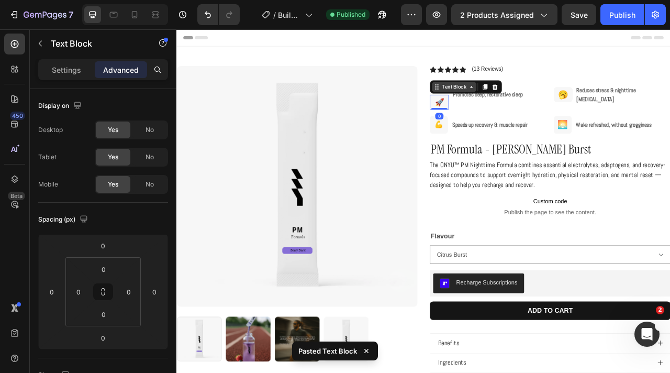
click at [511, 103] on div "Text Block" at bounding box center [529, 102] width 36 height 9
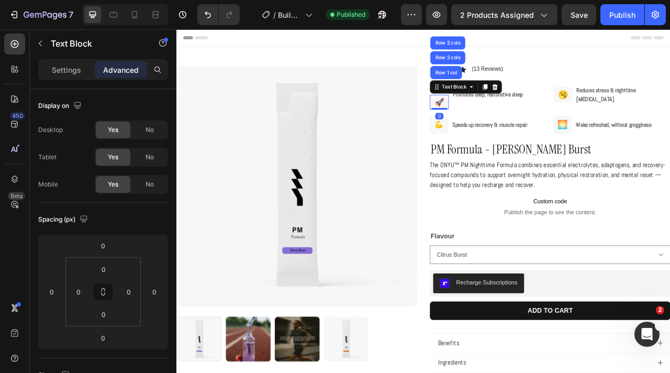
click at [502, 112] on div "💤" at bounding box center [510, 102] width 24 height 19
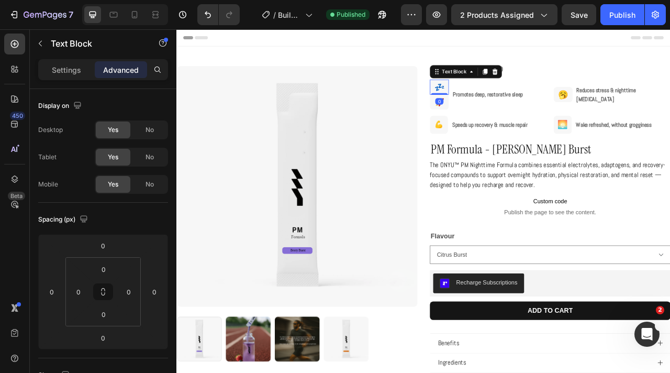
click at [510, 102] on span "💤" at bounding box center [510, 103] width 13 height 12
click at [506, 101] on span "💤" at bounding box center [510, 103] width 13 height 12
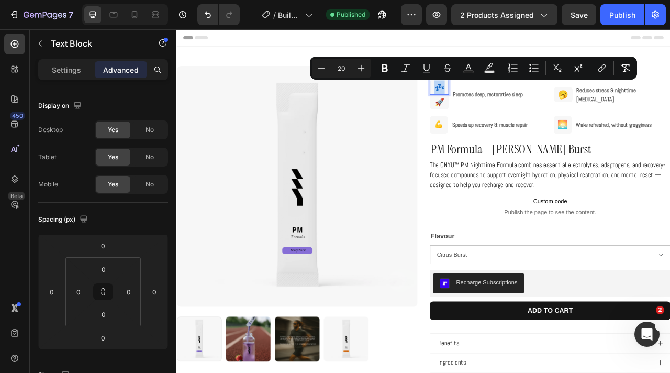
copy span "💤"
click at [511, 124] on p "🚀" at bounding box center [511, 122] width 12 height 17
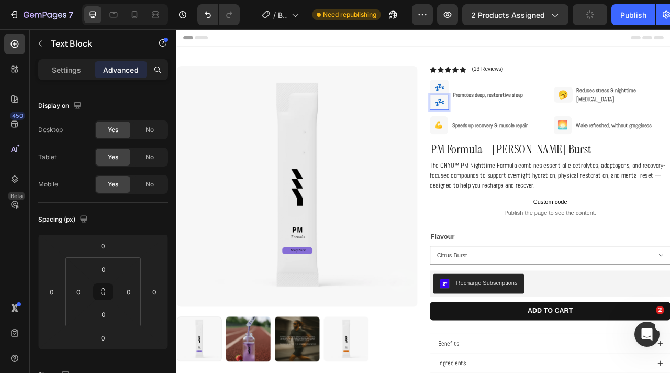
click at [519, 102] on p "💤" at bounding box center [510, 102] width 22 height 17
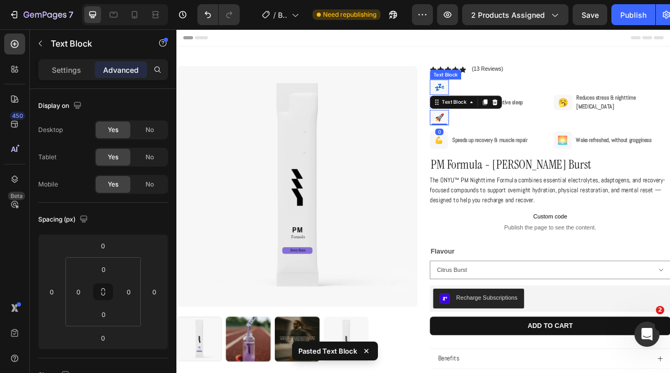
click at [518, 105] on p "💤" at bounding box center [510, 102] width 22 height 17
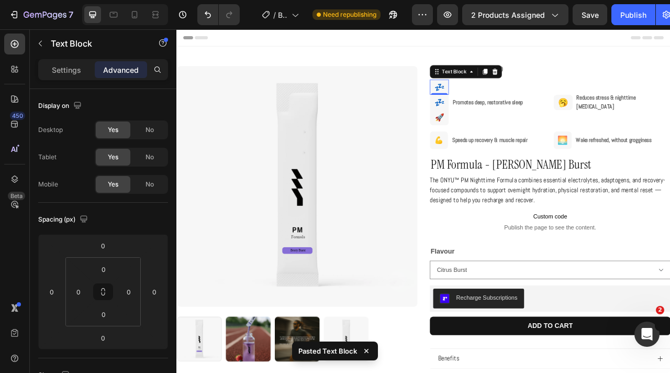
click at [580, 80] on icon at bounding box center [581, 83] width 8 height 8
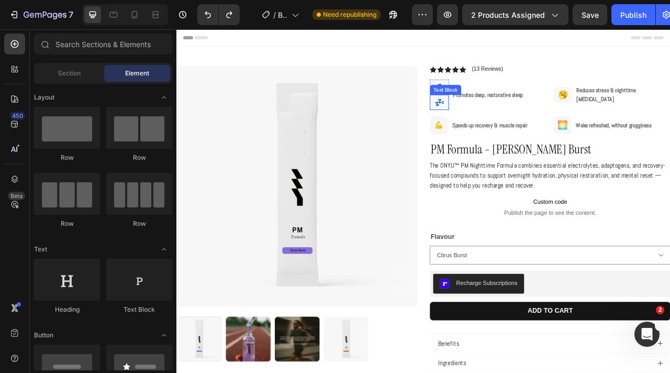
click at [514, 123] on span "💤" at bounding box center [510, 122] width 13 height 12
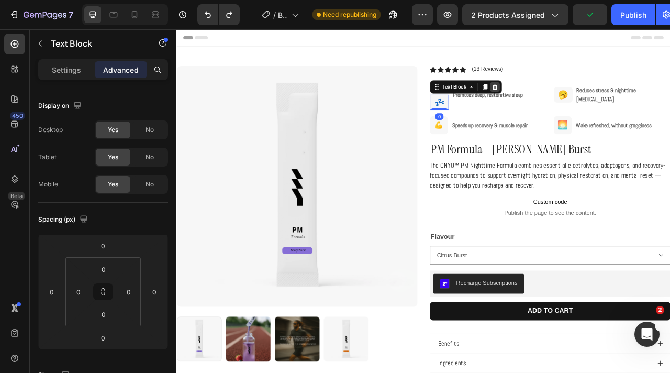
click at [584, 104] on icon at bounding box center [581, 102] width 8 height 8
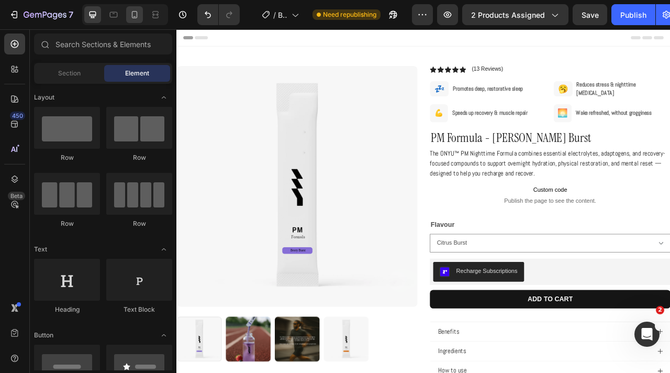
click at [133, 18] on icon at bounding box center [135, 14] width 6 height 7
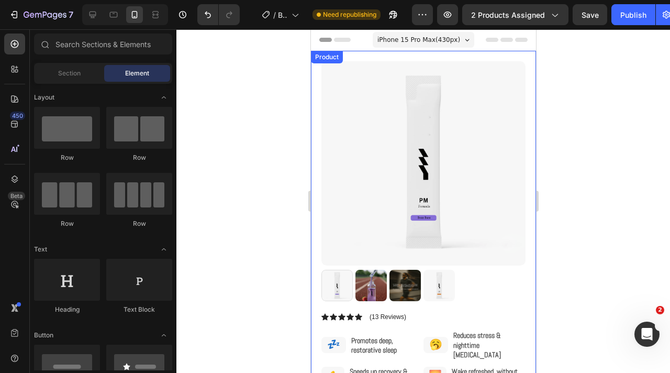
scroll to position [51, 0]
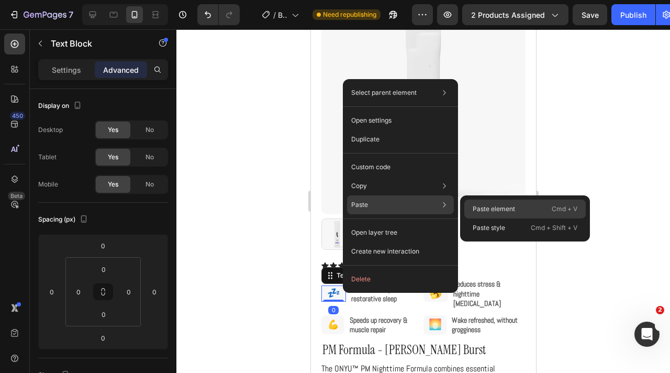
click at [486, 212] on p "Paste element" at bounding box center [494, 208] width 42 height 9
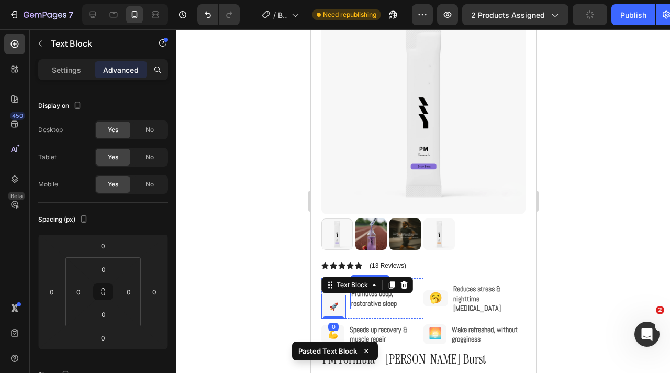
scroll to position [73, 0]
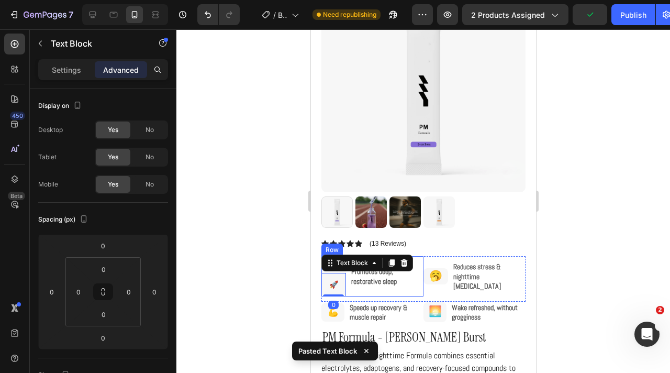
click at [368, 285] on strong "Promotes deep, restorative sleep" at bounding box center [374, 275] width 46 height 19
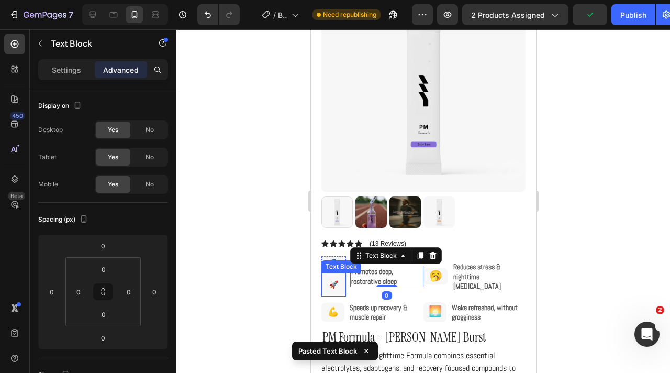
click at [338, 264] on div "Text Block" at bounding box center [341, 266] width 36 height 9
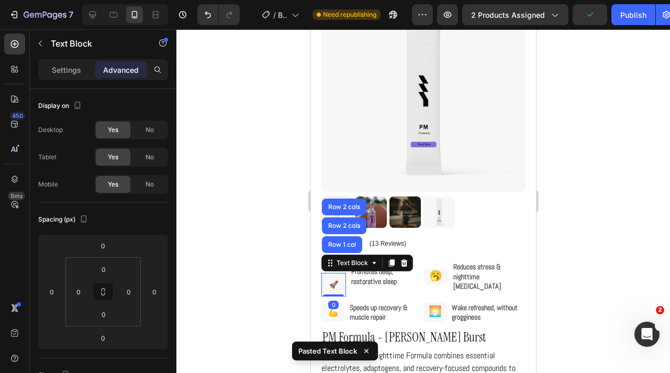
click at [324, 270] on div "Text Block Row 1 col Row 2 cols Row 2 cols" at bounding box center [367, 262] width 92 height 17
click at [324, 284] on div "🚀" at bounding box center [333, 285] width 25 height 24
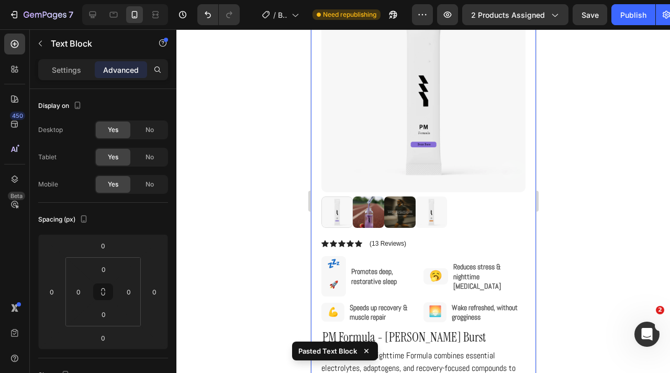
click at [316, 294] on div "Product Images Row Icon Icon Icon Icon Icon Icon List (13 Reviews) Text Block R…" at bounding box center [422, 354] width 225 height 755
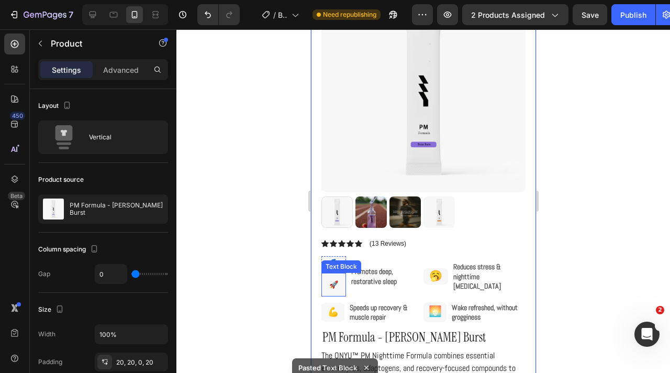
click at [336, 268] on div "Text Block" at bounding box center [341, 266] width 36 height 9
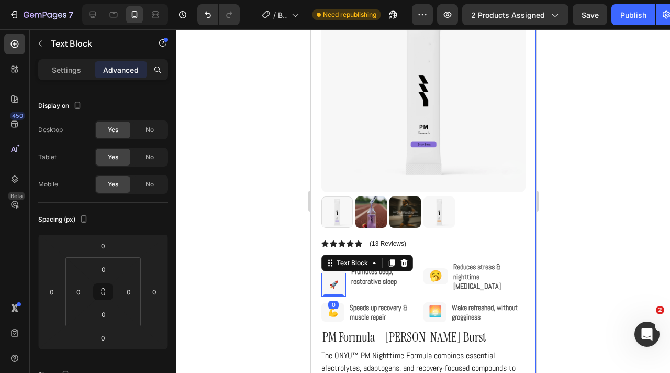
click at [376, 288] on div "Promotes deep, restorative sleep Text Block" at bounding box center [386, 276] width 73 height 40
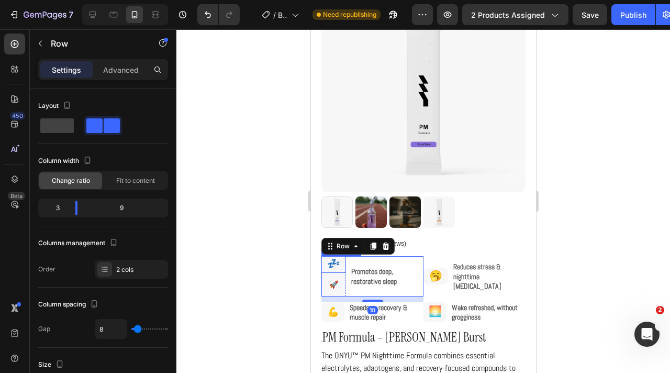
click at [339, 262] on p "💤" at bounding box center [333, 264] width 23 height 14
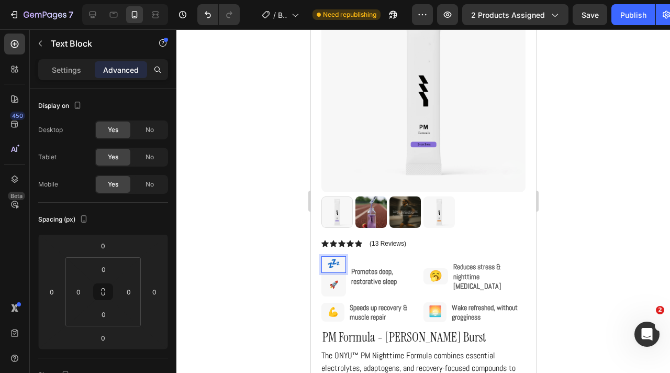
click at [338, 262] on span "💤" at bounding box center [333, 264] width 13 height 12
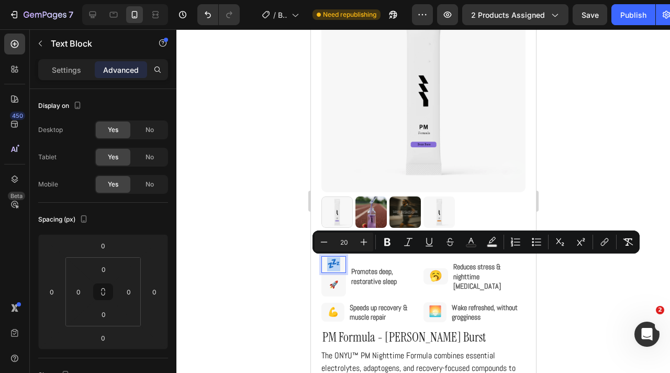
copy span "💤"
click at [337, 285] on div "🚀" at bounding box center [333, 285] width 19 height 24
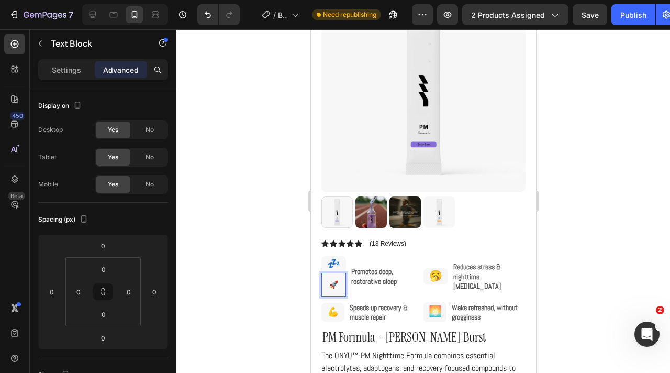
click at [335, 284] on p "🚀" at bounding box center [333, 284] width 9 height 13
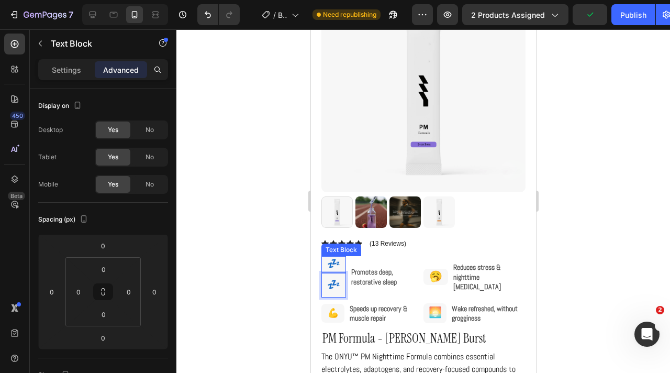
click at [339, 263] on p "💤" at bounding box center [333, 264] width 23 height 14
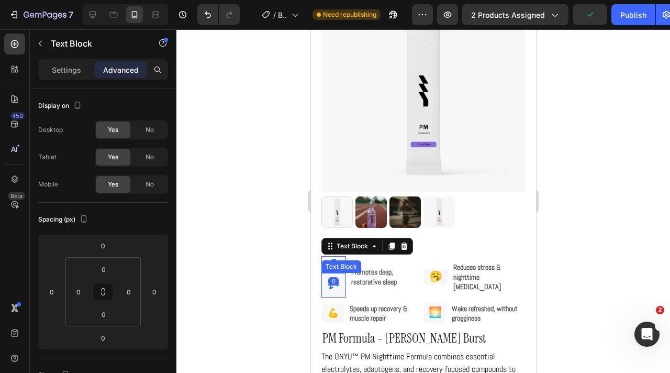
click at [330, 290] on p "💤" at bounding box center [333, 285] width 13 height 14
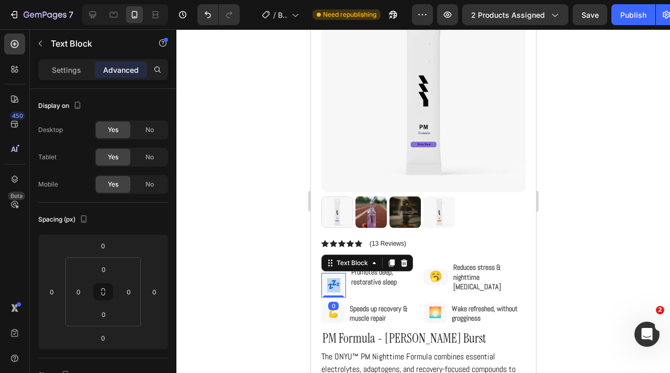
click at [331, 287] on span "💤" at bounding box center [333, 285] width 13 height 12
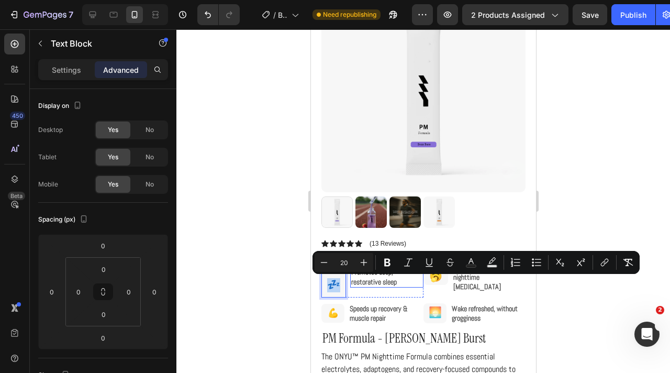
click at [357, 284] on strong "Promotes deep, restorative sleep" at bounding box center [374, 276] width 46 height 19
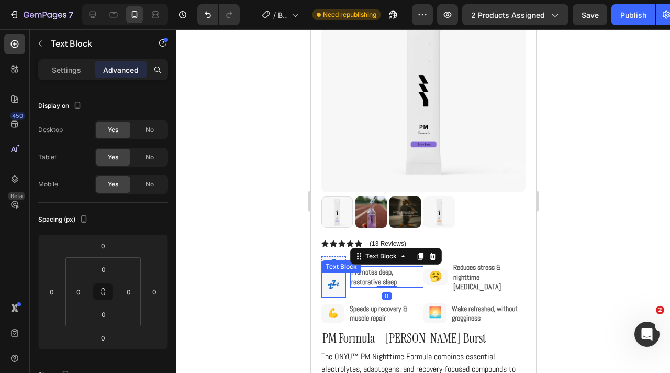
click at [332, 284] on span "💤" at bounding box center [333, 285] width 13 height 12
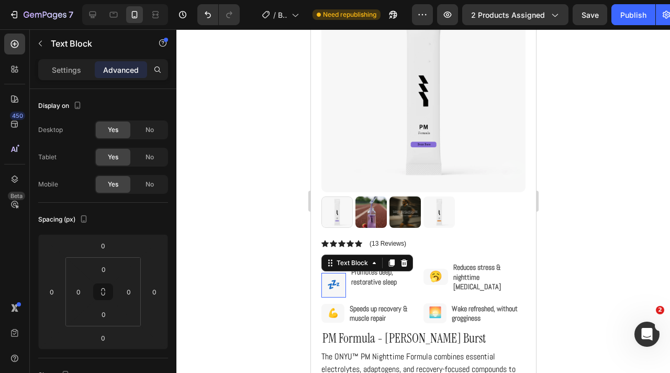
click at [332, 284] on span "💤" at bounding box center [333, 285] width 13 height 12
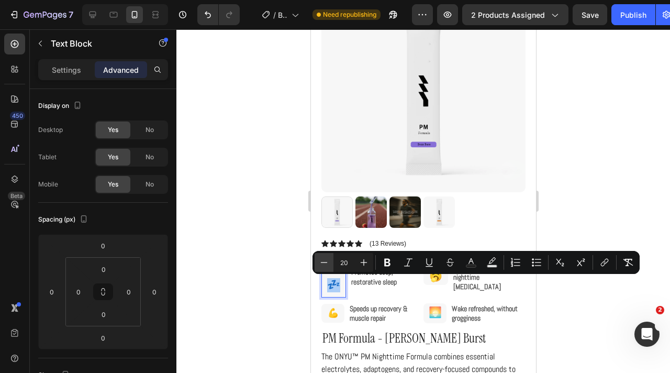
click at [325, 264] on icon "Editor contextual toolbar" at bounding box center [324, 262] width 10 height 10
type input "17"
click at [363, 284] on strong "Promotes deep, restorative sleep" at bounding box center [374, 276] width 46 height 19
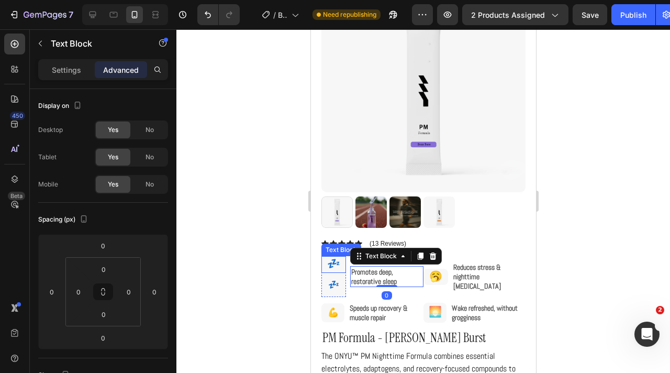
click at [342, 266] on p "💤" at bounding box center [333, 264] width 23 height 14
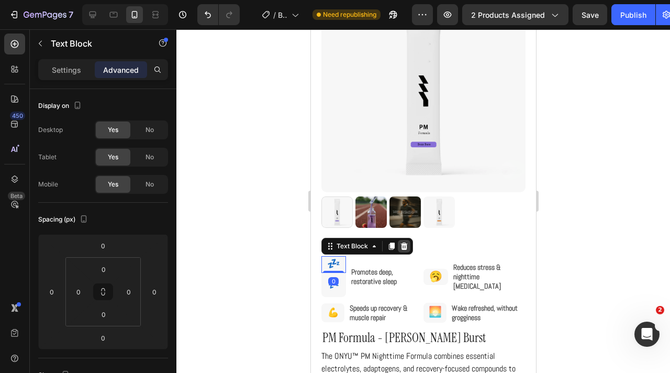
click at [404, 246] on icon at bounding box center [403, 246] width 8 height 8
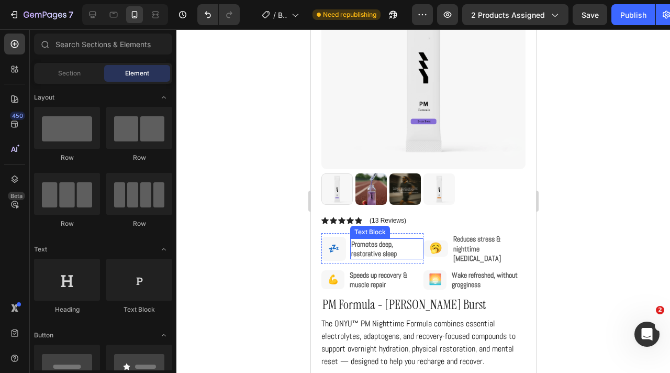
scroll to position [98, 0]
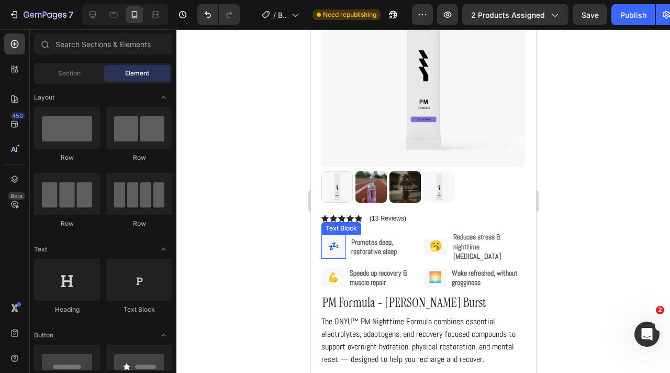
click at [339, 248] on div "💤" at bounding box center [332, 247] width 21 height 24
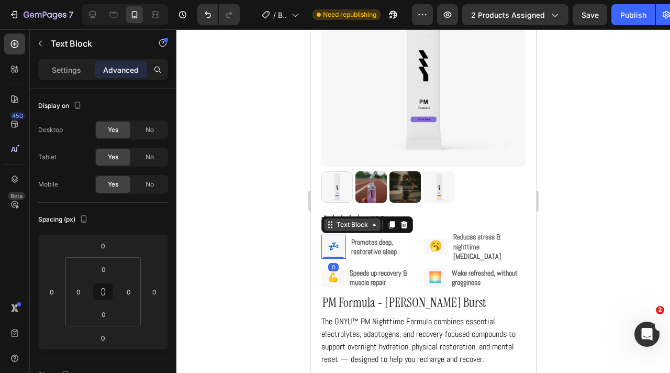
click at [368, 221] on div "Text Block" at bounding box center [352, 224] width 36 height 9
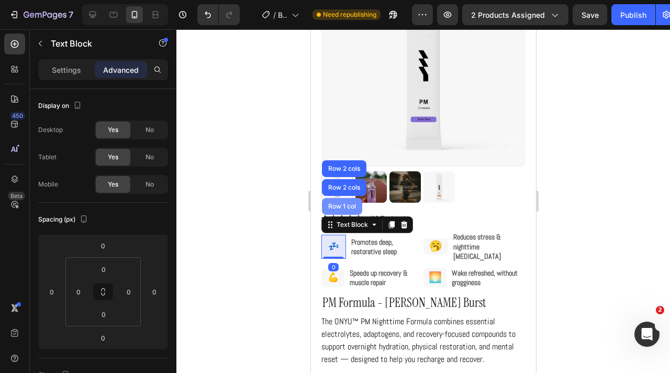
click at [356, 208] on div "Row 1 col" at bounding box center [341, 206] width 40 height 17
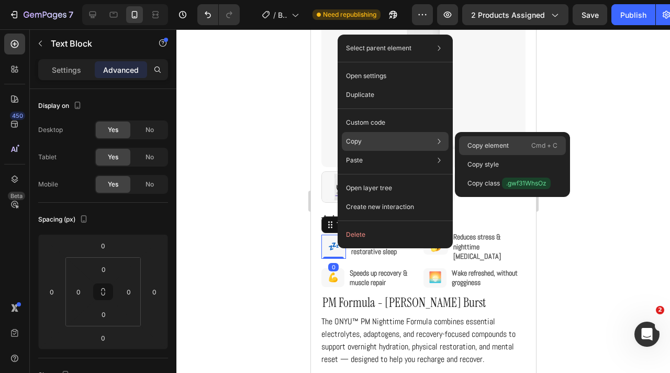
click at [473, 142] on p "Copy element" at bounding box center [487, 145] width 41 height 9
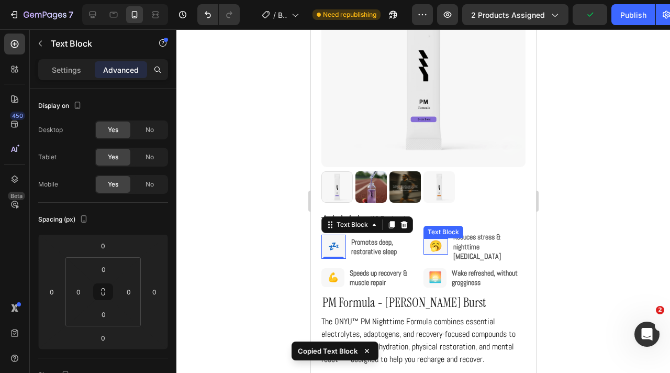
click at [446, 239] on p "🥱" at bounding box center [435, 246] width 23 height 14
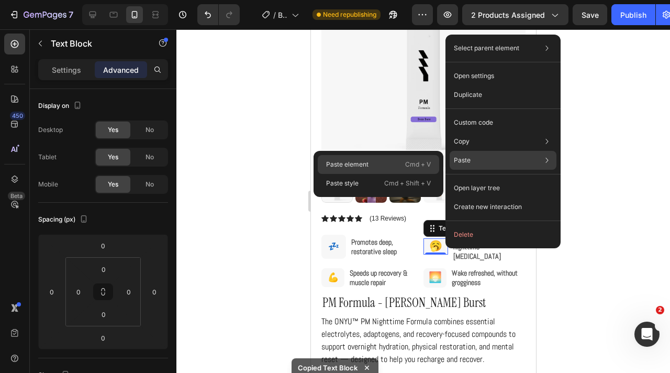
click at [420, 158] on div "Paste element Cmd + V" at bounding box center [378, 164] width 121 height 19
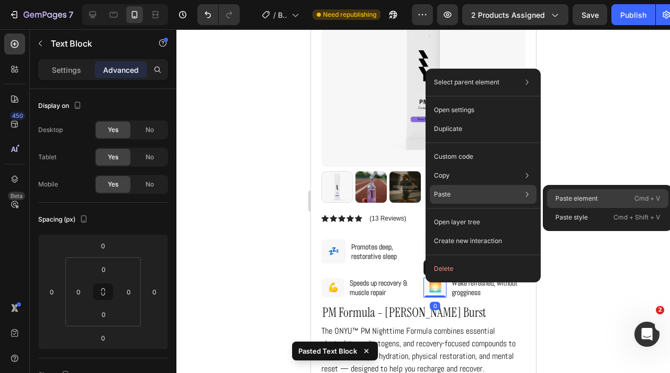
click at [576, 195] on p "Paste element" at bounding box center [576, 198] width 42 height 9
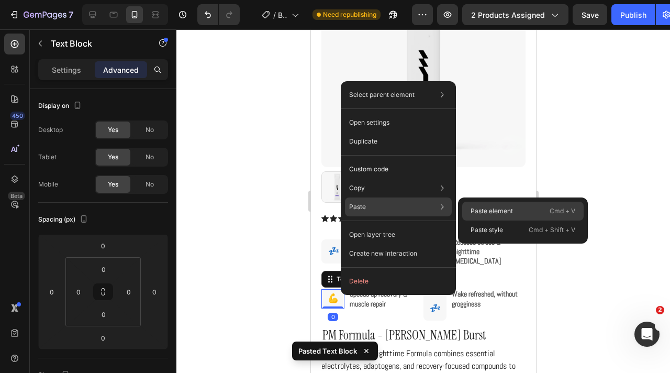
click at [495, 203] on div "Paste element Cmd + V" at bounding box center [522, 211] width 121 height 19
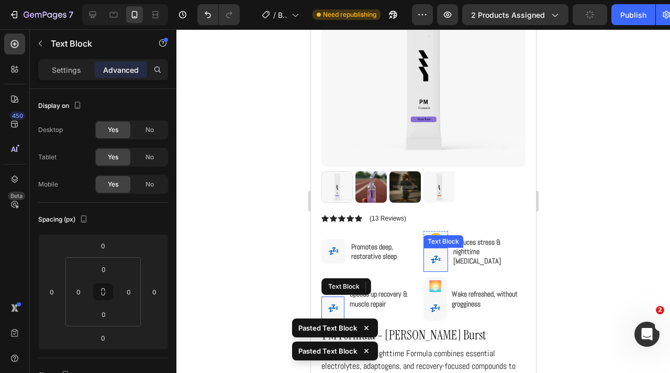
scroll to position [127, 0]
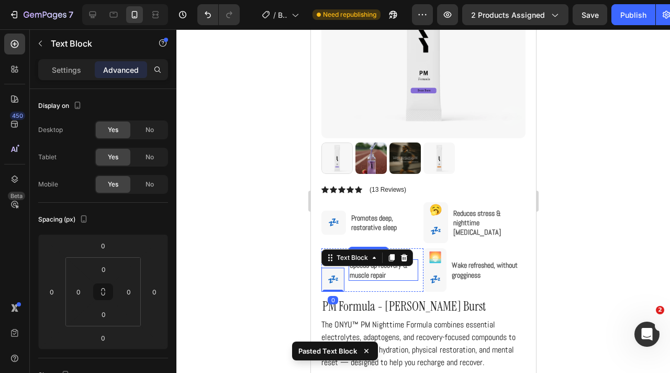
click at [374, 280] on div "Speeds up recovery & muscle repair" at bounding box center [383, 269] width 70 height 21
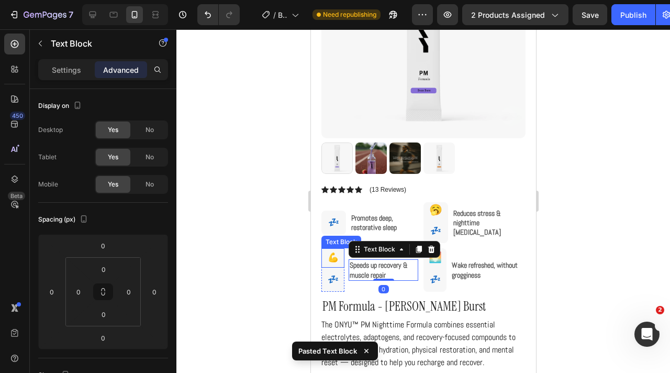
click at [336, 257] on span "💪" at bounding box center [332, 257] width 11 height 10
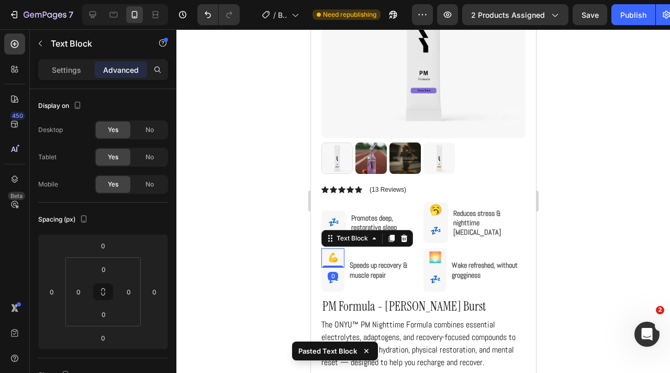
click at [336, 257] on span "💪" at bounding box center [332, 257] width 11 height 10
click at [332, 257] on span "💪" at bounding box center [332, 257] width 11 height 10
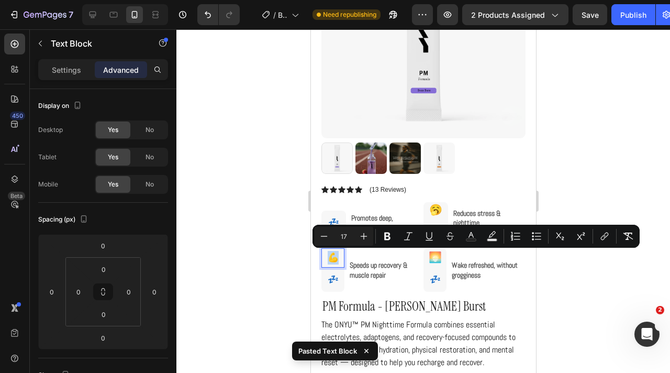
copy span "💪"
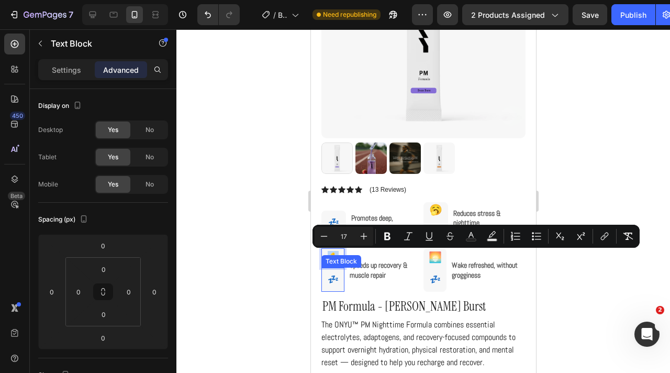
click at [333, 279] on span "💤" at bounding box center [332, 279] width 11 height 10
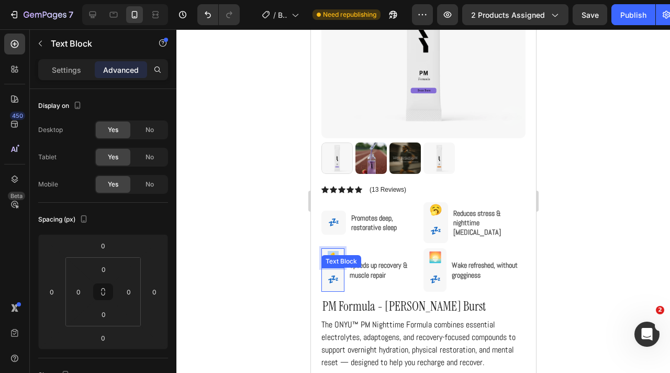
click at [333, 279] on span "💤" at bounding box center [332, 279] width 11 height 10
click at [436, 258] on span "🌅" at bounding box center [434, 257] width 13 height 12
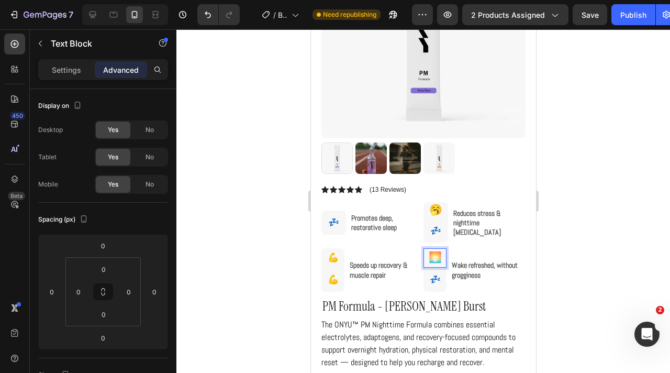
click at [436, 258] on span "🌅" at bounding box center [434, 257] width 13 height 12
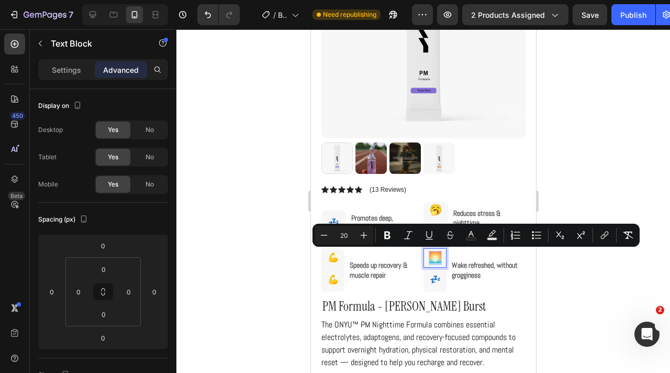
copy span "🌅"
click at [437, 276] on span "💤" at bounding box center [434, 279] width 11 height 10
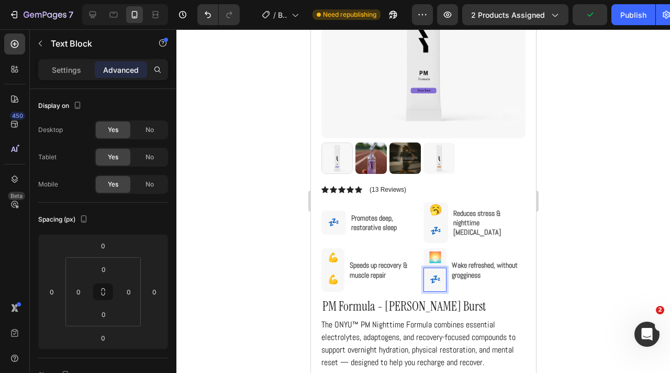
click at [437, 276] on span "💤" at bounding box center [434, 279] width 11 height 10
click at [422, 277] on div "Speeds up recovery & muscle repair Text Block 💪 Text Block 💪 Text Block Row Row…" at bounding box center [423, 272] width 204 height 49
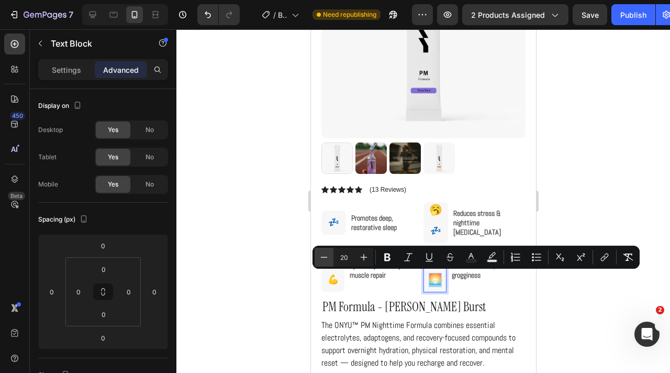
click at [327, 251] on button "Minus" at bounding box center [324, 257] width 19 height 19
type input "17"
click at [329, 279] on span "💪" at bounding box center [332, 279] width 11 height 10
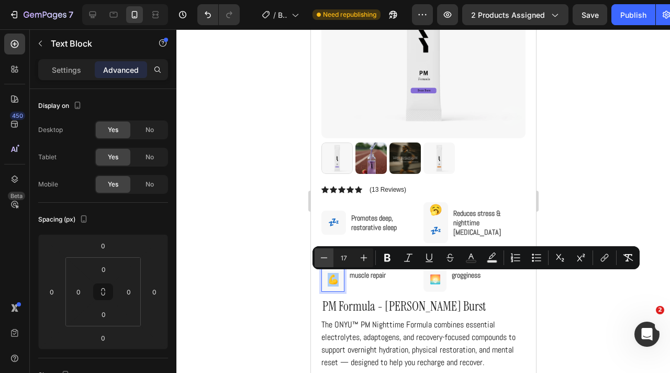
click at [323, 254] on icon "Editor contextual toolbar" at bounding box center [324, 257] width 10 height 10
click at [366, 254] on icon "Editor contextual toolbar" at bounding box center [364, 257] width 10 height 10
type input "17"
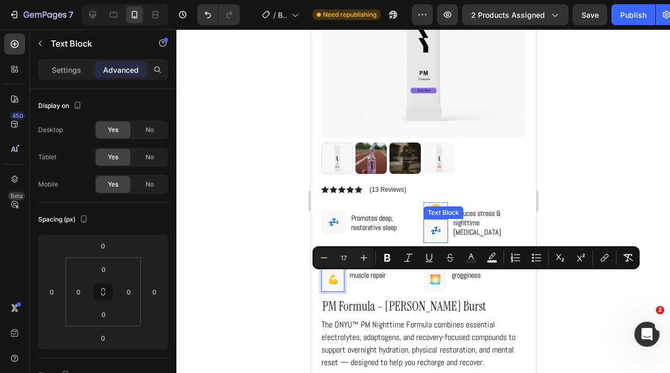
click at [435, 213] on div "Text Block" at bounding box center [443, 212] width 36 height 9
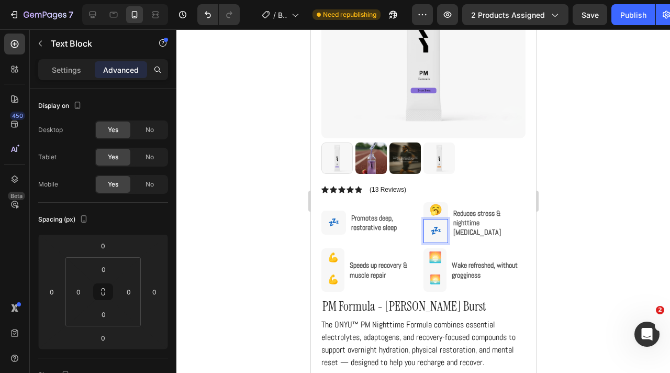
click at [463, 227] on strong "Reduces stress & nighttime restlessness" at bounding box center [477, 222] width 48 height 28
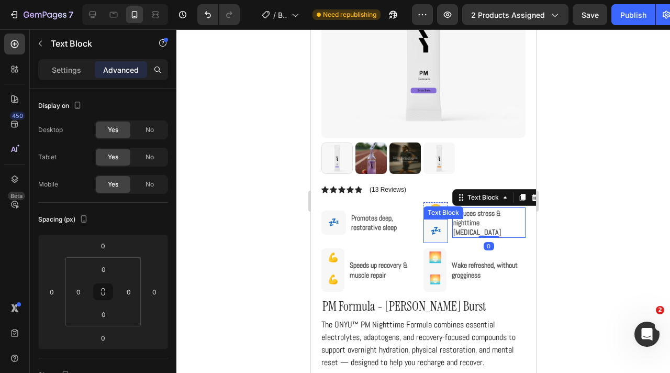
click at [435, 216] on div "Text Block" at bounding box center [443, 212] width 40 height 13
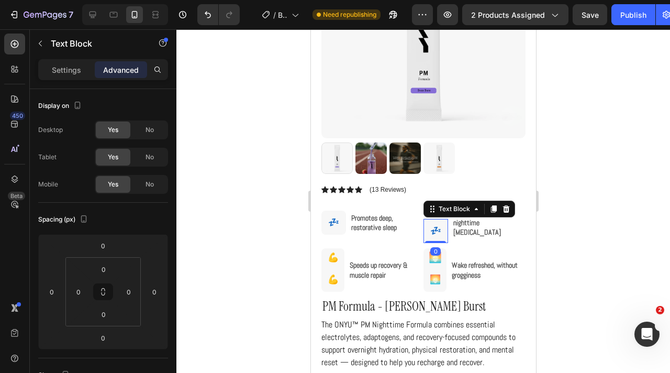
click at [459, 219] on strong "Reduces stress & nighttime restlessness" at bounding box center [477, 222] width 48 height 28
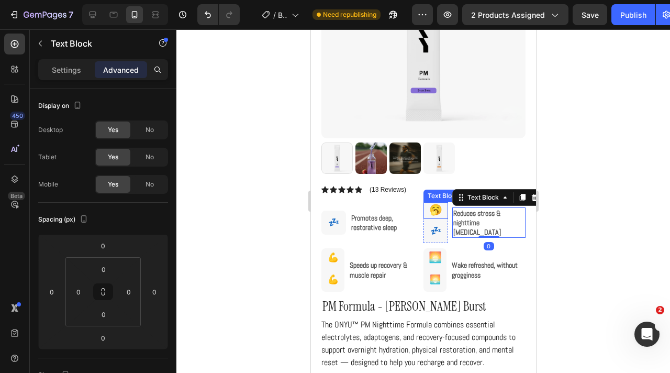
click at [433, 210] on span "🥱" at bounding box center [435, 210] width 13 height 12
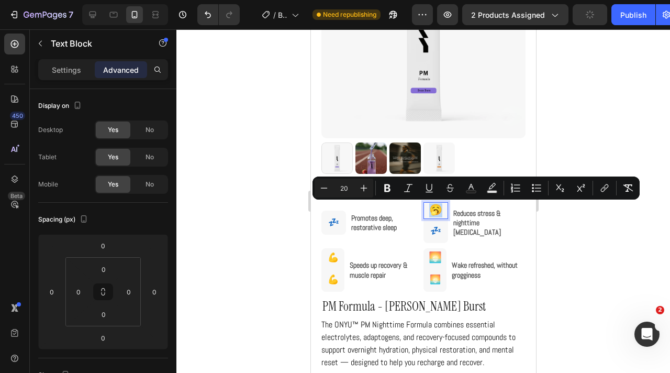
copy span "🥱"
click at [437, 228] on span "💤" at bounding box center [435, 231] width 11 height 10
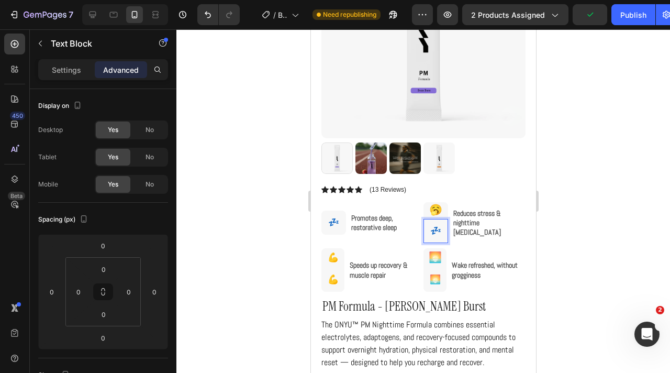
click at [437, 228] on span "💤" at bounding box center [435, 231] width 11 height 10
click at [442, 206] on p "🥱" at bounding box center [435, 210] width 23 height 14
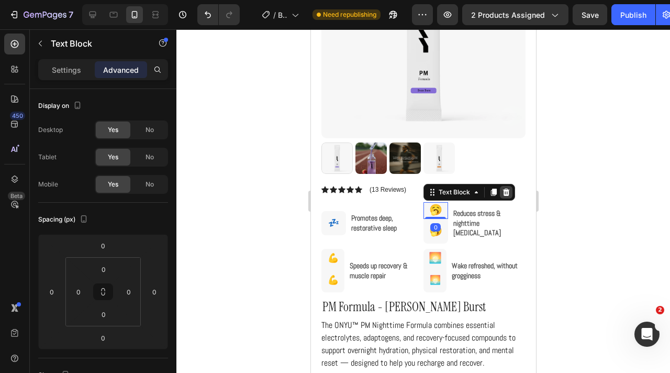
click at [502, 191] on icon at bounding box center [506, 192] width 8 height 8
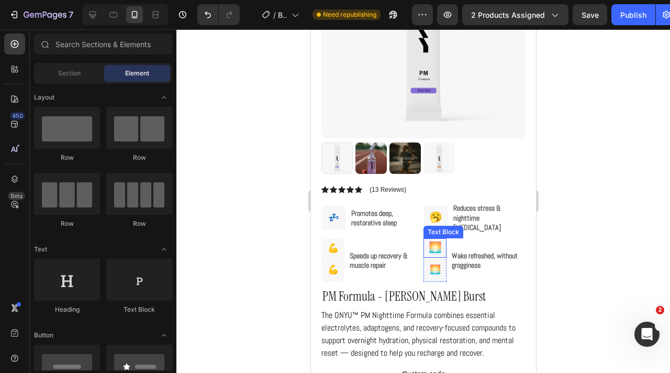
click at [443, 242] on div "🌅" at bounding box center [434, 247] width 23 height 19
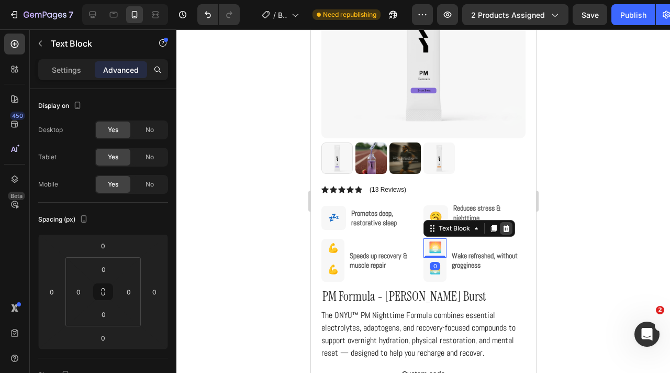
click at [503, 224] on icon at bounding box center [506, 228] width 8 height 8
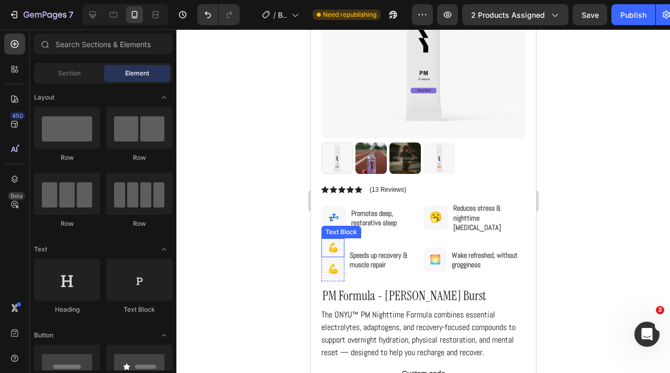
click at [339, 242] on p "💪" at bounding box center [333, 248] width 18 height 14
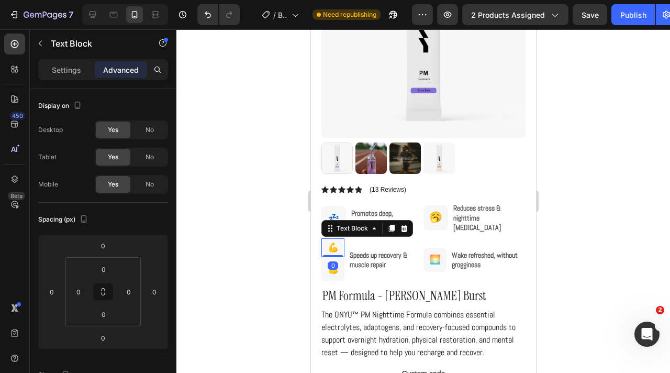
click at [402, 225] on icon at bounding box center [403, 228] width 7 height 7
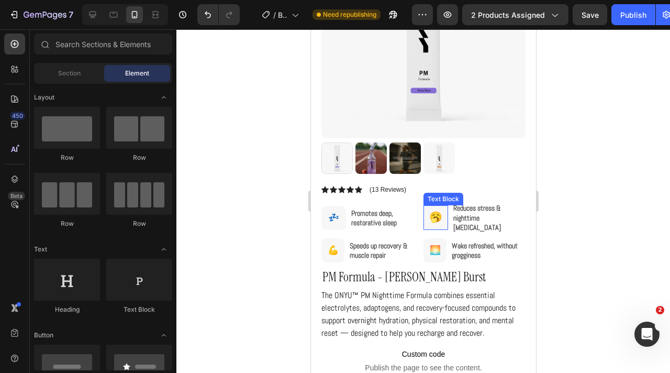
click at [437, 216] on span "🥱" at bounding box center [435, 217] width 13 height 12
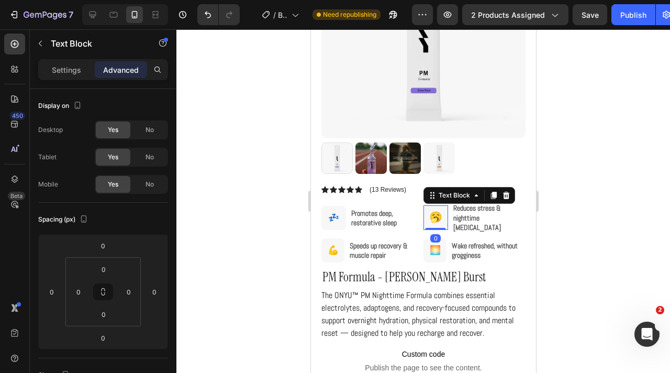
click at [437, 216] on span "🥱" at bounding box center [435, 217] width 13 height 12
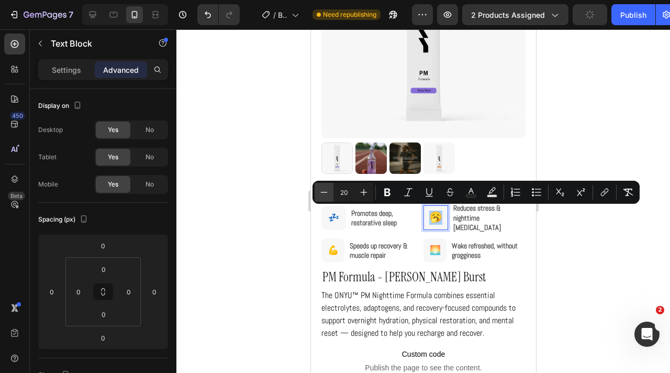
click at [327, 192] on icon "Editor contextual toolbar" at bounding box center [324, 192] width 7 height 1
type input "17"
click at [276, 252] on div at bounding box center [423, 200] width 494 height 343
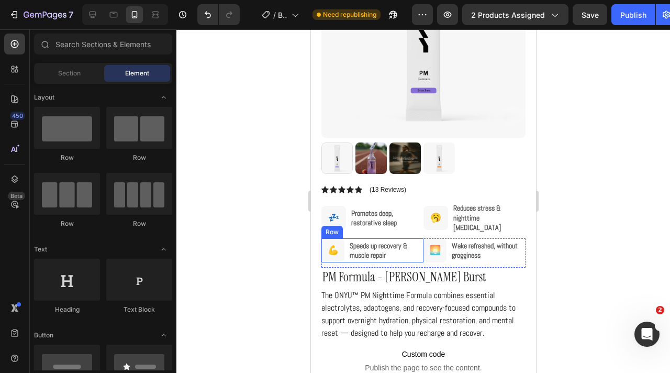
click at [420, 248] on div "Speeds up recovery & muscle repair Text Block 💪 Text Block Row Row" at bounding box center [372, 250] width 102 height 24
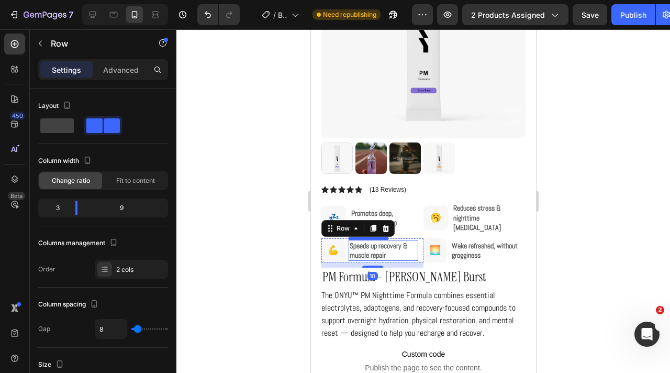
click at [387, 248] on p "Speeds up recovery & muscle repair" at bounding box center [383, 250] width 68 height 19
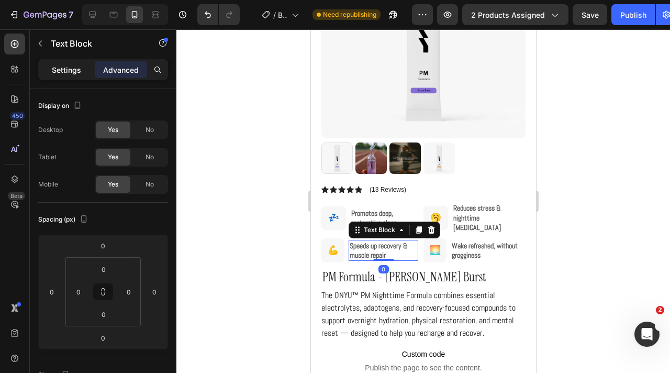
click at [69, 74] on p "Settings" at bounding box center [66, 69] width 29 height 11
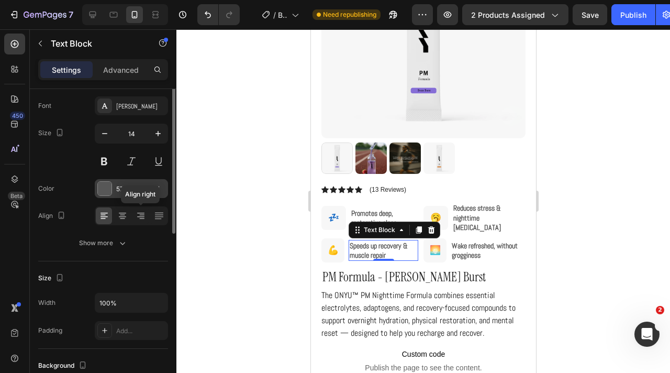
scroll to position [72, 0]
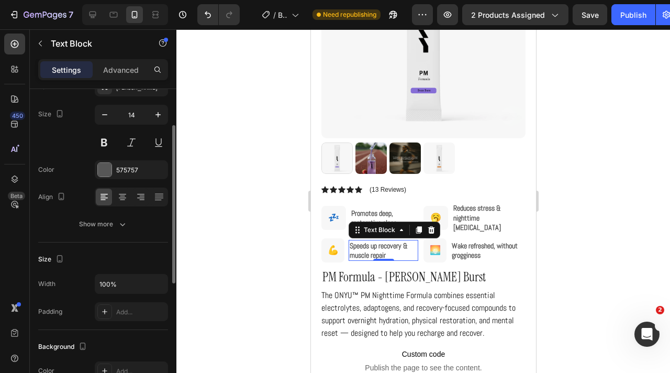
click at [121, 209] on div "Font Abel Size 14 Color 575757 Align Show more" at bounding box center [103, 155] width 130 height 156
click at [121, 221] on icon "button" at bounding box center [122, 224] width 10 height 10
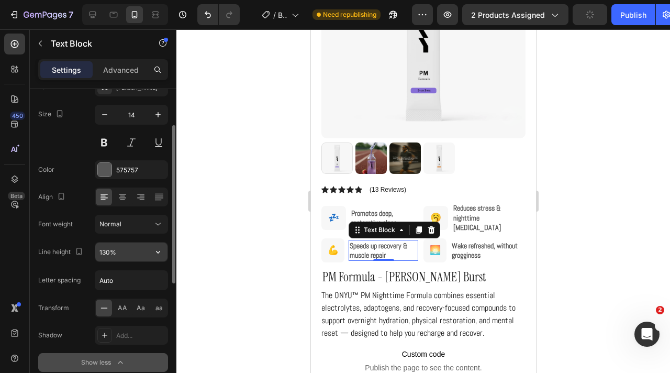
click at [106, 251] on input "130%" at bounding box center [131, 251] width 72 height 19
click at [105, 252] on input "130%" at bounding box center [131, 251] width 72 height 19
type input "110%"
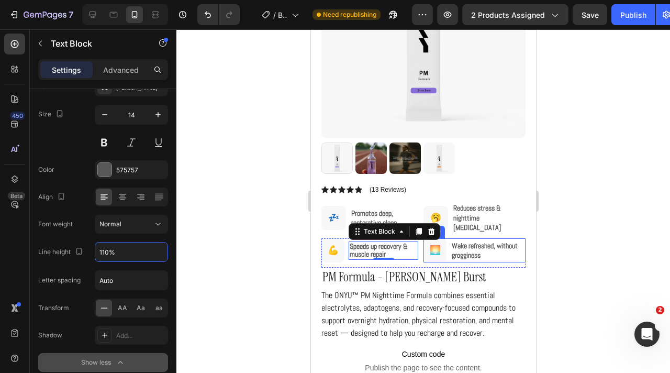
click at [464, 241] on strong "Wake refreshed, without grogginess" at bounding box center [484, 250] width 66 height 19
click at [465, 242] on strong "Wake refreshed, without grogginess" at bounding box center [484, 250] width 66 height 19
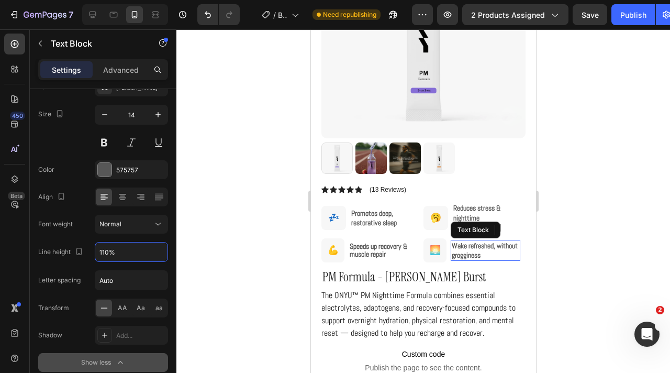
click at [475, 241] on strong "Wake refreshed, without grogginess" at bounding box center [484, 250] width 66 height 19
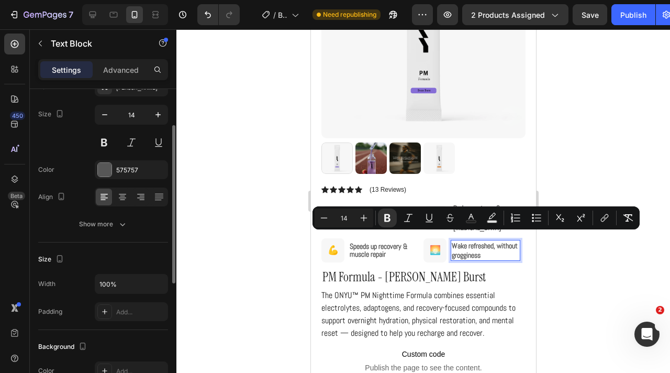
click at [121, 219] on icon "button" at bounding box center [122, 224] width 10 height 10
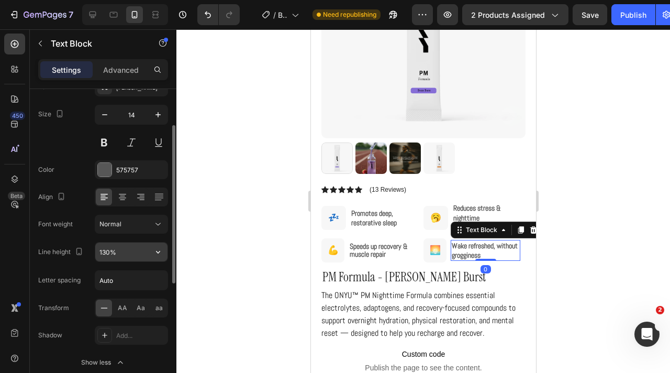
click at [105, 252] on input "130%" at bounding box center [131, 251] width 72 height 19
click at [104, 249] on input "130%" at bounding box center [131, 251] width 72 height 19
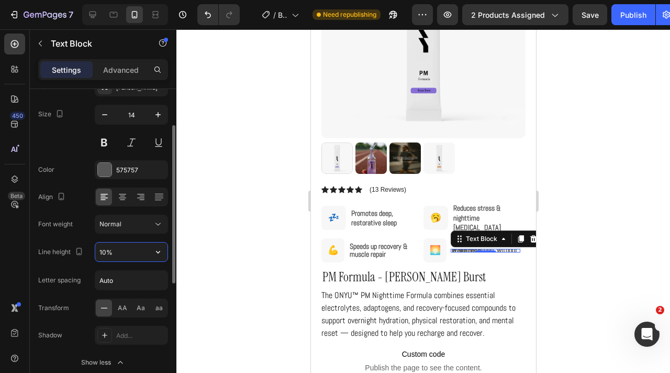
type input "110%"
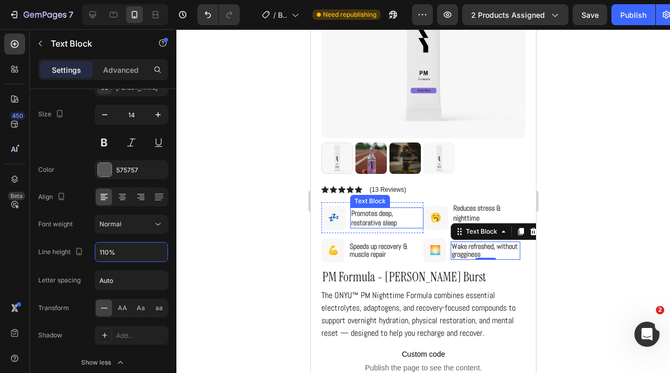
click at [371, 208] on strong "Promotes deep, restorative sleep" at bounding box center [374, 217] width 46 height 19
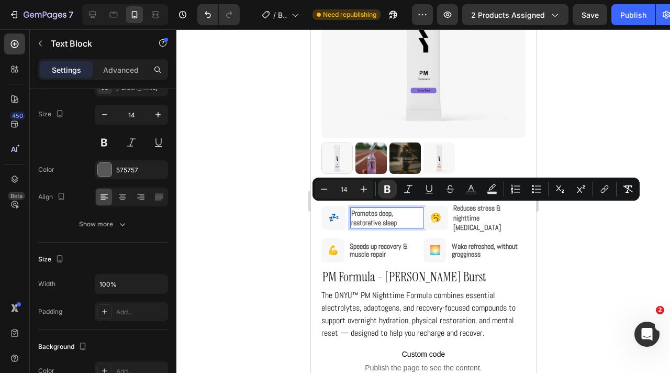
click at [386, 210] on strong "Promotes deep, restorative sleep" at bounding box center [374, 217] width 46 height 19
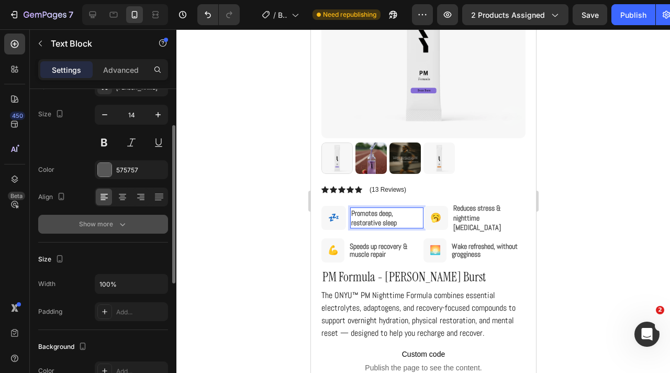
click at [111, 215] on button "Show more" at bounding box center [103, 224] width 130 height 19
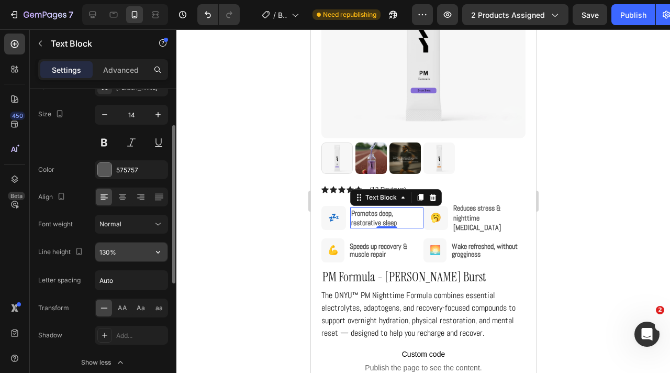
click at [106, 254] on input "130%" at bounding box center [131, 251] width 72 height 19
click at [111, 254] on input "130%" at bounding box center [131, 251] width 72 height 19
click at [105, 249] on input "130%" at bounding box center [131, 251] width 72 height 19
type input "110%"
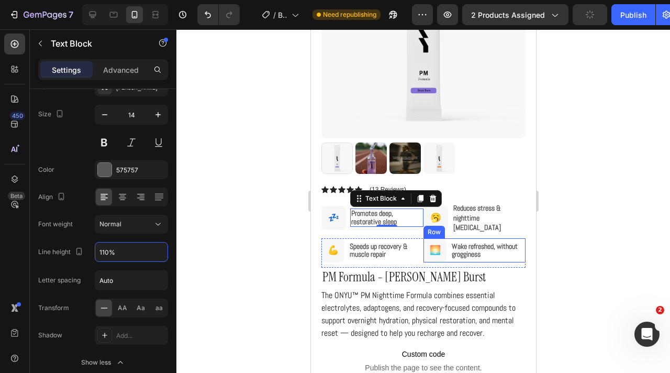
click at [489, 213] on strong "Reduces stress & nighttime restlessness" at bounding box center [477, 217] width 48 height 28
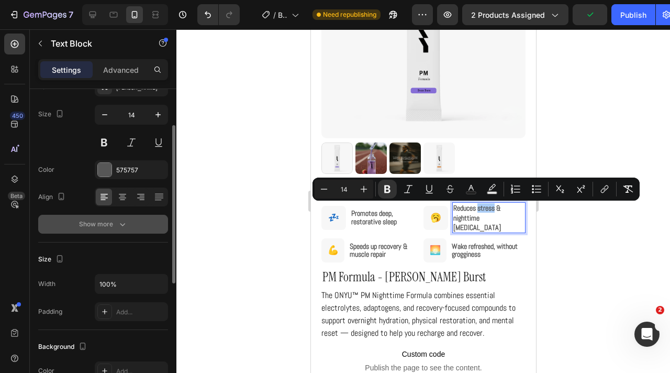
click at [124, 222] on icon "button" at bounding box center [122, 224] width 10 height 10
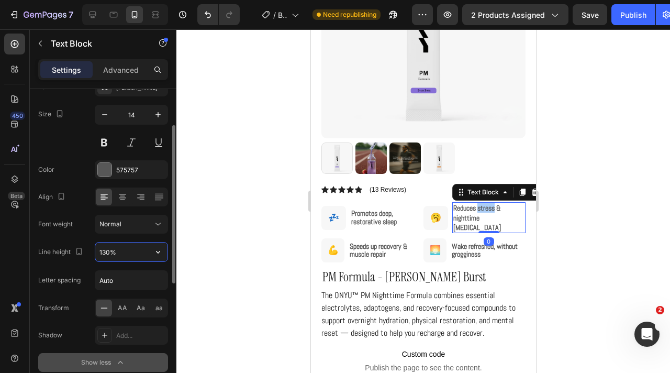
click at [112, 255] on input "130%" at bounding box center [131, 251] width 72 height 19
click at [109, 252] on input "130%" at bounding box center [131, 251] width 72 height 19
click at [107, 250] on input "130%" at bounding box center [131, 251] width 72 height 19
type input "110%"
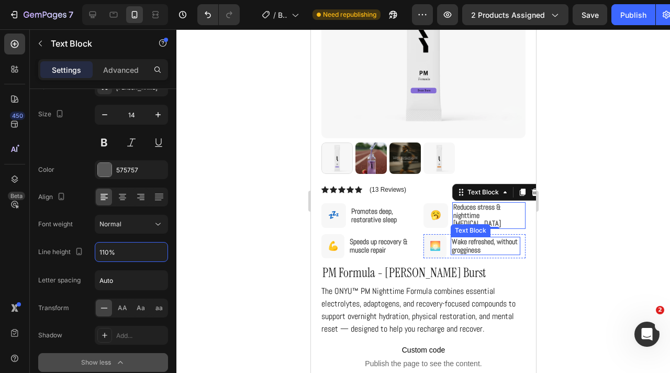
click at [469, 247] on strong "Wake refreshed, without grogginess" at bounding box center [484, 245] width 66 height 17
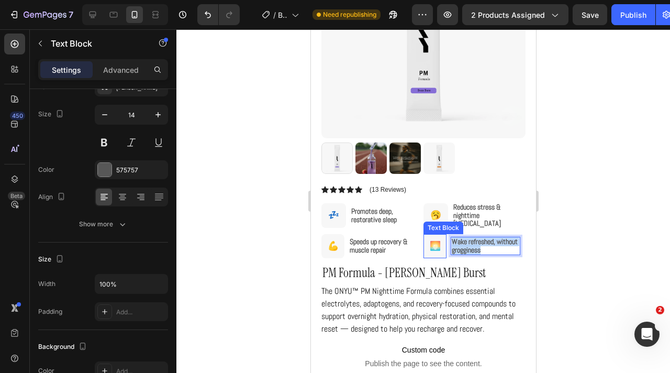
drag, startPoint x: 509, startPoint y: 247, endPoint x: 430, endPoint y: 233, distance: 80.3
click at [430, 234] on div "Wake refreshed, without grogginess Text Block 0 🌅 Text Block Row Row" at bounding box center [474, 246] width 102 height 24
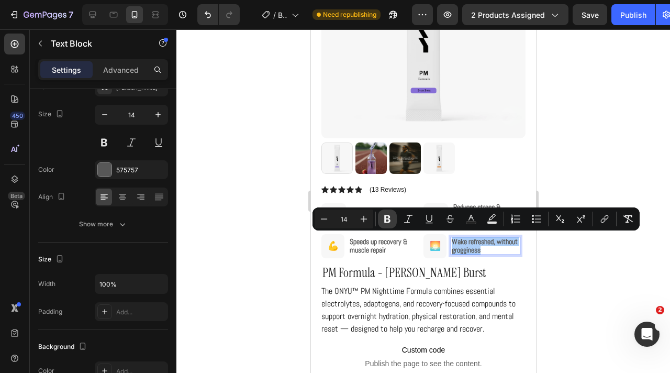
click at [380, 213] on button "Bold" at bounding box center [387, 218] width 19 height 19
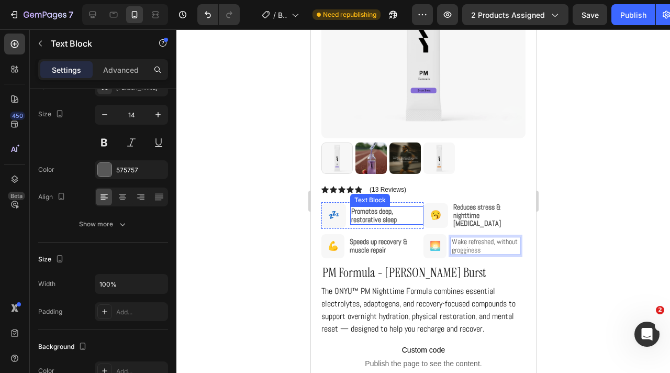
click at [382, 246] on strong "Speeds up recovery & muscle repair" at bounding box center [378, 245] width 58 height 17
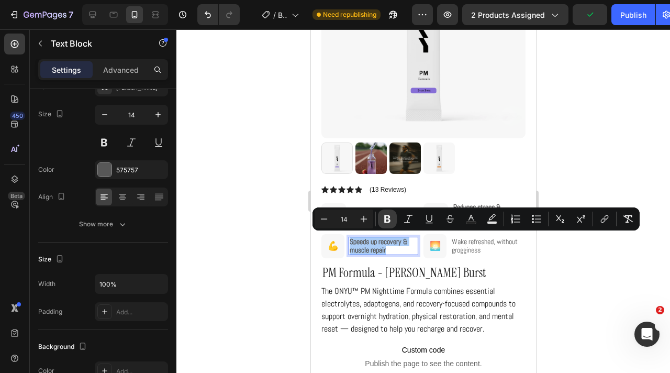
drag, startPoint x: 386, startPoint y: 217, endPoint x: 77, endPoint y: 209, distance: 309.0
click at [386, 217] on icon "Editor contextual toolbar" at bounding box center [387, 219] width 10 height 10
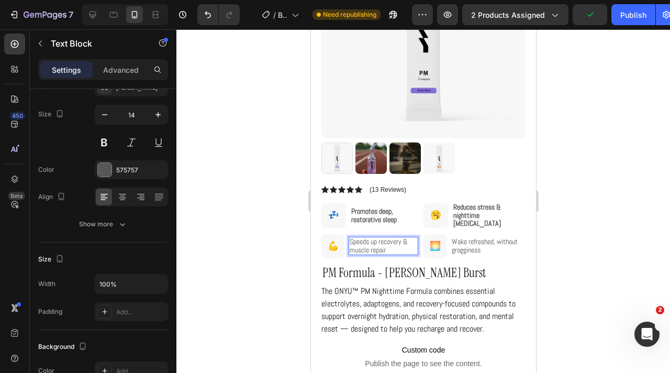
click at [395, 243] on span "Speeds up recovery & muscle repair" at bounding box center [378, 245] width 58 height 17
click at [379, 216] on strong "Promotes deep, restorative sleep" at bounding box center [374, 214] width 46 height 17
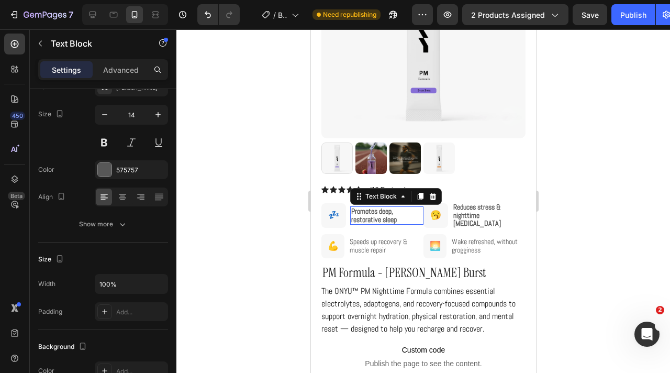
click at [379, 216] on strong "Promotes deep, restorative sleep" at bounding box center [374, 214] width 46 height 17
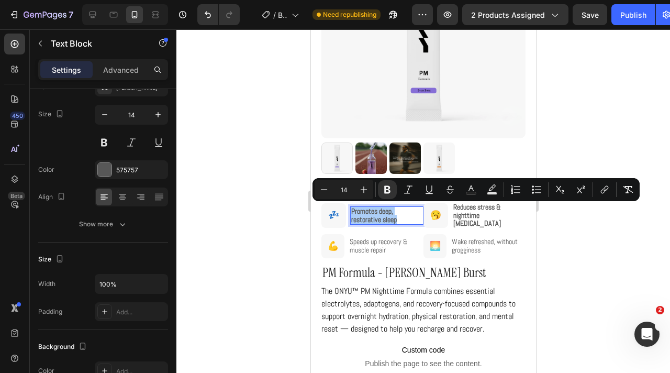
drag, startPoint x: 391, startPoint y: 193, endPoint x: 414, endPoint y: 199, distance: 24.0
click at [390, 193] on icon "Editor contextual toolbar" at bounding box center [387, 189] width 10 height 10
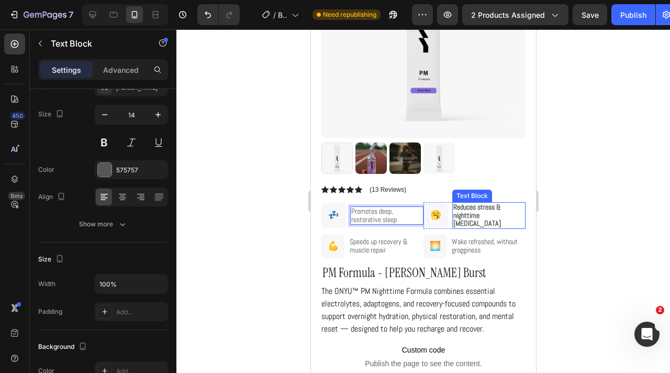
click at [485, 211] on strong "Reduces stress & nighttime restlessness" at bounding box center [477, 215] width 48 height 26
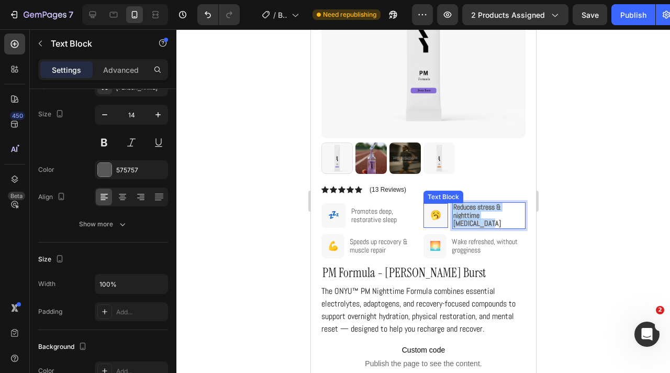
drag, startPoint x: 517, startPoint y: 219, endPoint x: 444, endPoint y: 213, distance: 73.0
click at [444, 213] on div "Reduces stress & nighttime restlessness Text Block 0 🥱 Text Block Row Row" at bounding box center [474, 215] width 102 height 26
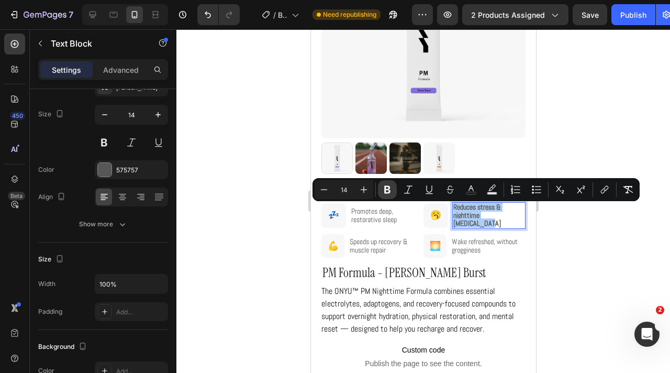
click at [394, 186] on button "Bold" at bounding box center [387, 189] width 19 height 19
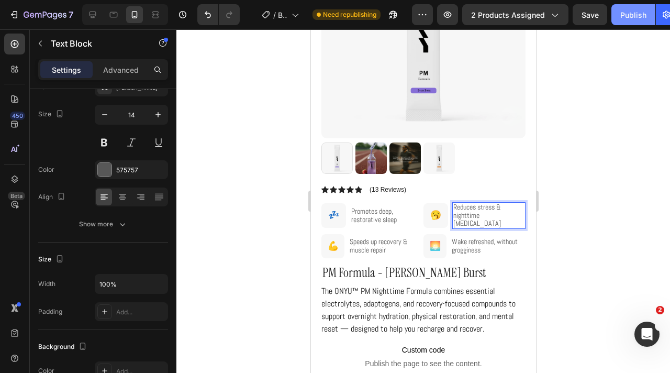
click at [632, 14] on div "Publish" at bounding box center [633, 14] width 26 height 11
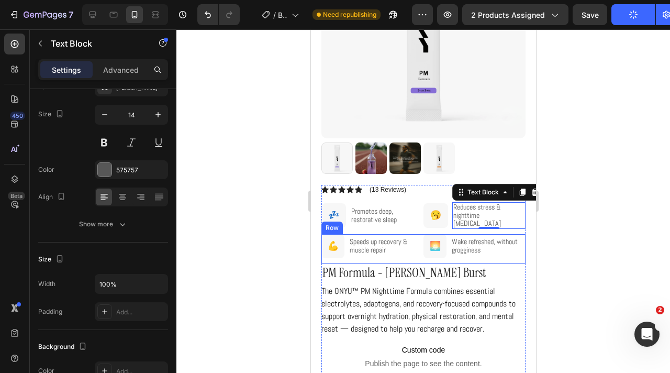
click at [420, 256] on div "Speeds up recovery & muscle repair Text Block 💪 Text Block Row Row" at bounding box center [372, 248] width 102 height 29
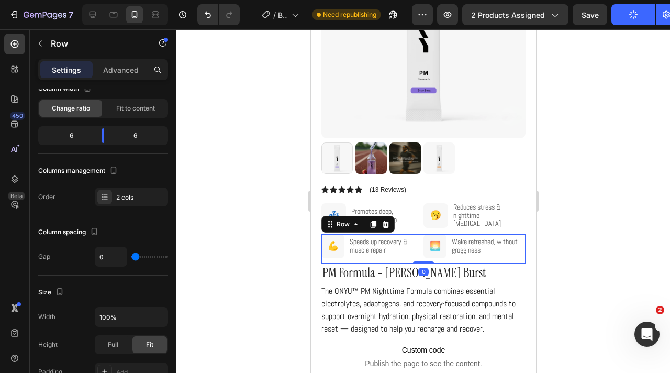
scroll to position [0, 0]
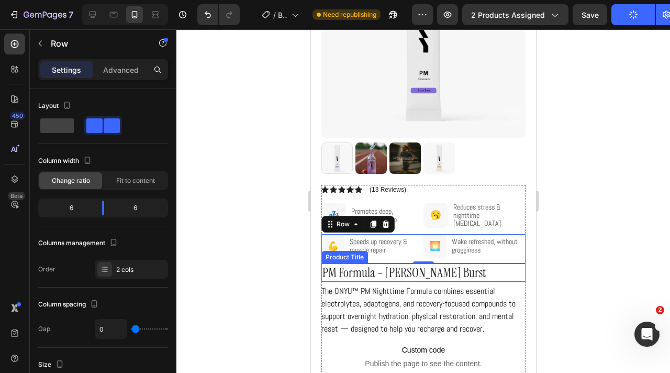
click at [418, 270] on div "0" at bounding box center [423, 272] width 10 height 8
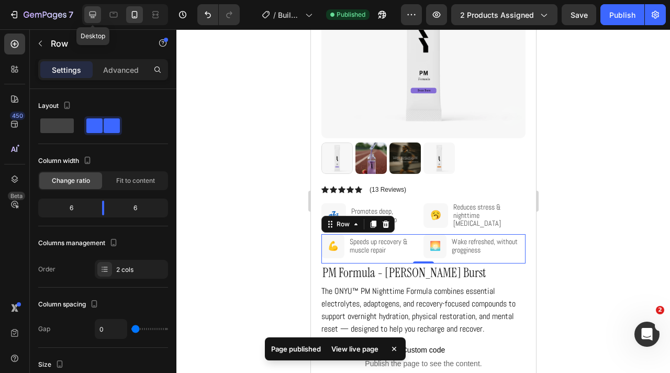
click at [96, 15] on icon at bounding box center [92, 14] width 10 height 10
type input "16"
type input "1200"
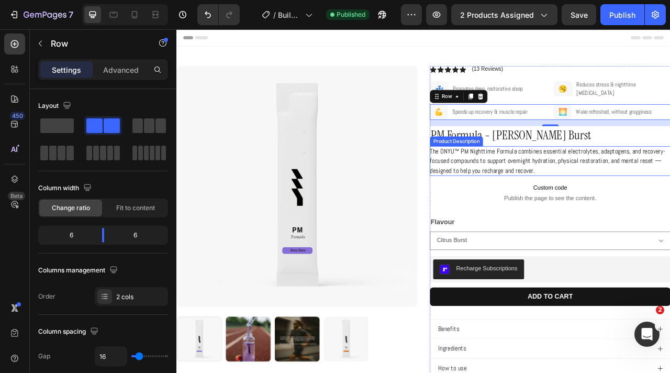
click at [653, 196] on p "The ONYU™ PM Nighttime Formula combines essential electrolytes, adaptogens, and…" at bounding box center [647, 197] width 299 height 36
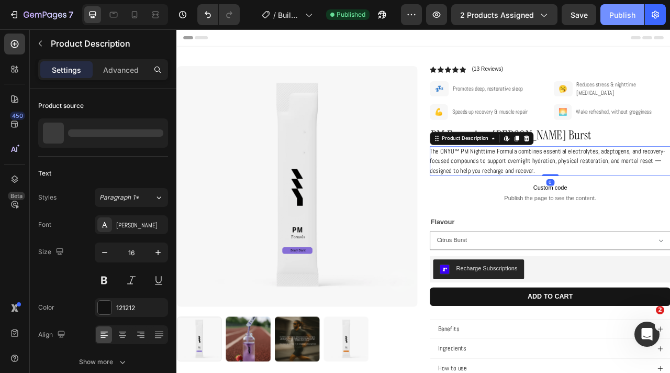
click at [629, 10] on div "Publish" at bounding box center [622, 14] width 26 height 11
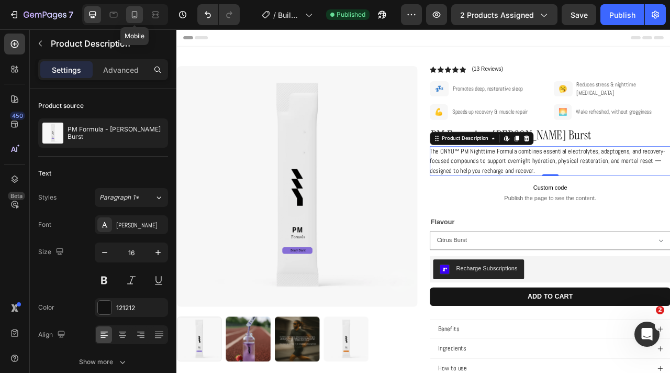
click at [133, 7] on div at bounding box center [134, 14] width 17 height 17
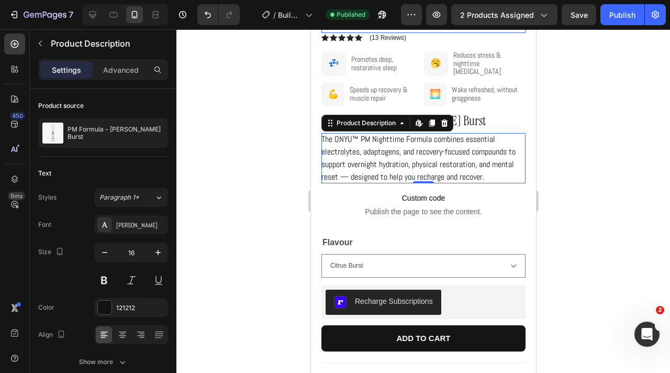
scroll to position [216, 0]
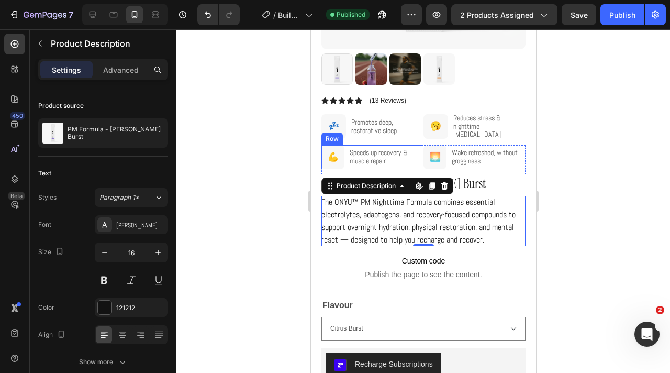
click at [420, 155] on div "Speeds up recovery & muscle repair Text Block 💪 Text Block Row Row" at bounding box center [372, 157] width 102 height 24
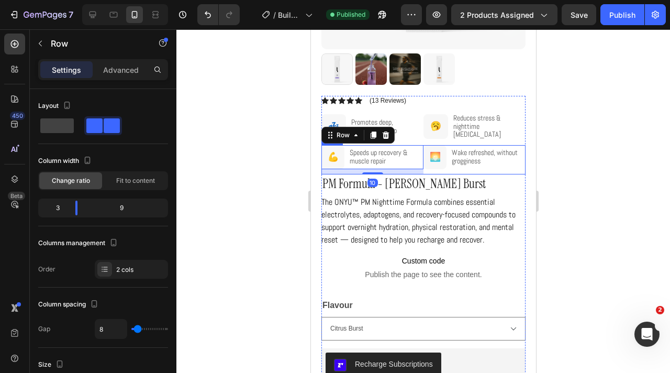
click at [424, 170] on div "Wake refreshed, without grogginess Text Block 🌅 Text Block Row Row" at bounding box center [474, 159] width 102 height 29
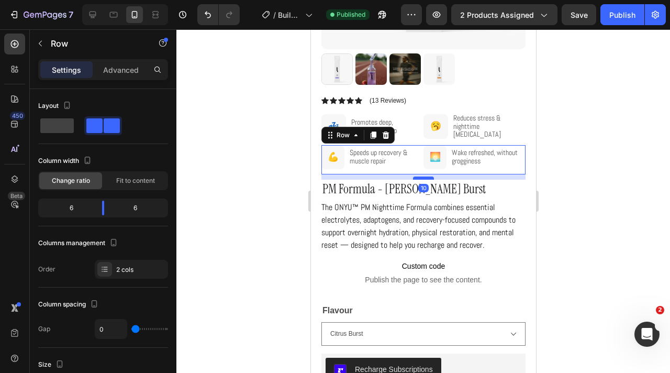
drag, startPoint x: 424, startPoint y: 171, endPoint x: 890, endPoint y: 73, distance: 476.1
click at [424, 176] on div at bounding box center [423, 177] width 21 height 3
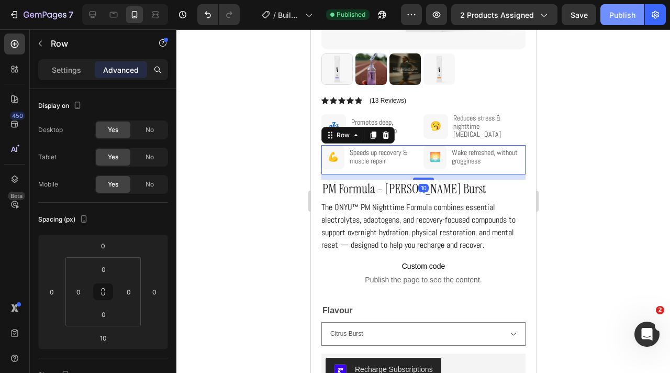
click at [616, 22] on button "Publish" at bounding box center [622, 14] width 44 height 21
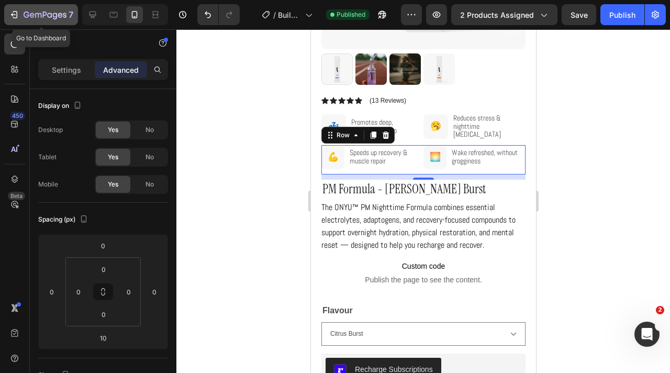
click at [16, 14] on icon "button" at bounding box center [14, 14] width 10 height 10
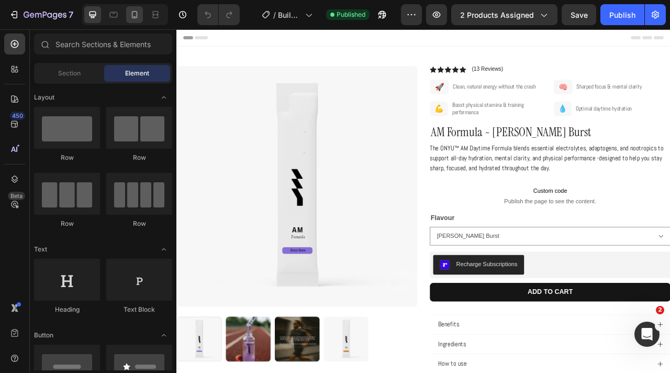
click at [135, 16] on icon at bounding box center [134, 16] width 3 height 1
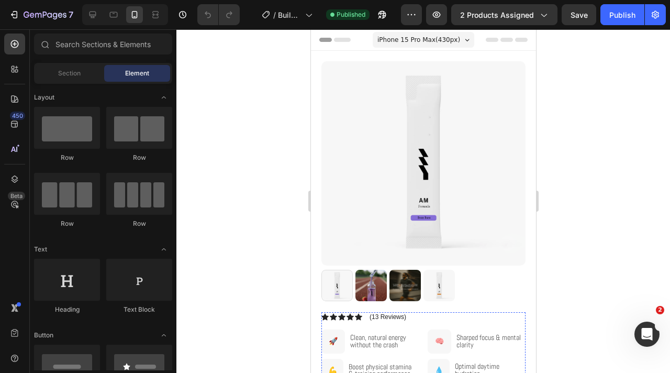
scroll to position [195, 0]
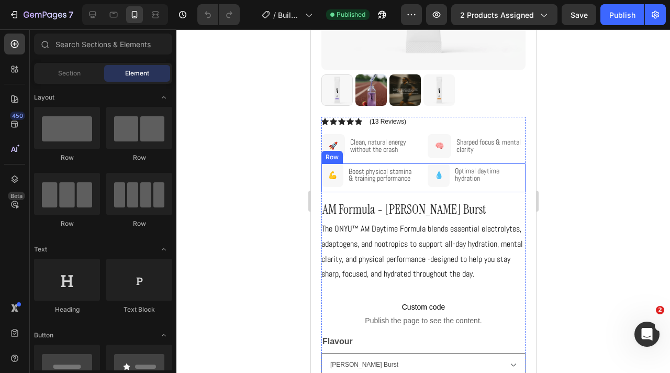
click at [420, 180] on div "Boost physical stamina & training performance Text Block 💪 Text Block Row Row O…" at bounding box center [423, 177] width 204 height 29
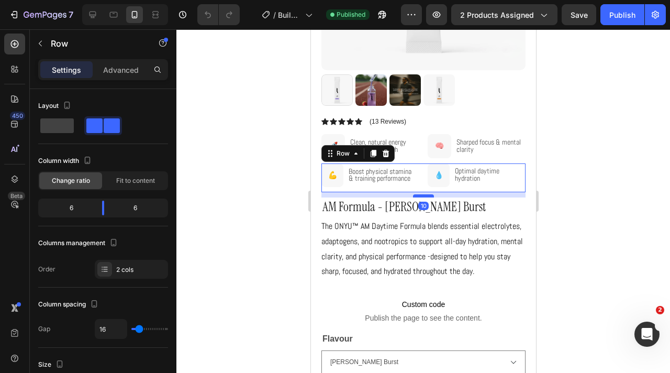
click at [426, 196] on div at bounding box center [423, 195] width 21 height 3
click at [623, 19] on div "Publish" at bounding box center [622, 14] width 26 height 11
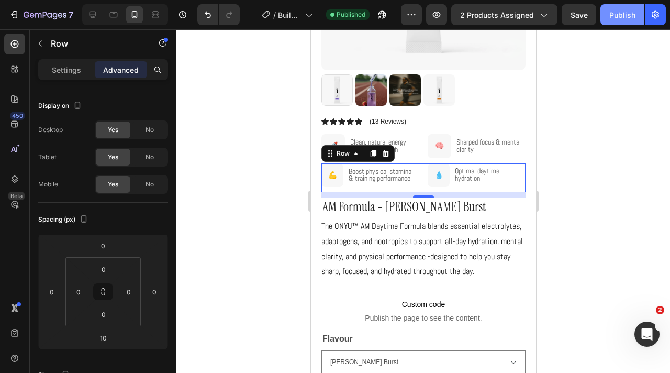
click at [623, 19] on div "Publish" at bounding box center [622, 14] width 26 height 11
